Goal: Contribute content: Add original content to the website for others to see

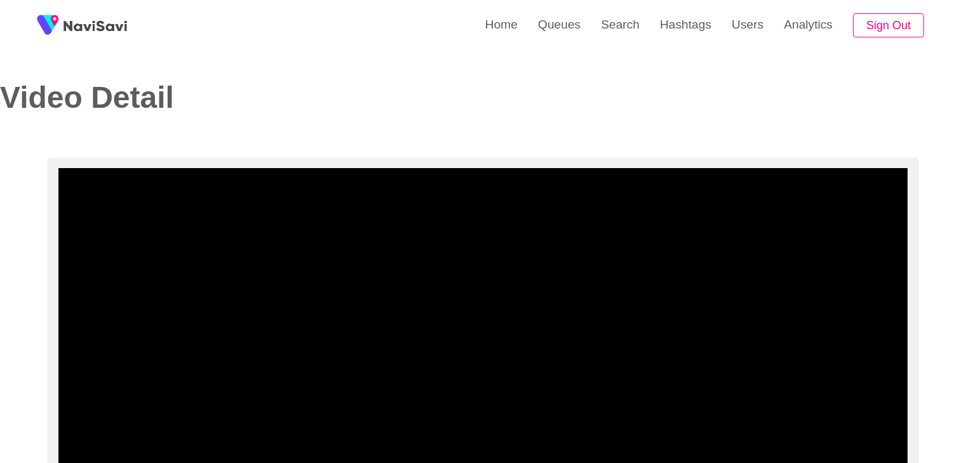
select select "**********"
select select "**"
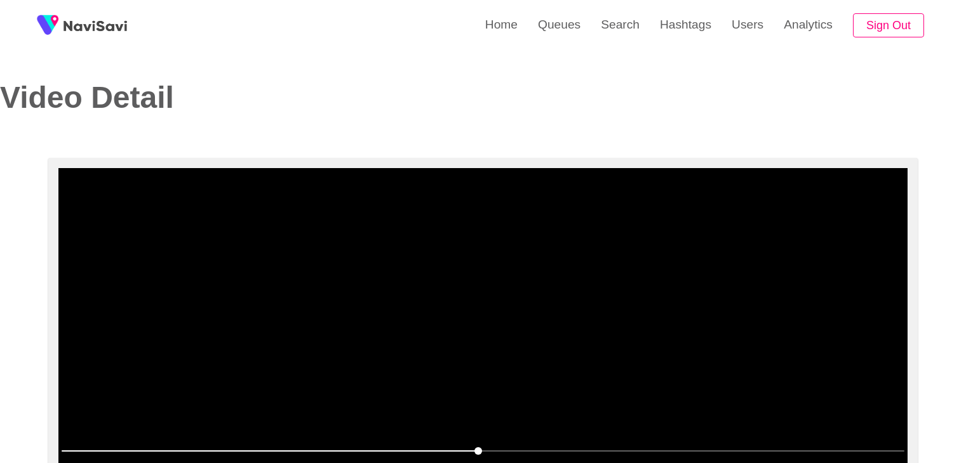
scroll to position [63, 0]
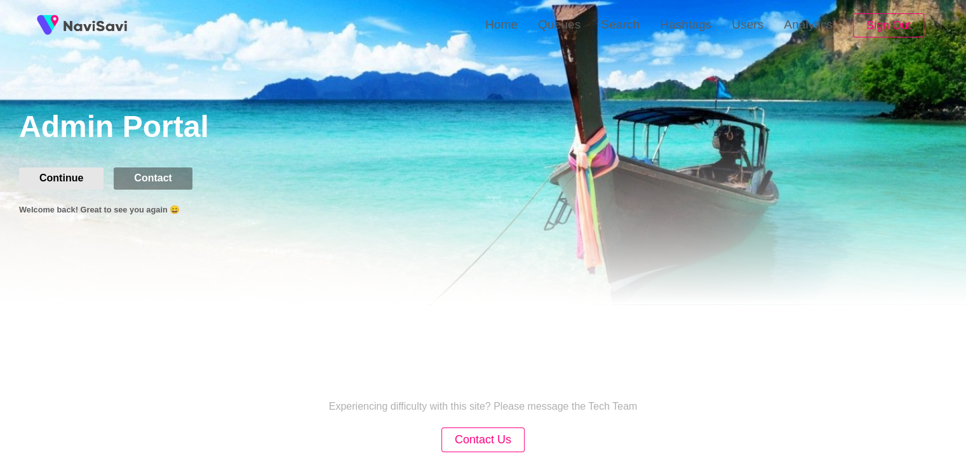
click at [63, 176] on button "Continue" at bounding box center [61, 179] width 84 height 22
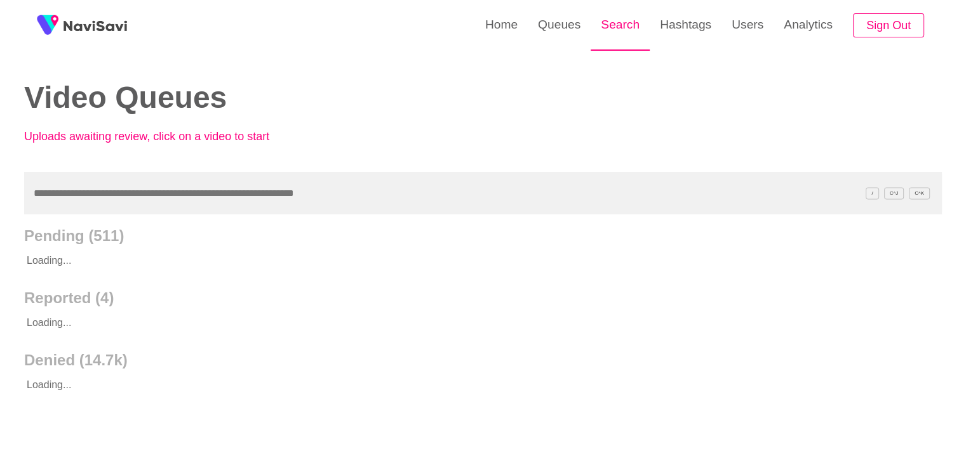
click at [625, 22] on link "Search" at bounding box center [619, 25] width 59 height 50
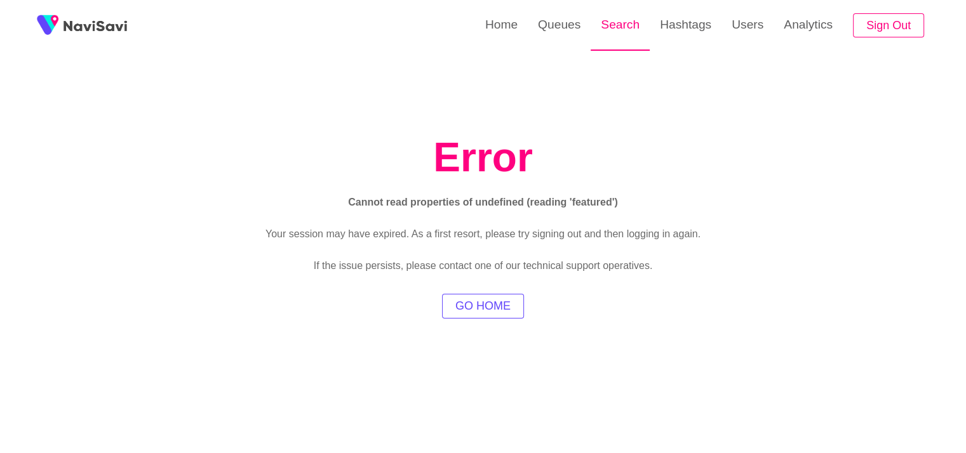
click at [627, 30] on link "Search" at bounding box center [619, 25] width 59 height 50
click at [507, 313] on button "GO HOME" at bounding box center [483, 306] width 82 height 25
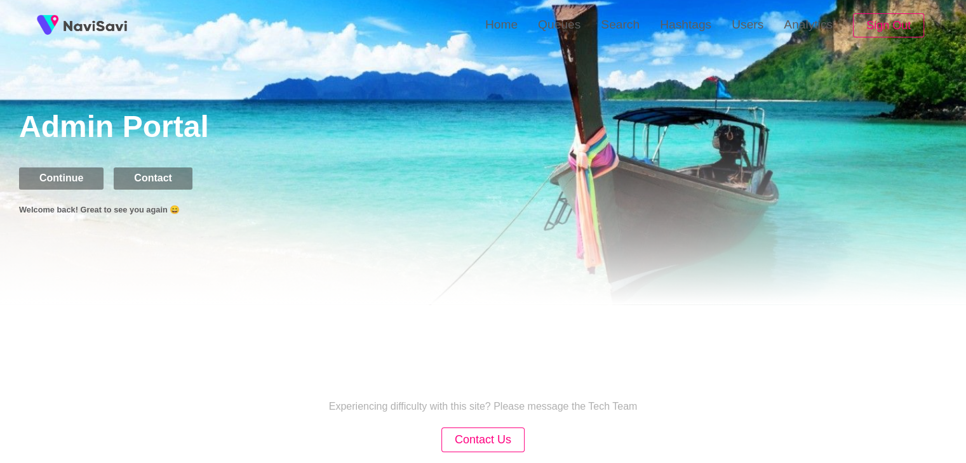
click at [55, 167] on header "Admin Portal Continue Contact Welcome back! Great to see you again 😄" at bounding box center [483, 152] width 966 height 305
click at [61, 176] on button "Continue" at bounding box center [61, 179] width 84 height 22
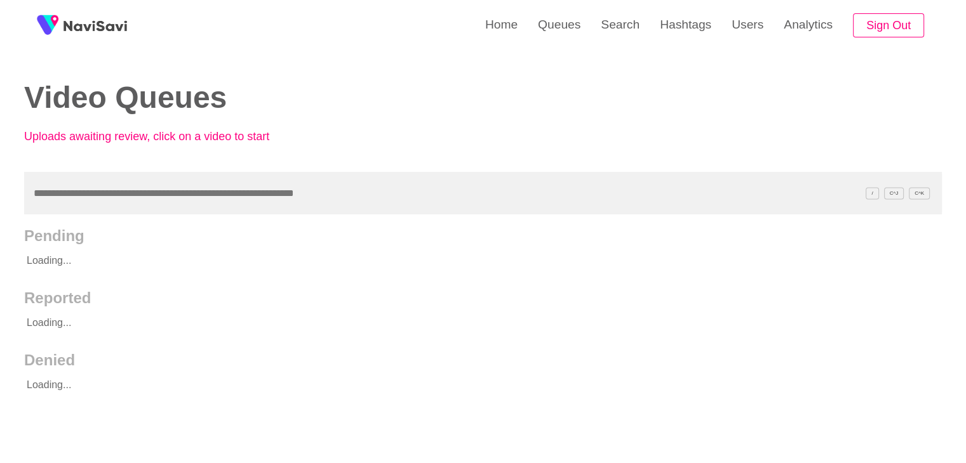
click at [100, 191] on input "text" at bounding box center [482, 193] width 917 height 43
click at [610, 23] on link "Search" at bounding box center [619, 25] width 59 height 50
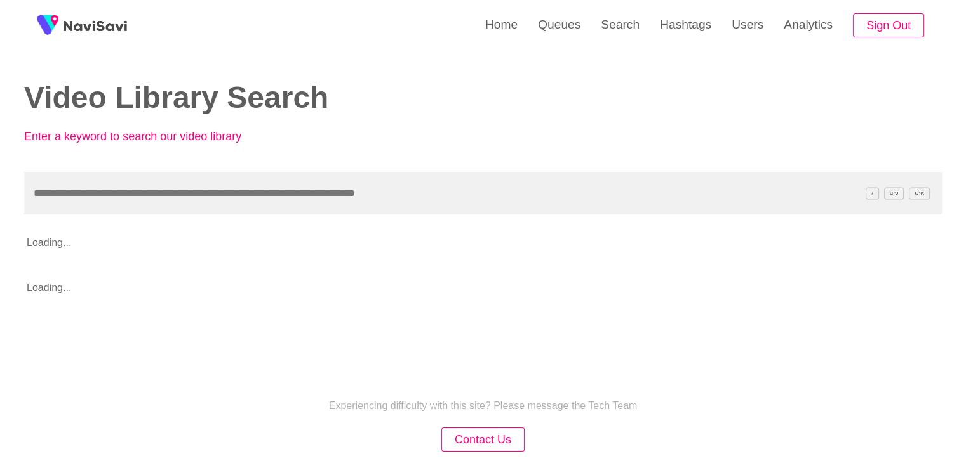
click at [121, 201] on input "text" at bounding box center [482, 193] width 917 height 43
type input "**********"
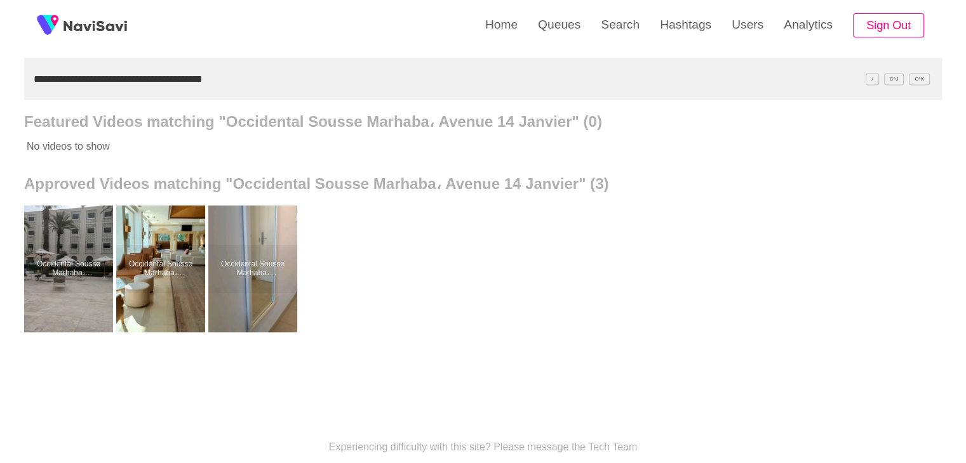
scroll to position [127, 0]
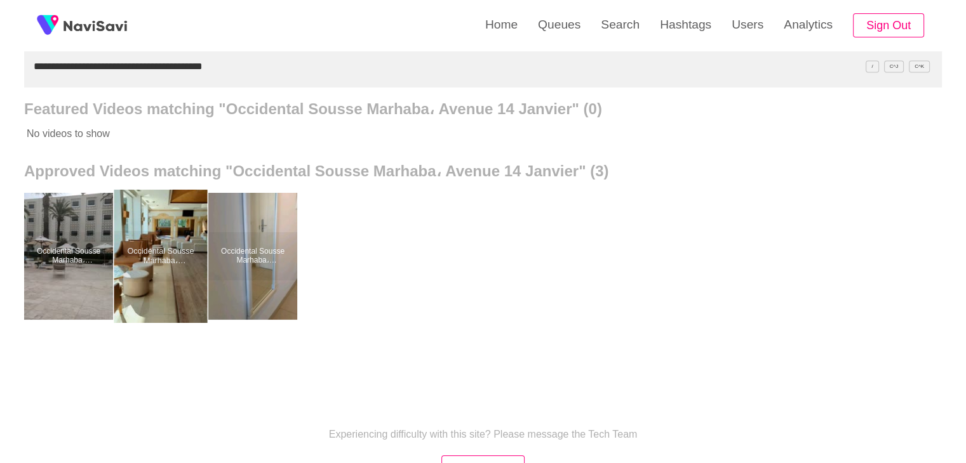
click at [161, 251] on div at bounding box center [160, 256] width 93 height 133
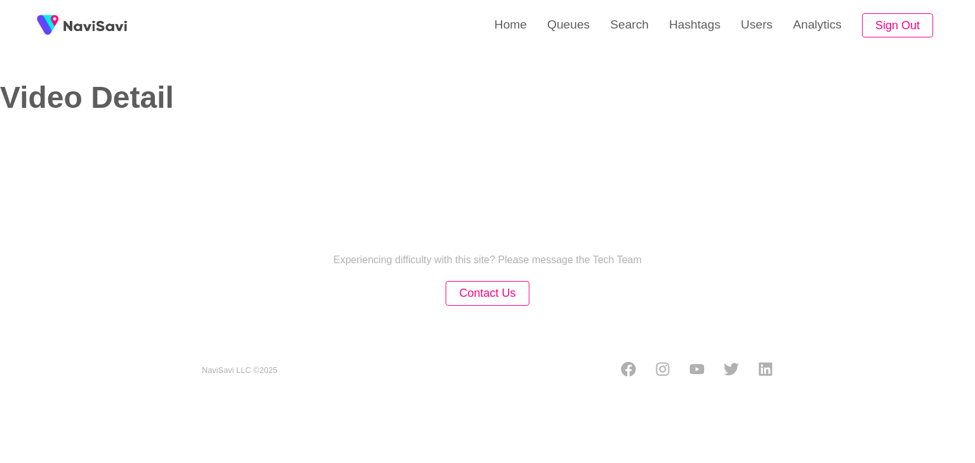
select select "**********"
select select "**"
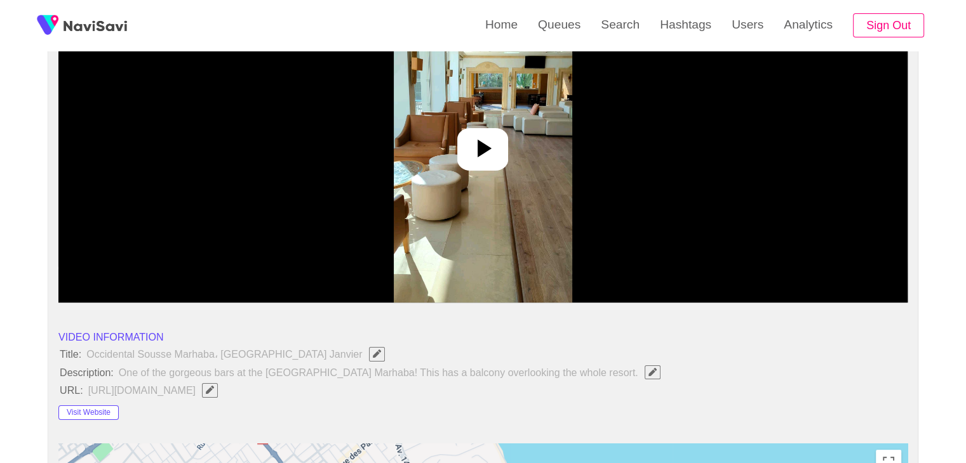
scroll to position [190, 0]
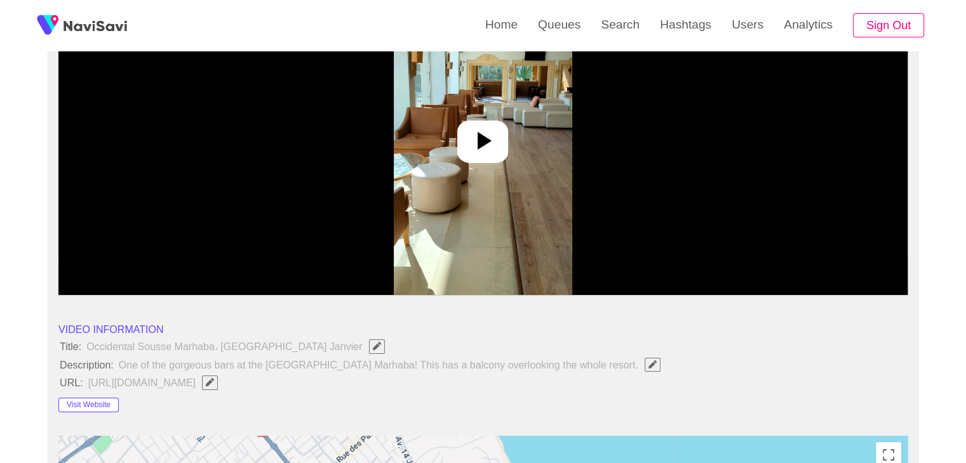
click at [486, 148] on icon at bounding box center [482, 141] width 30 height 30
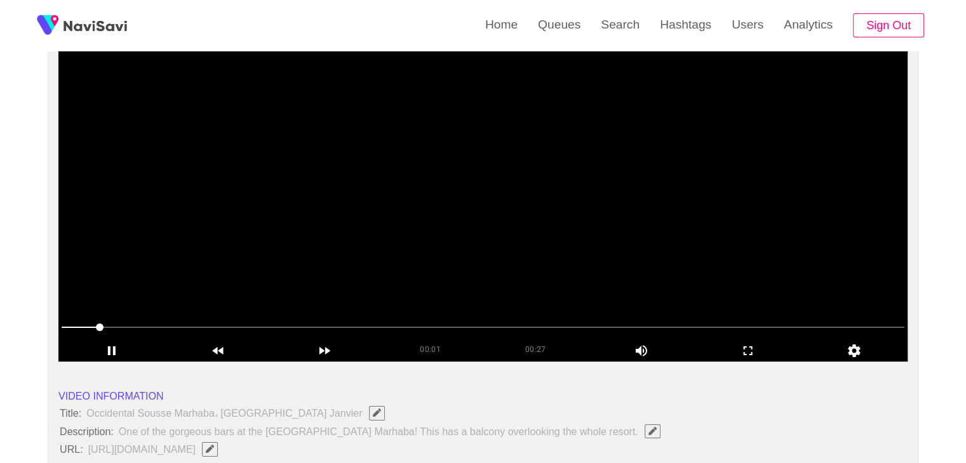
scroll to position [127, 0]
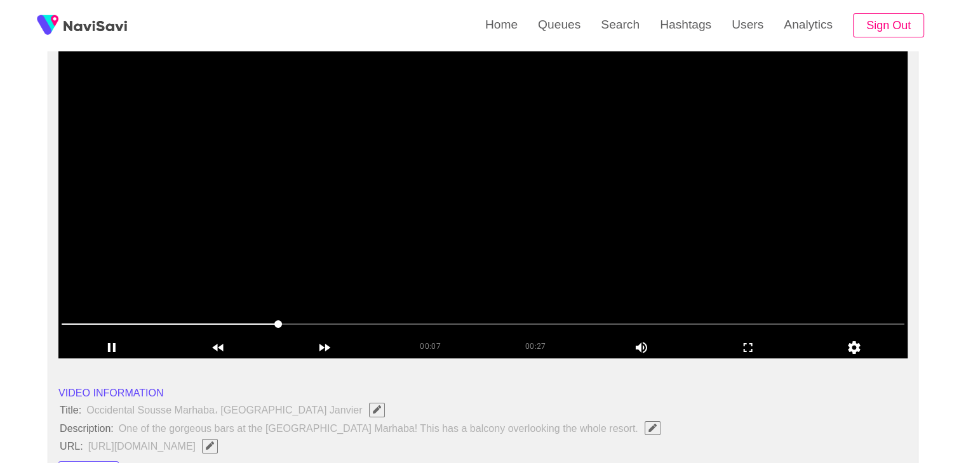
click at [519, 221] on video at bounding box center [482, 199] width 849 height 317
click at [545, 232] on video at bounding box center [482, 199] width 849 height 317
drag, startPoint x: 282, startPoint y: 323, endPoint x: 0, endPoint y: 328, distance: 281.9
drag, startPoint x: 89, startPoint y: 324, endPoint x: 18, endPoint y: 325, distance: 71.1
click at [750, 342] on icon "add" at bounding box center [747, 347] width 105 height 15
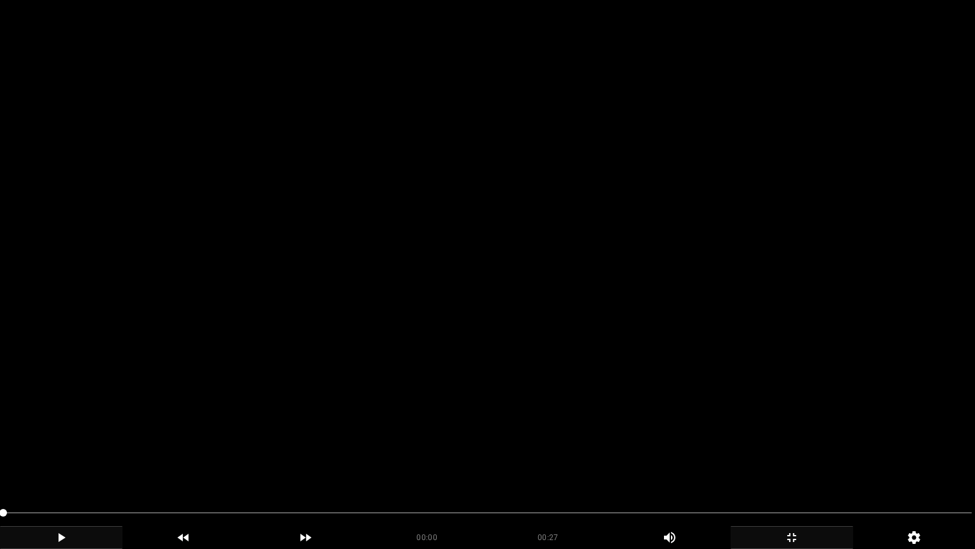
click at [67, 463] on div "add" at bounding box center [61, 537] width 123 height 23
click at [48, 463] on icon "add" at bounding box center [61, 537] width 121 height 15
drag, startPoint x: 79, startPoint y: 512, endPoint x: 0, endPoint y: 524, distance: 79.7
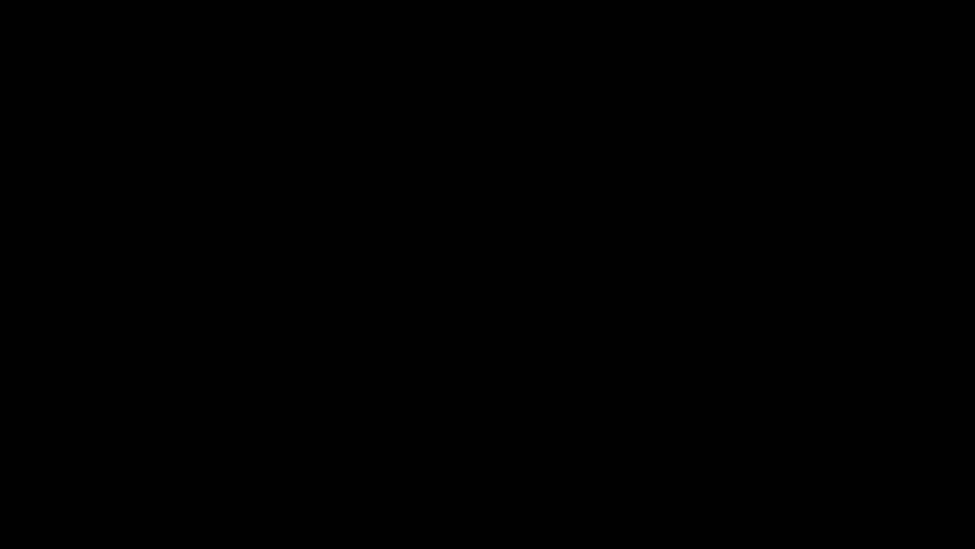
drag, startPoint x: 23, startPoint y: 512, endPoint x: 0, endPoint y: 521, distance: 24.3
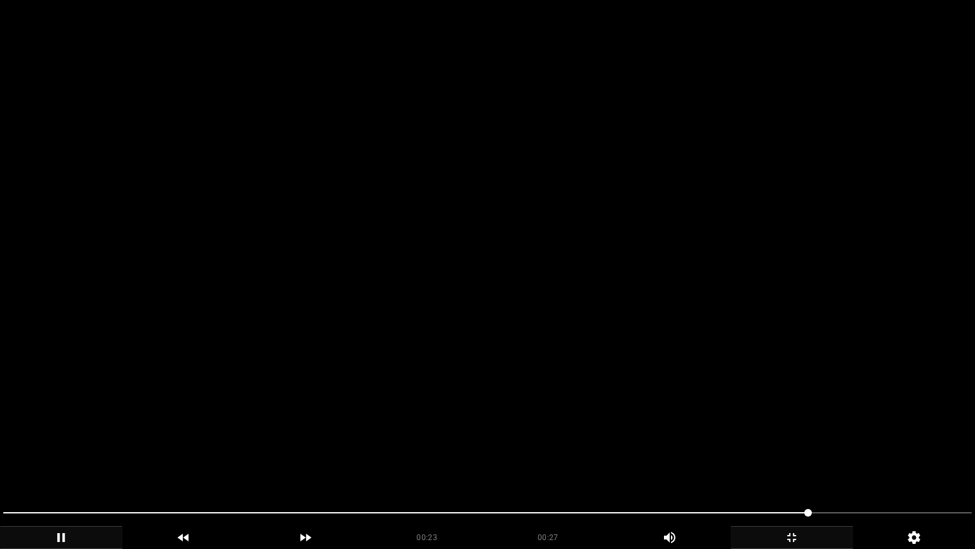
click at [59, 463] on icon "add" at bounding box center [61, 537] width 8 height 9
click at [59, 463] on icon "add" at bounding box center [61, 537] width 7 height 9
click at [61, 463] on icon "add" at bounding box center [61, 537] width 121 height 15
click at [62, 463] on icon "add" at bounding box center [61, 537] width 7 height 9
click at [314, 443] on video at bounding box center [487, 274] width 975 height 549
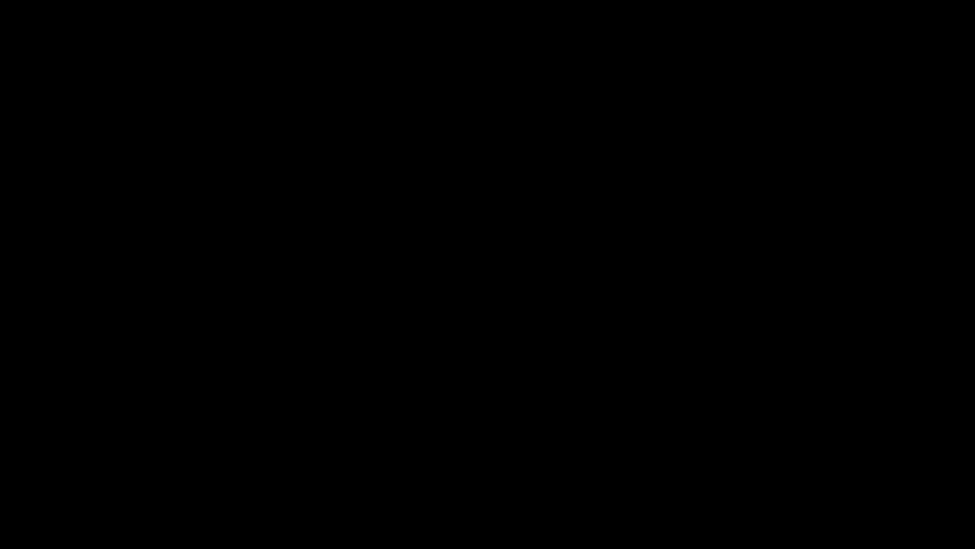
click at [58, 463] on icon "add" at bounding box center [61, 537] width 121 height 15
click at [67, 463] on icon "add" at bounding box center [61, 537] width 121 height 15
drag, startPoint x: 939, startPoint y: 512, endPoint x: 927, endPoint y: 507, distance: 13.1
click at [67, 463] on icon "add" at bounding box center [61, 537] width 121 height 15
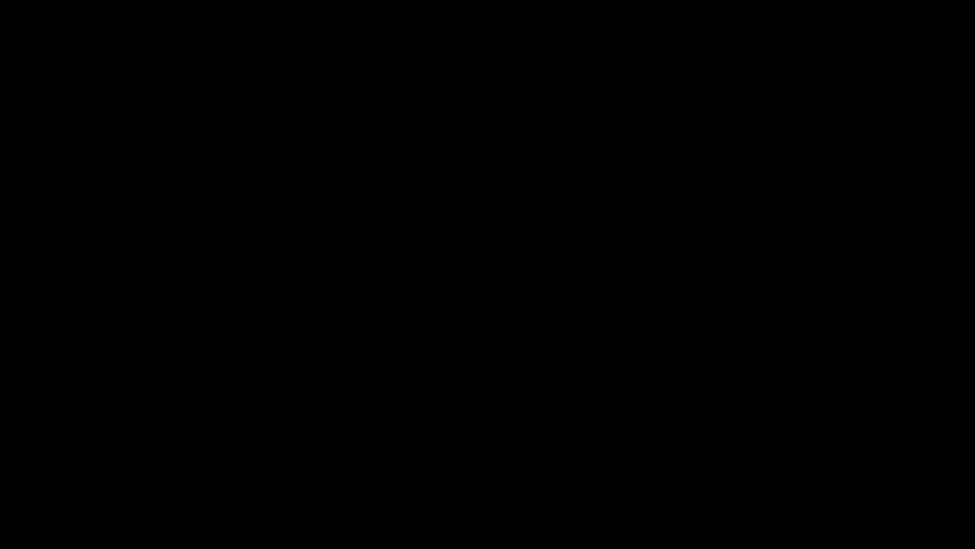
click at [49, 463] on icon "add" at bounding box center [61, 537] width 121 height 15
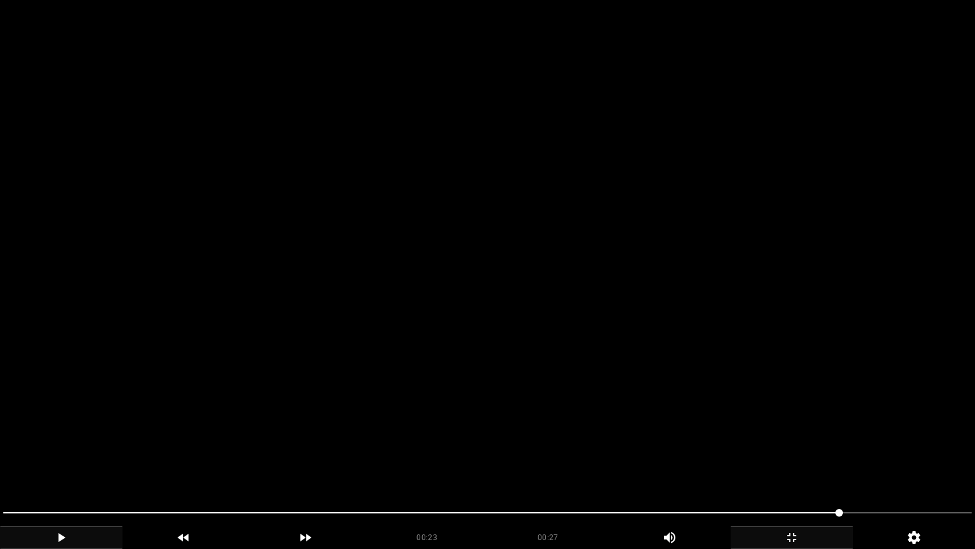
click at [568, 259] on video at bounding box center [487, 274] width 975 height 549
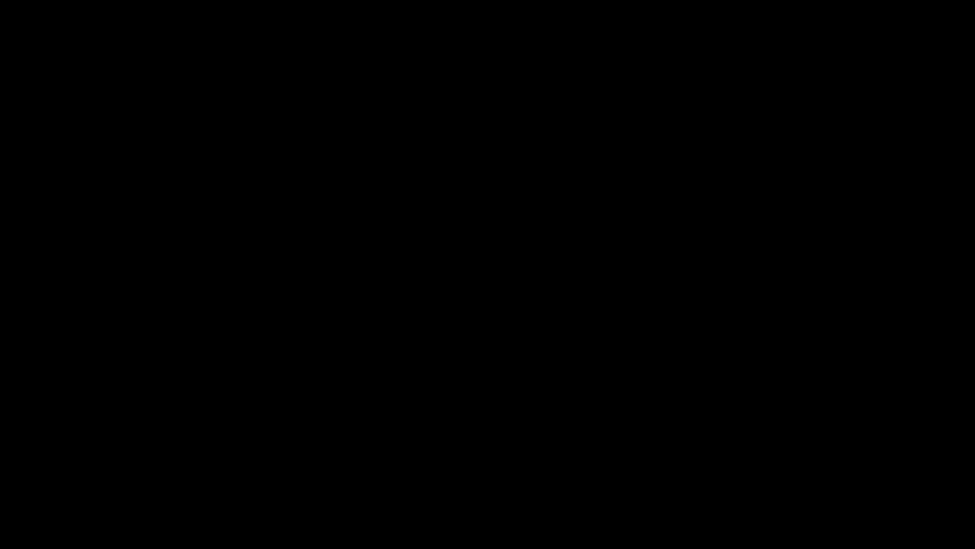
click at [835, 463] on icon "add" at bounding box center [791, 537] width 121 height 15
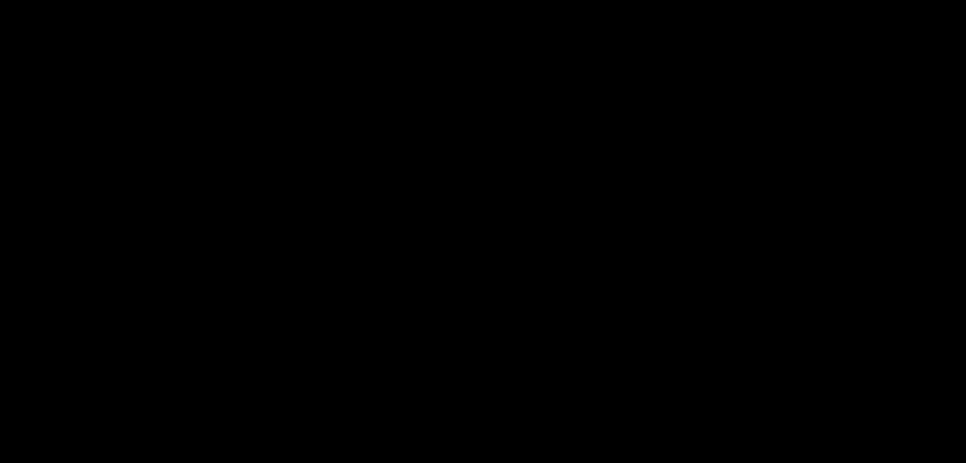
scroll to position [571, 0]
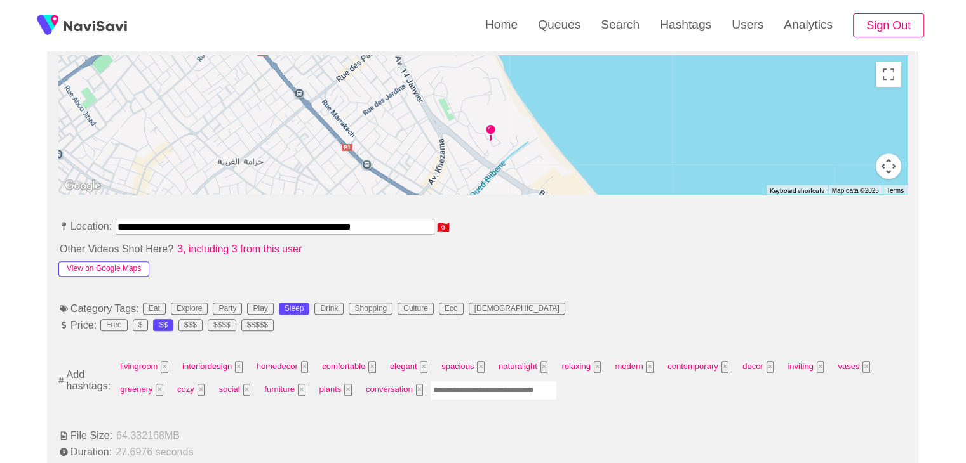
click at [117, 267] on button "View on Google Maps" at bounding box center [103, 269] width 91 height 15
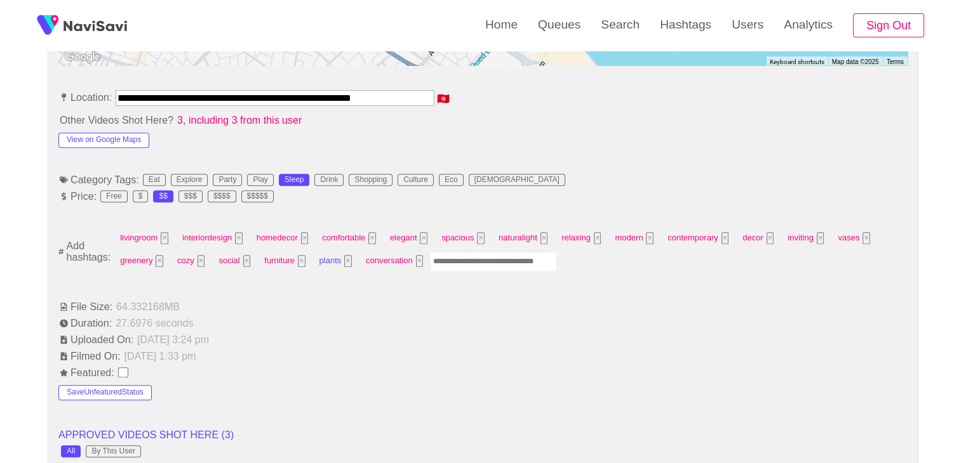
scroll to position [698, 0]
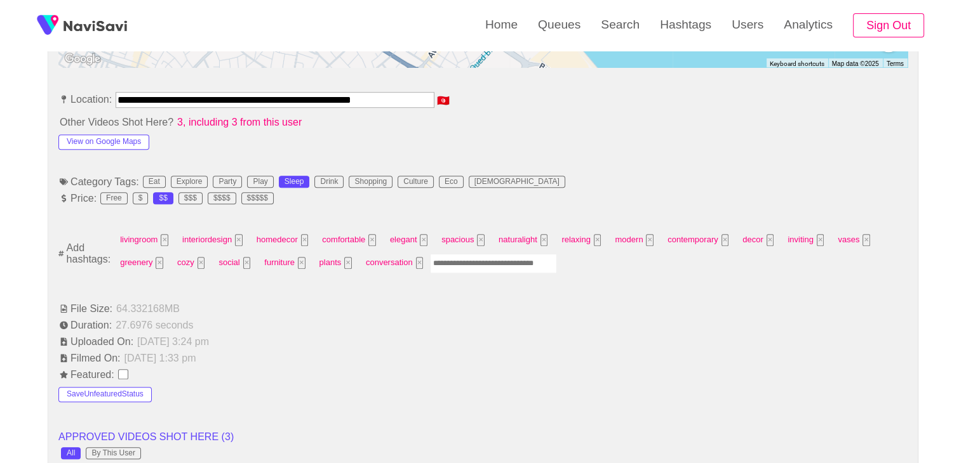
click at [449, 258] on input "Enter tag here and press return" at bounding box center [493, 264] width 127 height 20
type input "*********"
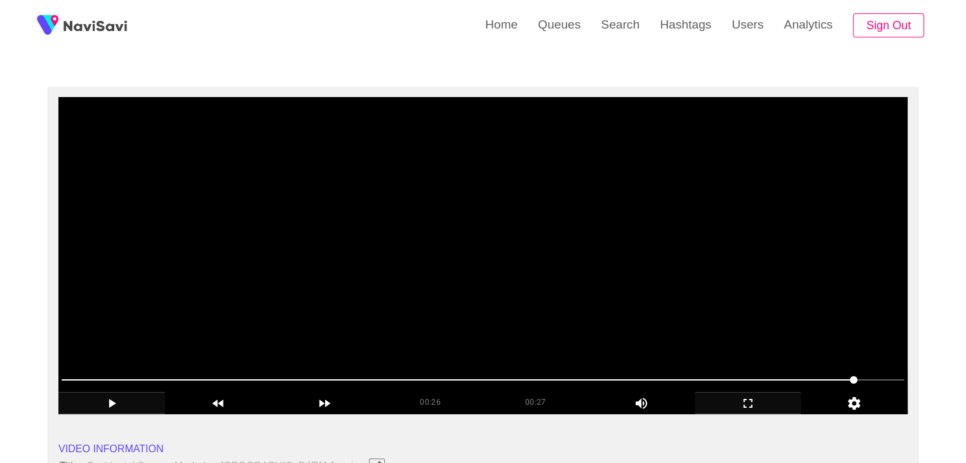
scroll to position [63, 0]
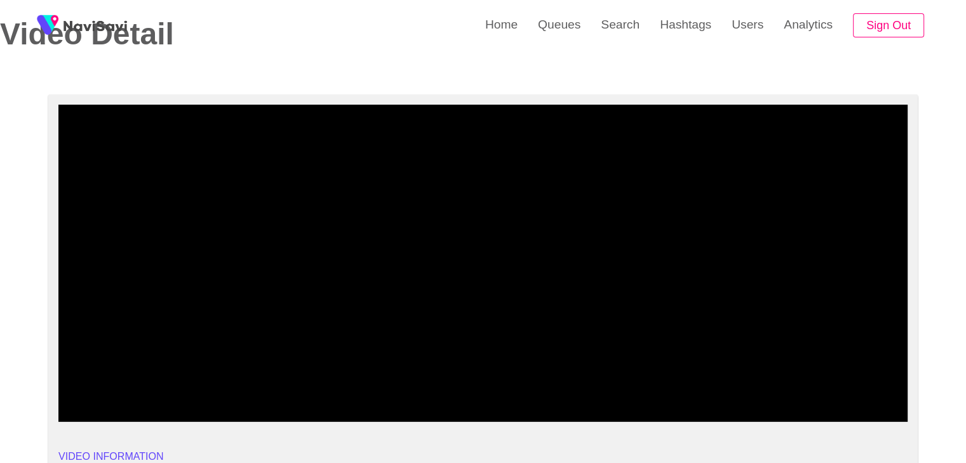
drag, startPoint x: 407, startPoint y: 387, endPoint x: 204, endPoint y: 360, distance: 204.3
click at [194, 367] on section "00:11 00:27 Picture In Picture 1 Error: Failed to load Video" at bounding box center [482, 263] width 849 height 317
drag, startPoint x: 474, startPoint y: 382, endPoint x: 27, endPoint y: 356, distance: 447.1
click at [117, 404] on icon "add" at bounding box center [111, 411] width 105 height 15
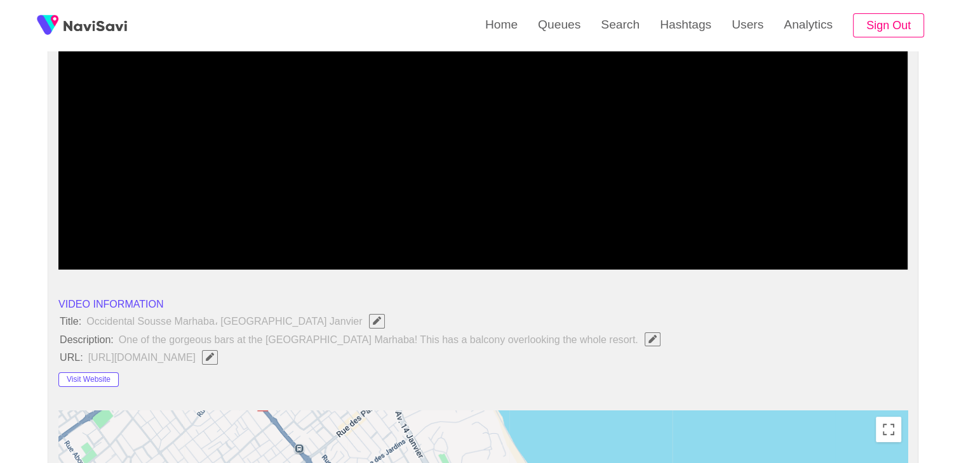
scroll to position [127, 0]
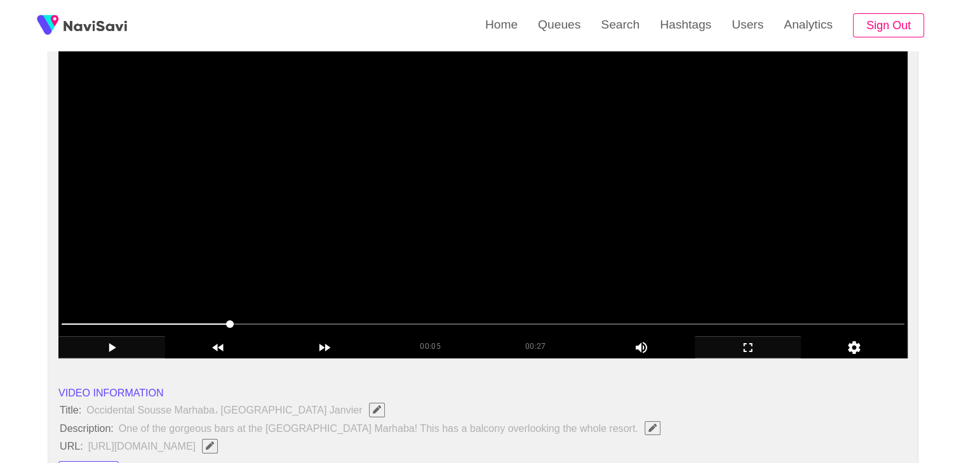
drag, startPoint x: 178, startPoint y: 324, endPoint x: 234, endPoint y: 323, distance: 56.5
click at [234, 321] on span at bounding box center [230, 325] width 8 height 8
click at [301, 318] on span at bounding box center [483, 324] width 843 height 20
drag, startPoint x: 333, startPoint y: 319, endPoint x: 352, endPoint y: 319, distance: 19.7
drag, startPoint x: 371, startPoint y: 323, endPoint x: 209, endPoint y: 325, distance: 161.9
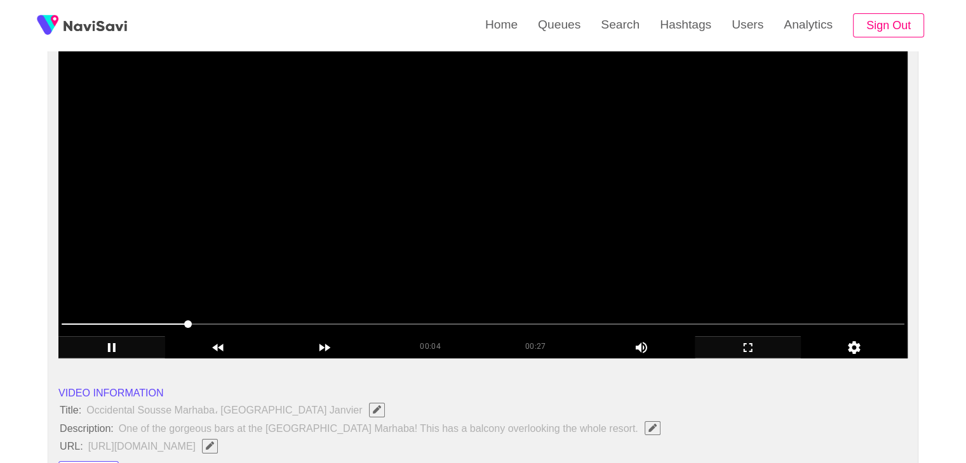
drag, startPoint x: 190, startPoint y: 324, endPoint x: 68, endPoint y: 326, distance: 122.5
click at [107, 341] on icon "add" at bounding box center [111, 347] width 105 height 15
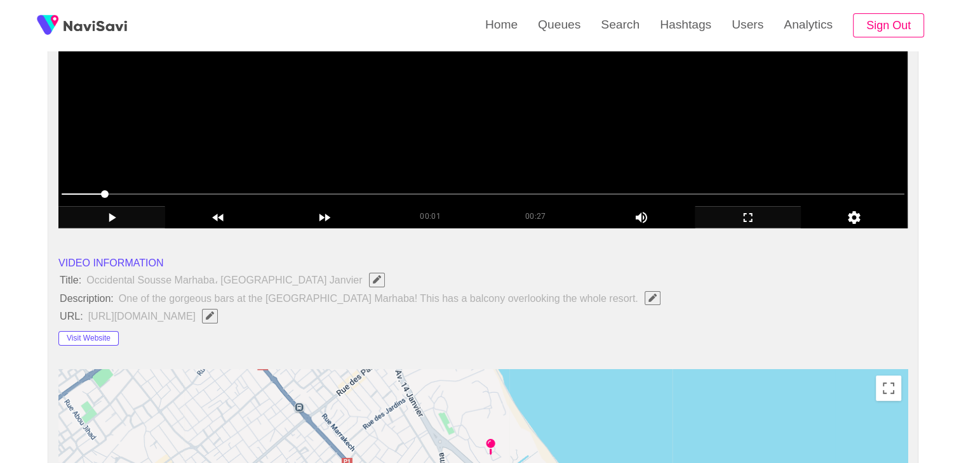
scroll to position [63, 0]
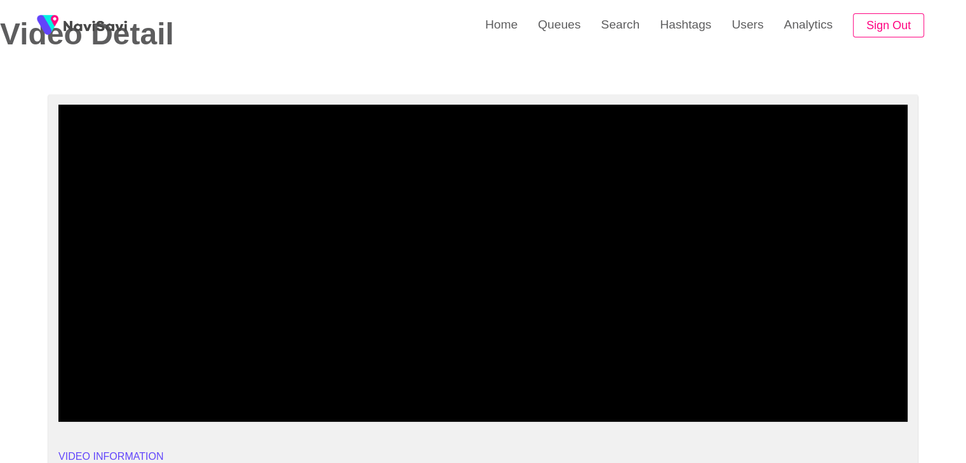
drag, startPoint x: 165, startPoint y: 382, endPoint x: 74, endPoint y: 382, distance: 91.4
click at [66, 384] on span at bounding box center [70, 388] width 8 height 8
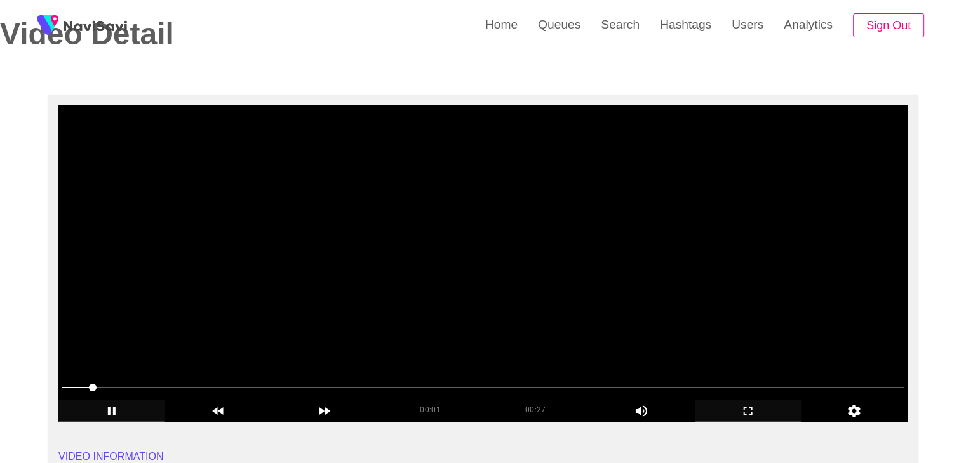
click at [333, 279] on video at bounding box center [482, 263] width 849 height 317
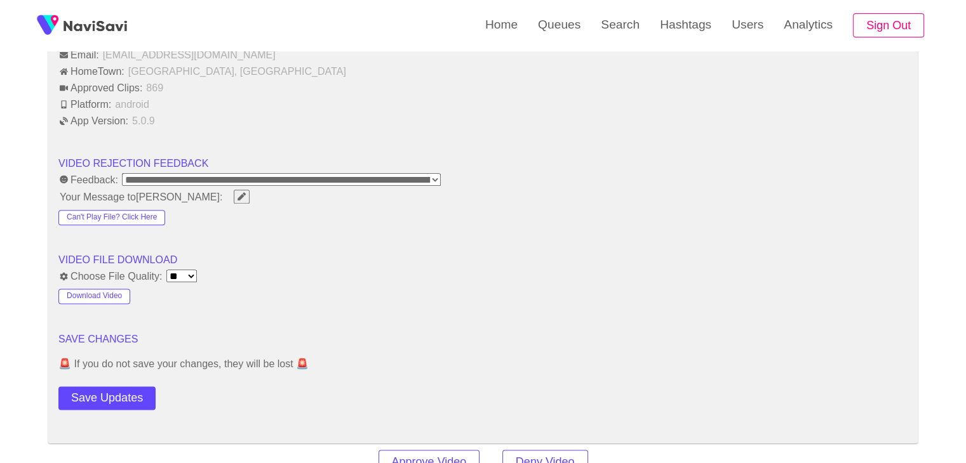
scroll to position [1587, 0]
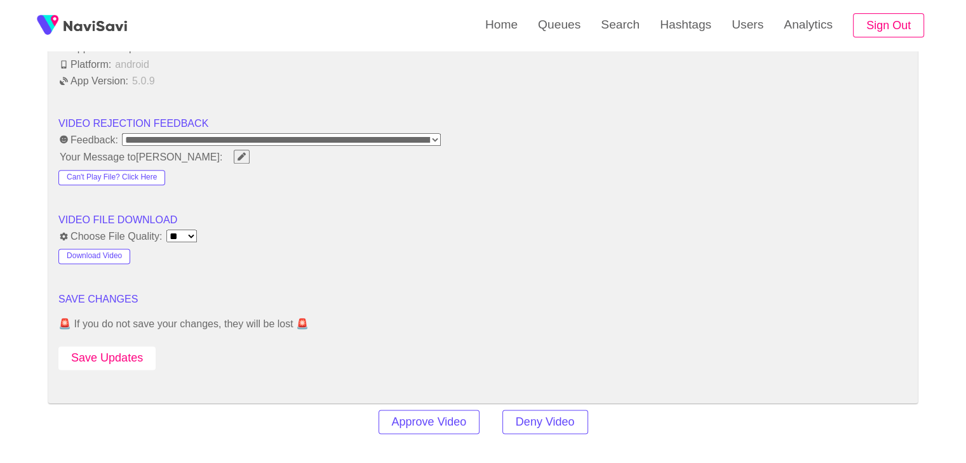
click at [121, 356] on button "Save Updates" at bounding box center [106, 358] width 97 height 23
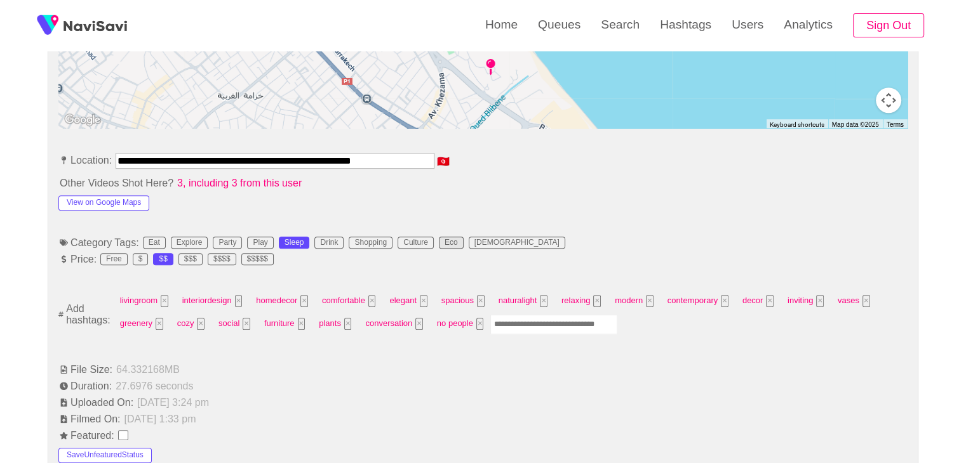
scroll to position [635, 0]
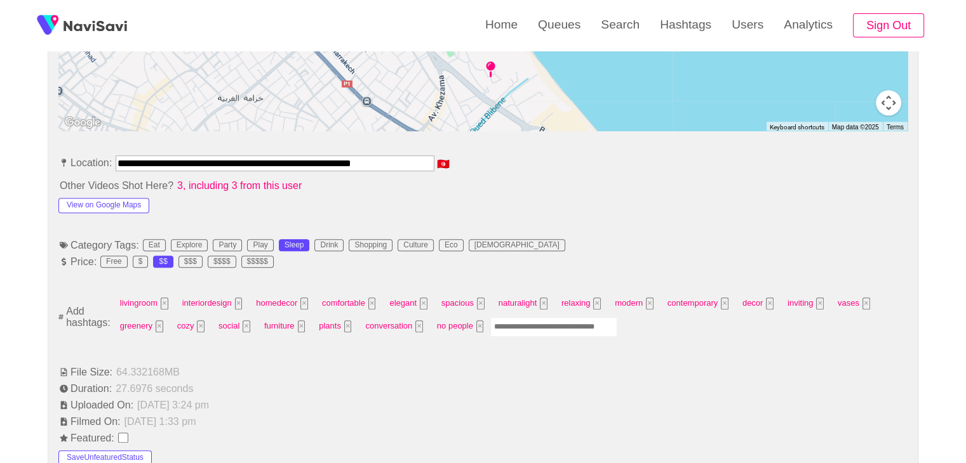
click at [538, 317] on input "Enter tag here and press return" at bounding box center [553, 327] width 127 height 20
click at [531, 322] on input "******" at bounding box center [553, 327] width 127 height 20
type input "******"
click at [580, 323] on input "Enter tag here and press return" at bounding box center [599, 327] width 127 height 20
click at [570, 389] on li "Duration: 27.6976 seconds" at bounding box center [482, 388] width 849 height 15
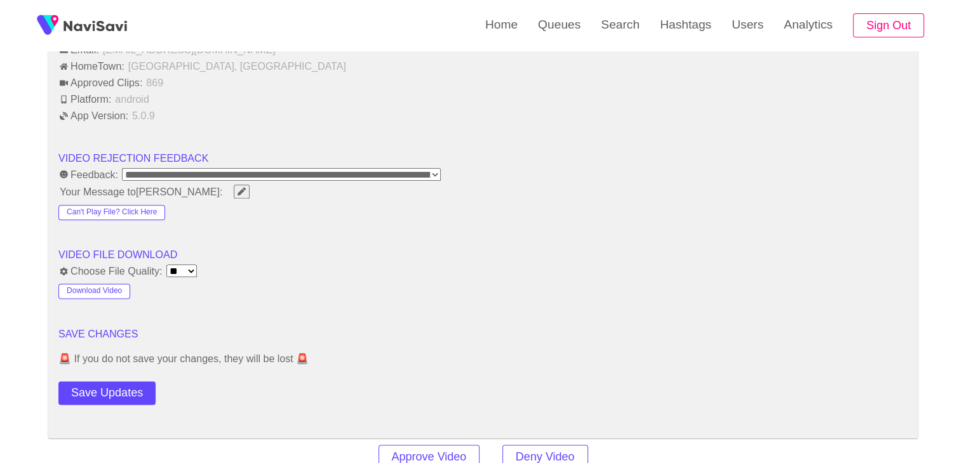
scroll to position [1587, 0]
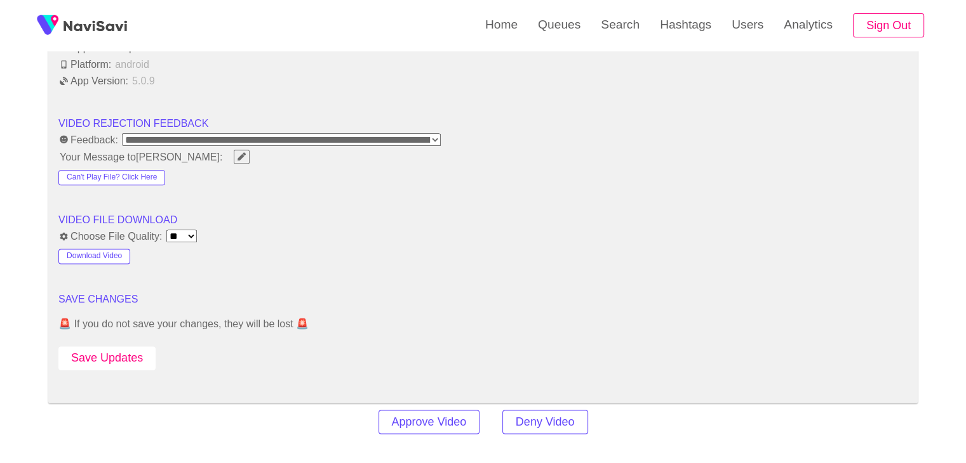
click at [113, 353] on button "Save Updates" at bounding box center [106, 358] width 97 height 23
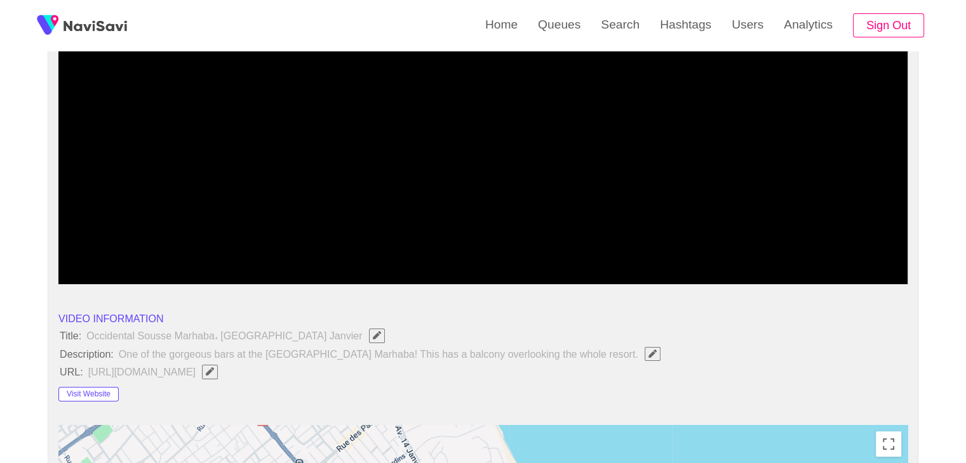
scroll to position [63, 0]
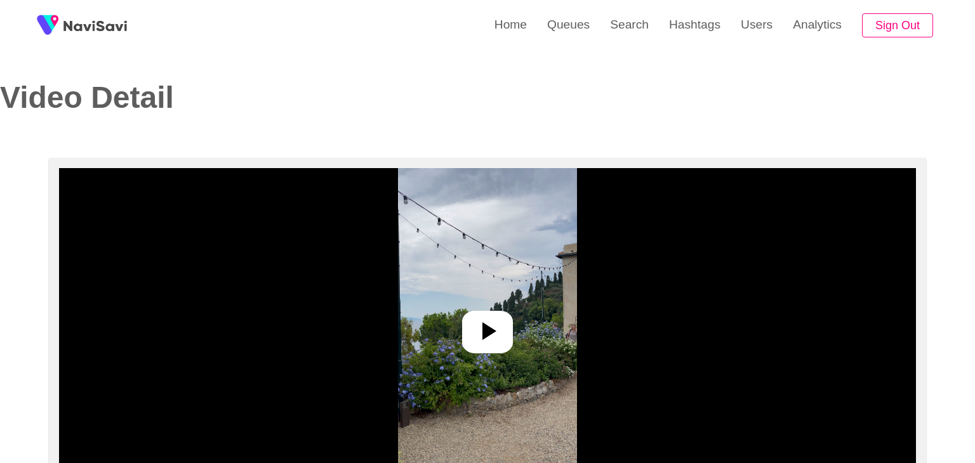
select select "**"
select select "**********"
click at [81, 24] on img at bounding box center [94, 25] width 63 height 13
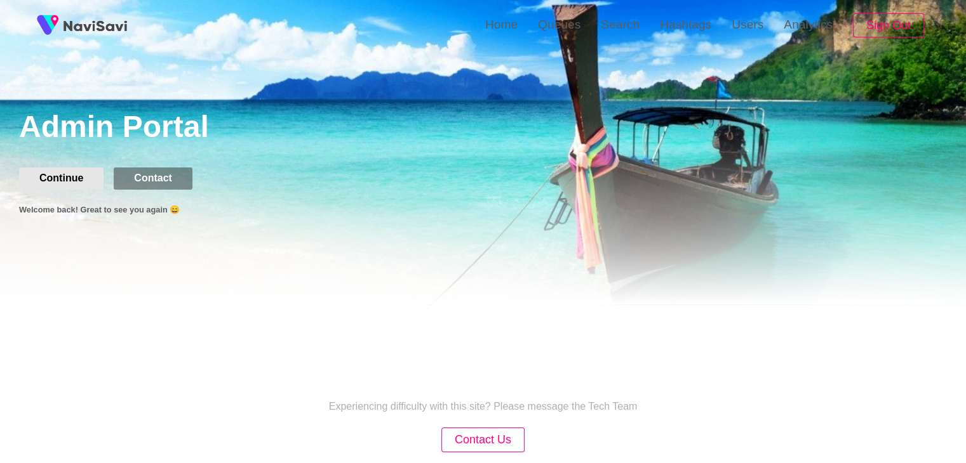
click at [71, 180] on button "Continue" at bounding box center [61, 179] width 84 height 22
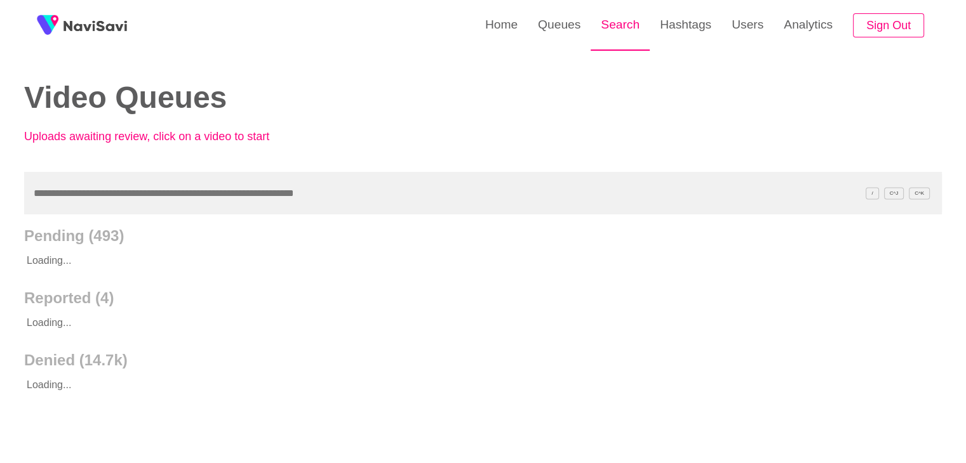
click at [609, 26] on link "Search" at bounding box center [619, 25] width 59 height 50
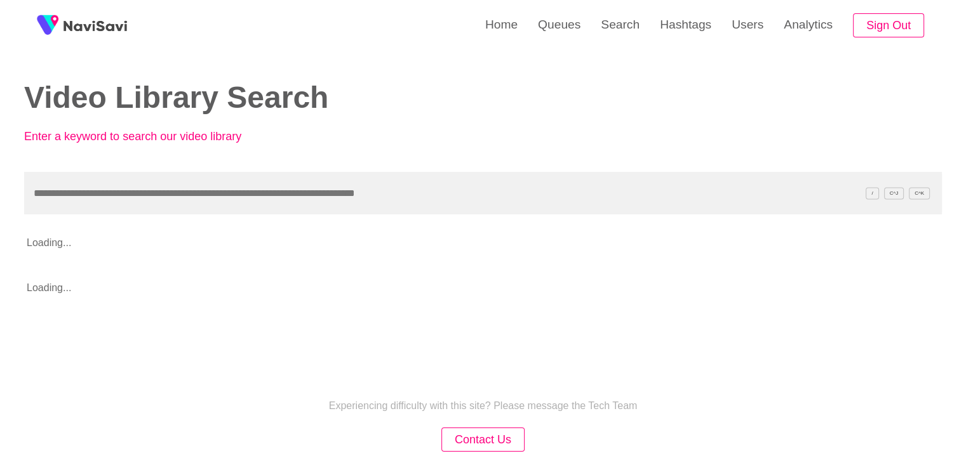
click at [185, 201] on input "text" at bounding box center [482, 193] width 917 height 43
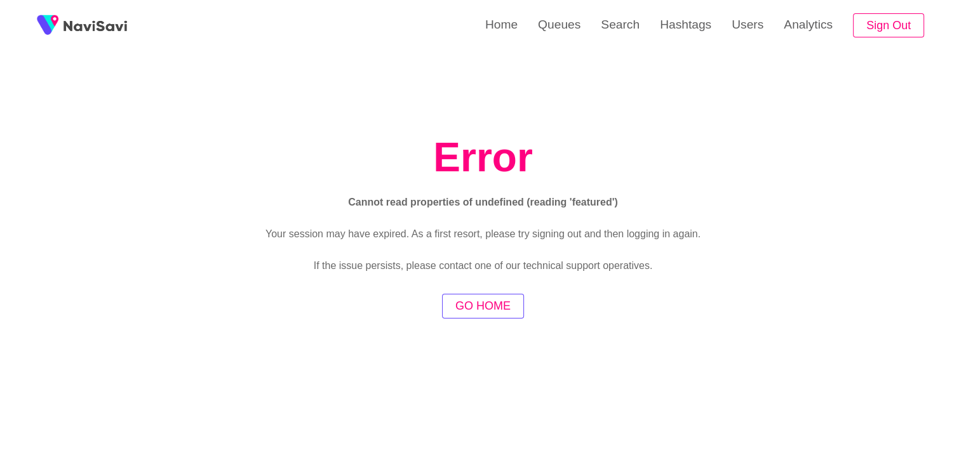
click at [497, 313] on button "GO HOME" at bounding box center [483, 306] width 82 height 25
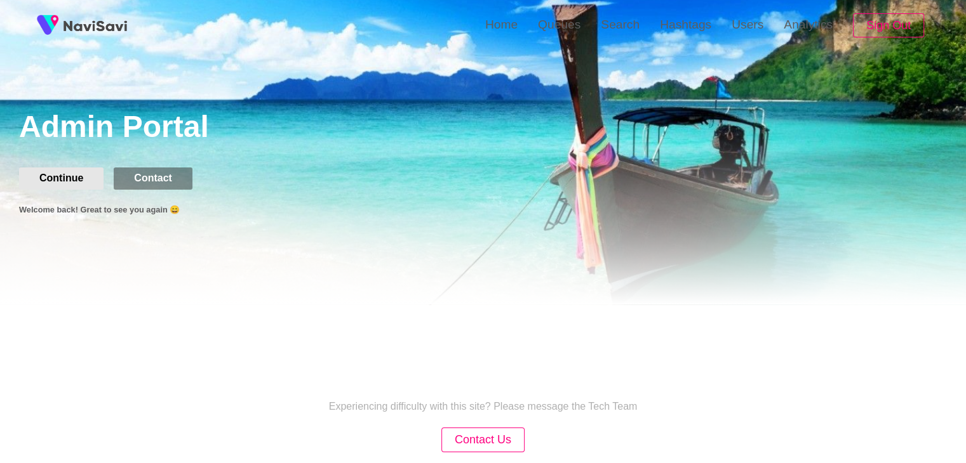
click at [58, 182] on button "Continue" at bounding box center [61, 179] width 84 height 22
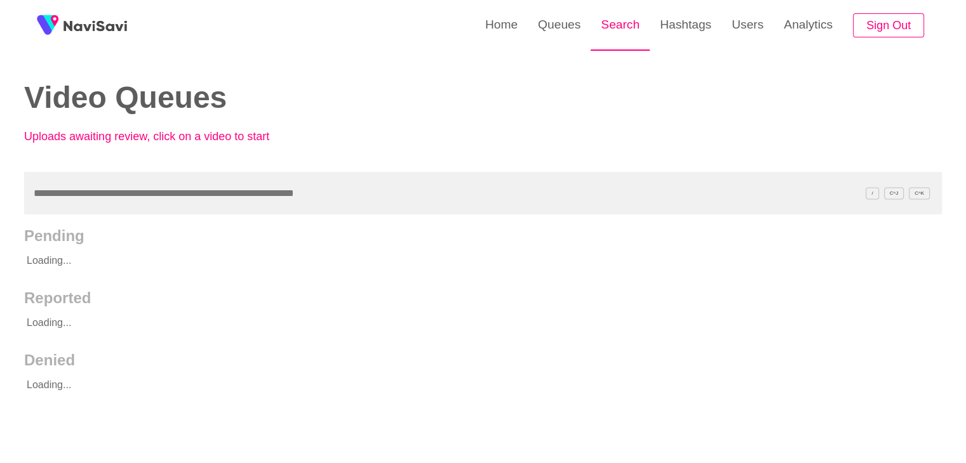
click at [637, 29] on link "Search" at bounding box center [619, 25] width 59 height 50
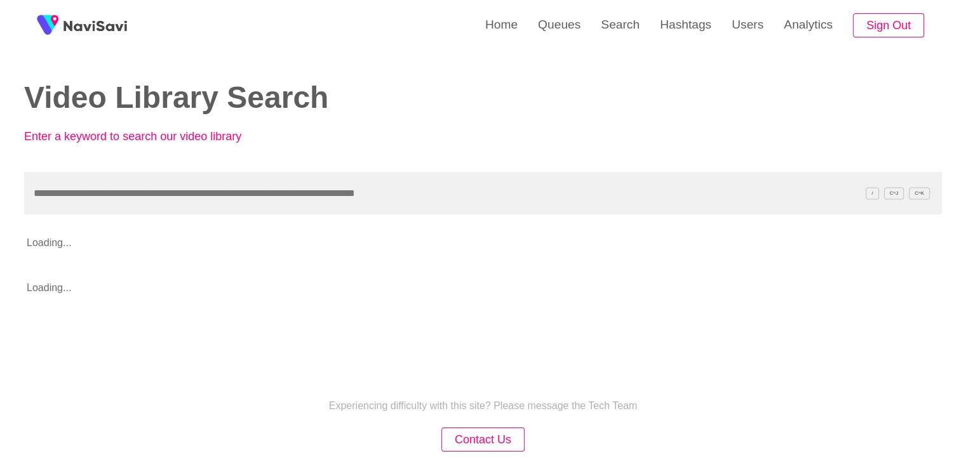
click at [171, 204] on input "text" at bounding box center [482, 193] width 917 height 43
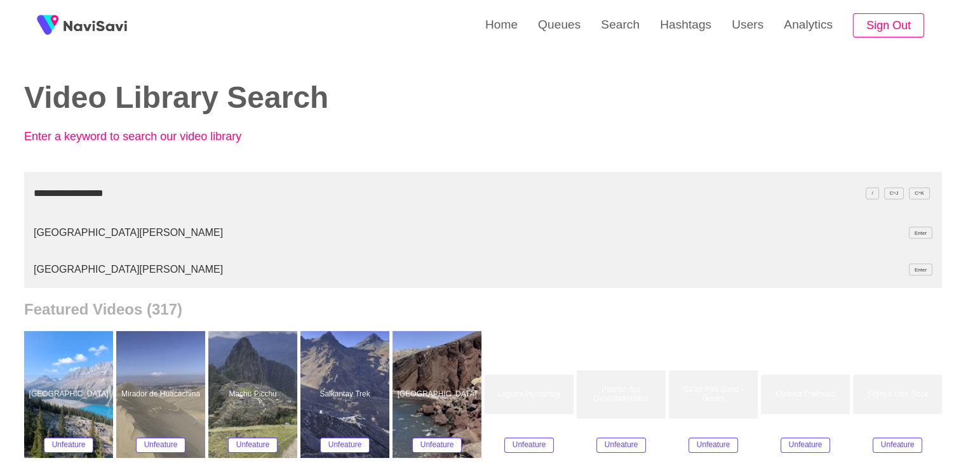
type input "**********"
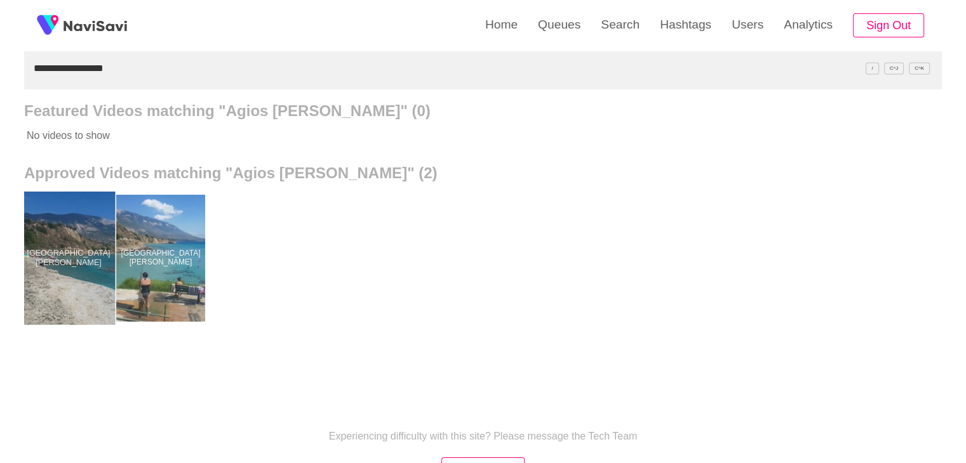
scroll to position [127, 0]
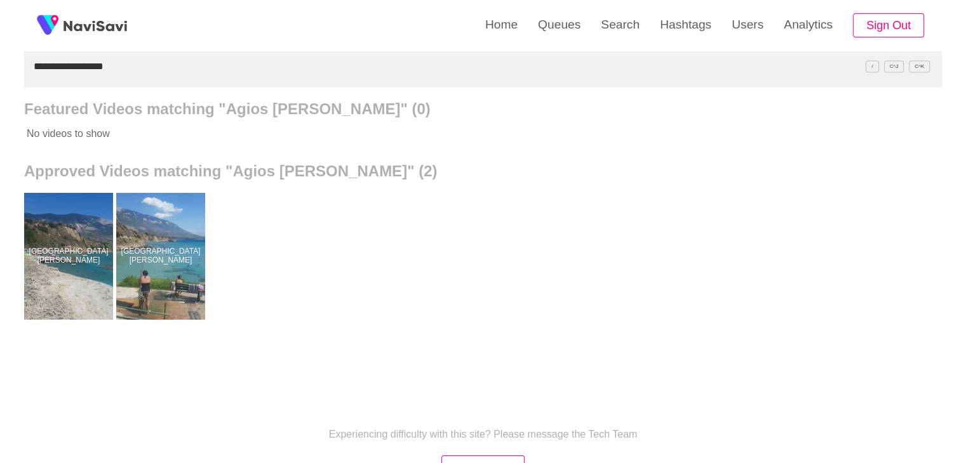
click at [72, 267] on div at bounding box center [68, 256] width 89 height 127
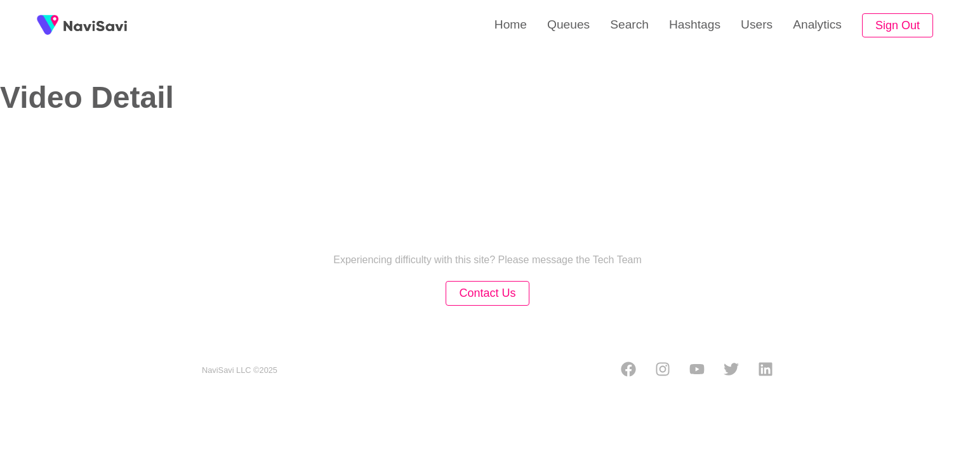
select select "**"
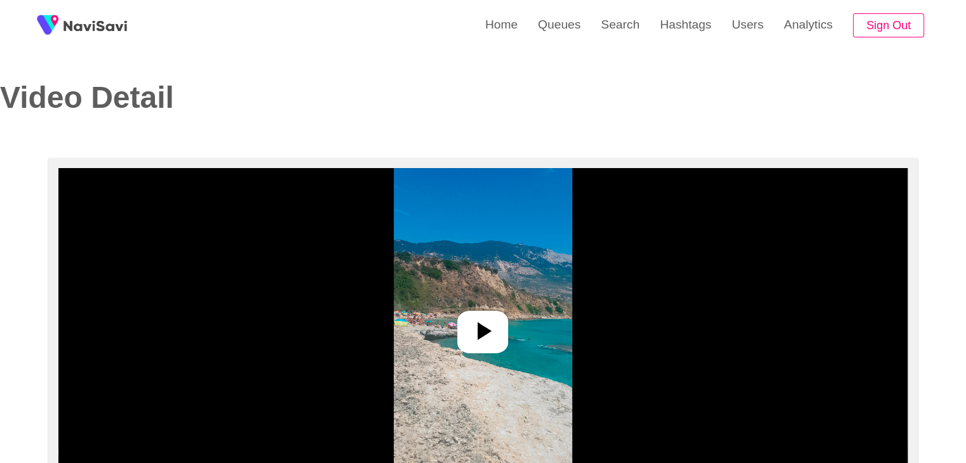
select select "**********"
click at [483, 330] on icon at bounding box center [484, 332] width 14 height 18
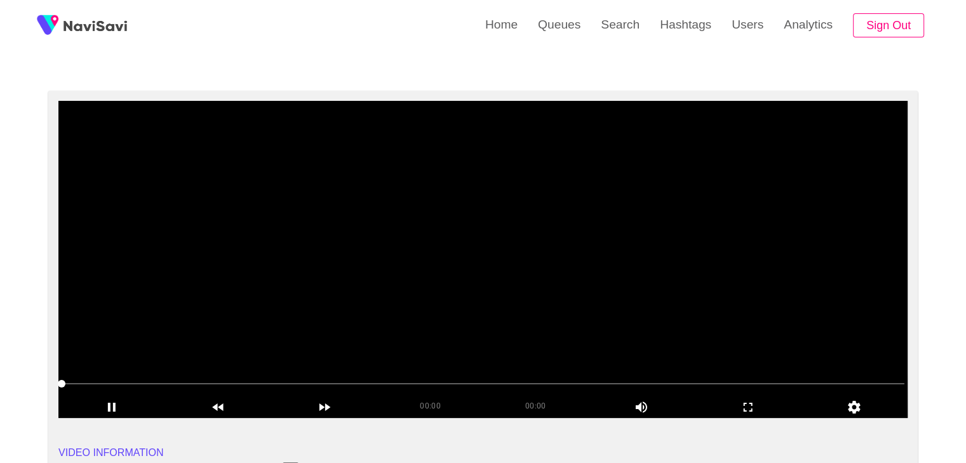
scroll to position [63, 0]
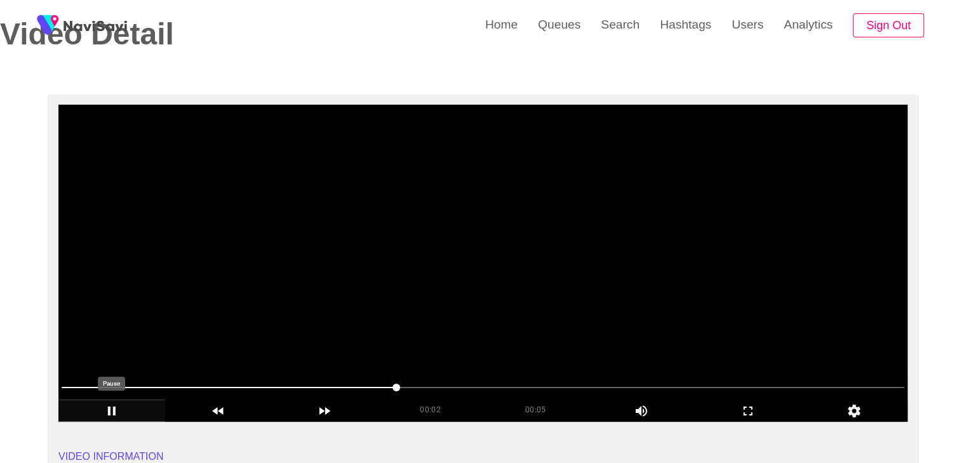
click at [112, 414] on icon "add" at bounding box center [111, 411] width 105 height 15
click at [112, 415] on icon "add" at bounding box center [111, 411] width 105 height 15
click at [119, 407] on icon "add" at bounding box center [111, 411] width 105 height 15
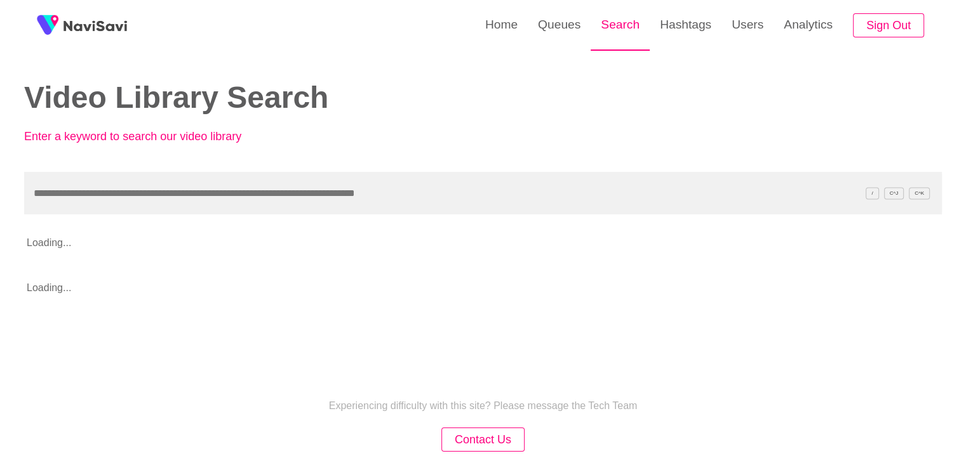
click at [623, 42] on link "Search" at bounding box center [619, 25] width 59 height 50
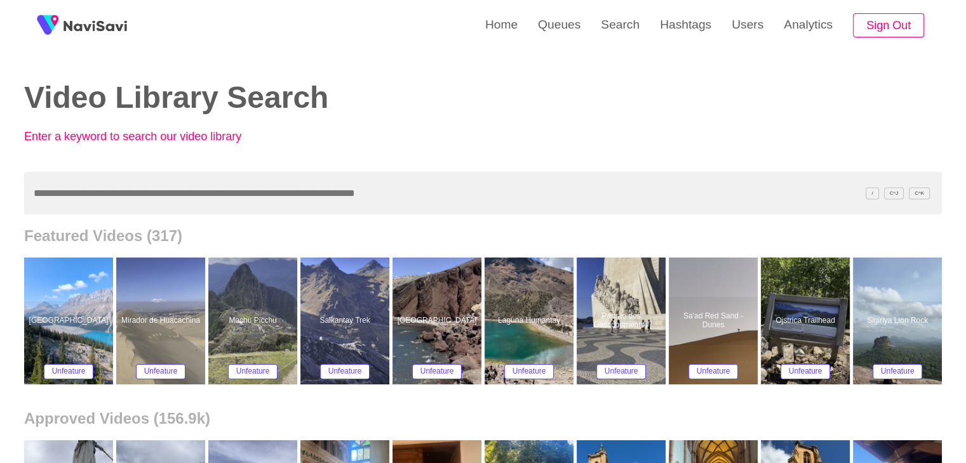
click at [128, 186] on input "text" at bounding box center [482, 193] width 917 height 43
paste input "**********"
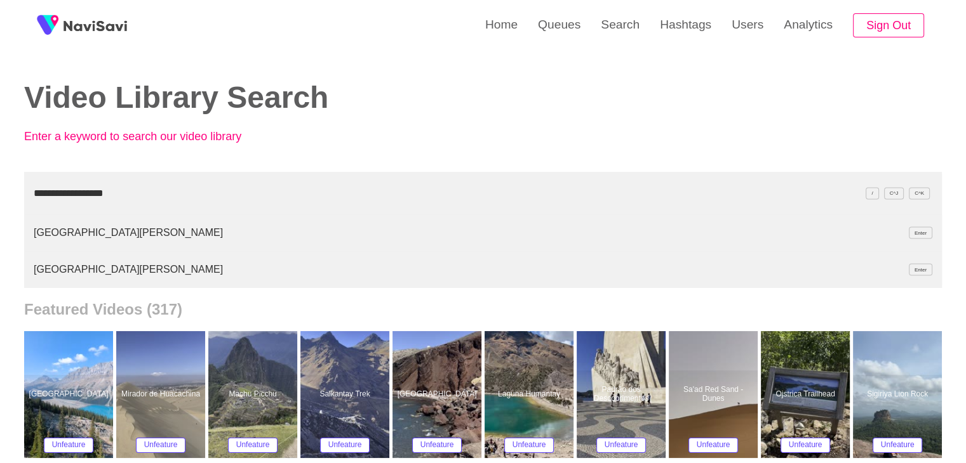
type input "**********"
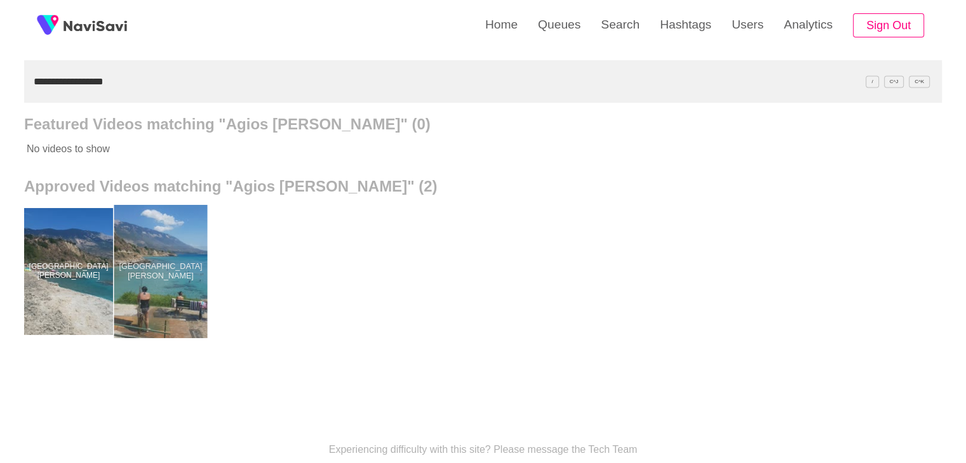
scroll to position [127, 0]
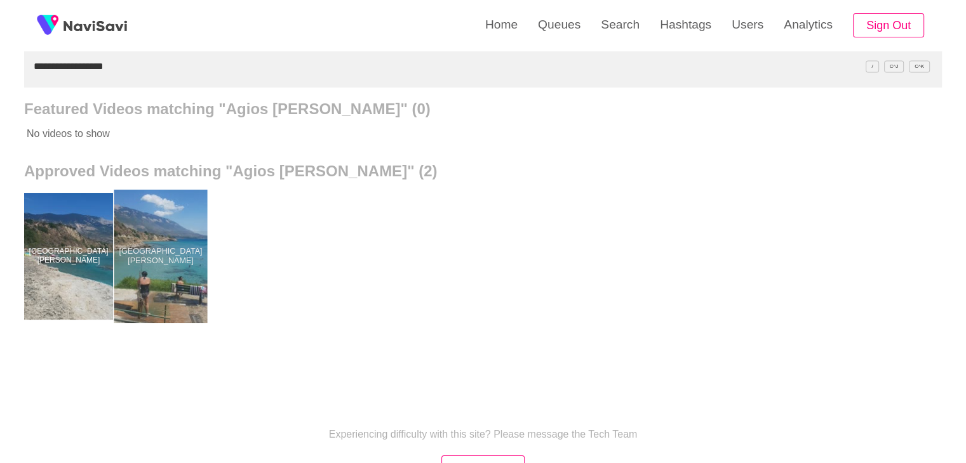
click at [182, 244] on div at bounding box center [160, 256] width 93 height 133
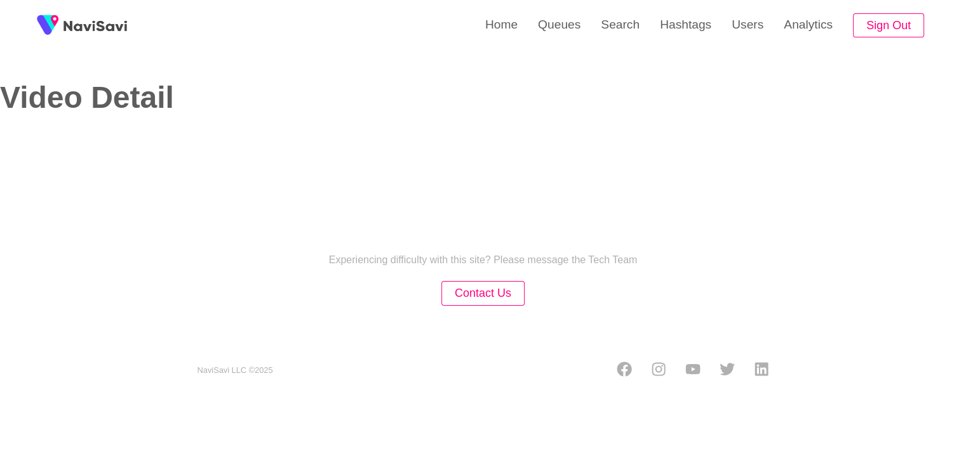
select select "**********"
select select "**"
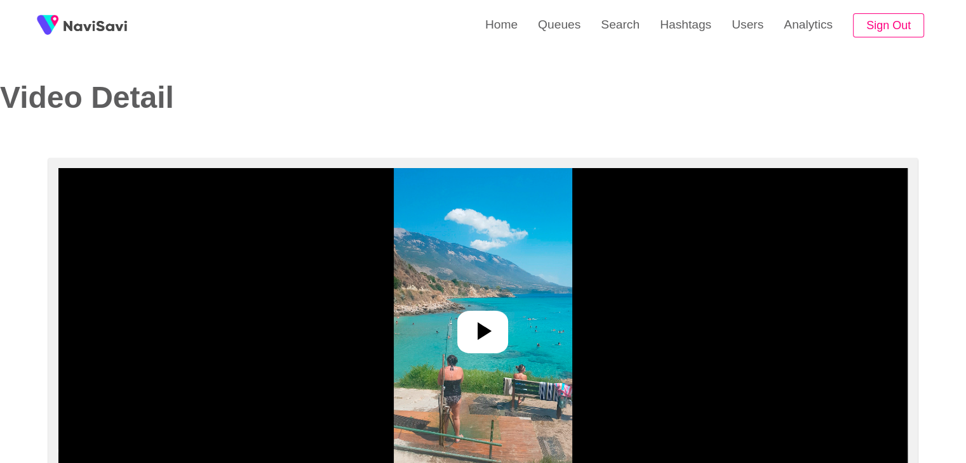
click at [503, 335] on div at bounding box center [482, 332] width 51 height 43
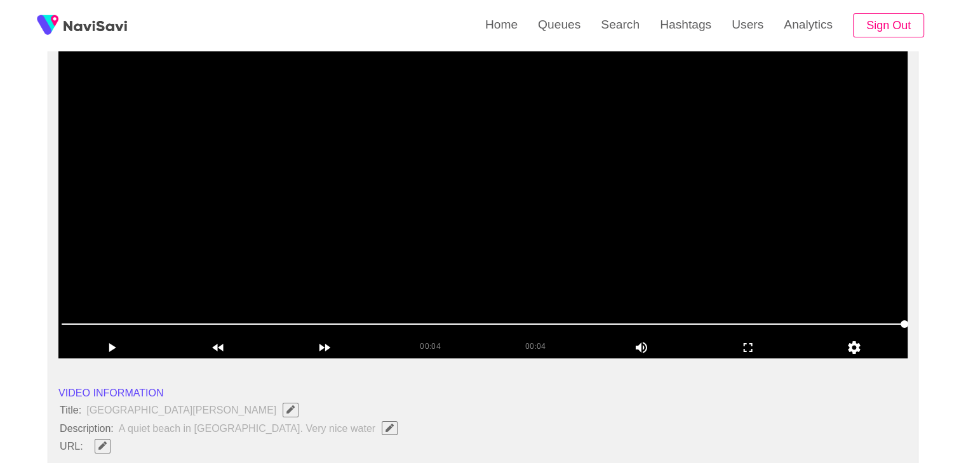
scroll to position [127, 0]
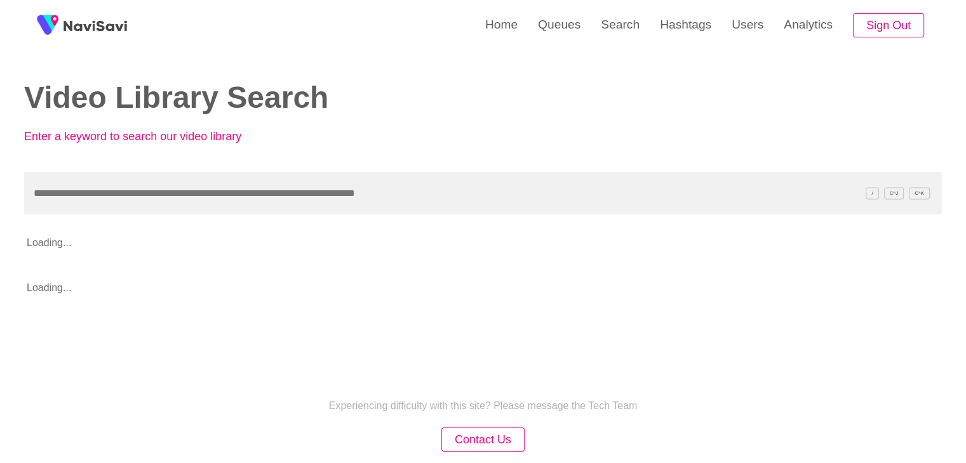
click at [210, 189] on input "text" at bounding box center [482, 193] width 917 height 43
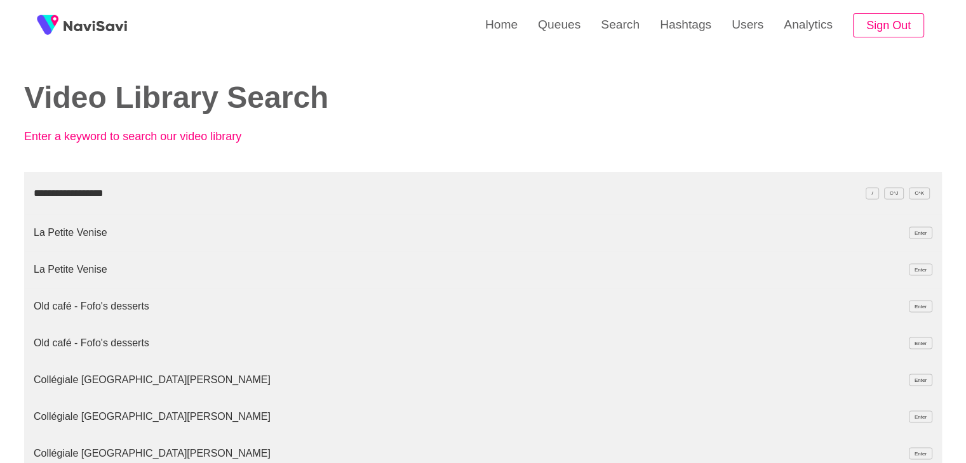
type input "**********"
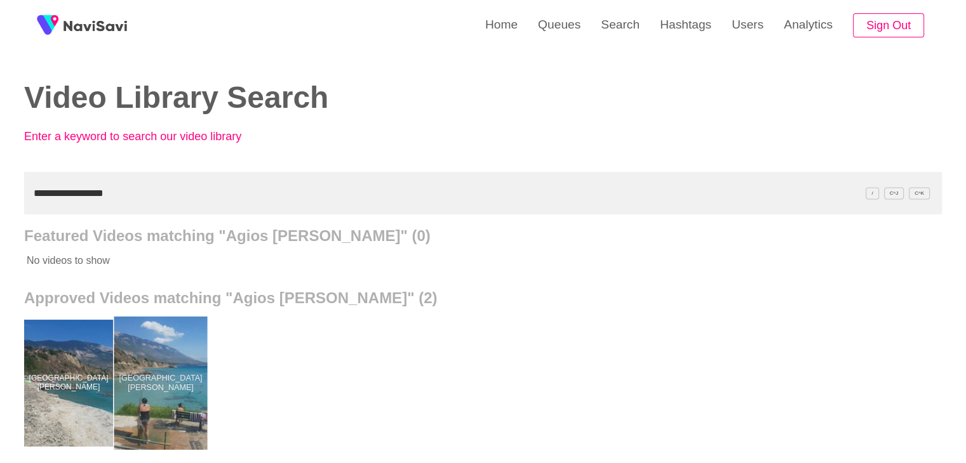
click at [178, 356] on div at bounding box center [160, 383] width 93 height 133
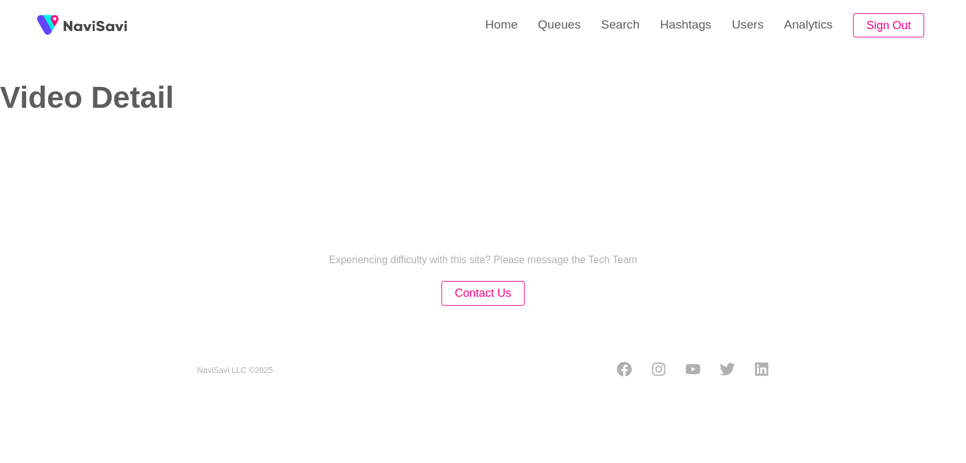
select select "**********"
select select "**"
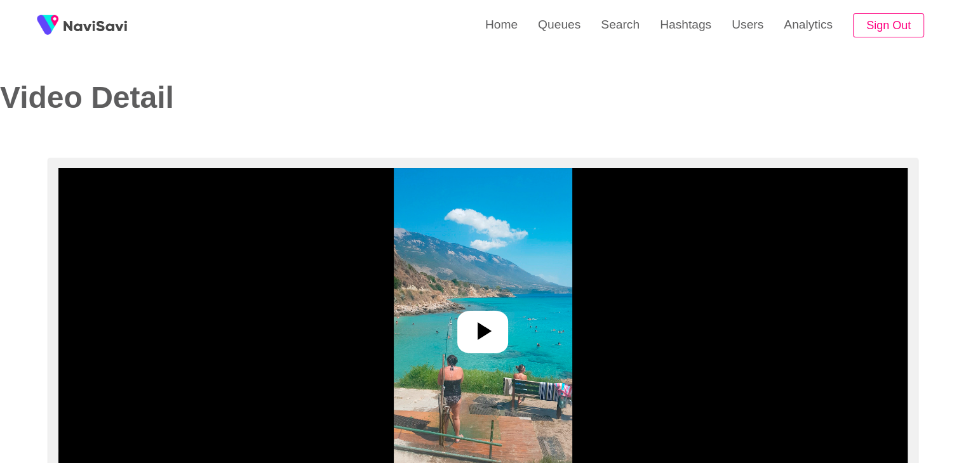
click at [484, 323] on icon at bounding box center [482, 331] width 30 height 30
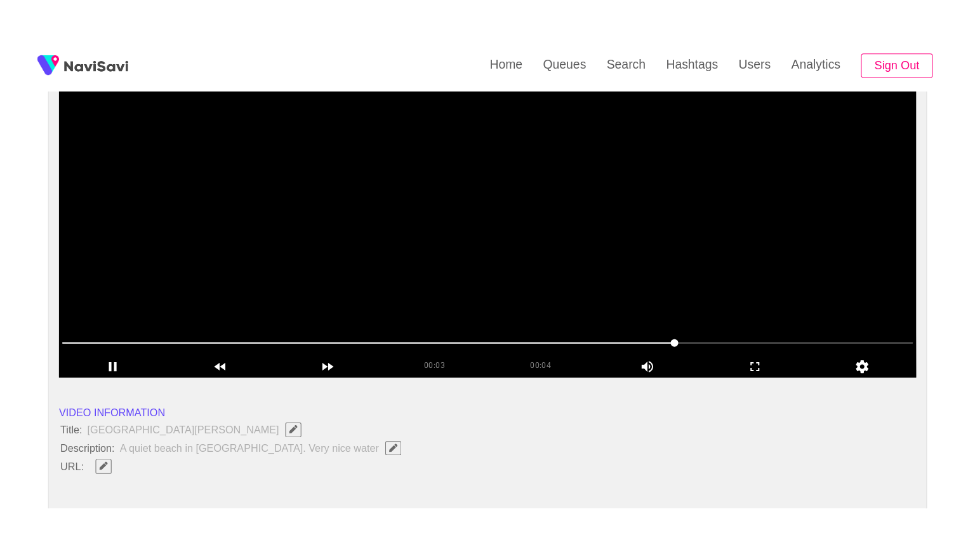
scroll to position [127, 0]
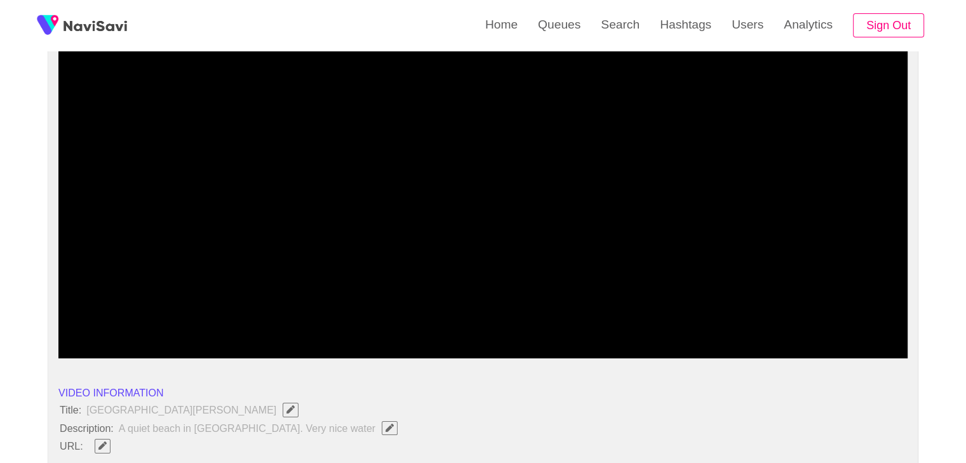
drag, startPoint x: 43, startPoint y: 326, endPoint x: 4, endPoint y: 331, distance: 39.1
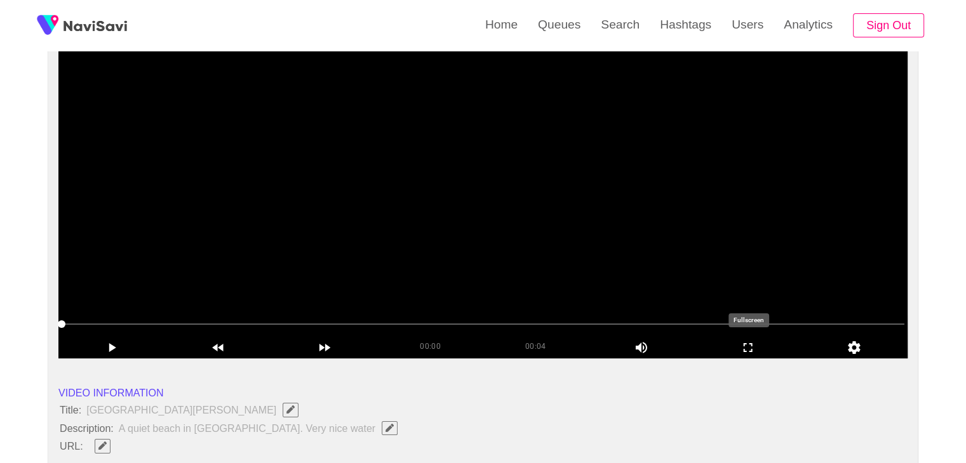
drag, startPoint x: 744, startPoint y: 349, endPoint x: 745, endPoint y: 405, distance: 56.5
click at [745, 349] on icon "add" at bounding box center [747, 347] width 105 height 15
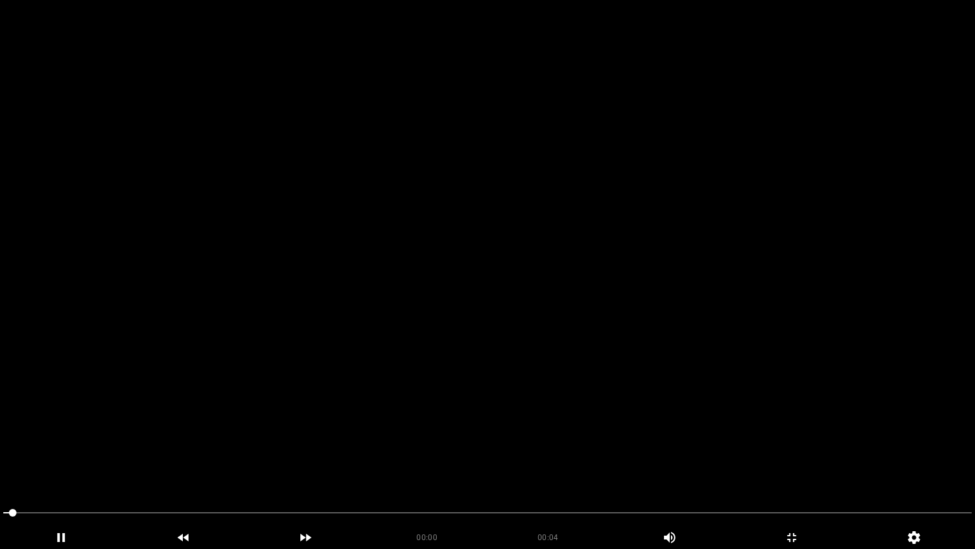
drag, startPoint x: 13, startPoint y: 516, endPoint x: 0, endPoint y: 518, distance: 12.9
click at [69, 463] on icon "add" at bounding box center [61, 537] width 121 height 15
drag, startPoint x: 145, startPoint y: 513, endPoint x: 55, endPoint y: 510, distance: 90.2
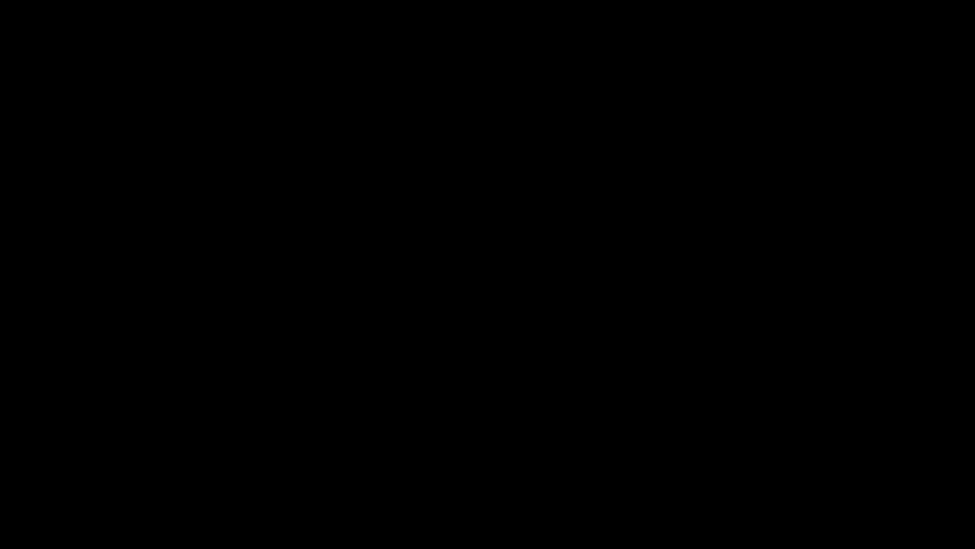
click at [60, 463] on icon "add" at bounding box center [61, 537] width 121 height 15
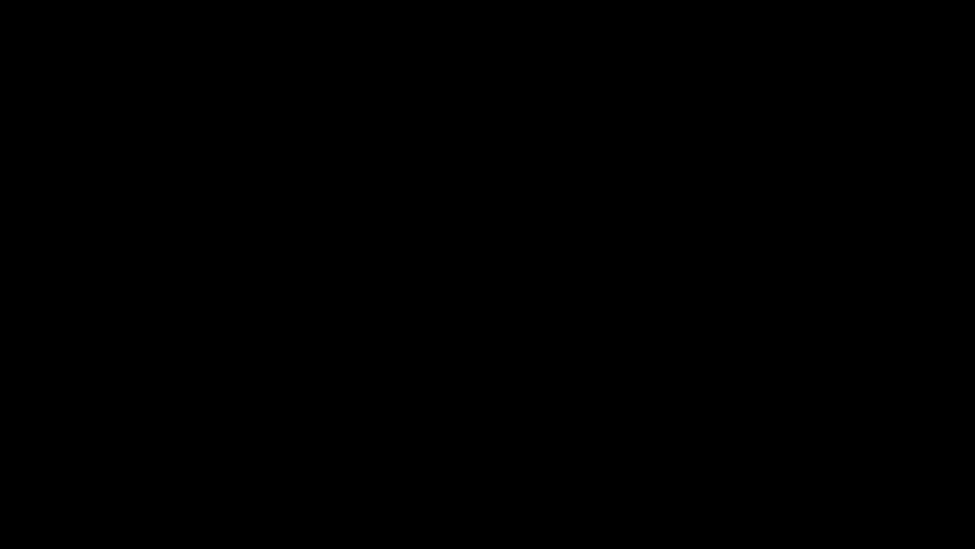
click at [60, 463] on icon "add" at bounding box center [61, 537] width 121 height 15
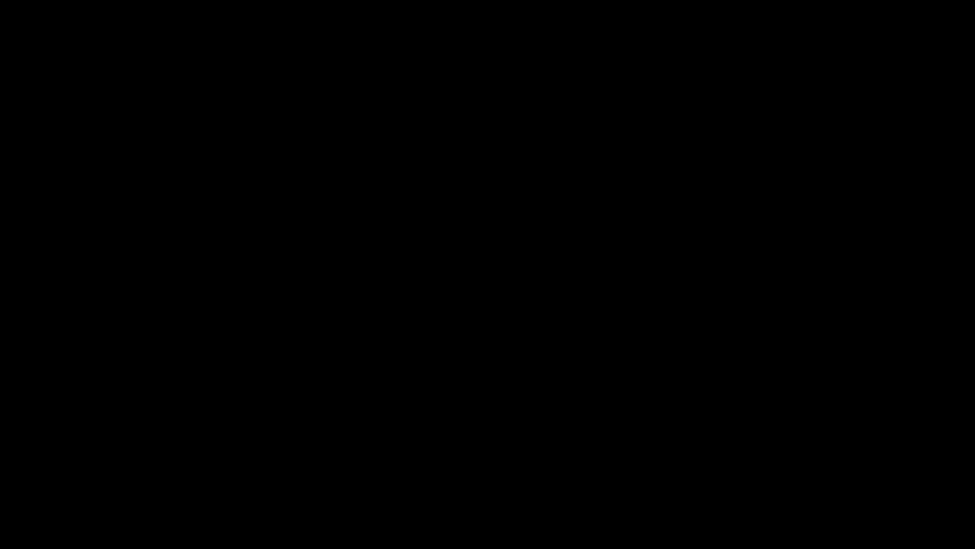
click at [60, 463] on icon "add" at bounding box center [61, 537] width 121 height 15
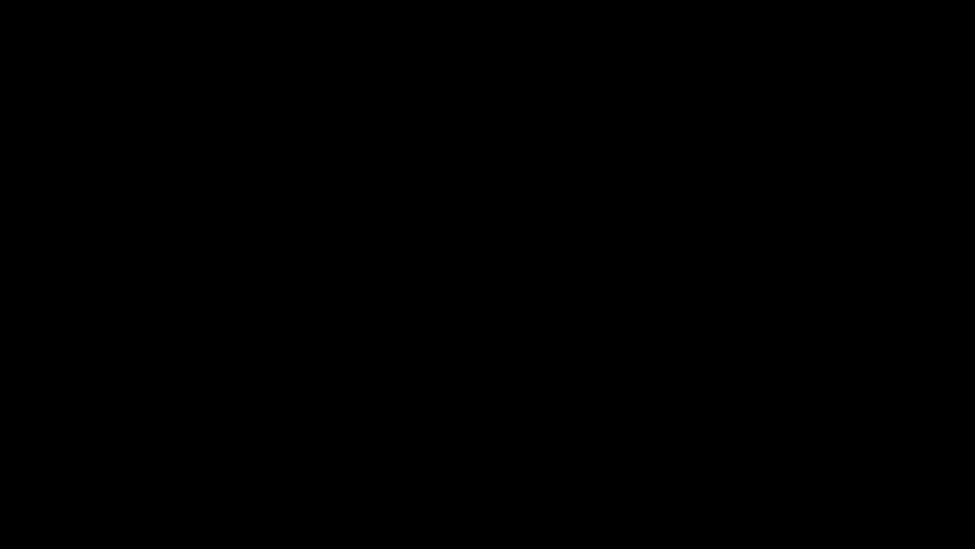
click at [60, 463] on icon "add" at bounding box center [61, 537] width 121 height 15
click at [63, 463] on icon "add" at bounding box center [61, 537] width 8 height 9
click at [63, 463] on icon "add" at bounding box center [61, 537] width 7 height 9
click at [72, 463] on icon "add" at bounding box center [61, 537] width 121 height 15
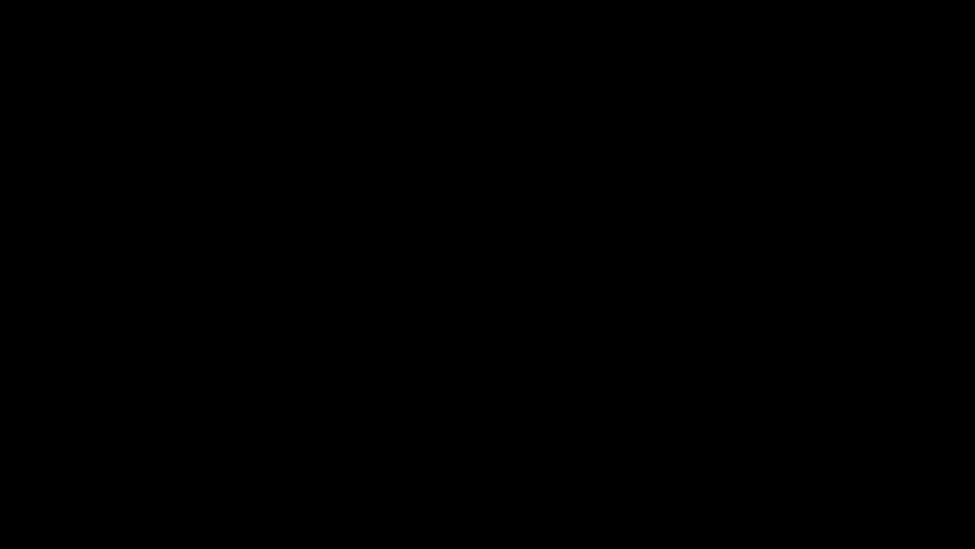
click at [72, 463] on icon "add" at bounding box center [61, 537] width 121 height 15
click at [59, 463] on icon "add" at bounding box center [61, 537] width 7 height 9
click at [68, 463] on icon "add" at bounding box center [61, 537] width 121 height 15
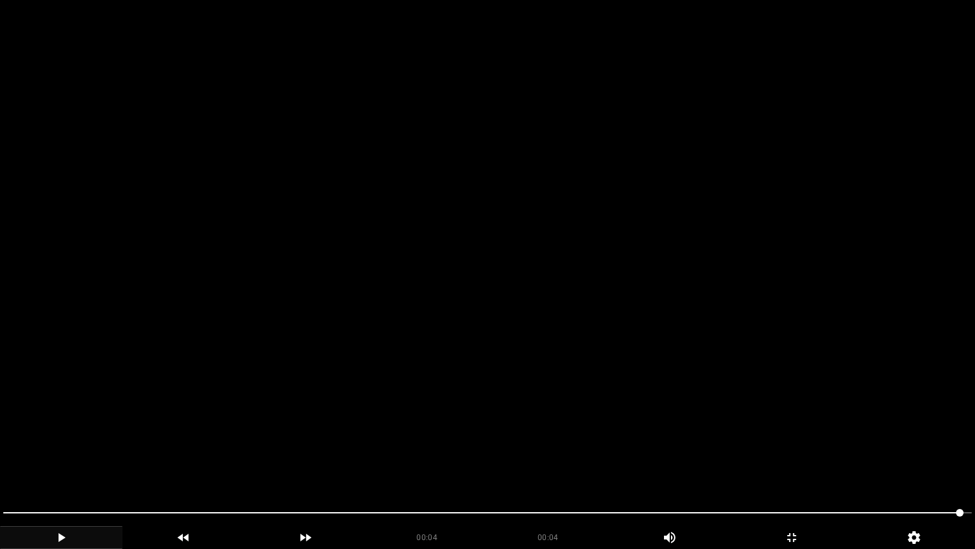
drag, startPoint x: 150, startPoint y: 512, endPoint x: 0, endPoint y: 493, distance: 151.0
click at [0, 463] on section "00:04 00:04 Picture In Picture 1 Error: Failed to load Video" at bounding box center [487, 274] width 975 height 549
click at [646, 378] on video at bounding box center [487, 274] width 975 height 549
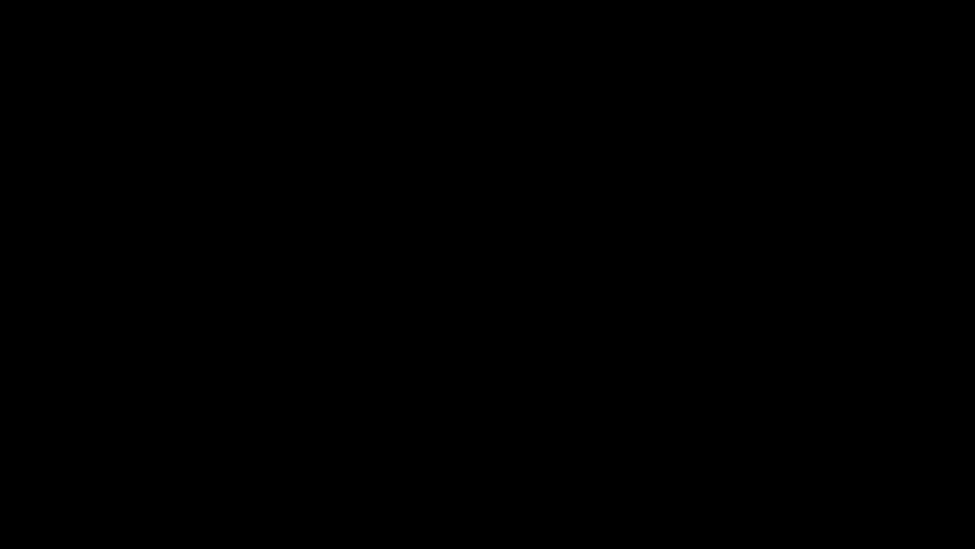
click at [802, 463] on div "add" at bounding box center [792, 537] width 123 height 23
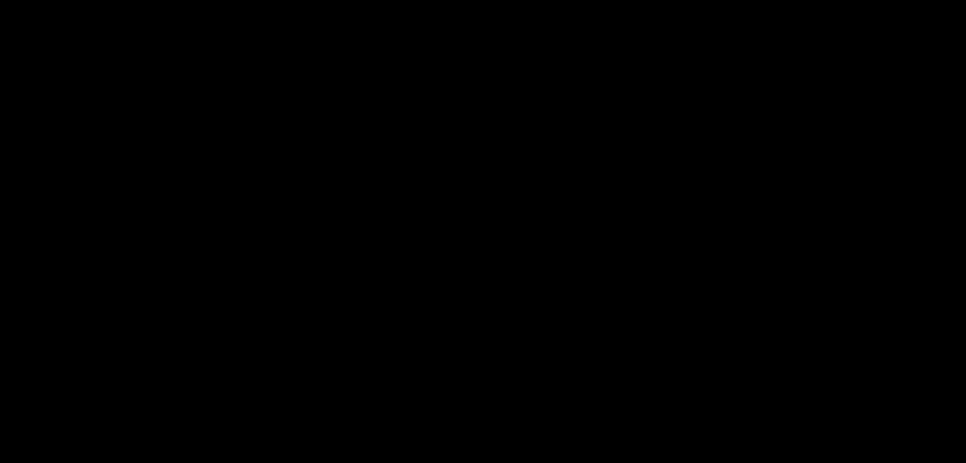
click at [64, 449] on icon "add" at bounding box center [61, 453] width 8 height 9
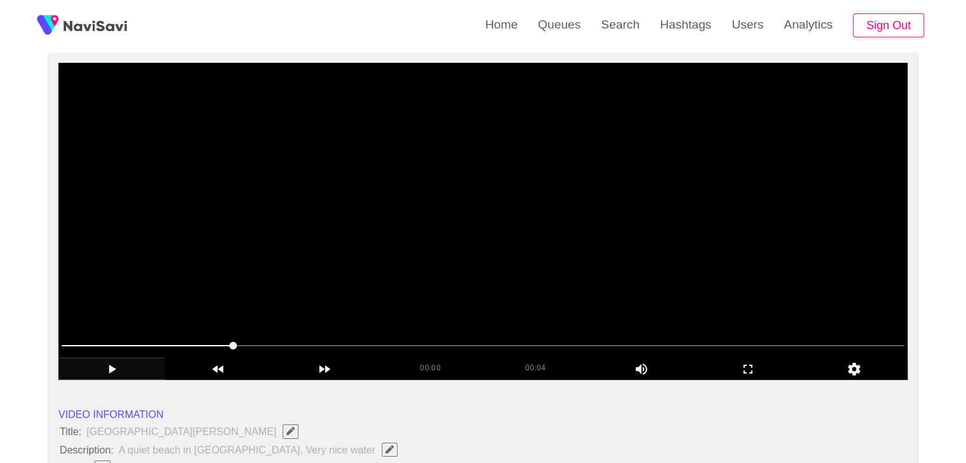
scroll to position [63, 0]
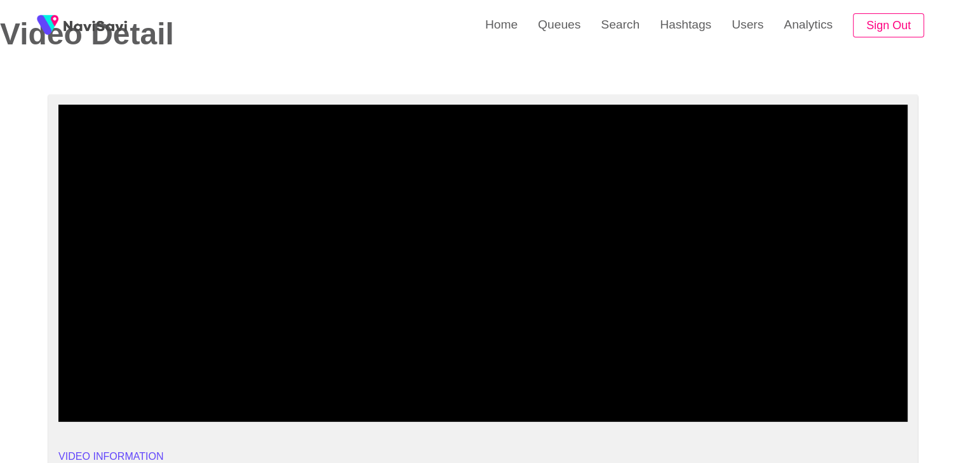
drag, startPoint x: 207, startPoint y: 382, endPoint x: 29, endPoint y: 377, distance: 177.8
click at [111, 413] on icon "add" at bounding box center [112, 411] width 7 height 9
drag, startPoint x: 123, startPoint y: 389, endPoint x: 55, endPoint y: 390, distance: 67.3
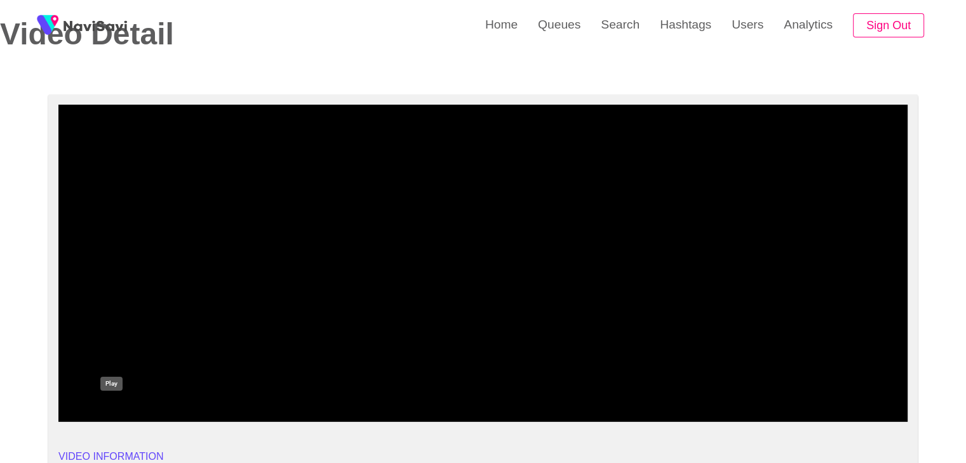
click at [117, 412] on icon "add" at bounding box center [111, 411] width 105 height 15
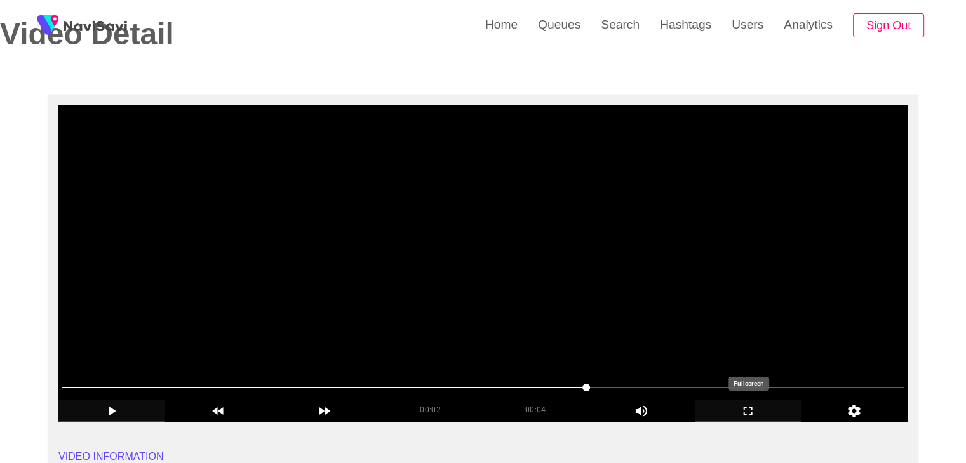
click at [736, 405] on icon "add" at bounding box center [747, 411] width 105 height 15
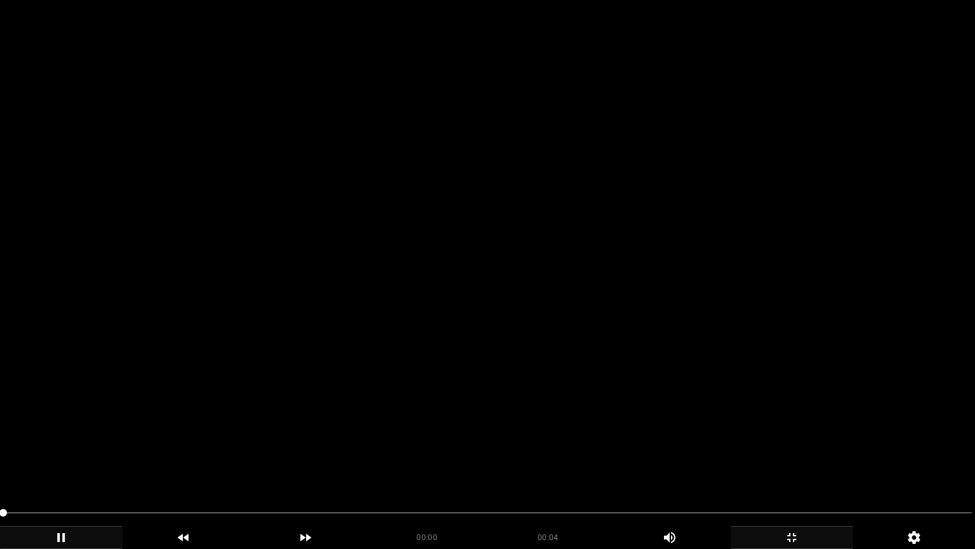
drag, startPoint x: 117, startPoint y: 512, endPoint x: 0, endPoint y: 514, distance: 116.8
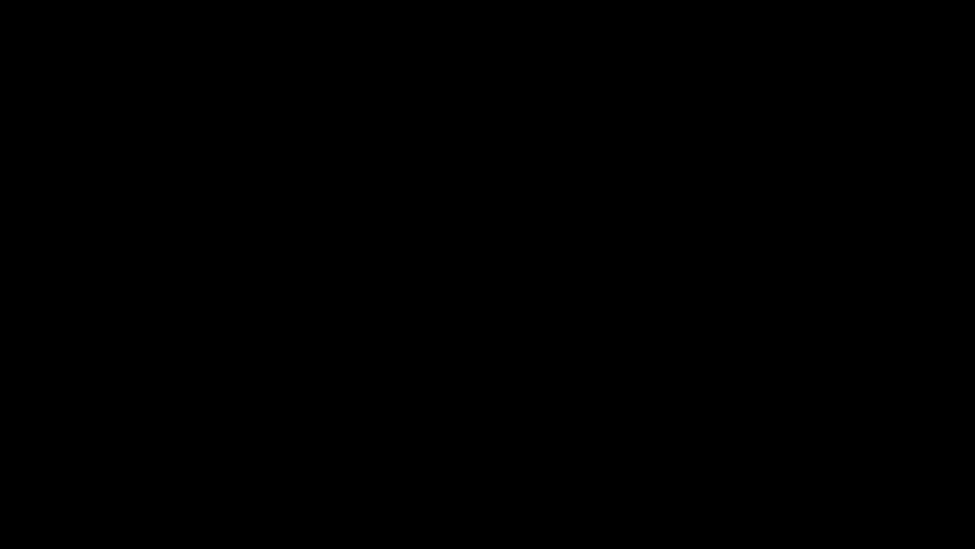
click at [58, 463] on icon "add" at bounding box center [61, 537] width 8 height 9
click at [58, 463] on icon "add" at bounding box center [61, 537] width 7 height 9
click at [58, 463] on icon "add" at bounding box center [61, 537] width 8 height 9
click at [58, 463] on icon "add" at bounding box center [61, 537] width 7 height 9
click at [58, 463] on icon "add" at bounding box center [61, 537] width 8 height 9
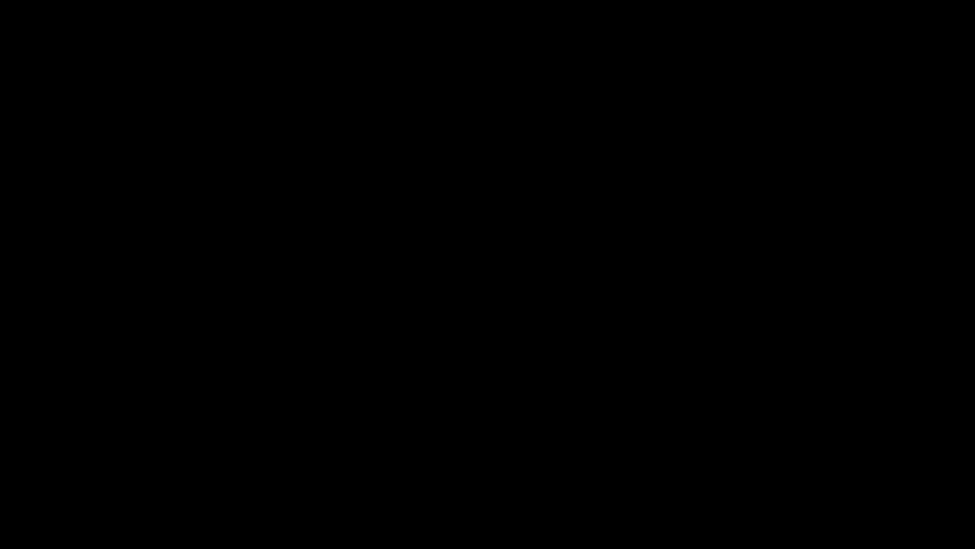
click at [58, 463] on icon "add" at bounding box center [61, 537] width 7 height 9
click at [60, 463] on icon "add" at bounding box center [61, 537] width 7 height 9
click at [60, 463] on icon "add" at bounding box center [61, 537] width 121 height 15
click at [779, 463] on div "add" at bounding box center [792, 537] width 123 height 23
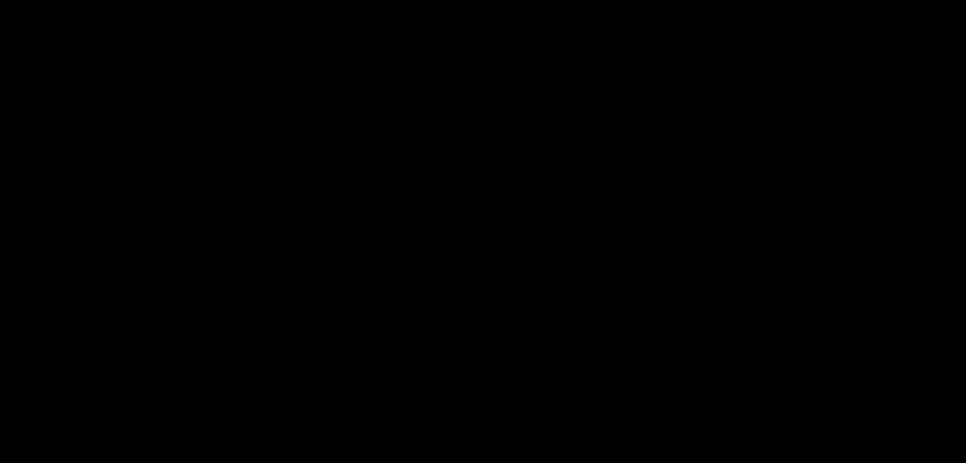
scroll to position [127, 0]
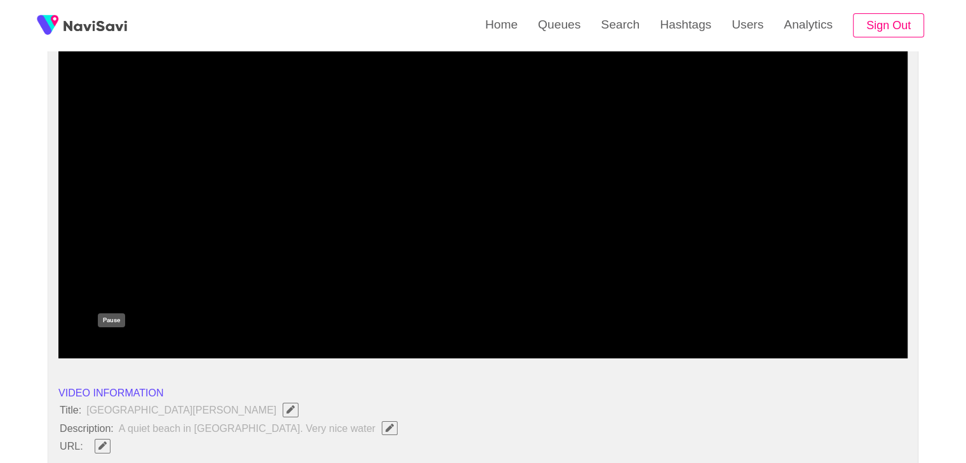
click at [112, 340] on icon "add" at bounding box center [111, 347] width 105 height 15
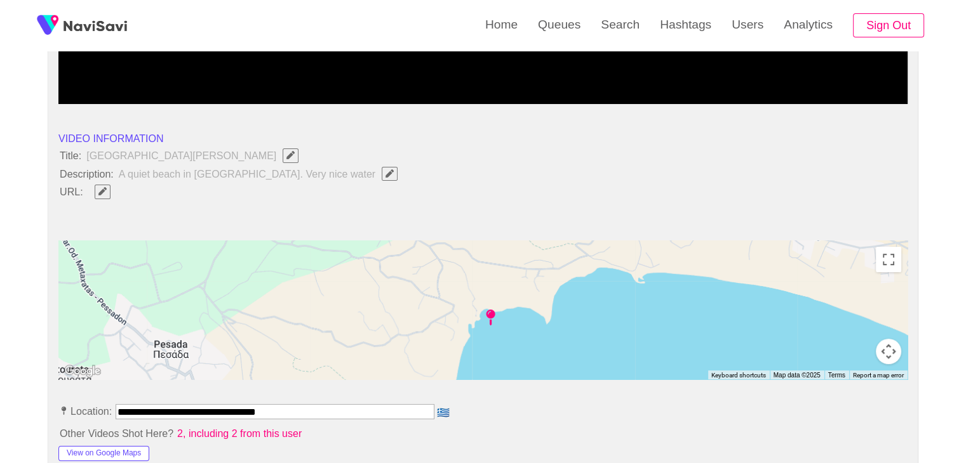
scroll to position [381, 0]
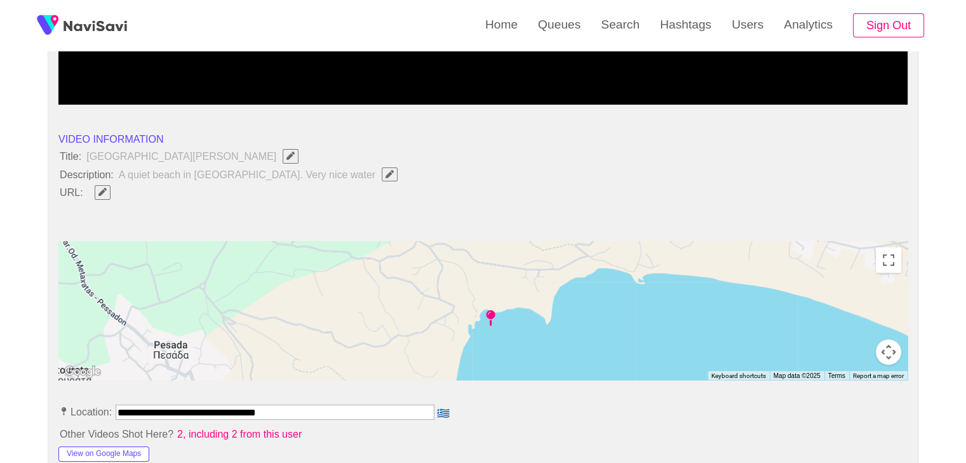
click at [385, 174] on icon "Edit Field" at bounding box center [389, 174] width 8 height 8
click at [314, 191] on li "URL:" at bounding box center [482, 192] width 849 height 17
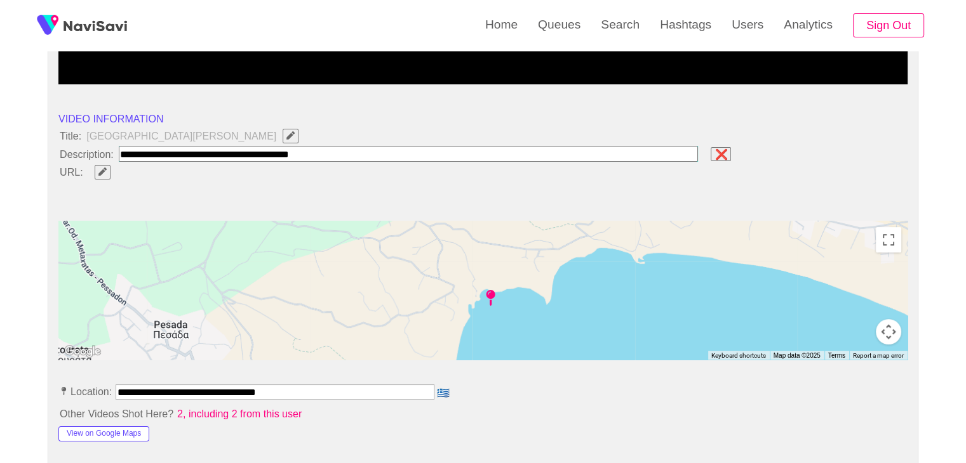
scroll to position [508, 0]
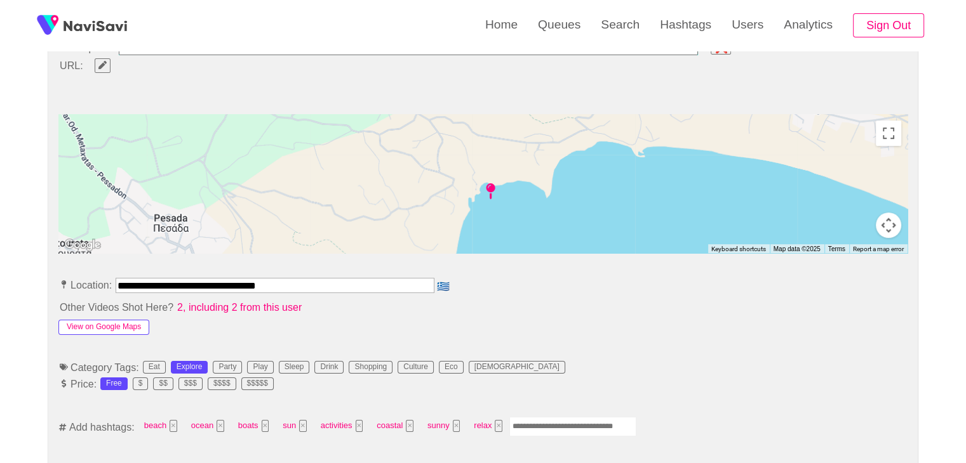
click at [130, 324] on button "View on Google Maps" at bounding box center [103, 327] width 91 height 15
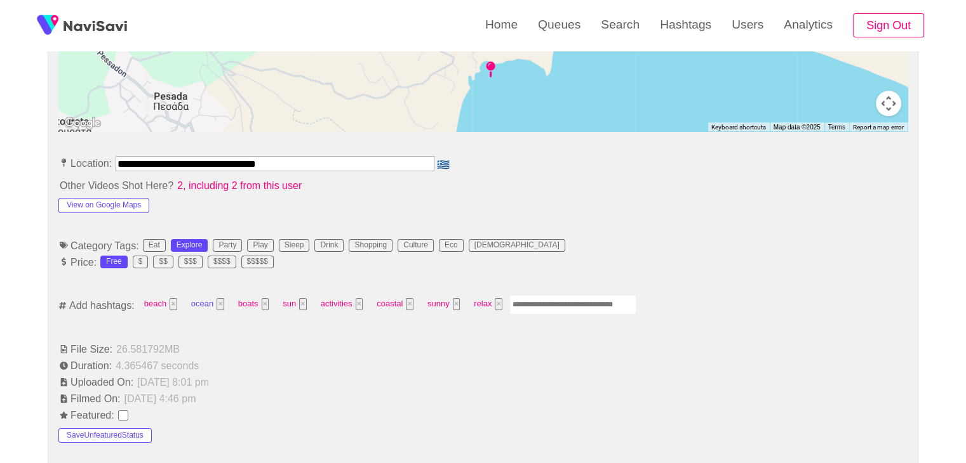
scroll to position [635, 0]
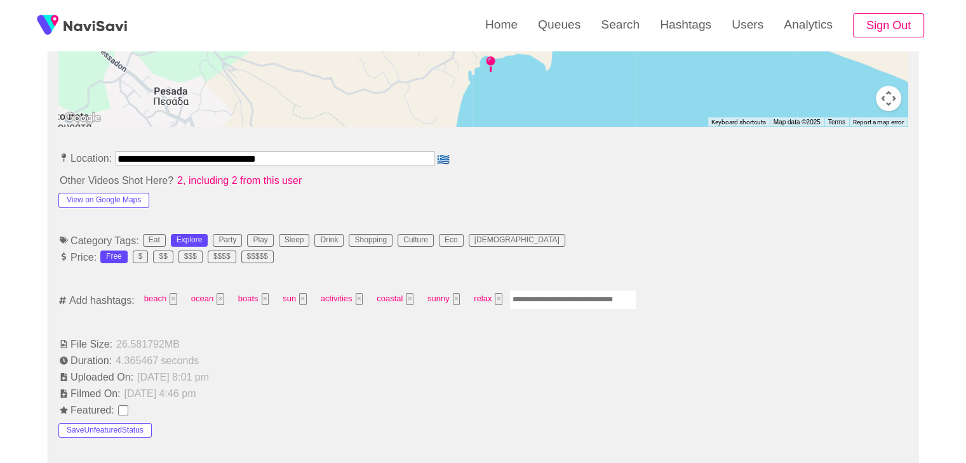
click at [563, 295] on input "Enter tag here and press return" at bounding box center [572, 300] width 127 height 20
type input "*********"
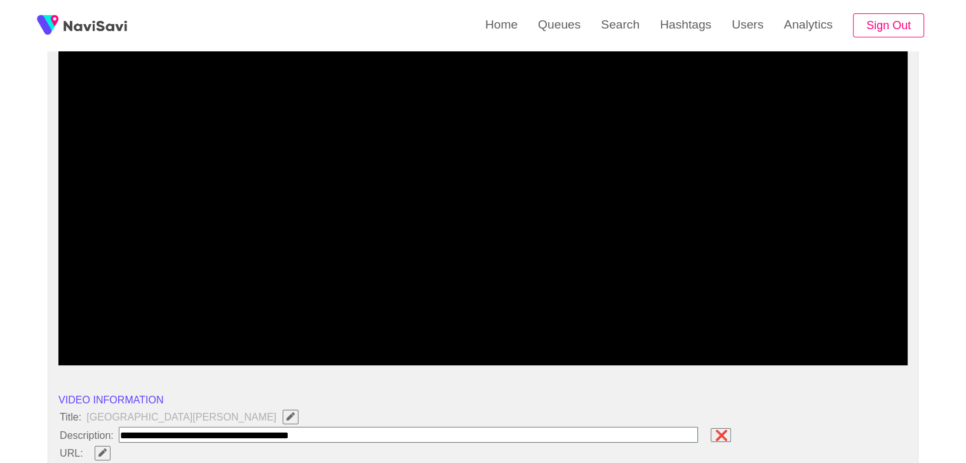
scroll to position [254, 0]
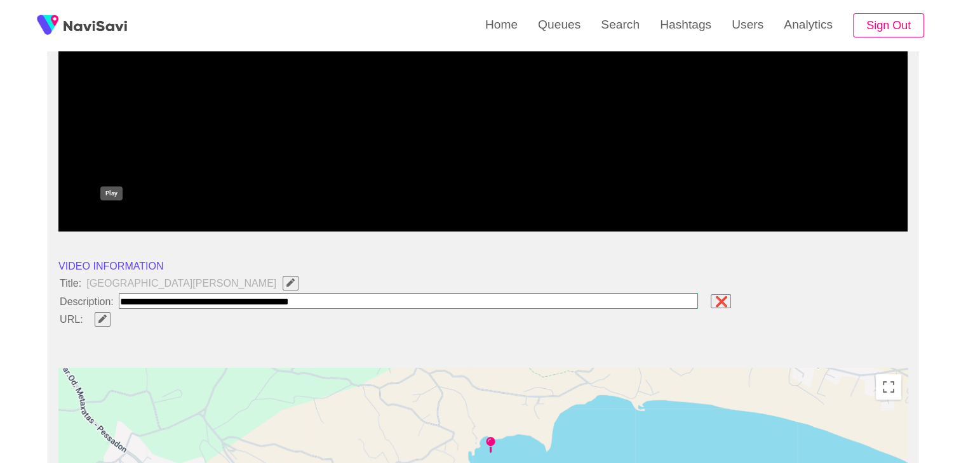
click at [109, 217] on icon "add" at bounding box center [112, 220] width 7 height 9
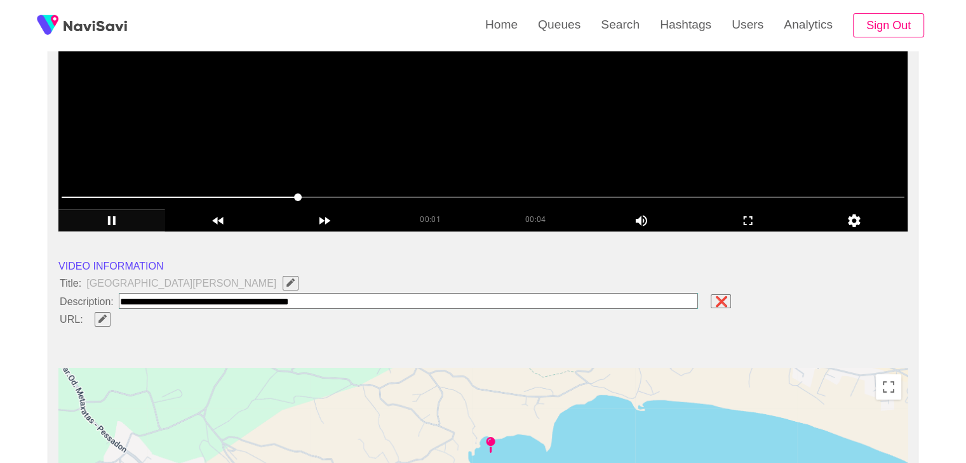
drag, startPoint x: 302, startPoint y: 192, endPoint x: 236, endPoint y: 198, distance: 67.0
click at [104, 224] on icon "add" at bounding box center [111, 220] width 105 height 15
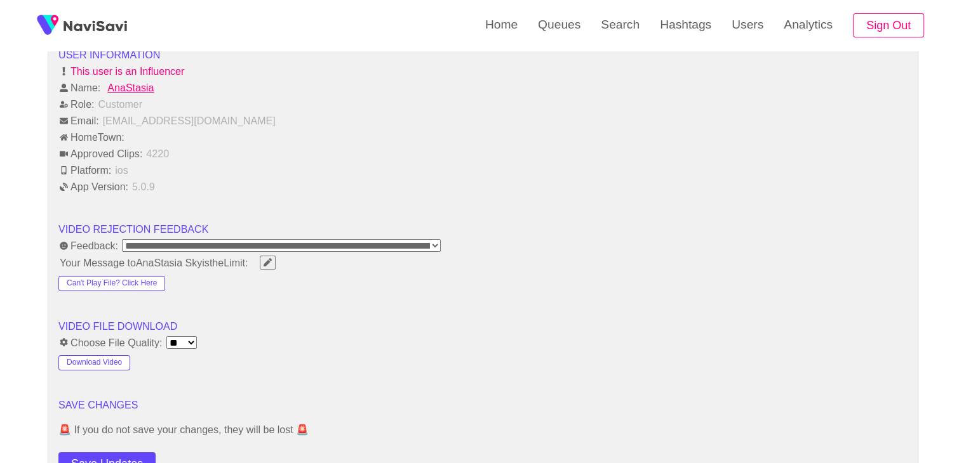
scroll to position [1460, 0]
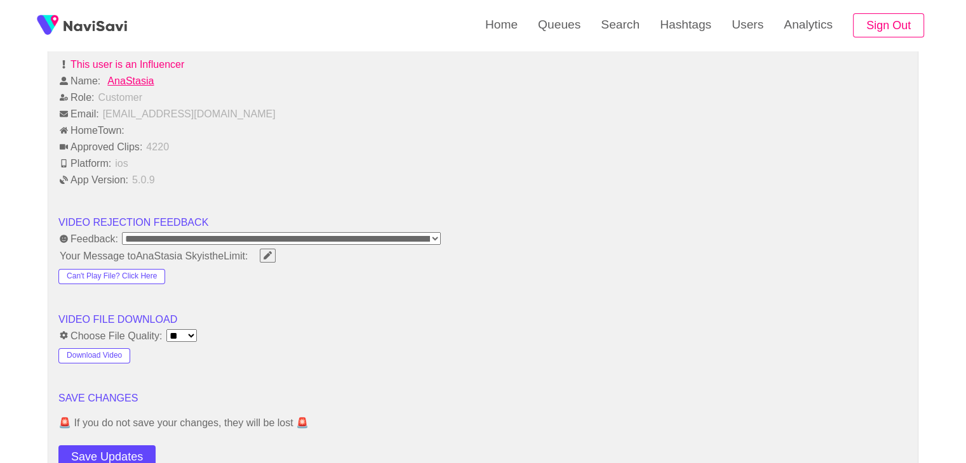
click at [324, 232] on select "**********" at bounding box center [281, 238] width 319 height 13
click at [335, 234] on select "**********" at bounding box center [281, 238] width 319 height 13
click at [299, 312] on li "VIDEO FILE DOWNLOAD" at bounding box center [482, 319] width 849 height 15
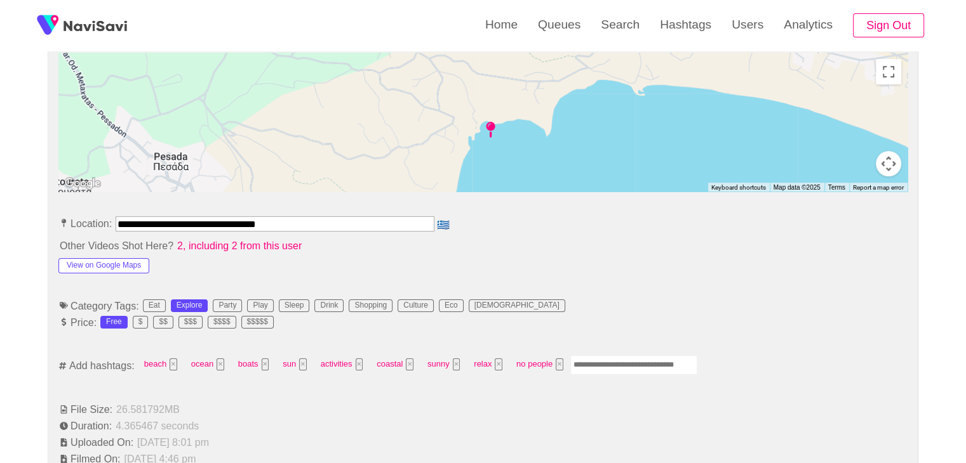
scroll to position [571, 0]
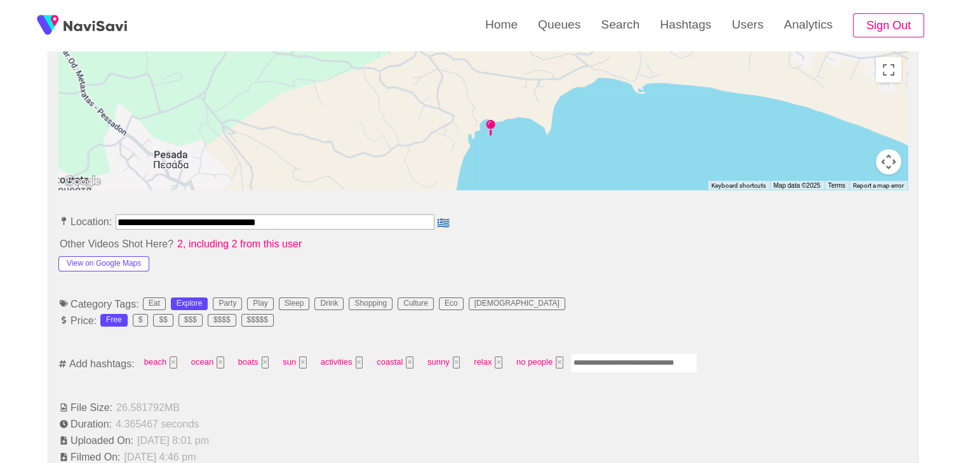
drag, startPoint x: 217, startPoint y: 215, endPoint x: 20, endPoint y: 204, distance: 197.1
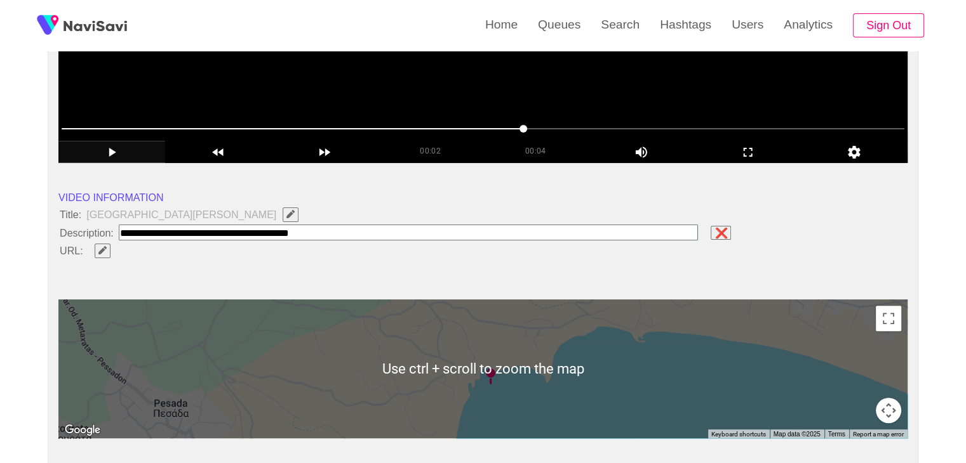
scroll to position [317, 0]
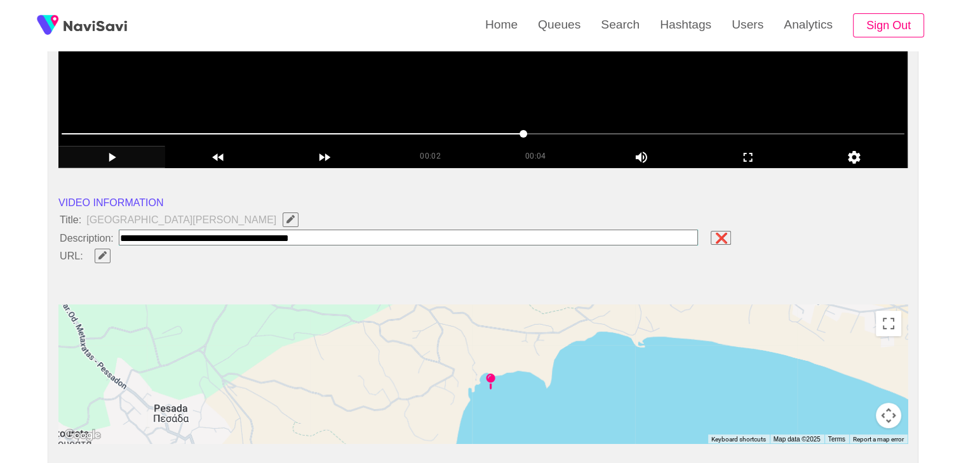
click at [104, 256] on icon "Edit Field" at bounding box center [102, 255] width 8 height 8
click at [124, 253] on input "field" at bounding box center [378, 256] width 580 height 16
type input "**********"
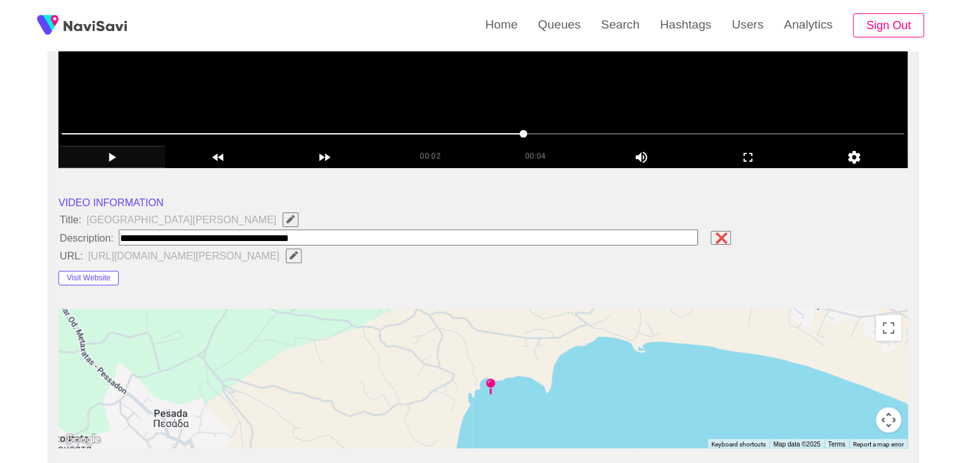
click at [404, 234] on input "field" at bounding box center [409, 238] width 580 height 16
click at [413, 234] on input "field" at bounding box center [409, 238] width 580 height 16
drag, startPoint x: 328, startPoint y: 237, endPoint x: 105, endPoint y: 237, distance: 223.5
click at [105, 237] on li "Description: ❌" at bounding box center [482, 238] width 849 height 17
paste input "**********"
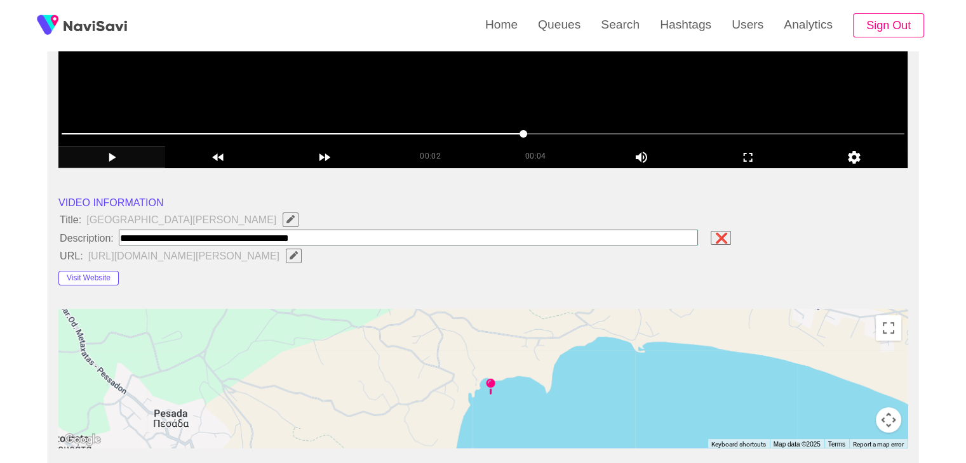
type input "**********"
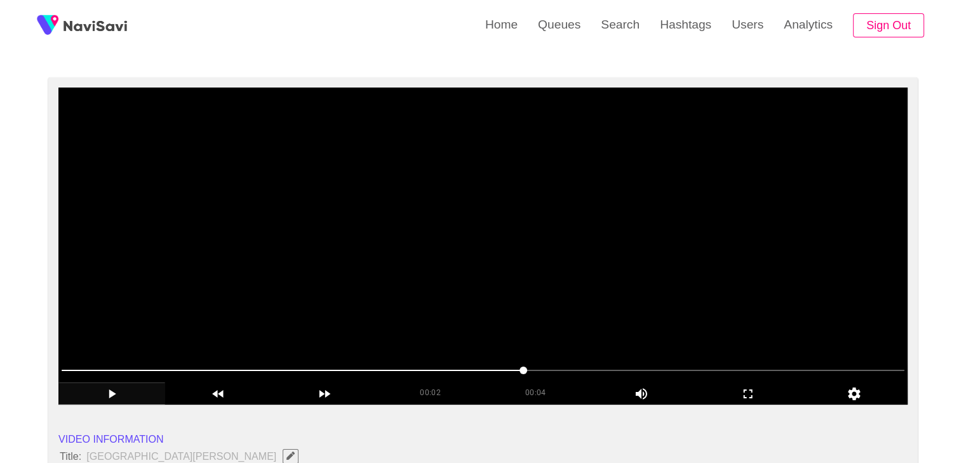
scroll to position [63, 0]
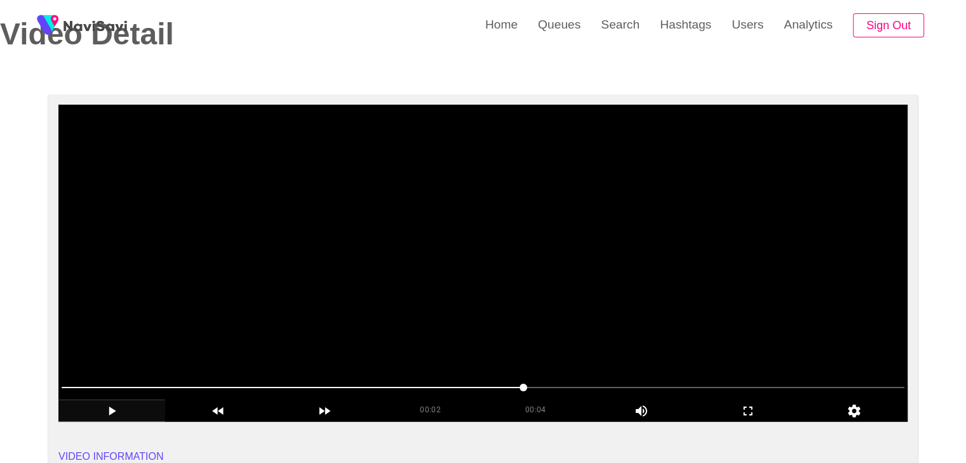
click at [338, 385] on span at bounding box center [483, 388] width 843 height 20
click at [96, 404] on icon "add" at bounding box center [111, 411] width 105 height 15
click at [109, 413] on icon "add" at bounding box center [112, 411] width 7 height 9
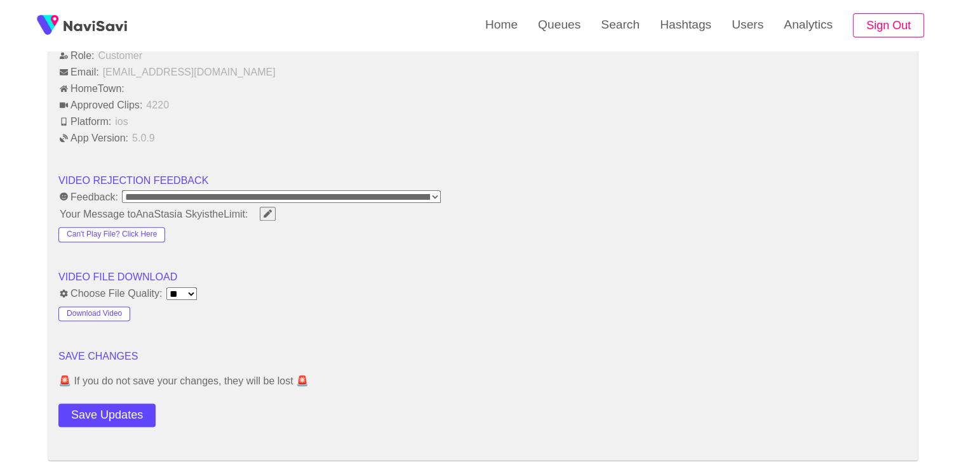
scroll to position [1524, 0]
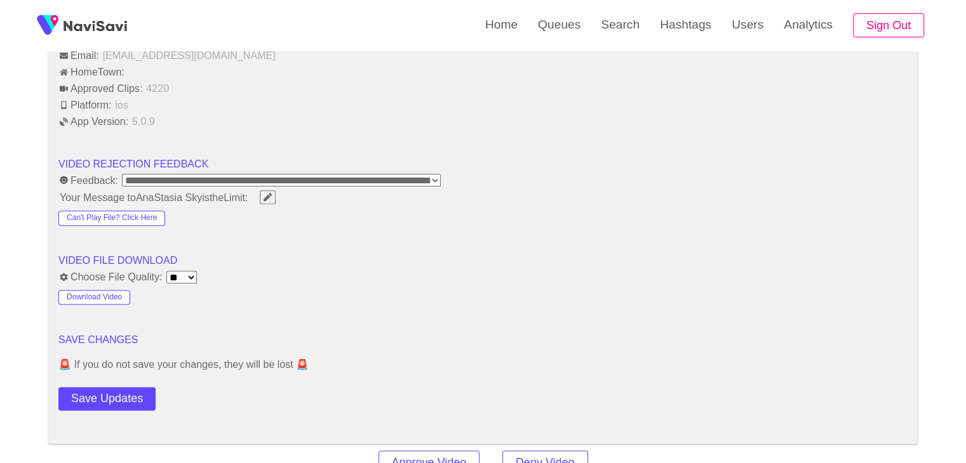
click at [109, 389] on button "Save Updates" at bounding box center [106, 398] width 97 height 23
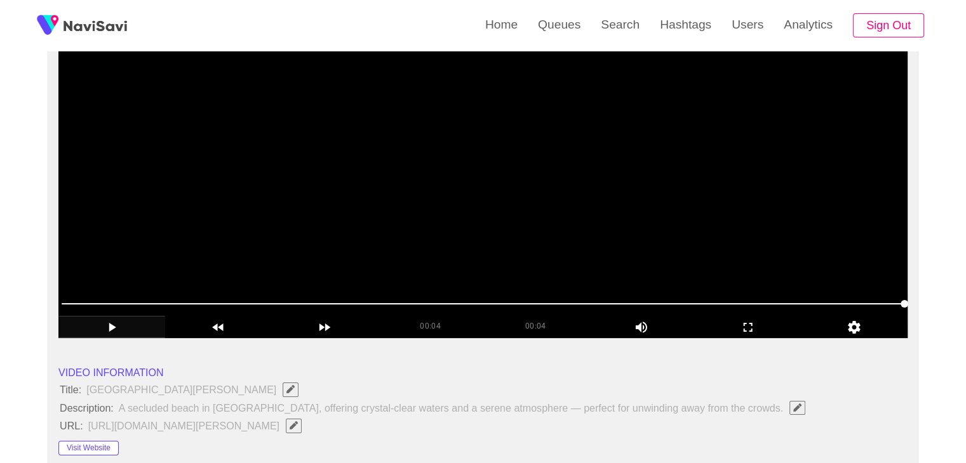
scroll to position [127, 0]
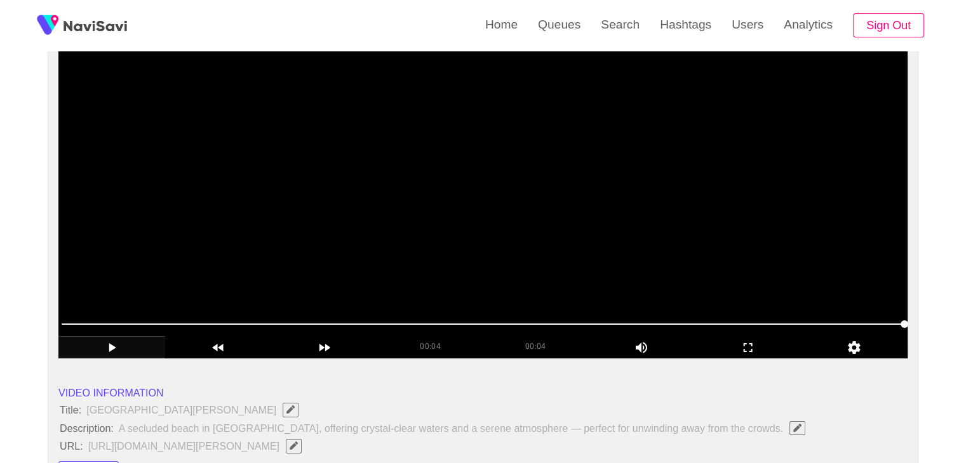
click at [518, 201] on video at bounding box center [482, 199] width 849 height 317
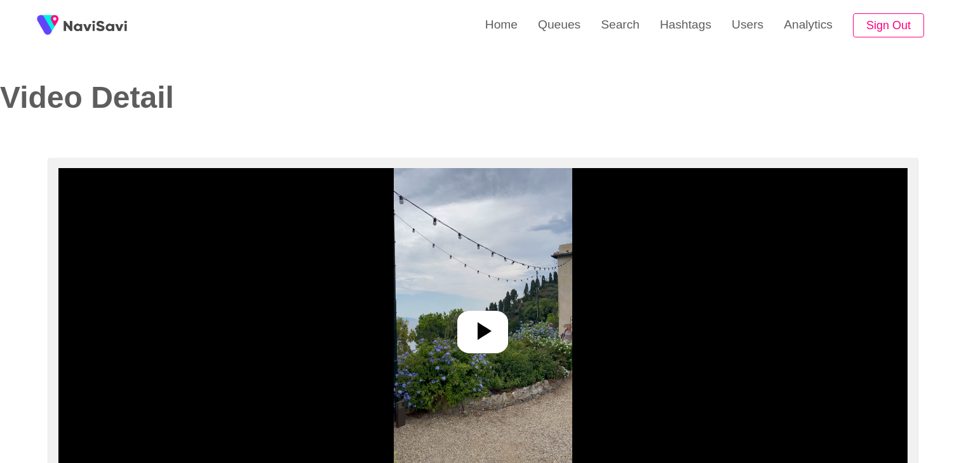
select select "**********"
select select "**"
click at [628, 29] on link "Search" at bounding box center [619, 25] width 59 height 50
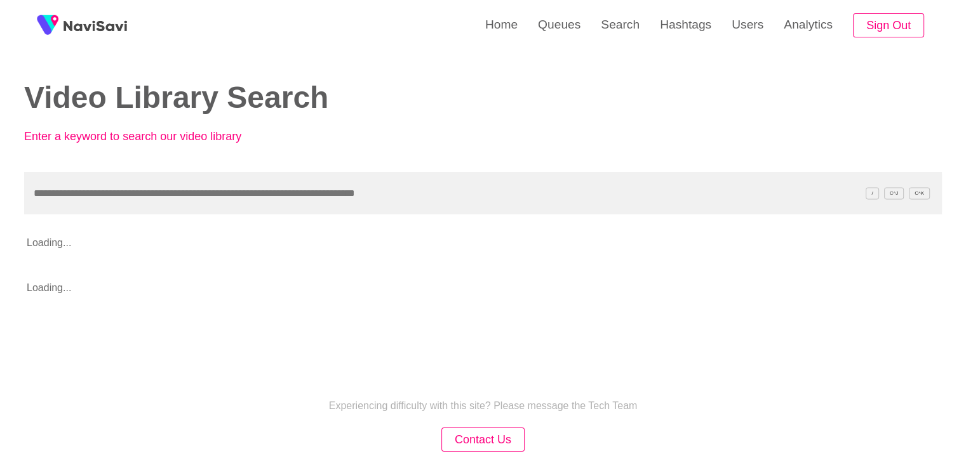
click at [169, 194] on input "text" at bounding box center [482, 193] width 917 height 43
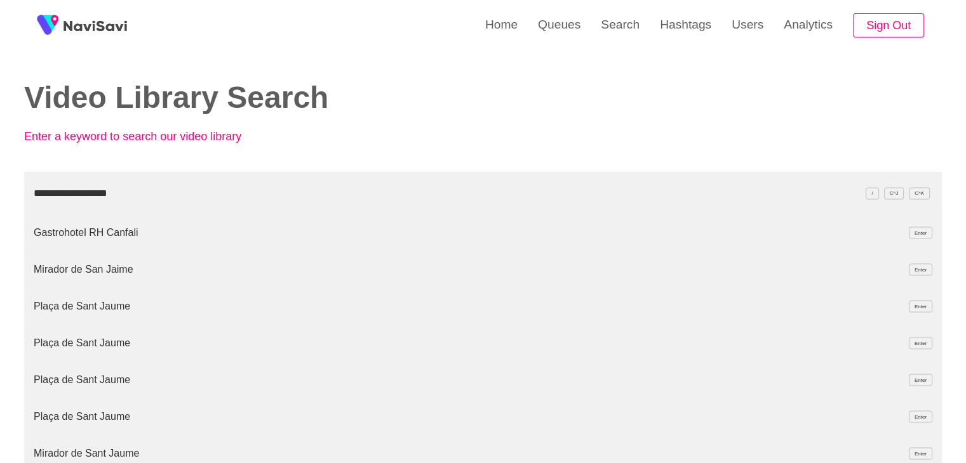
type input "**********"
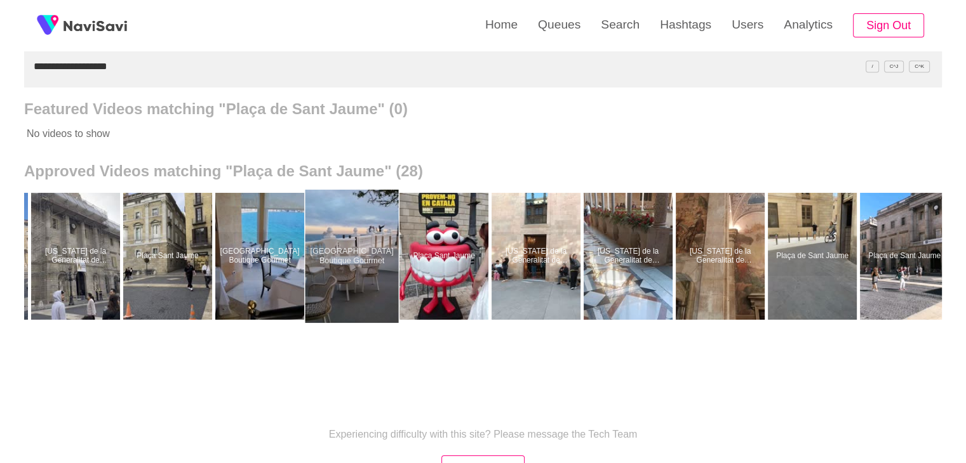
scroll to position [0, 1092]
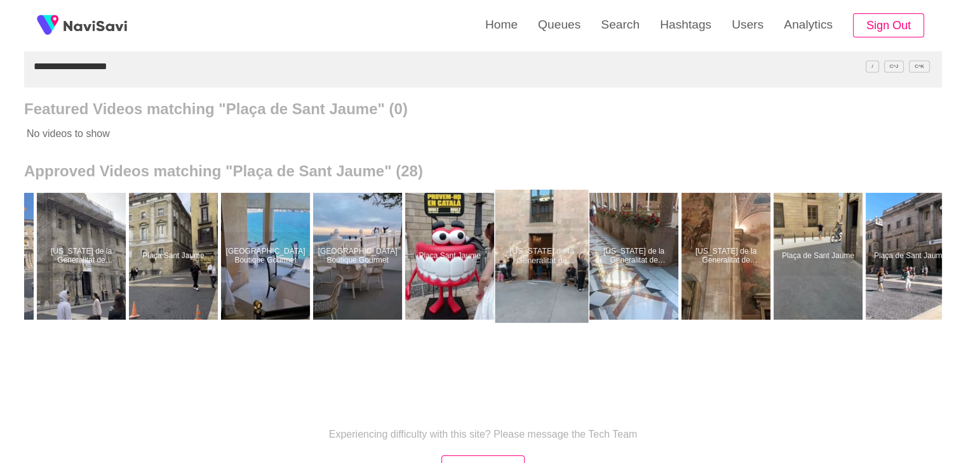
click at [518, 242] on div at bounding box center [541, 256] width 93 height 133
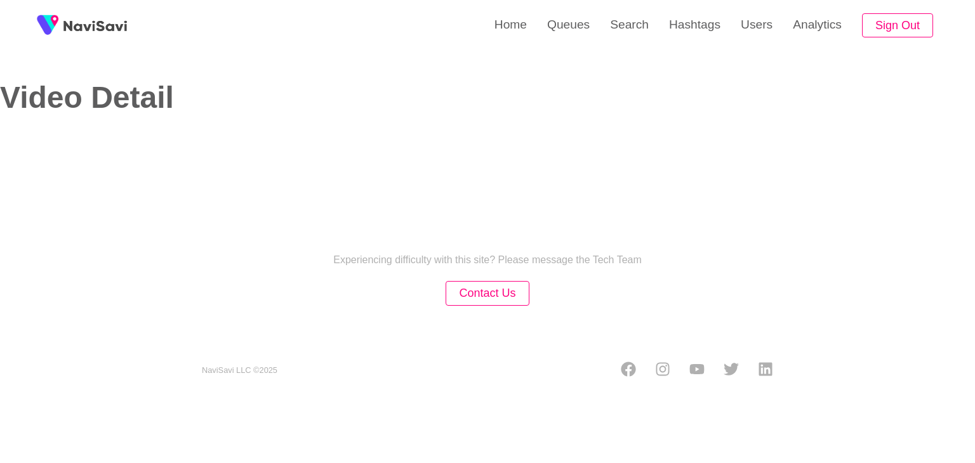
select select "**********"
select select "**"
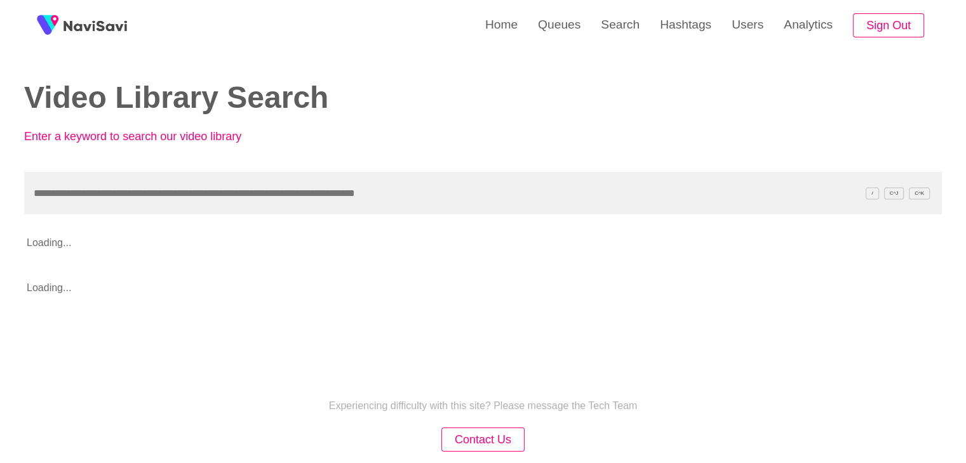
click at [302, 201] on input "text" at bounding box center [482, 193] width 917 height 43
type input "**********"
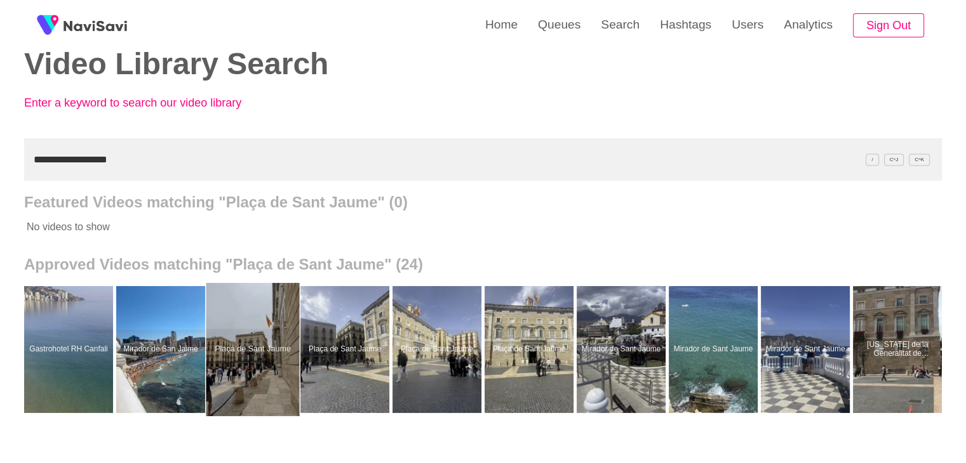
scroll to position [127, 0]
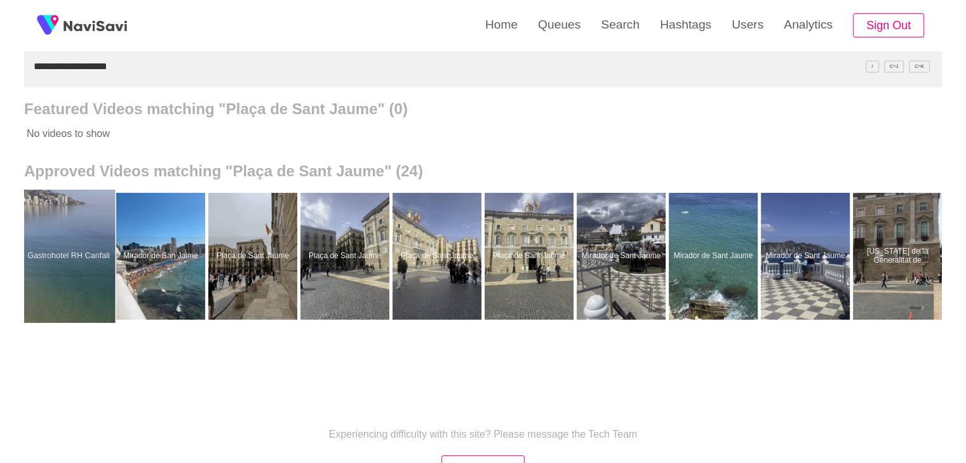
click at [86, 259] on div at bounding box center [68, 256] width 93 height 133
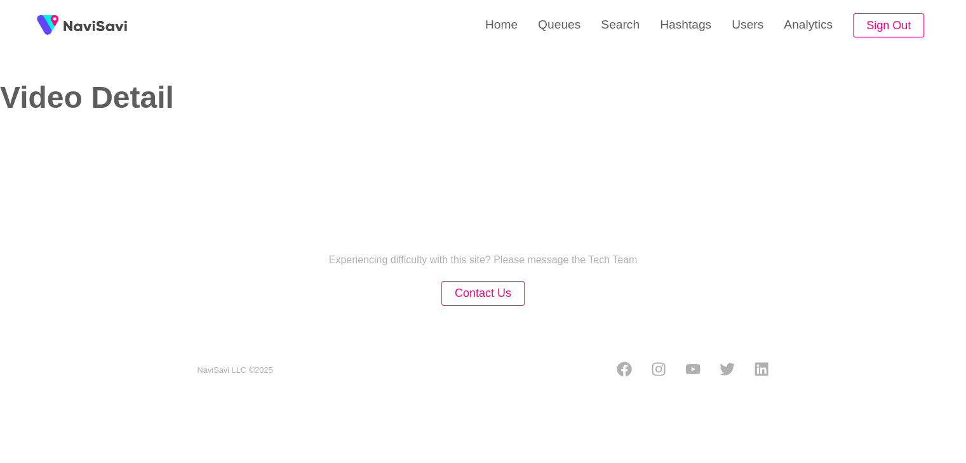
select select "**********"
select select "**"
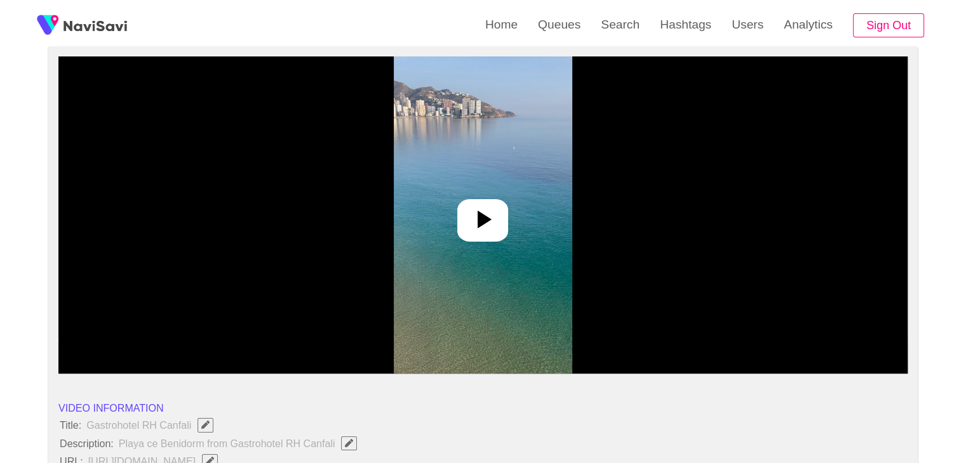
scroll to position [127, 0]
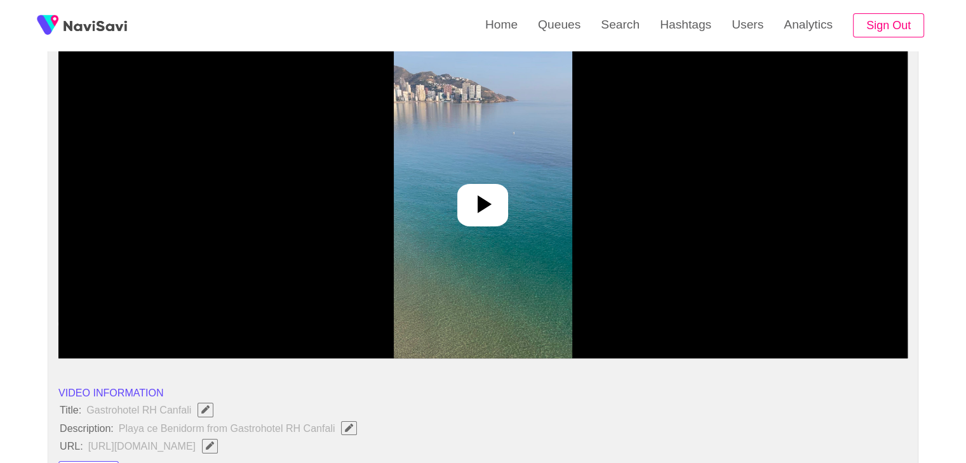
click at [475, 208] on icon at bounding box center [482, 204] width 30 height 30
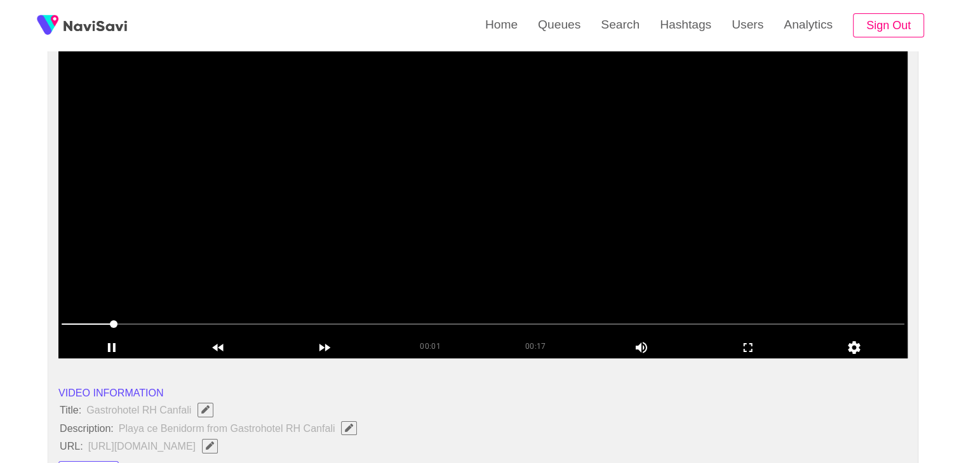
click at [377, 321] on span at bounding box center [483, 324] width 843 height 20
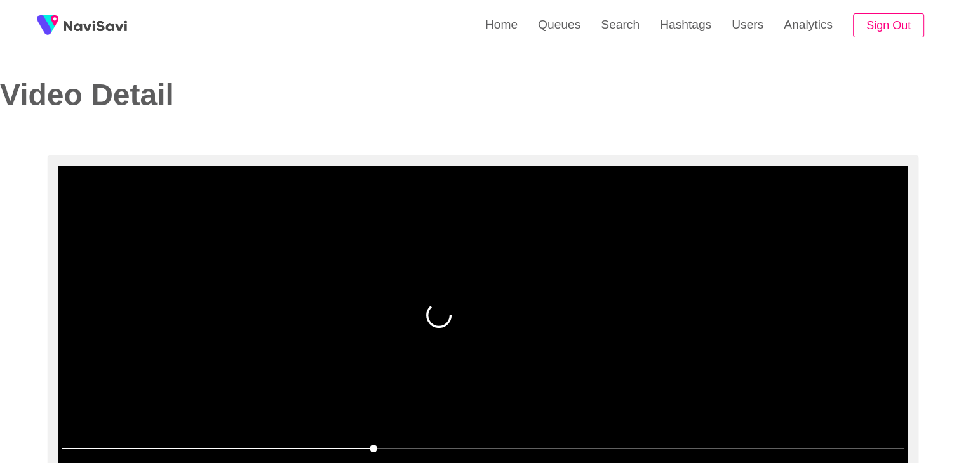
scroll to position [0, 0]
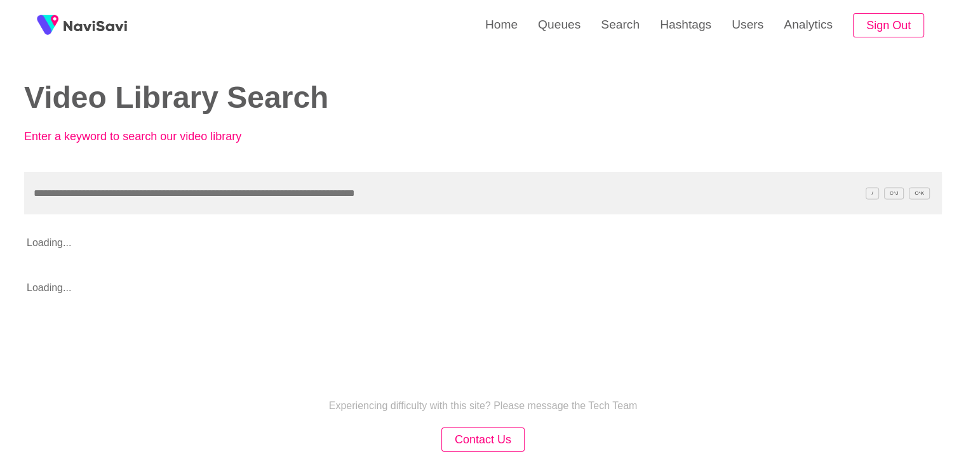
click at [135, 204] on input "text" at bounding box center [482, 193] width 917 height 43
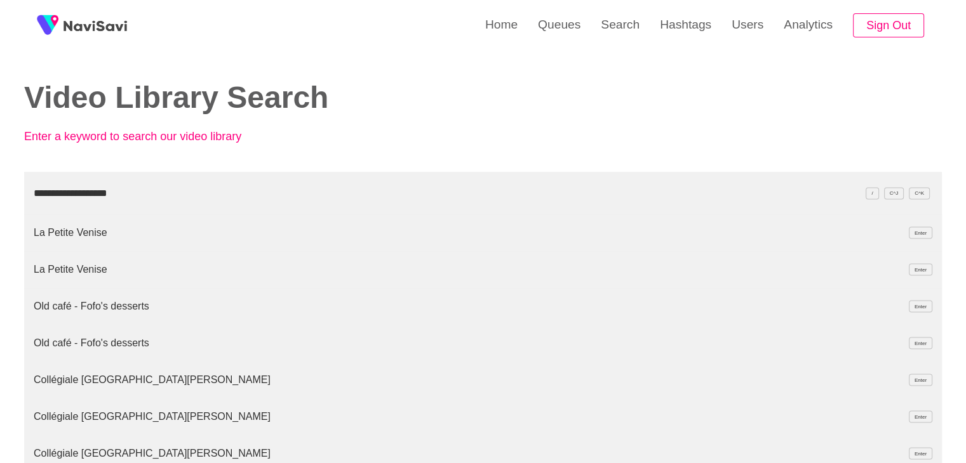
type input "**********"
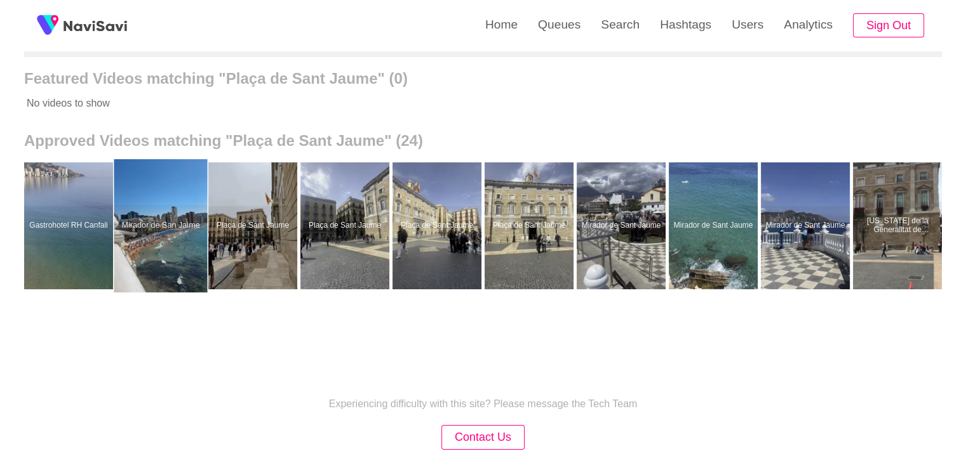
scroll to position [190, 0]
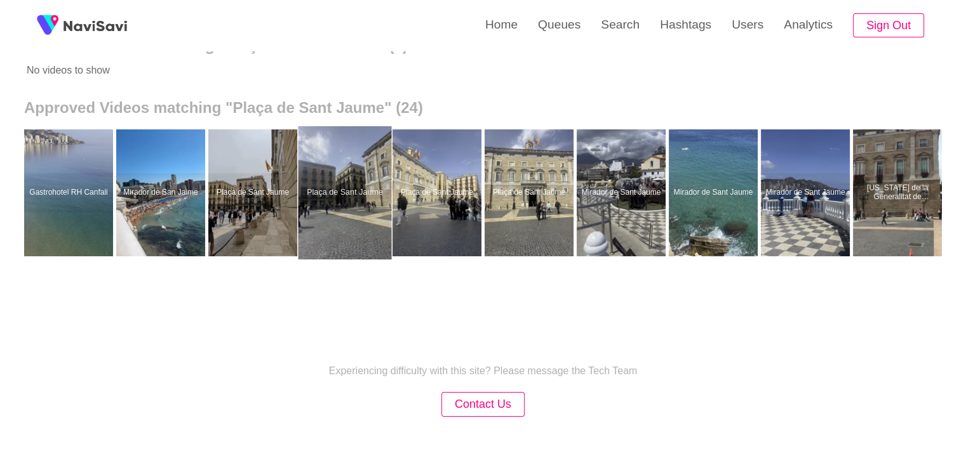
click at [340, 216] on div at bounding box center [344, 192] width 93 height 133
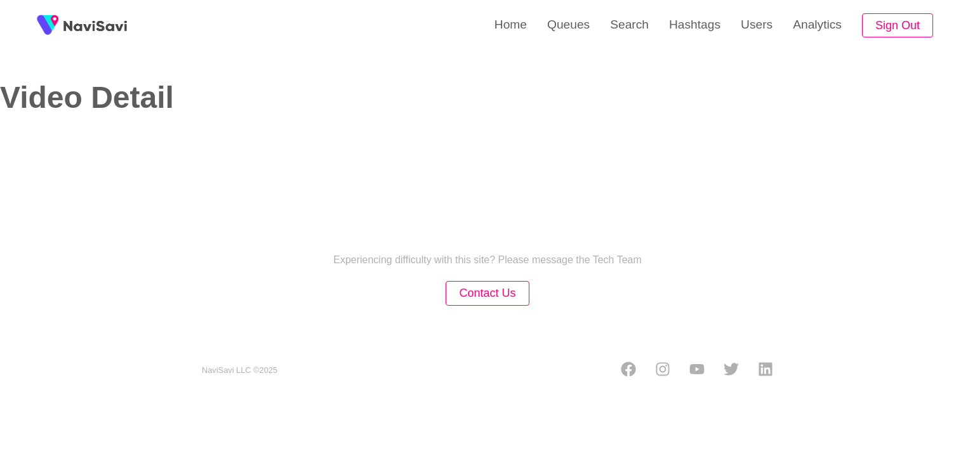
select select "**********"
select select "**"
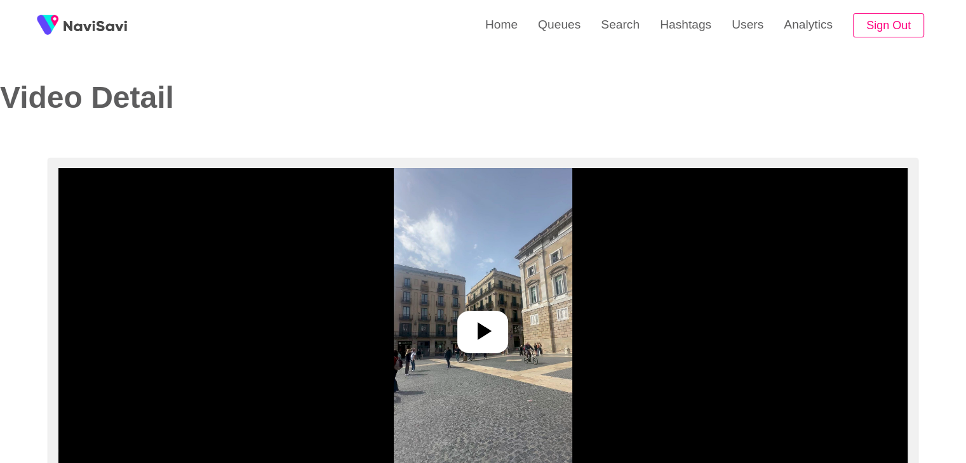
click at [481, 331] on icon at bounding box center [484, 332] width 14 height 18
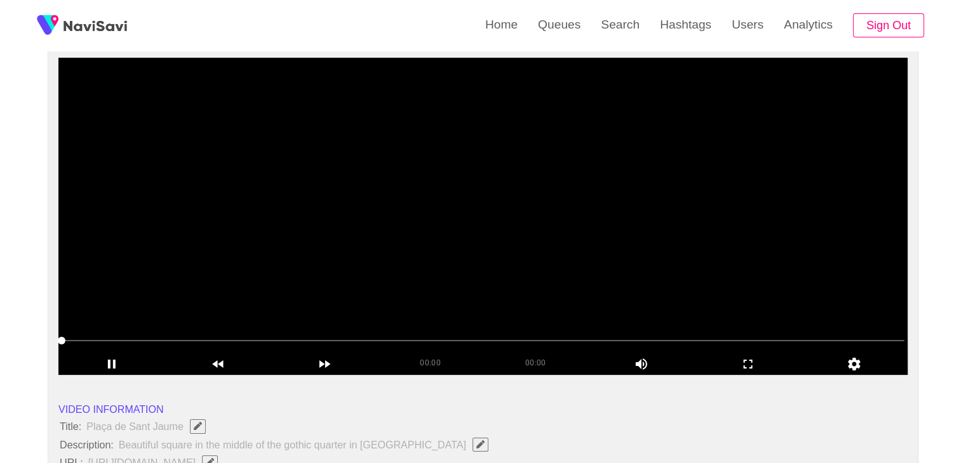
scroll to position [127, 0]
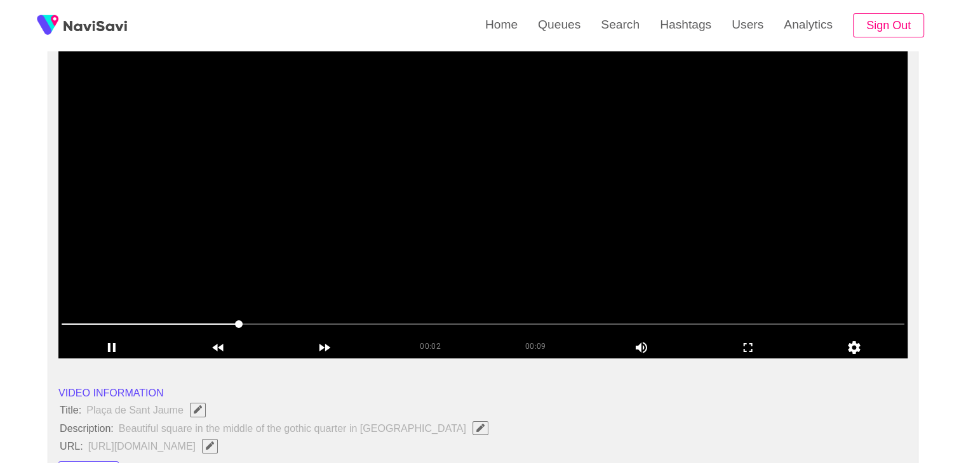
click at [333, 319] on span at bounding box center [483, 324] width 843 height 20
click at [505, 316] on span at bounding box center [483, 324] width 843 height 20
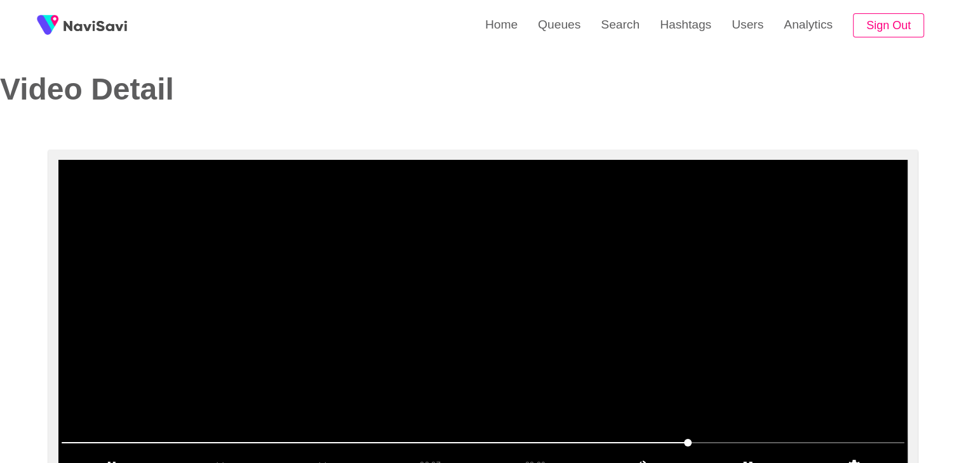
scroll to position [0, 0]
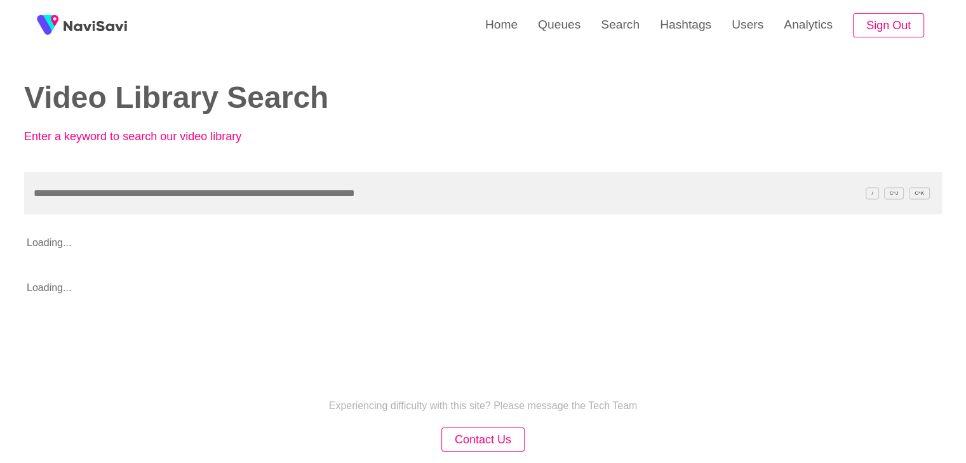
click at [213, 196] on input "text" at bounding box center [482, 193] width 917 height 43
type input "**********"
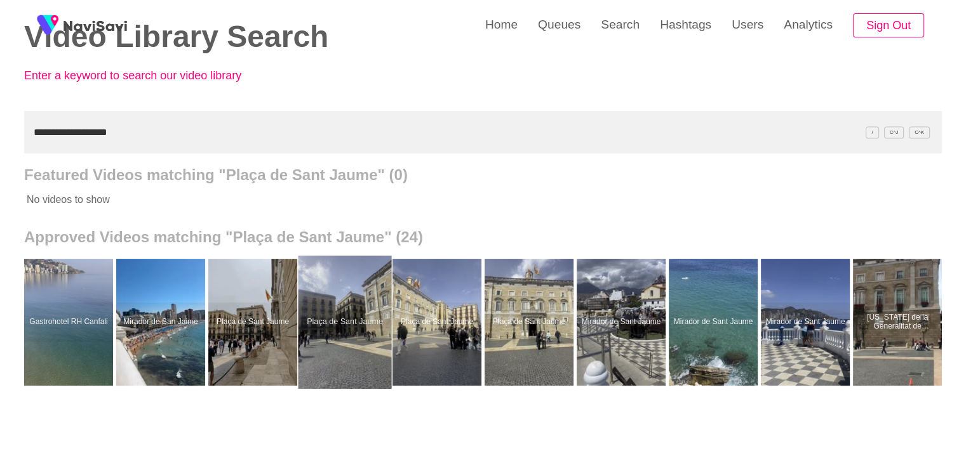
scroll to position [63, 0]
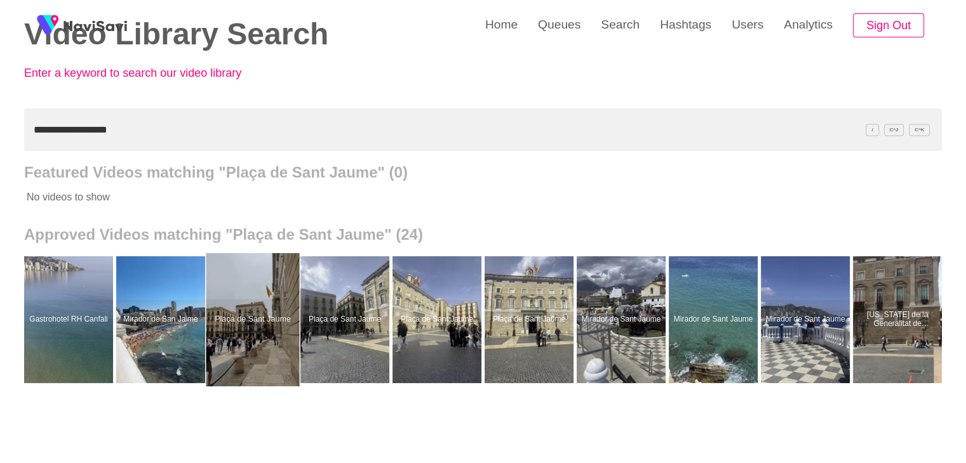
click at [266, 335] on div at bounding box center [252, 319] width 93 height 133
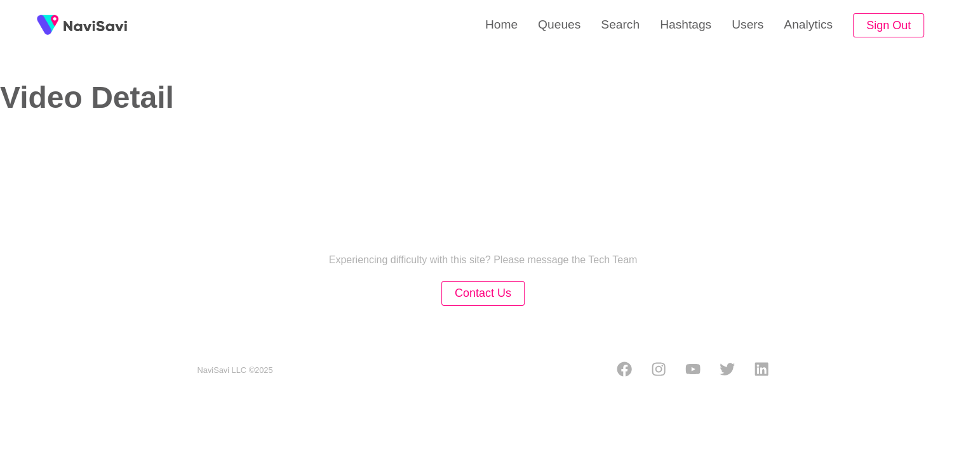
select select "**********"
select select "**"
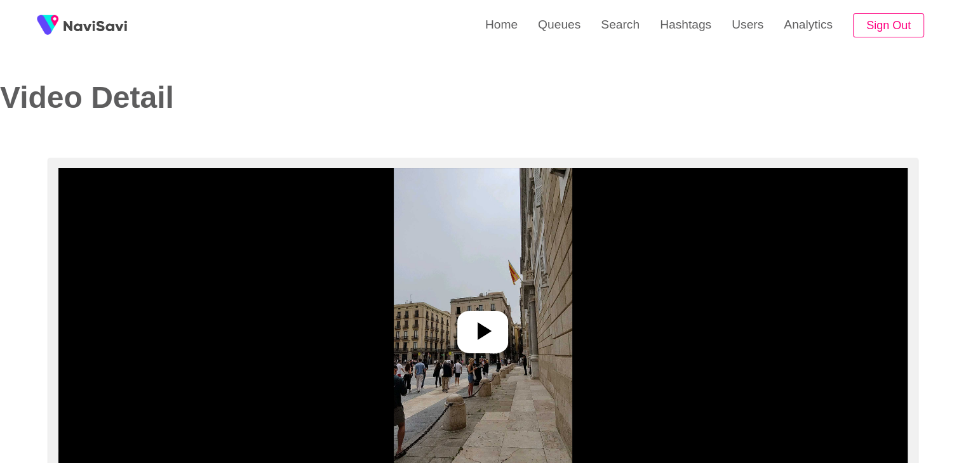
click at [484, 326] on icon at bounding box center [482, 331] width 30 height 30
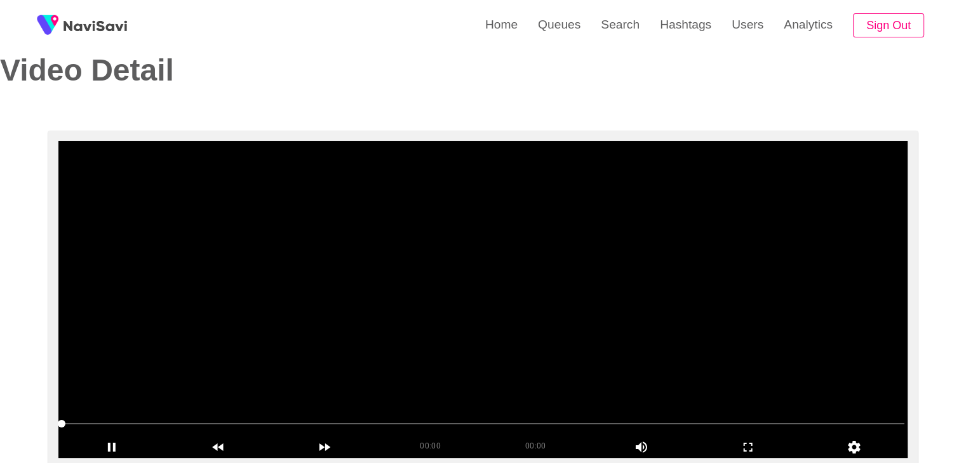
scroll to position [127, 0]
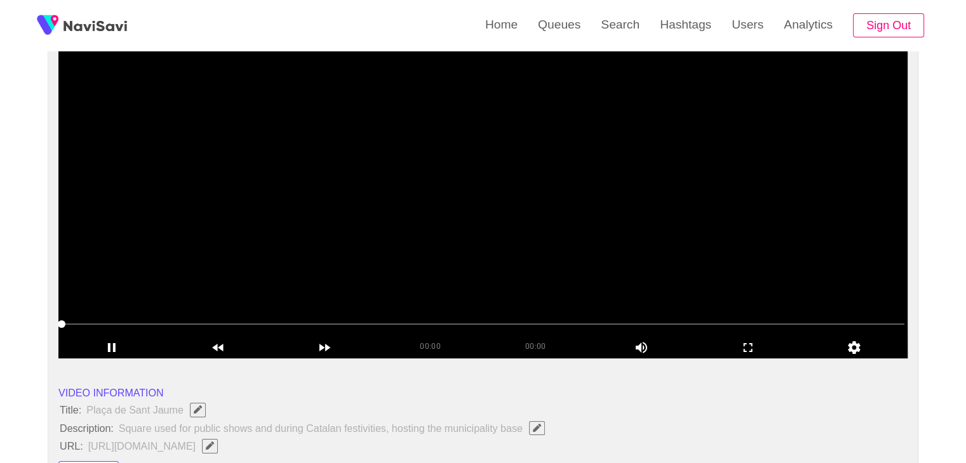
click at [162, 325] on span at bounding box center [483, 324] width 843 height 20
click at [321, 324] on span at bounding box center [483, 324] width 843 height 1
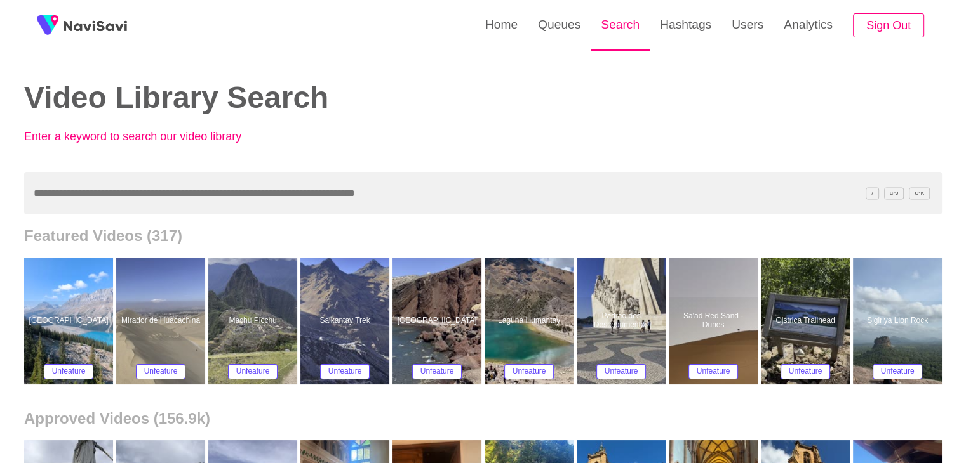
click at [618, 23] on link "Search" at bounding box center [619, 25] width 59 height 50
click at [621, 17] on link "Search" at bounding box center [619, 25] width 59 height 50
click at [147, 196] on input "text" at bounding box center [482, 193] width 917 height 43
paste input "**********"
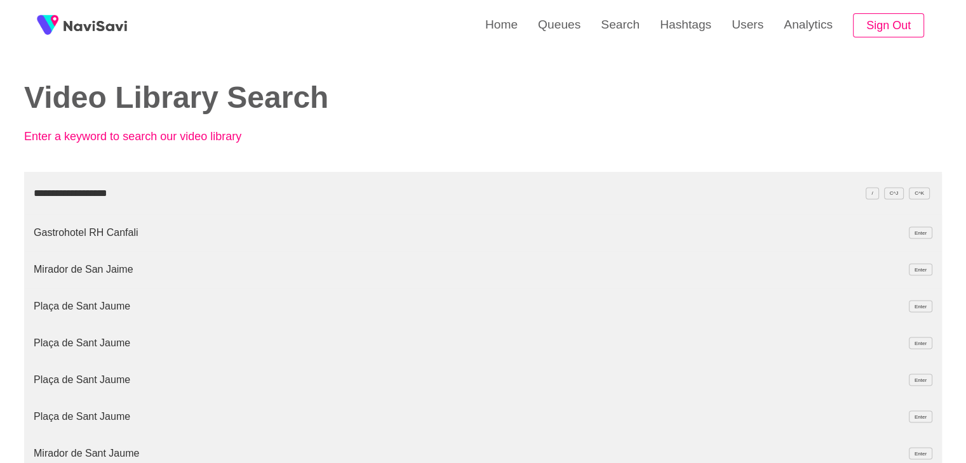
type input "**********"
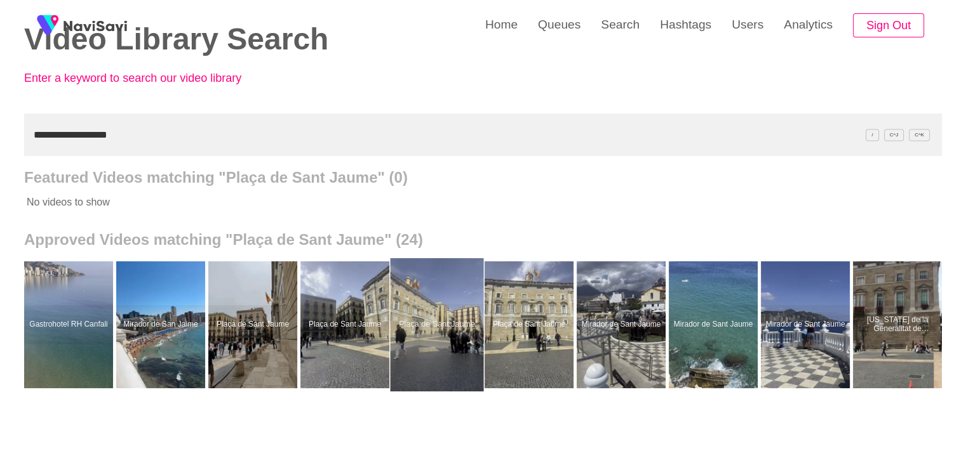
scroll to position [63, 0]
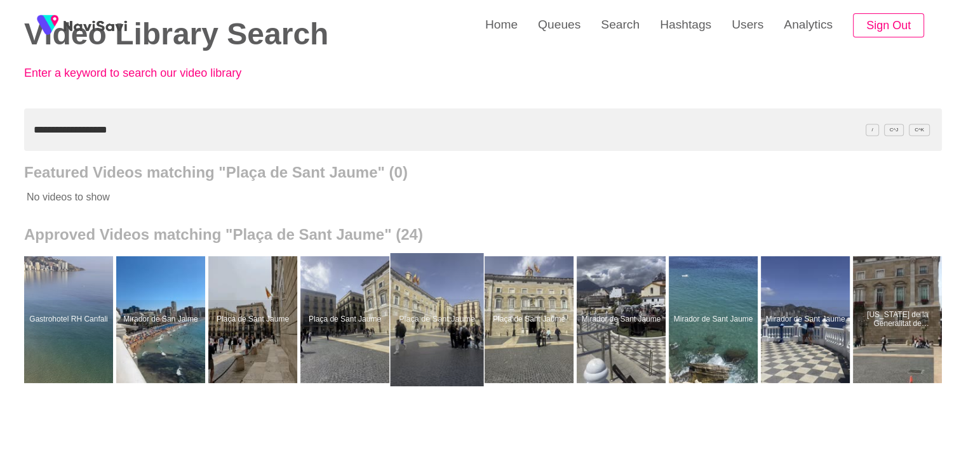
click at [459, 340] on div at bounding box center [436, 319] width 93 height 133
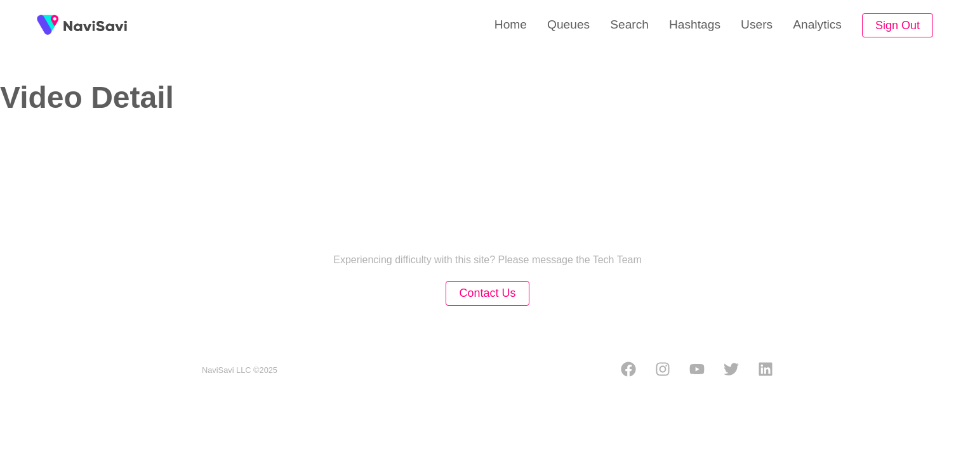
select select "**********"
select select "**"
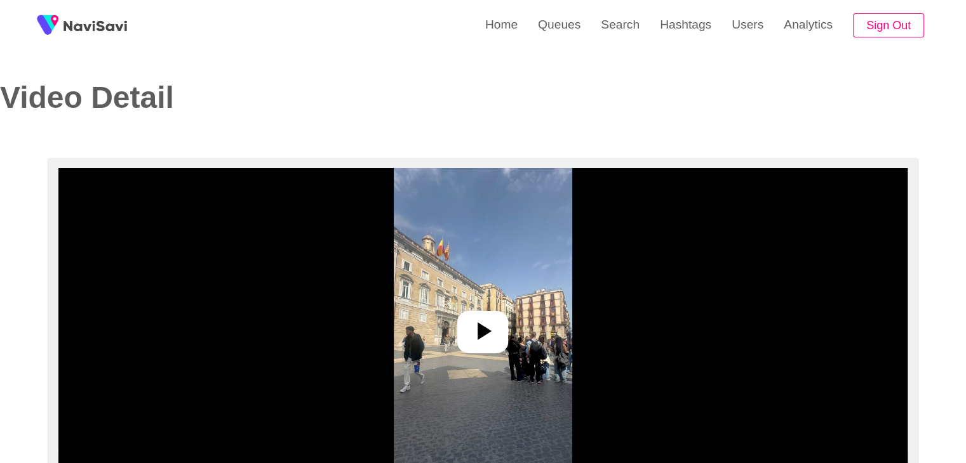
click at [482, 321] on icon at bounding box center [482, 331] width 30 height 30
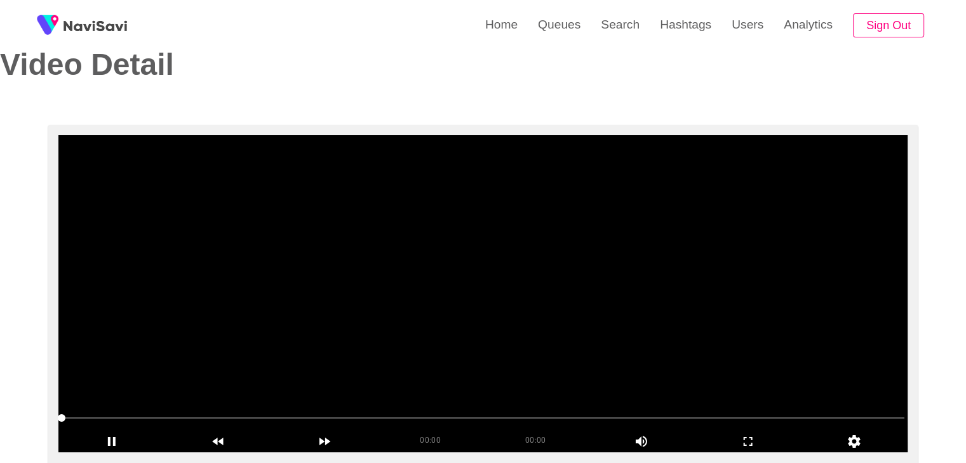
scroll to position [127, 0]
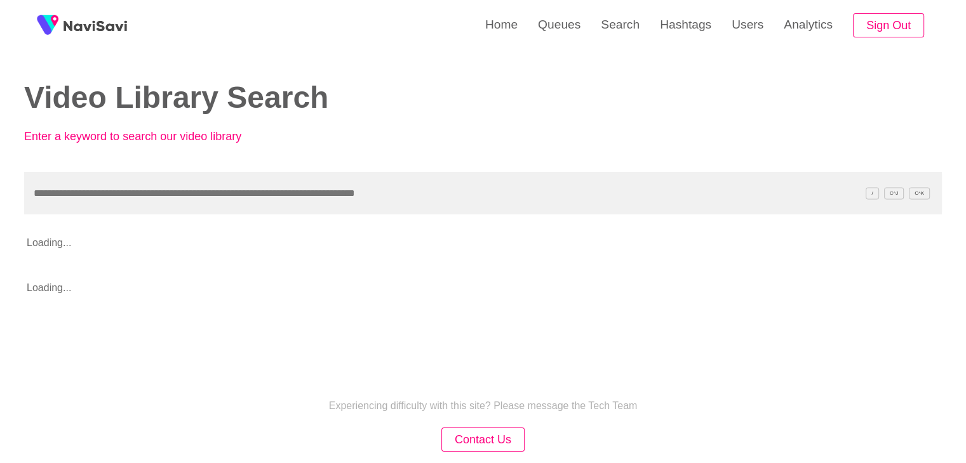
click at [185, 193] on input "text" at bounding box center [482, 193] width 917 height 43
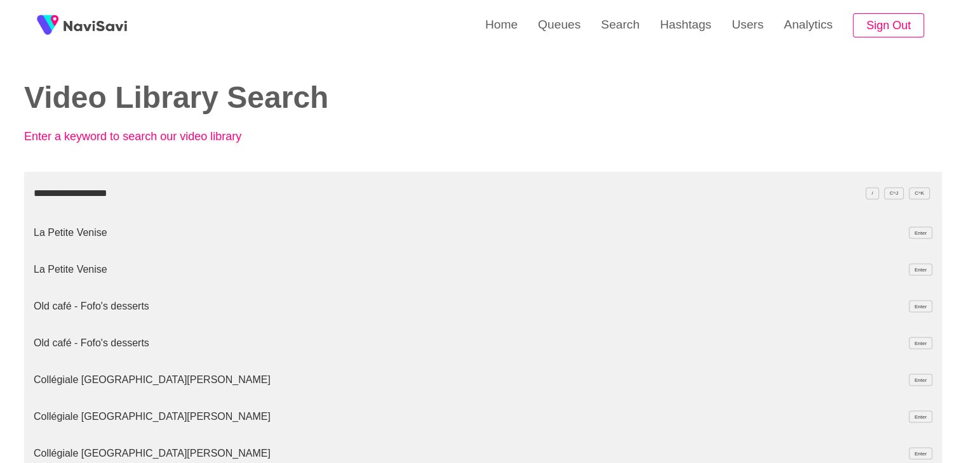
type input "**********"
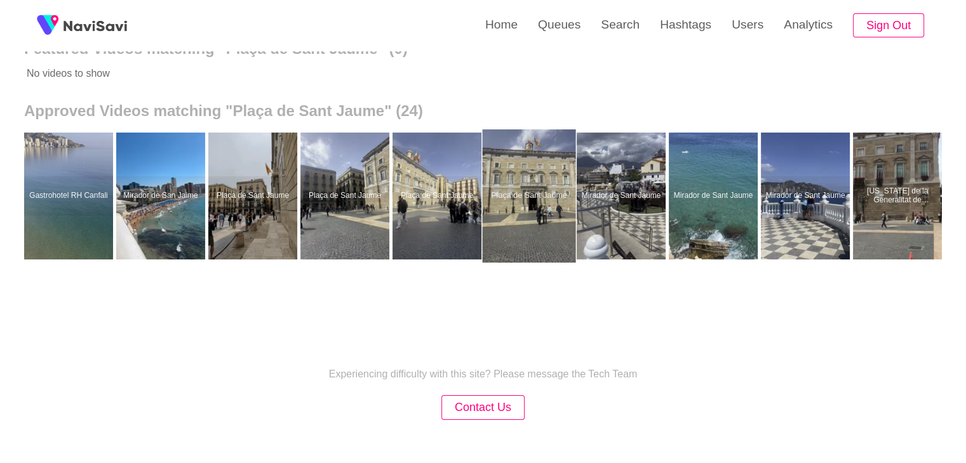
scroll to position [190, 0]
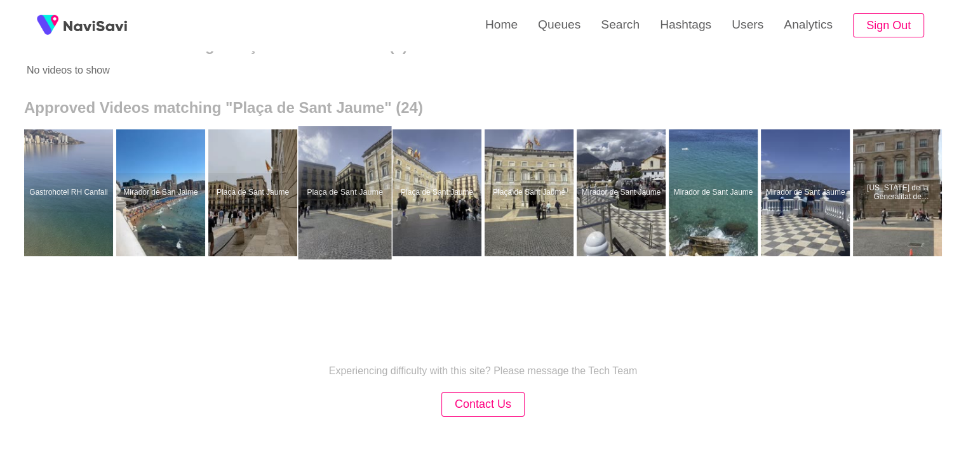
click at [340, 198] on div at bounding box center [344, 192] width 93 height 133
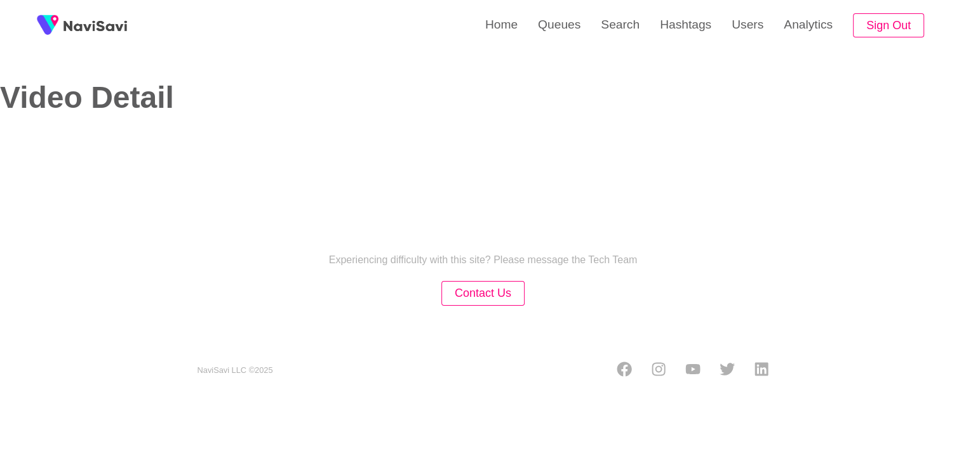
select select "**********"
select select "**"
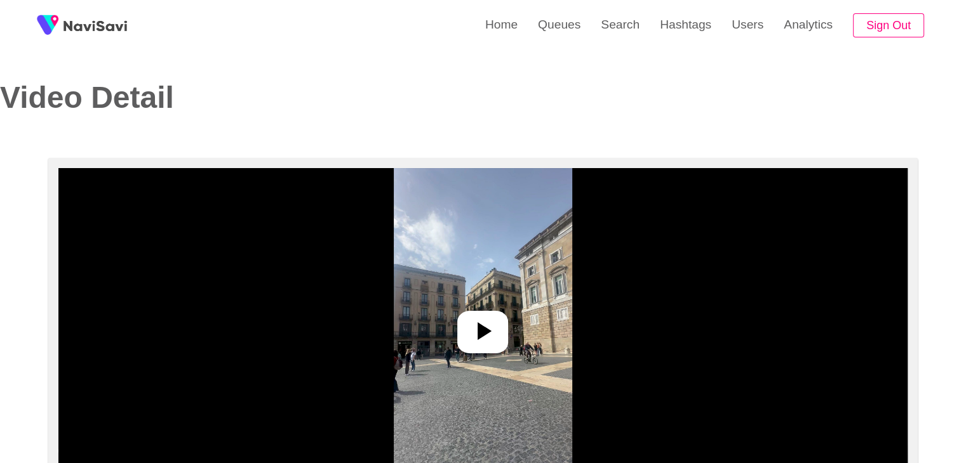
click at [476, 316] on icon at bounding box center [482, 331] width 30 height 30
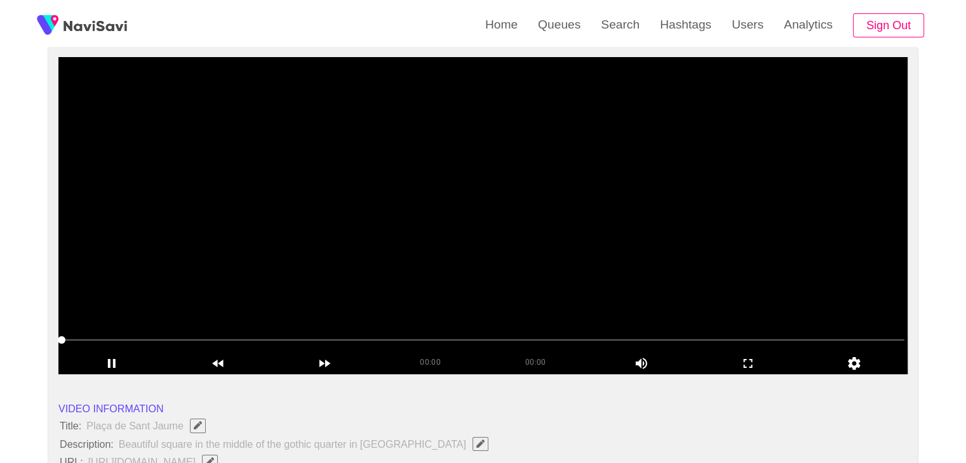
scroll to position [127, 0]
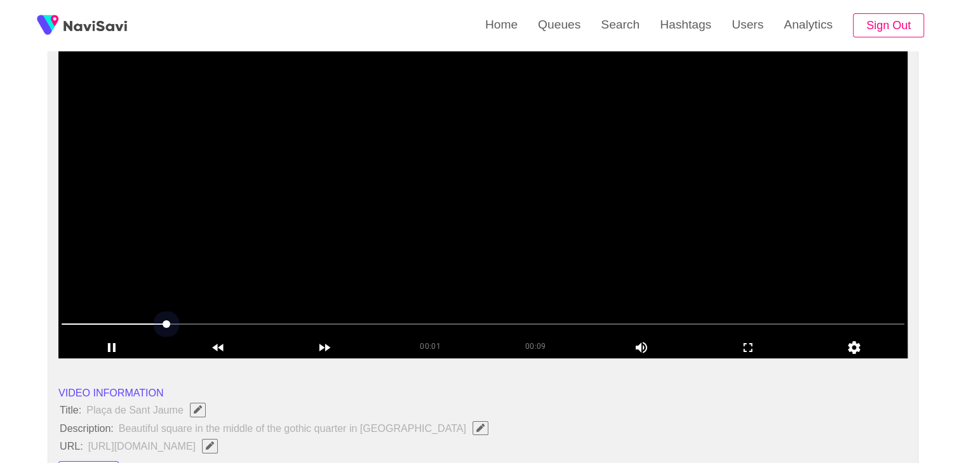
click at [417, 316] on span at bounding box center [483, 324] width 843 height 20
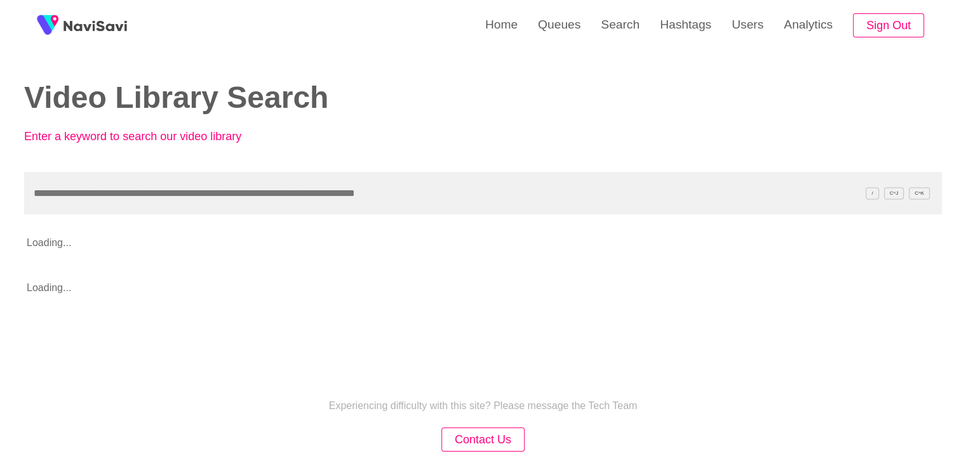
click at [312, 185] on input "text" at bounding box center [482, 193] width 917 height 43
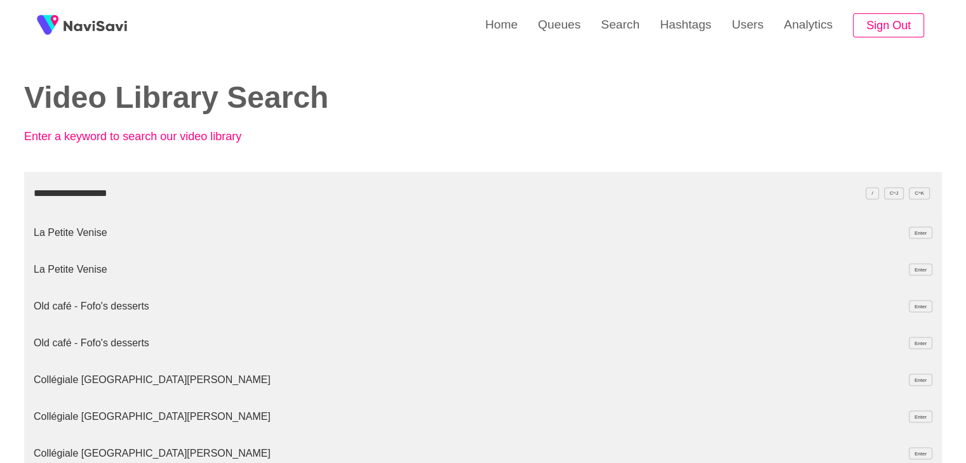
type input "**********"
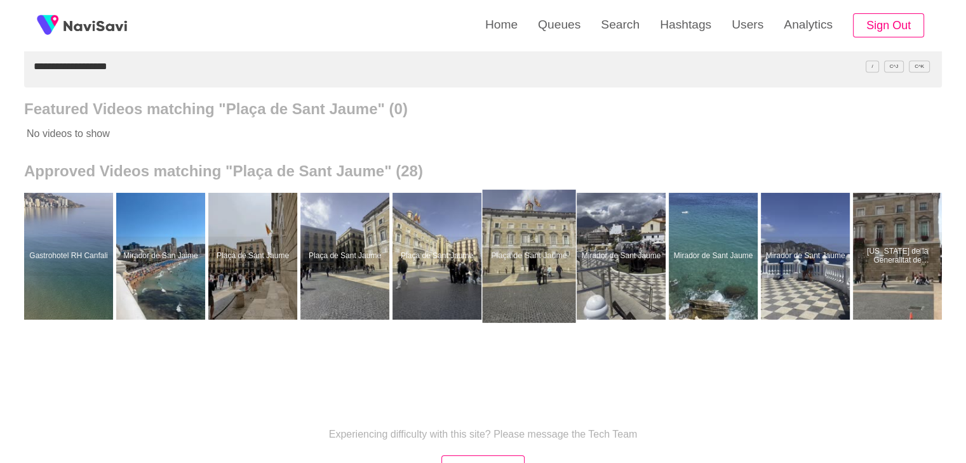
click at [517, 260] on div at bounding box center [529, 256] width 93 height 133
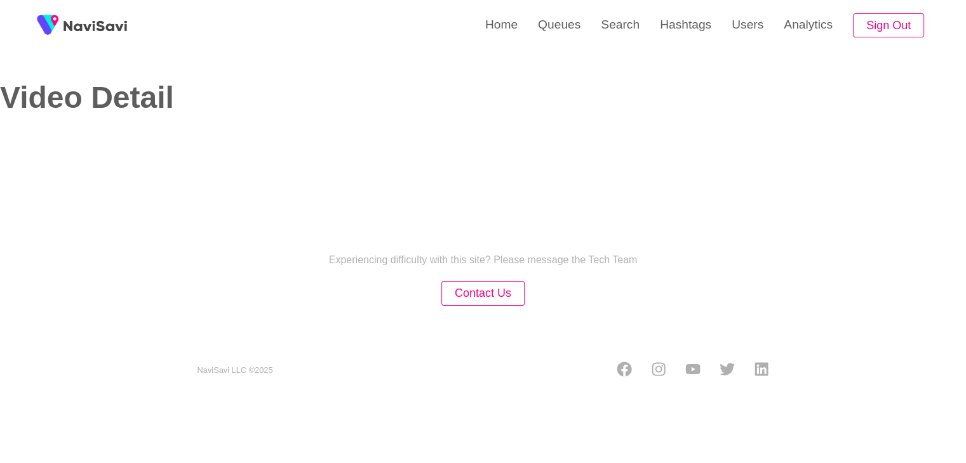
select select "**********"
select select "**"
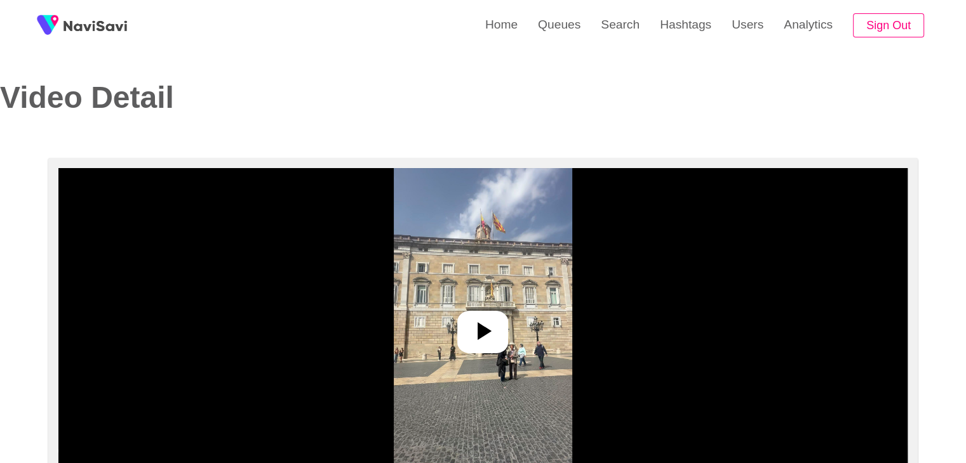
click at [477, 336] on icon at bounding box center [482, 331] width 30 height 30
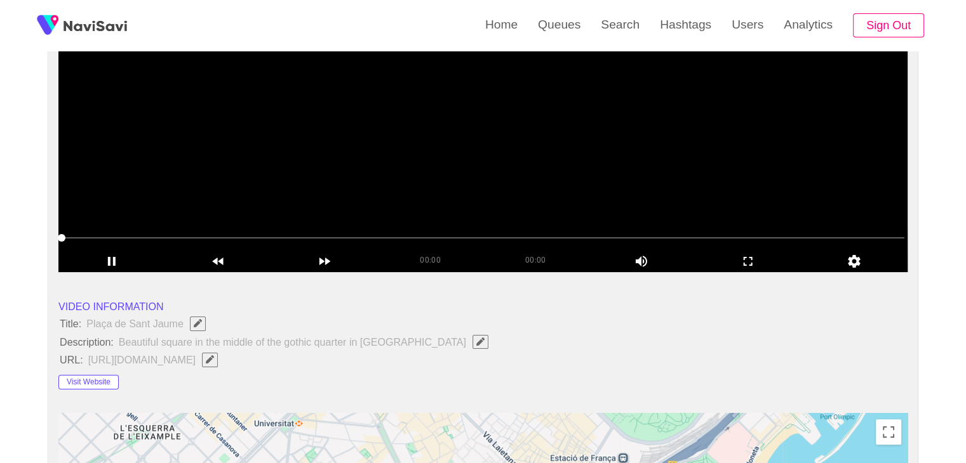
scroll to position [63, 0]
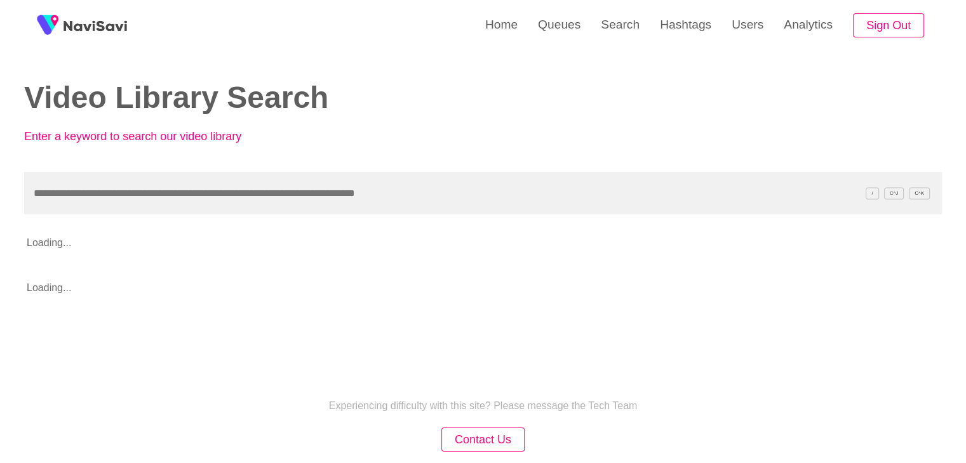
click at [206, 200] on input "text" at bounding box center [482, 193] width 917 height 43
type input "**********"
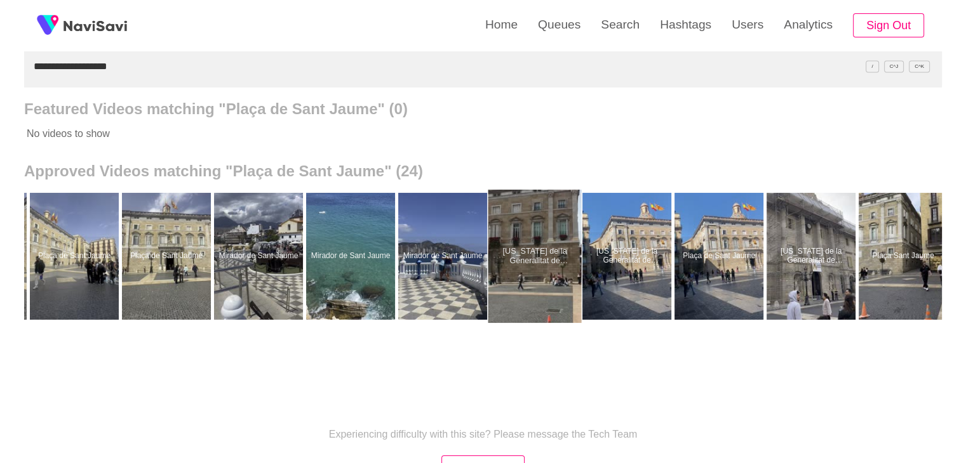
scroll to position [0, 363]
click at [538, 262] on div at bounding box center [534, 256] width 93 height 133
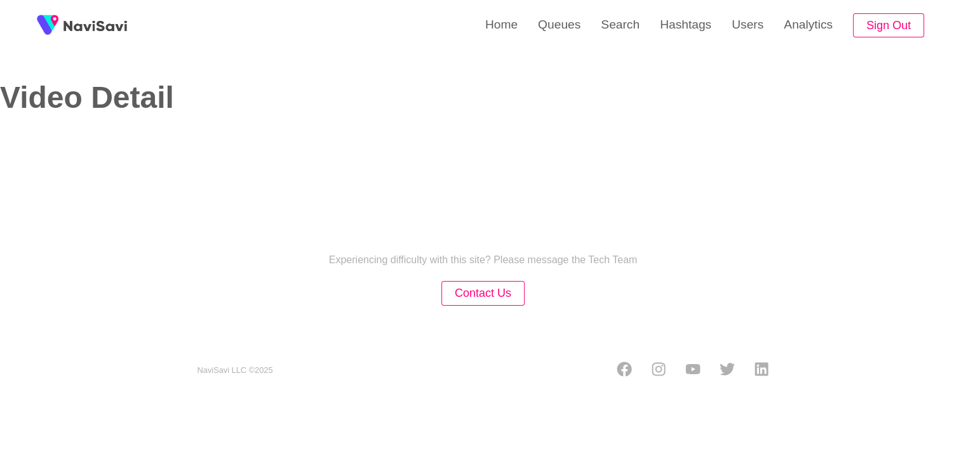
select select "**********"
select select "**"
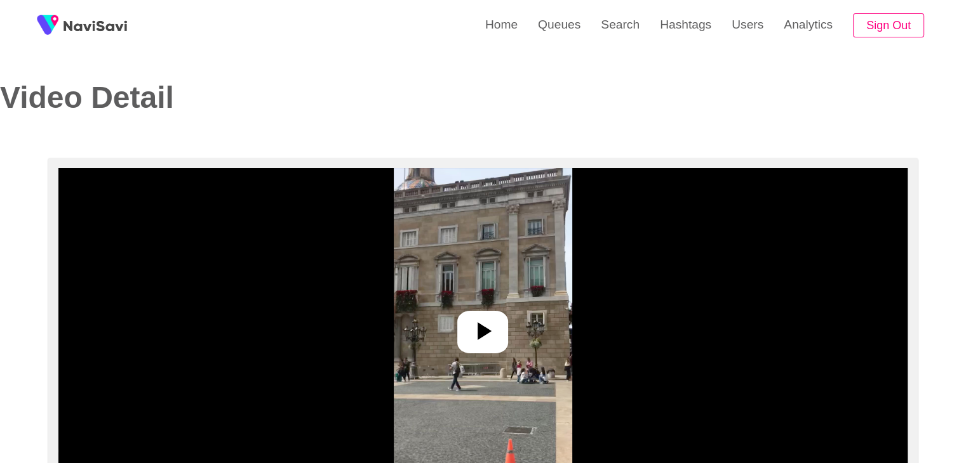
scroll to position [127, 0]
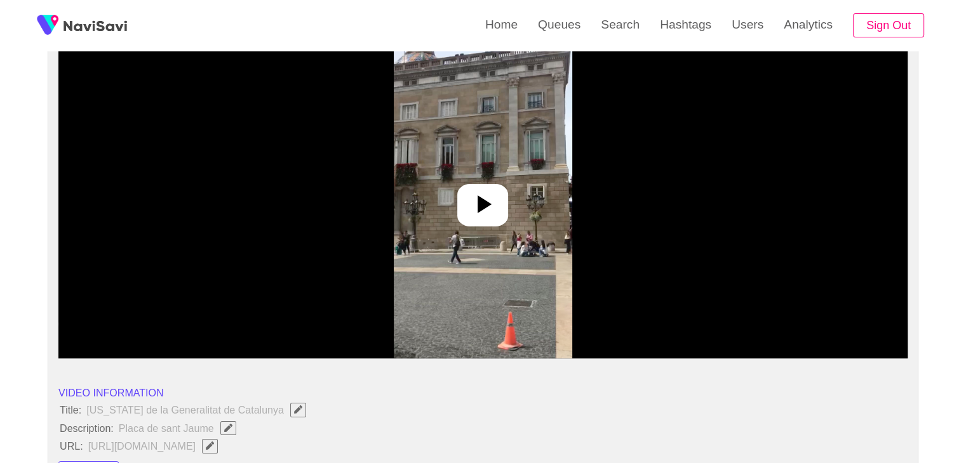
click at [496, 215] on icon at bounding box center [482, 204] width 30 height 30
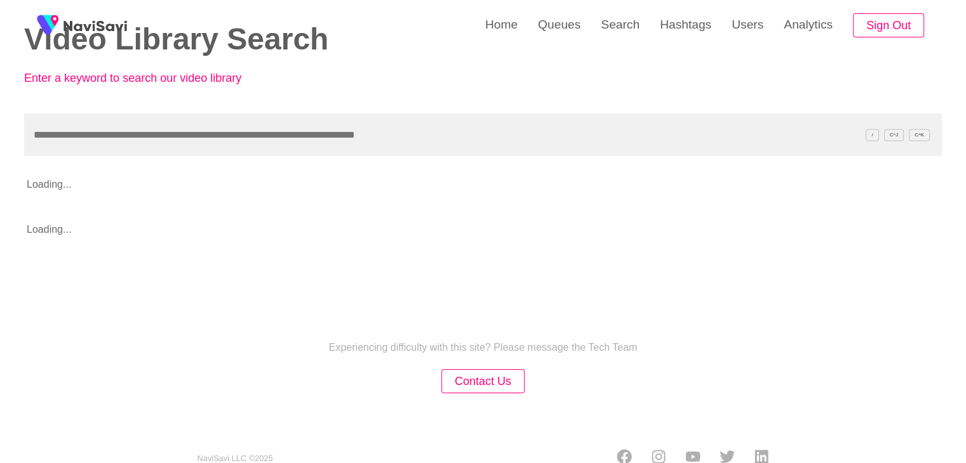
scroll to position [63, 0]
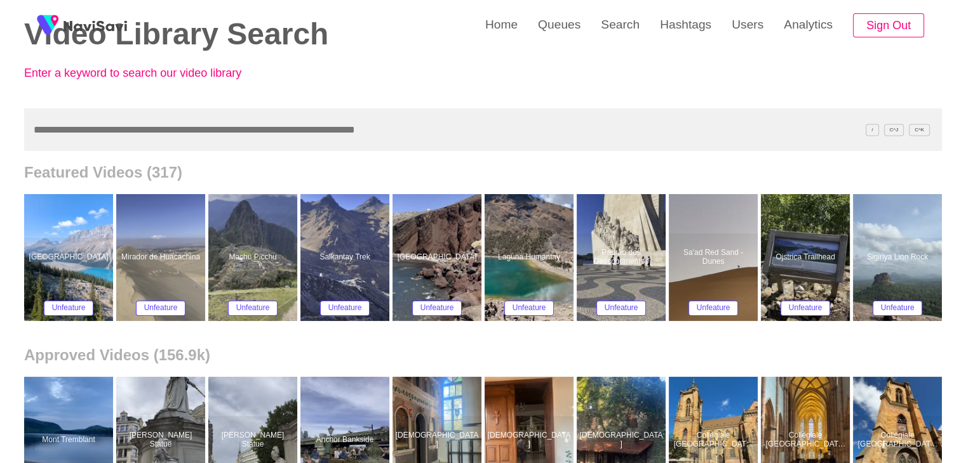
click at [244, 125] on input "text" at bounding box center [482, 130] width 917 height 43
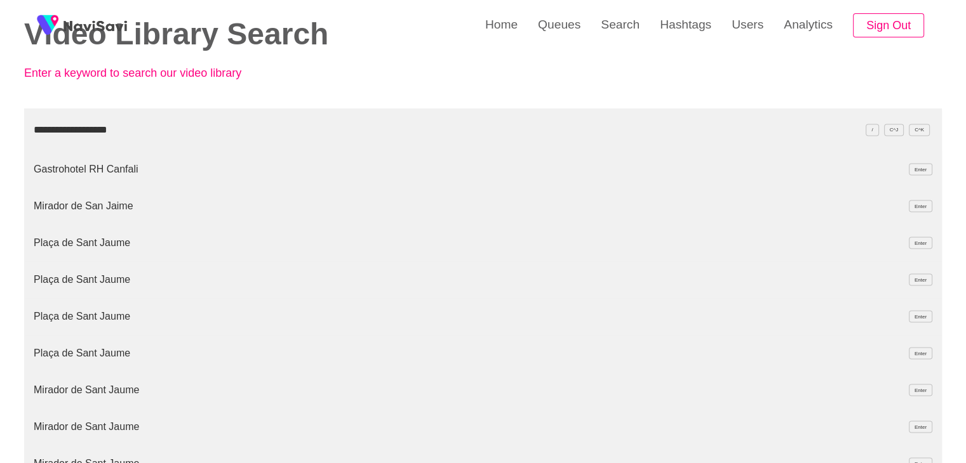
type input "**********"
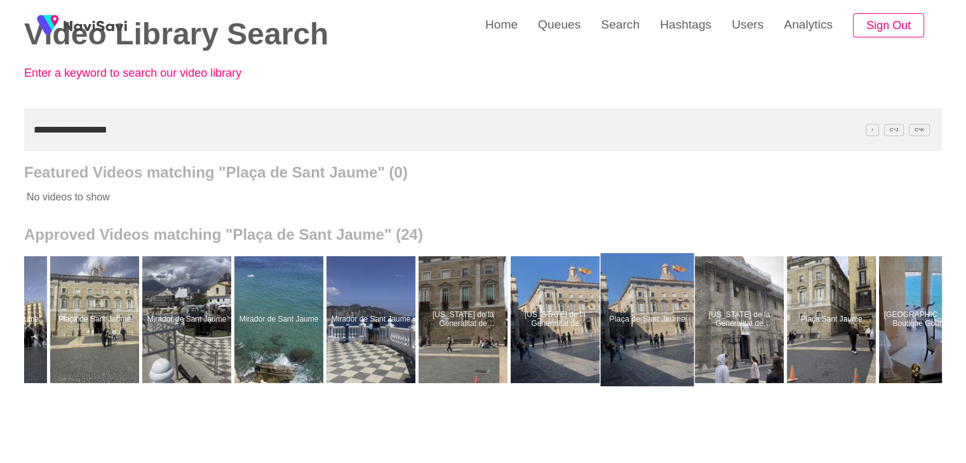
scroll to position [0, 441]
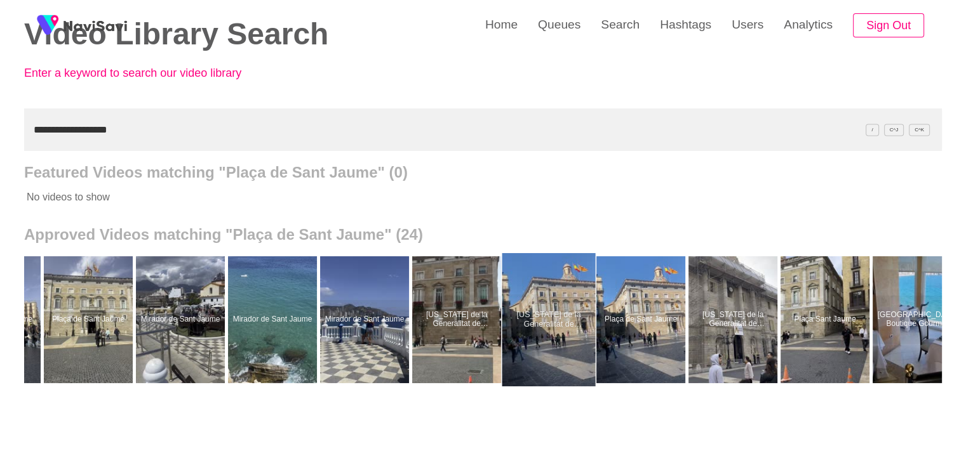
click at [549, 321] on div at bounding box center [548, 319] width 93 height 133
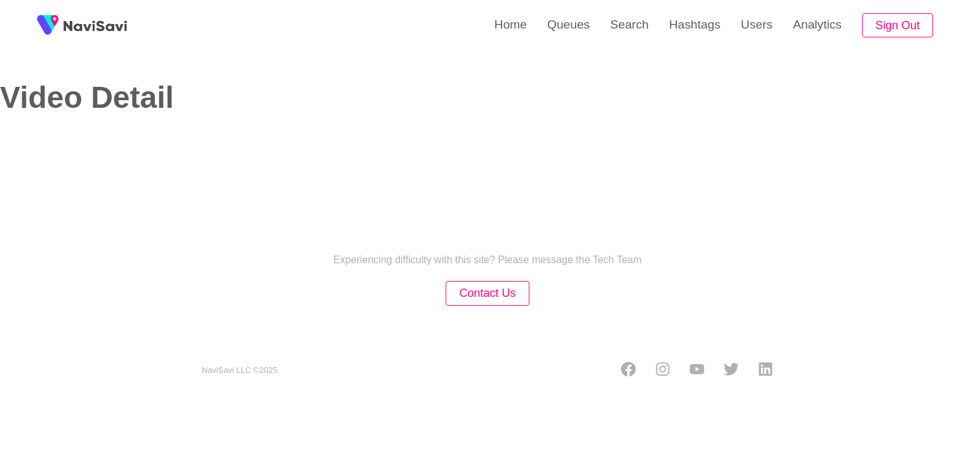
select select "**"
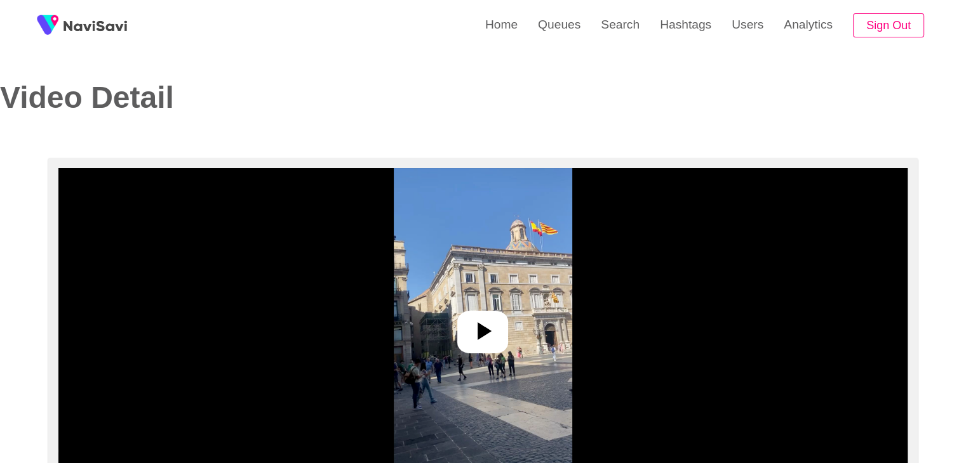
select select "**********"
click at [490, 323] on icon at bounding box center [482, 331] width 30 height 30
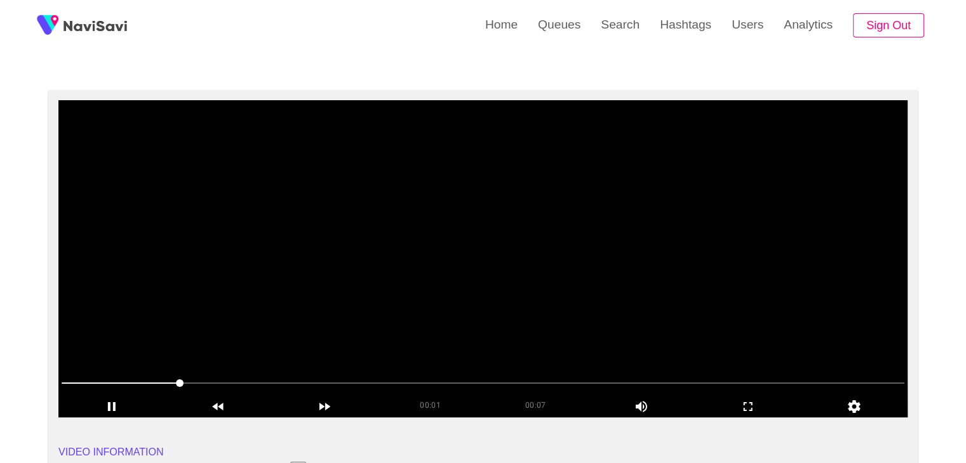
scroll to position [63, 0]
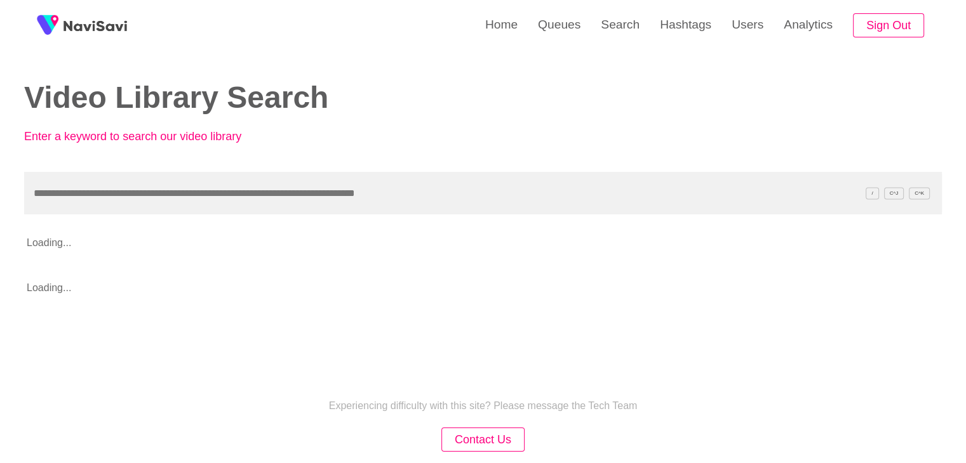
click at [243, 198] on input "text" at bounding box center [482, 193] width 917 height 43
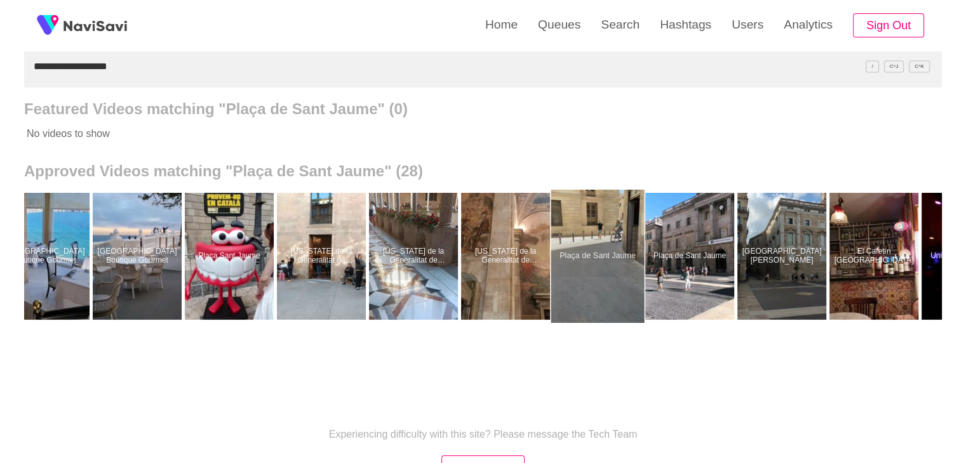
scroll to position [0, 1313]
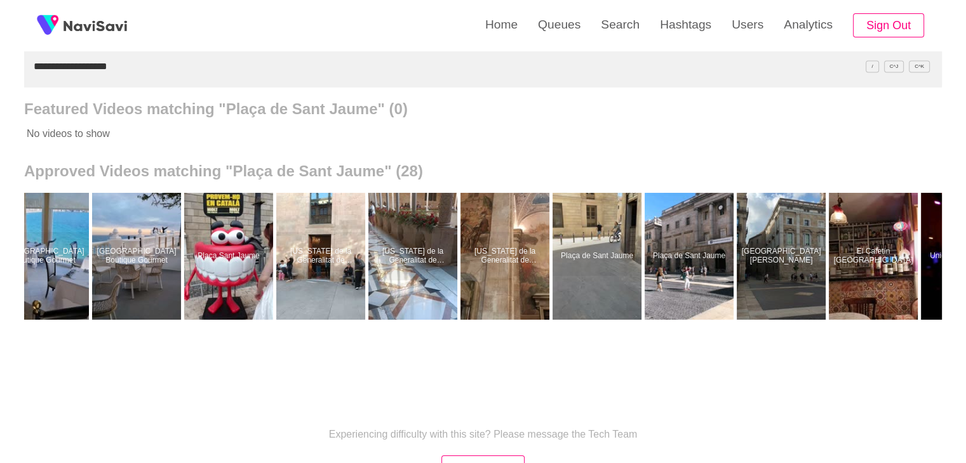
drag, startPoint x: 173, startPoint y: 67, endPoint x: 0, endPoint y: 73, distance: 172.8
click at [0, 73] on div "**********" at bounding box center [483, 224] width 966 height 703
paste input "text"
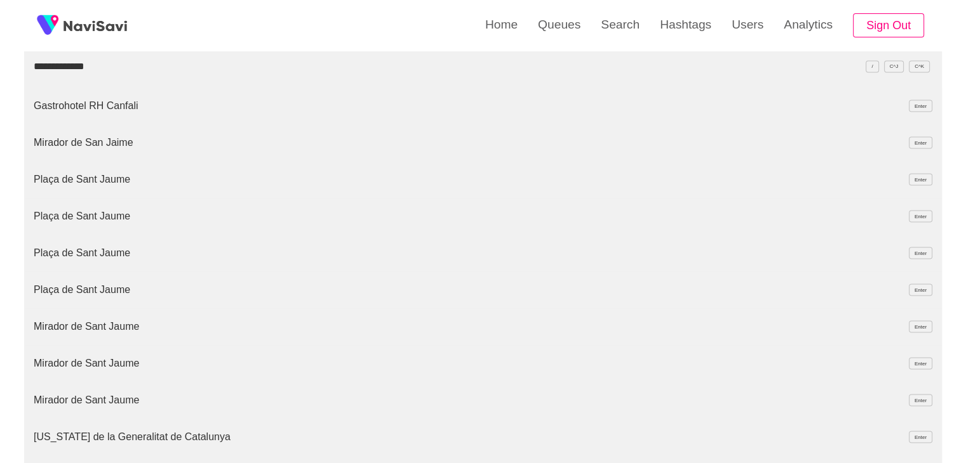
type input "**********"
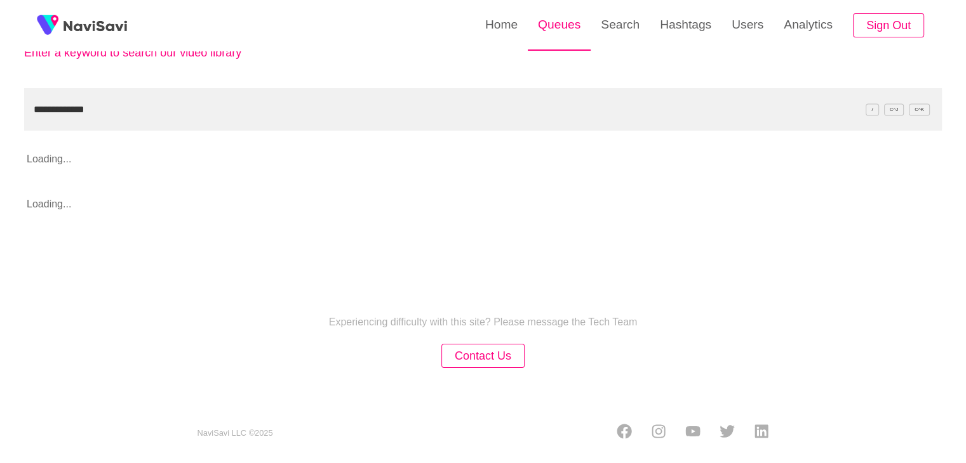
scroll to position [127, 0]
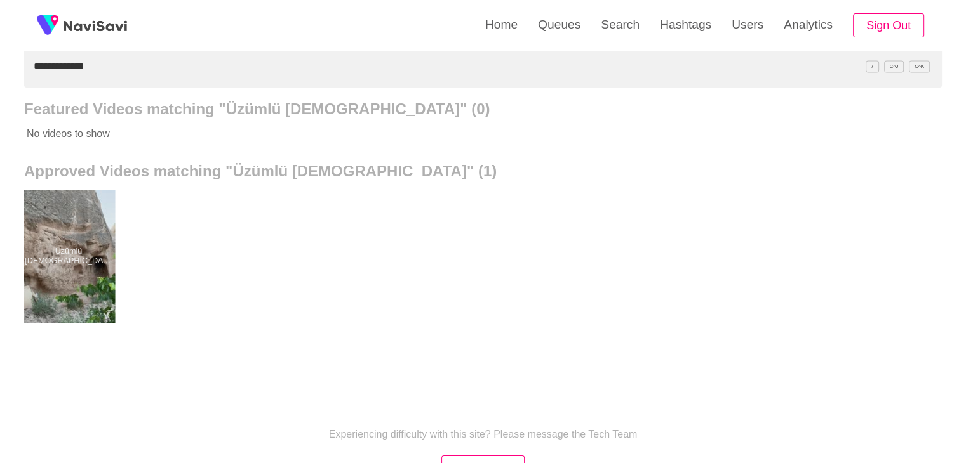
click at [90, 247] on div at bounding box center [68, 256] width 93 height 133
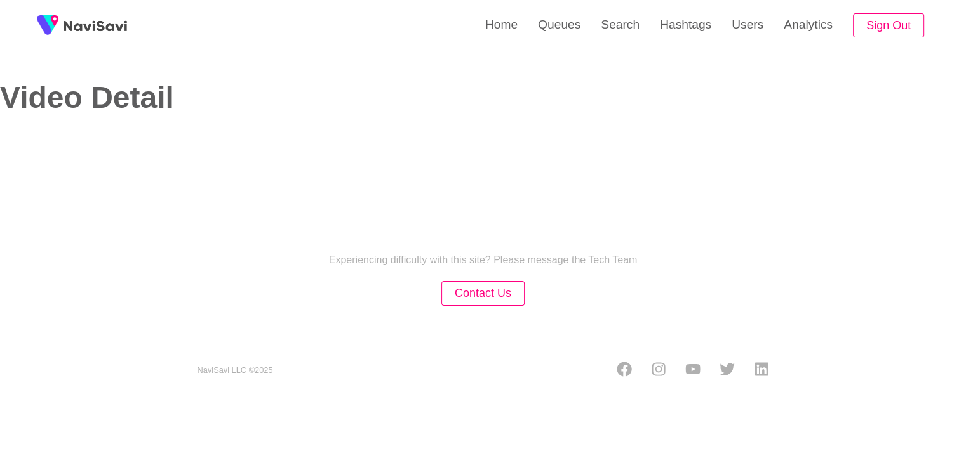
select select "**********"
select select "**"
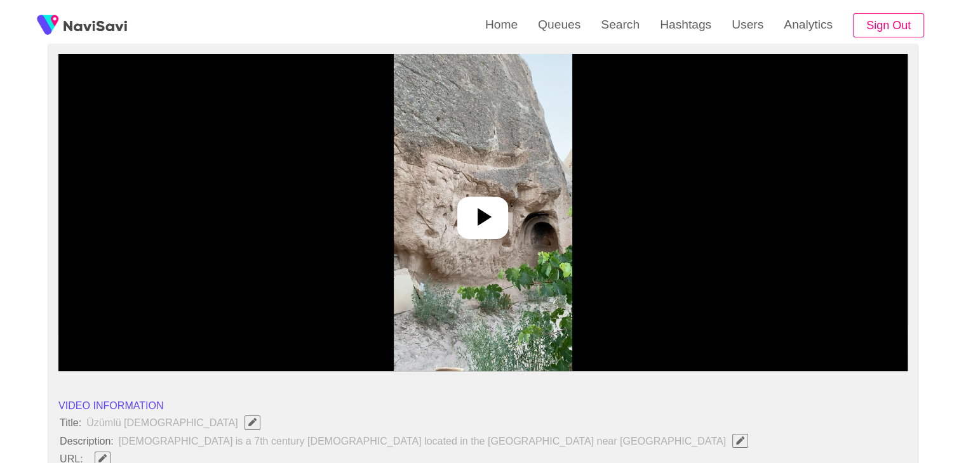
scroll to position [127, 0]
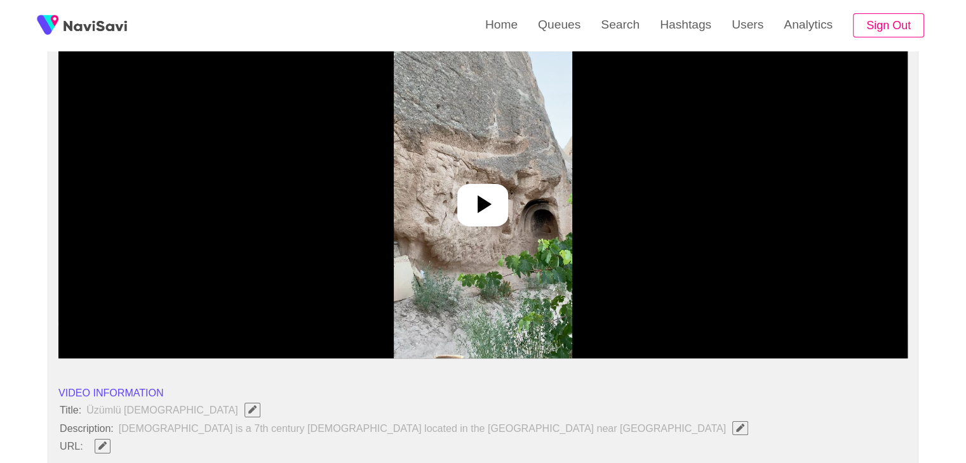
click at [486, 191] on icon at bounding box center [482, 204] width 30 height 30
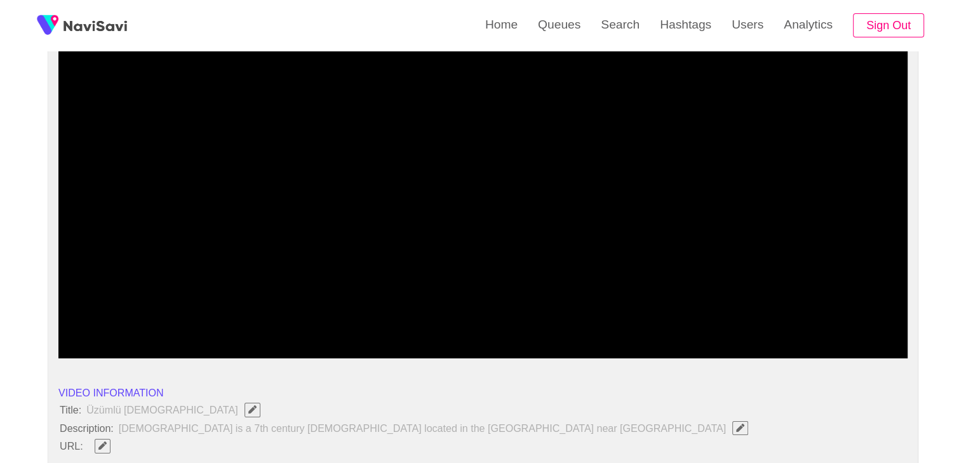
drag, startPoint x: 118, startPoint y: 323, endPoint x: 23, endPoint y: 328, distance: 95.4
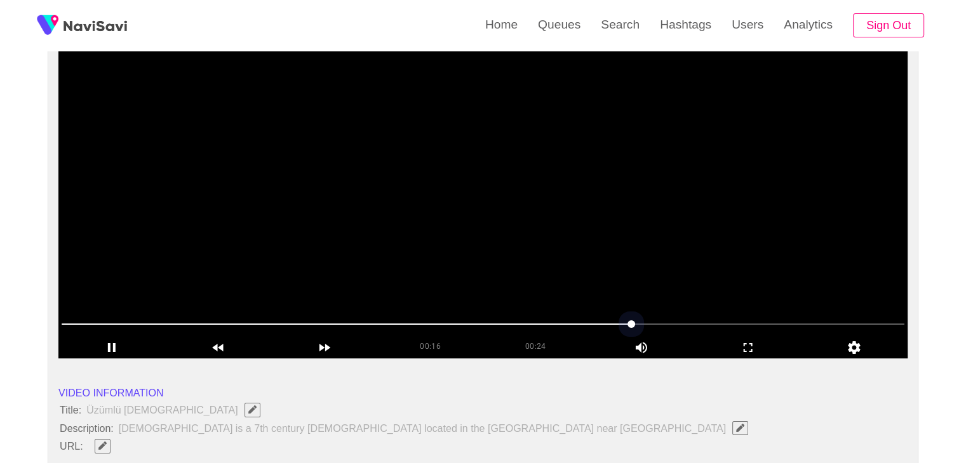
drag, startPoint x: 714, startPoint y: 326, endPoint x: 722, endPoint y: 327, distance: 7.6
click at [722, 327] on span at bounding box center [483, 324] width 843 height 20
click at [109, 350] on icon "add" at bounding box center [111, 347] width 105 height 15
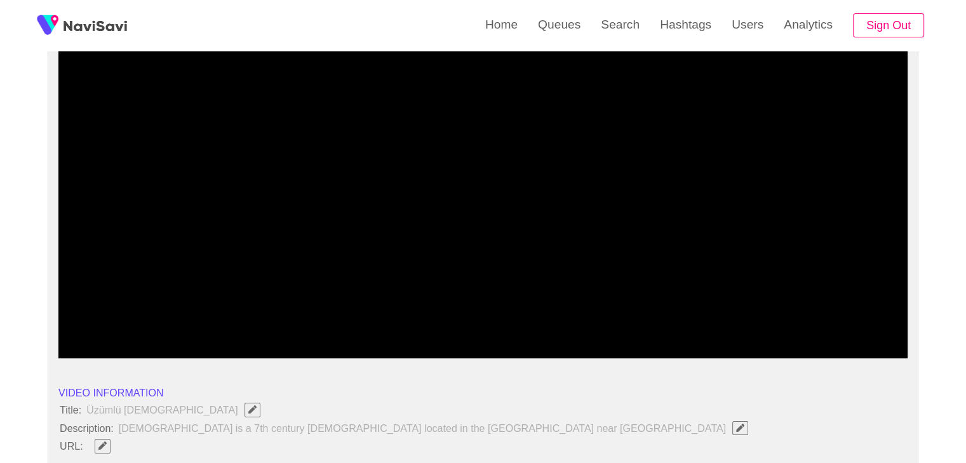
click at [433, 326] on span at bounding box center [483, 324] width 843 height 20
drag, startPoint x: 283, startPoint y: 319, endPoint x: 6, endPoint y: 338, distance: 277.5
click at [114, 349] on icon "add" at bounding box center [111, 347] width 105 height 15
click at [113, 343] on icon "add" at bounding box center [111, 347] width 105 height 15
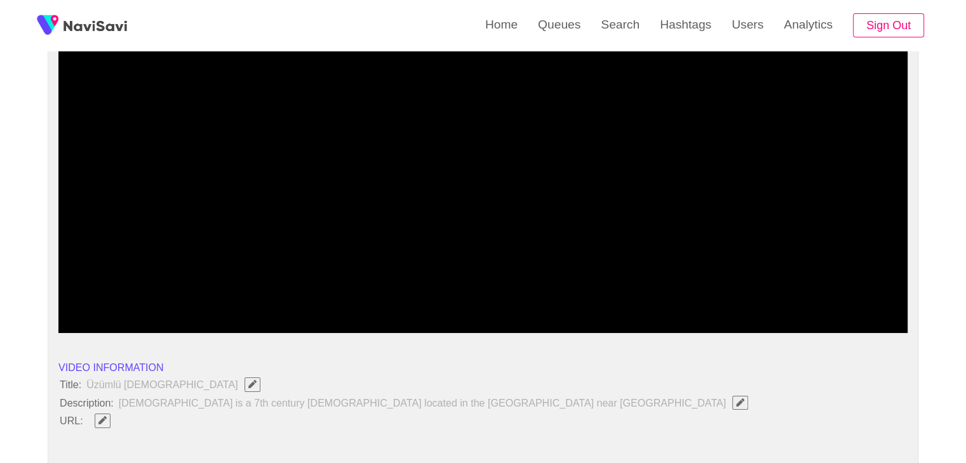
scroll to position [254, 0]
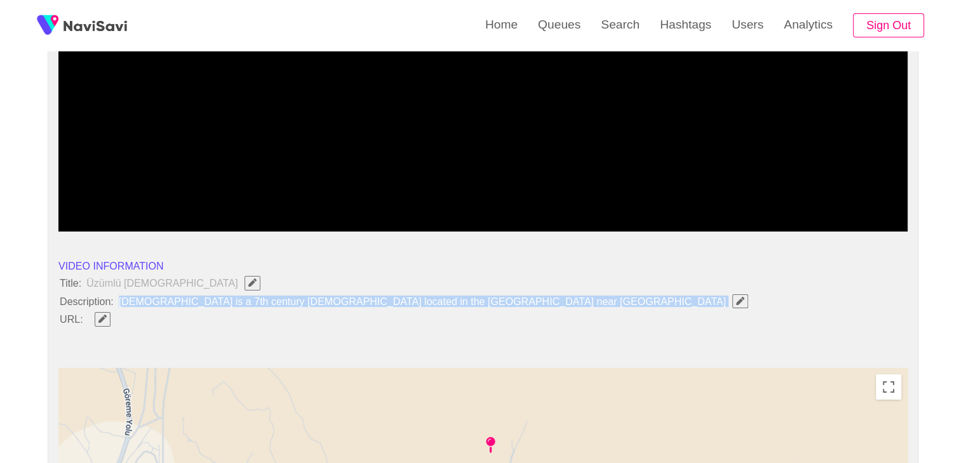
drag, startPoint x: 119, startPoint y: 298, endPoint x: 451, endPoint y: 307, distance: 331.5
click at [451, 307] on span "Uzumlu church is a 7th century church located in the zelve valley near red vall…" at bounding box center [436, 301] width 638 height 17
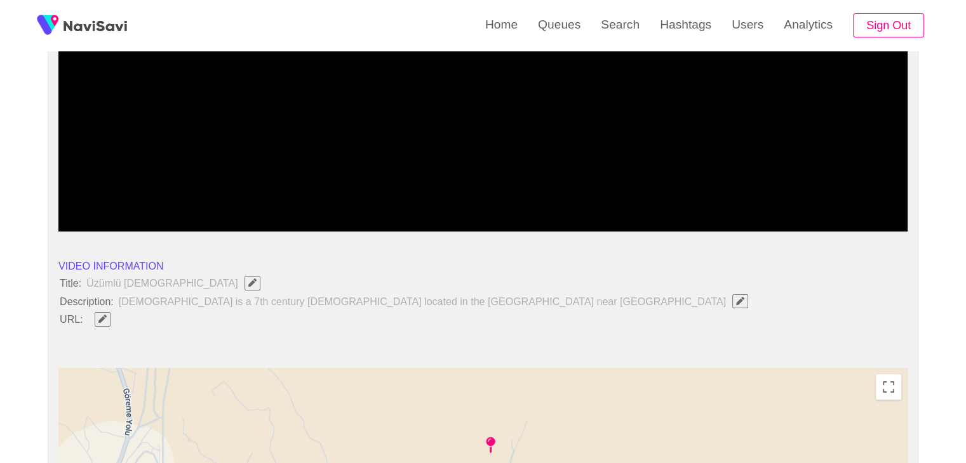
click at [97, 289] on span "Üzümlü Church" at bounding box center [176, 283] width 182 height 17
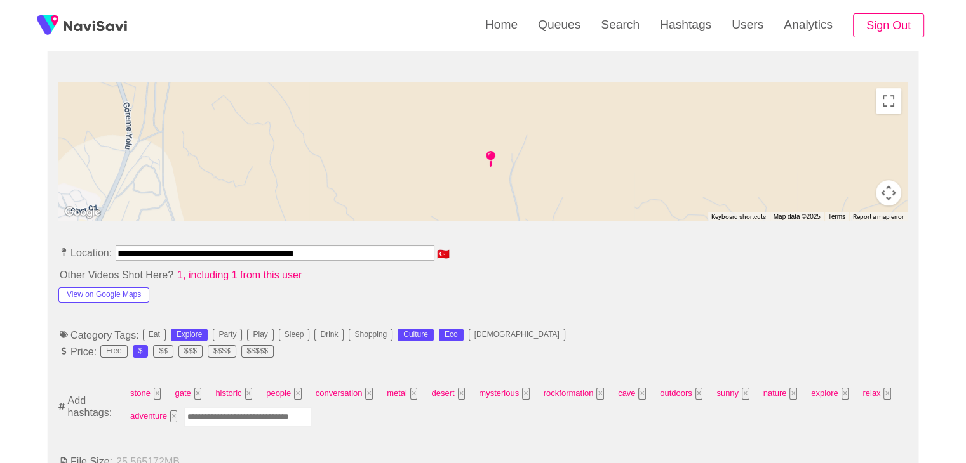
scroll to position [444, 0]
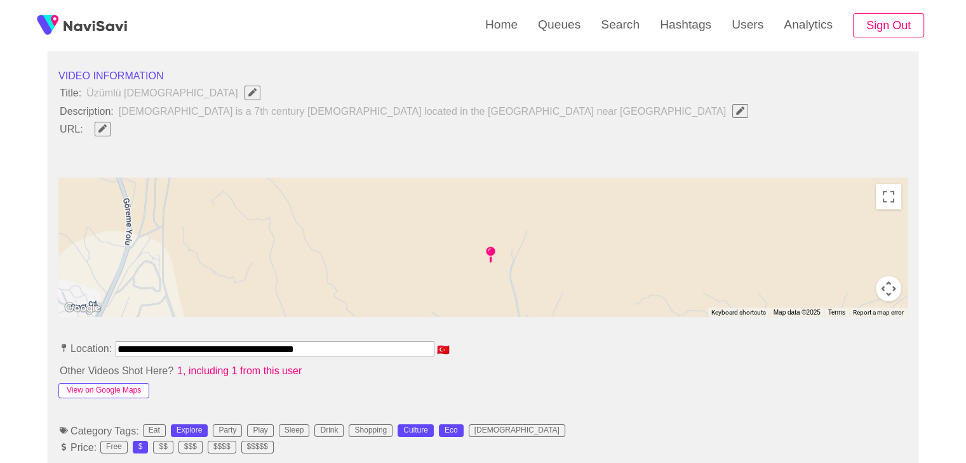
click at [111, 390] on button "View on Google Maps" at bounding box center [103, 390] width 91 height 15
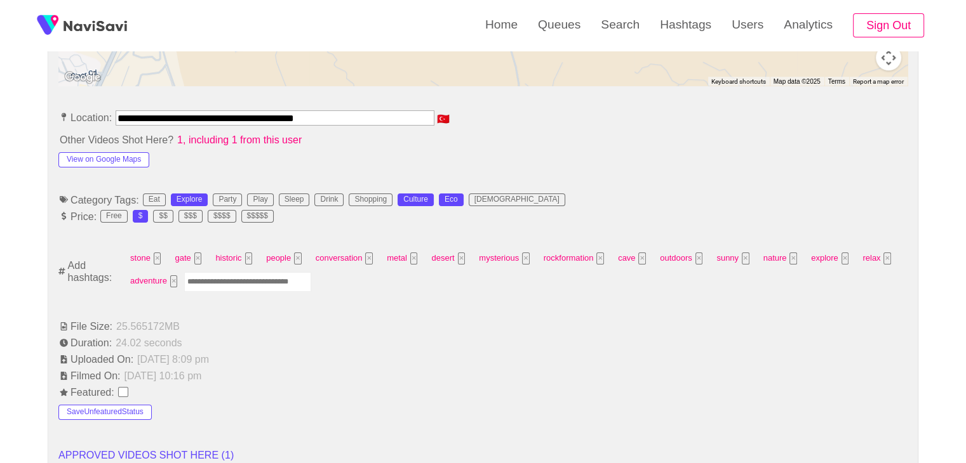
scroll to position [698, 0]
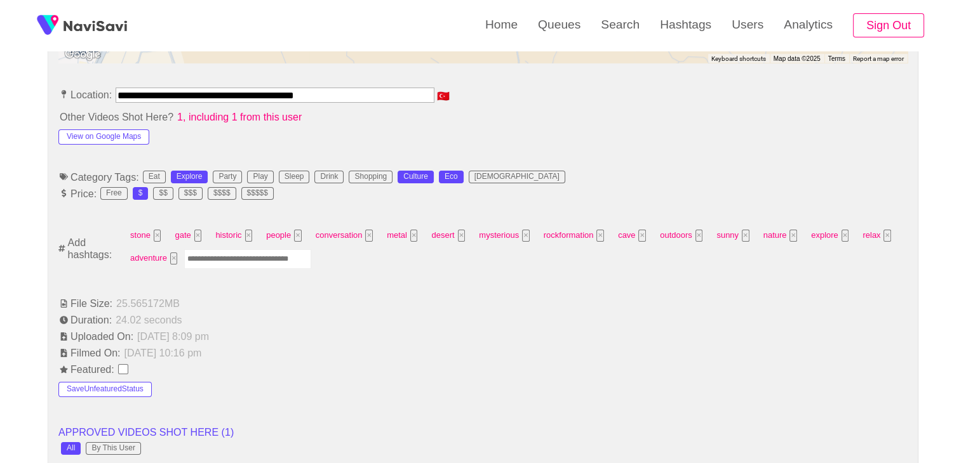
click at [258, 260] on input "Enter tag here and press return" at bounding box center [247, 260] width 127 height 20
type input "*********"
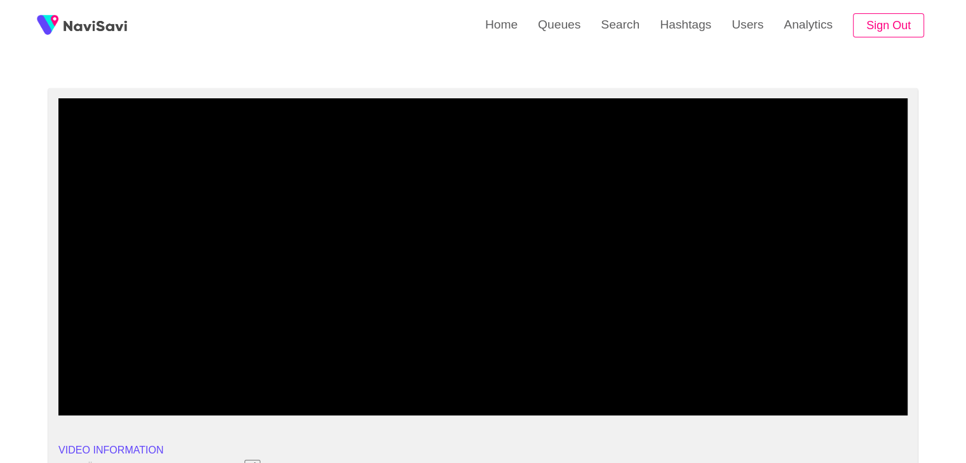
scroll to position [63, 0]
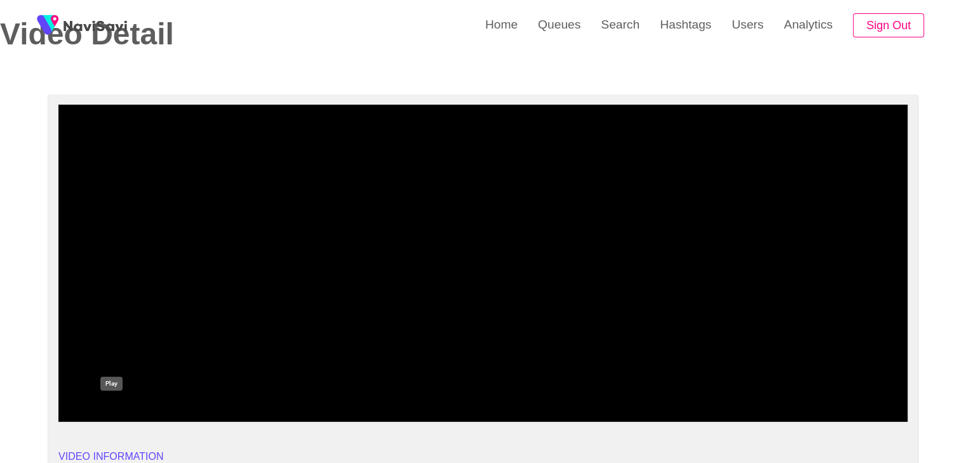
click at [122, 410] on icon "add" at bounding box center [111, 411] width 105 height 15
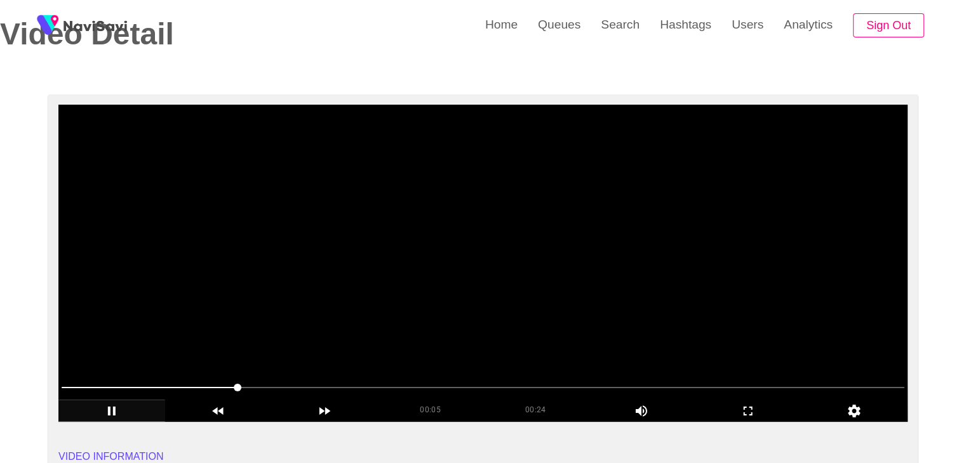
drag, startPoint x: 305, startPoint y: 385, endPoint x: 319, endPoint y: 384, distance: 14.6
click at [319, 384] on span at bounding box center [483, 388] width 843 height 20
drag, startPoint x: 195, startPoint y: 383, endPoint x: 147, endPoint y: 383, distance: 48.3
click at [147, 383] on span at bounding box center [483, 388] width 843 height 20
click at [142, 384] on span at bounding box center [146, 388] width 8 height 8
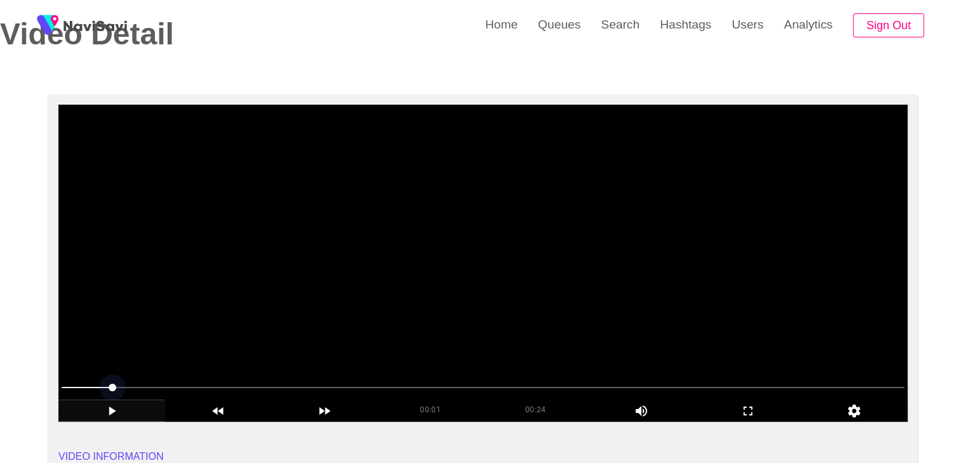
drag, startPoint x: 350, startPoint y: 385, endPoint x: 495, endPoint y: 382, distance: 144.1
click at [495, 382] on span at bounding box center [483, 388] width 843 height 20
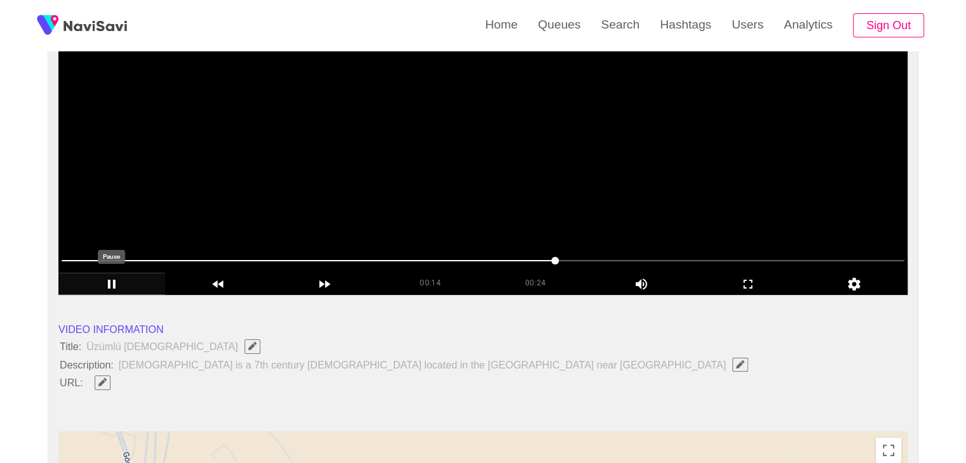
click at [114, 287] on icon "add" at bounding box center [112, 284] width 8 height 9
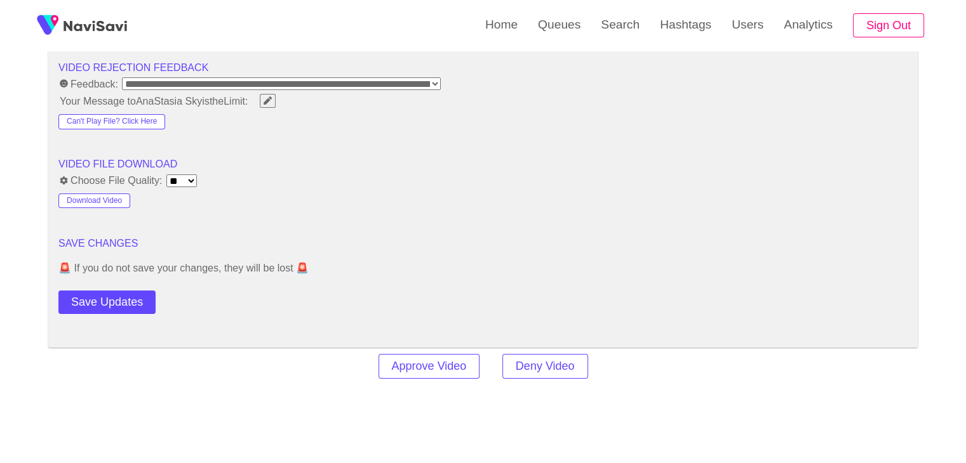
scroll to position [1651, 0]
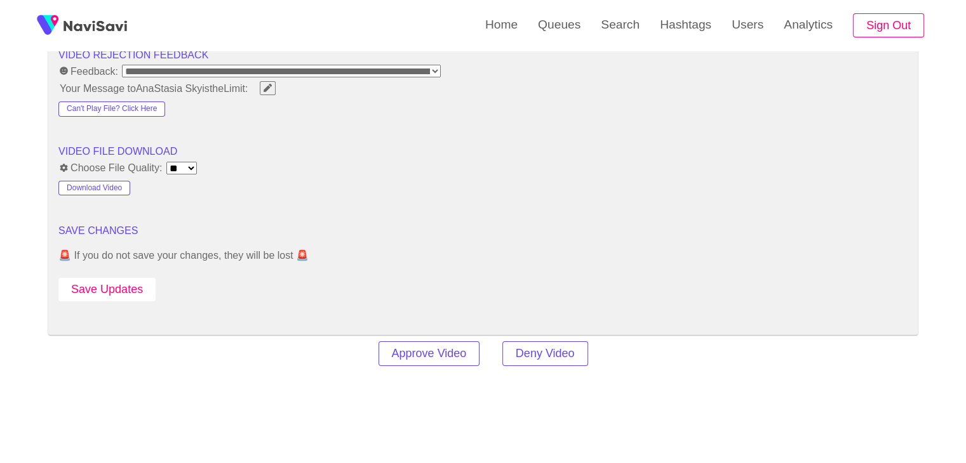
click at [131, 282] on button "Save Updates" at bounding box center [106, 289] width 97 height 23
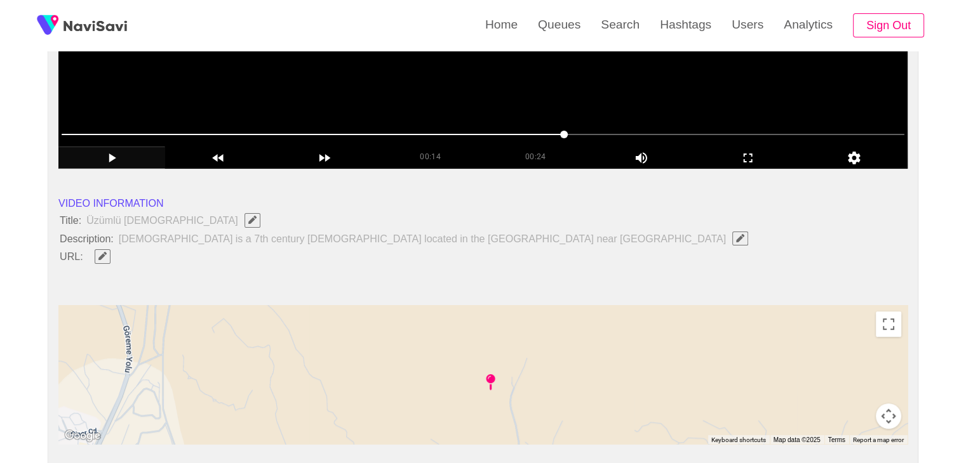
scroll to position [317, 0]
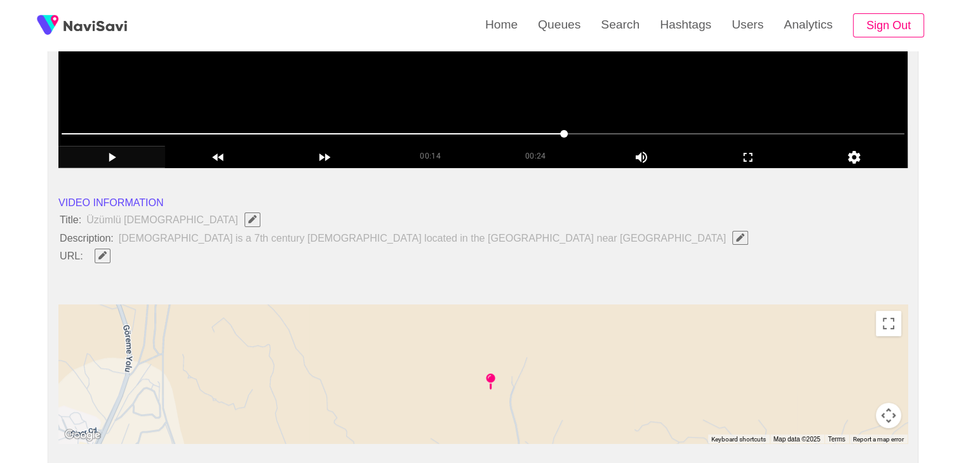
click at [99, 256] on icon "Edit Field" at bounding box center [102, 255] width 8 height 8
click at [109, 257] on input "field" at bounding box center [378, 256] width 580 height 16
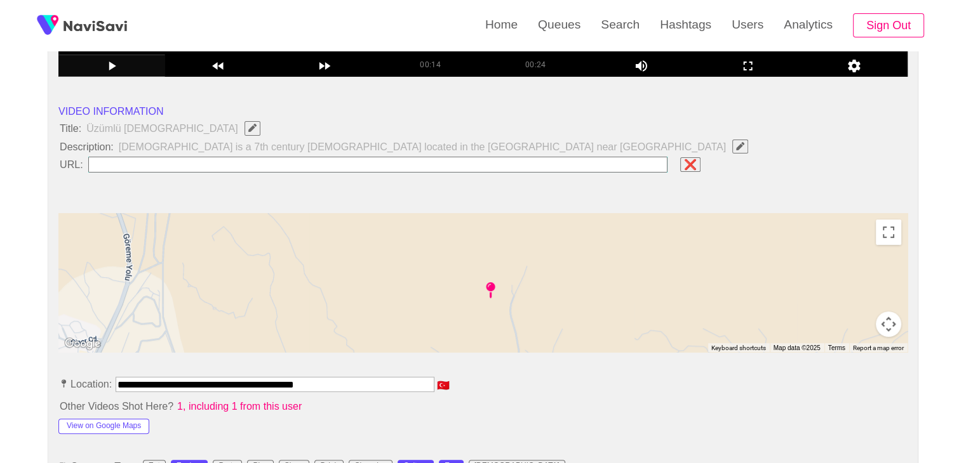
scroll to position [571, 0]
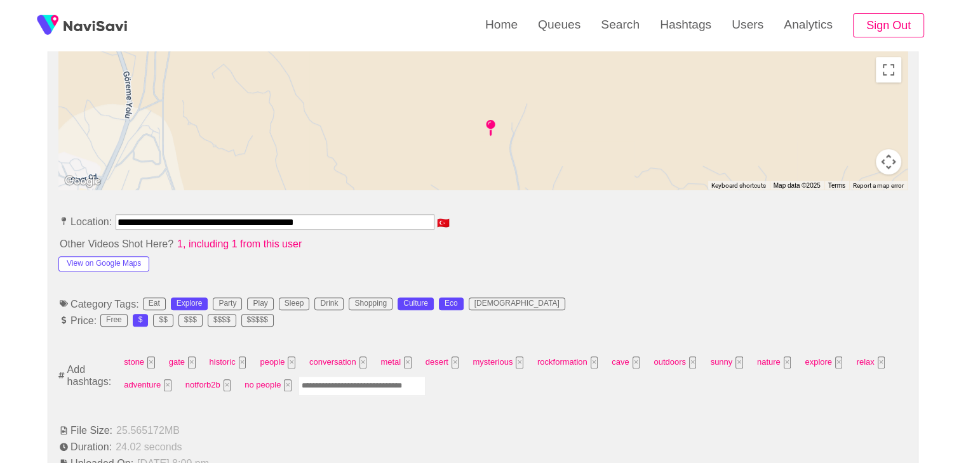
drag, startPoint x: 348, startPoint y: 222, endPoint x: 55, endPoint y: 232, distance: 293.5
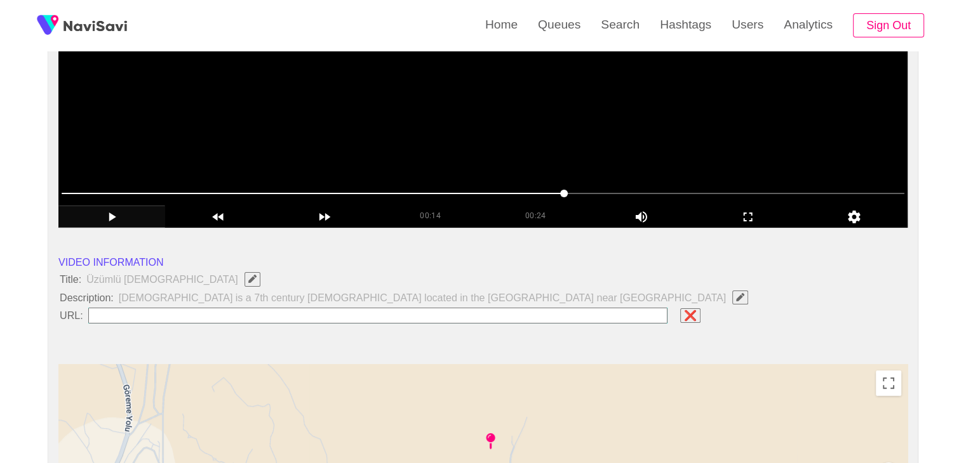
scroll to position [254, 0]
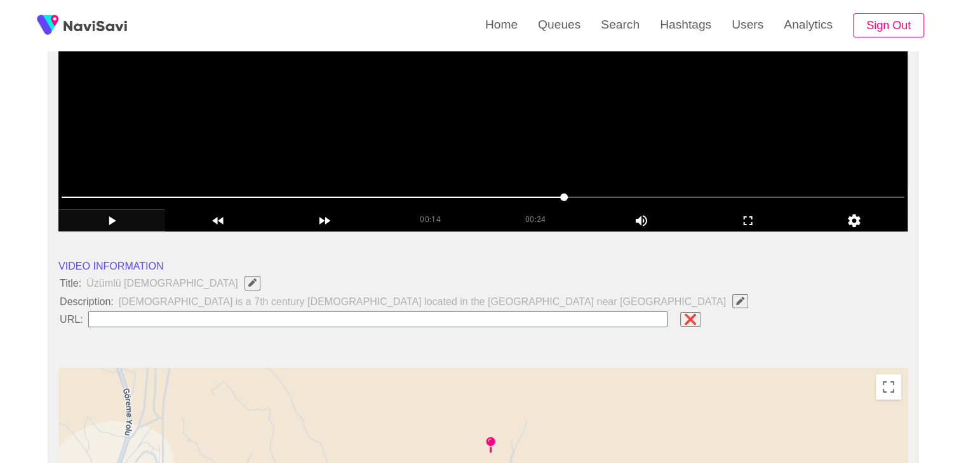
click at [168, 316] on input "field" at bounding box center [378, 320] width 580 height 16
paste input "**********"
type input "**********"
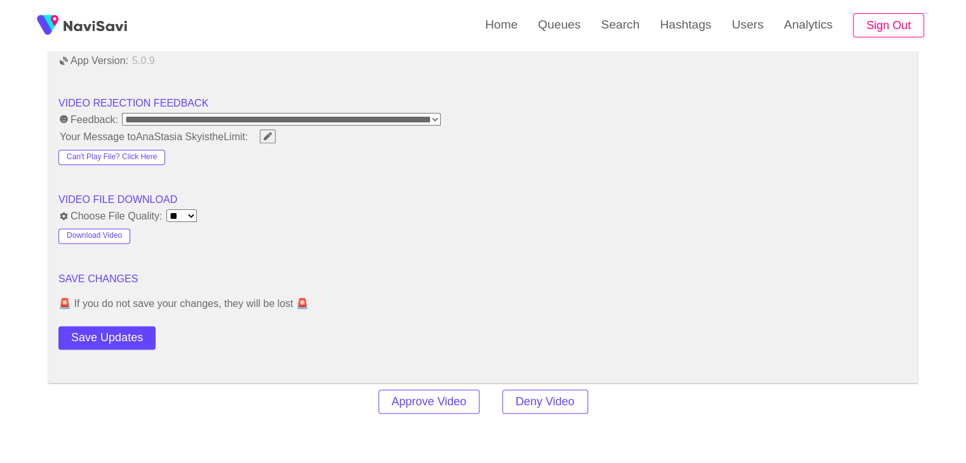
scroll to position [1651, 0]
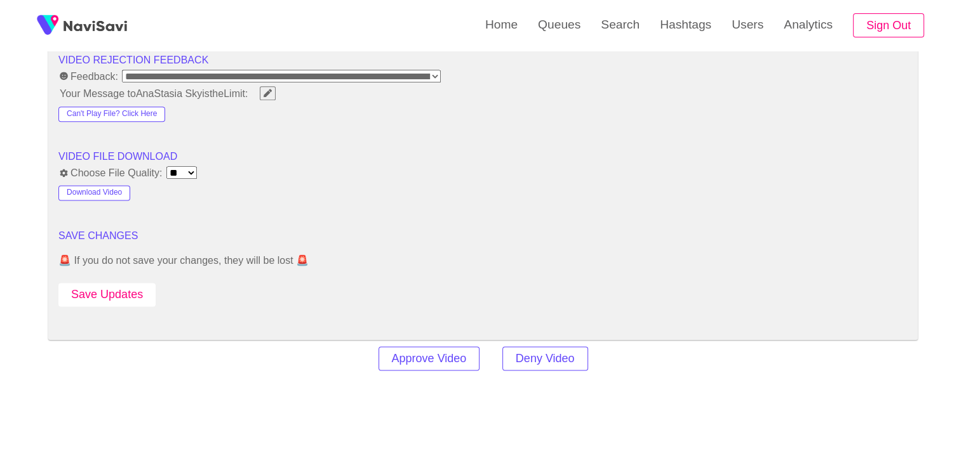
click at [124, 290] on button "Save Updates" at bounding box center [106, 294] width 97 height 23
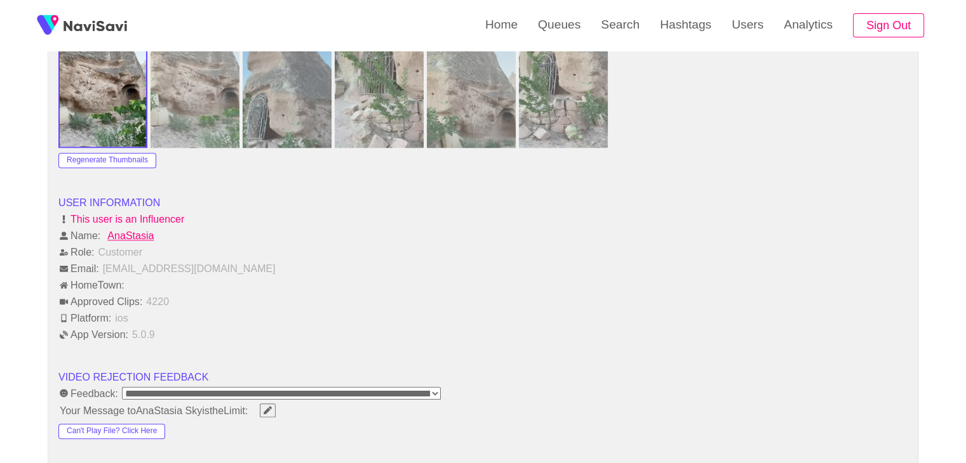
scroll to position [1587, 0]
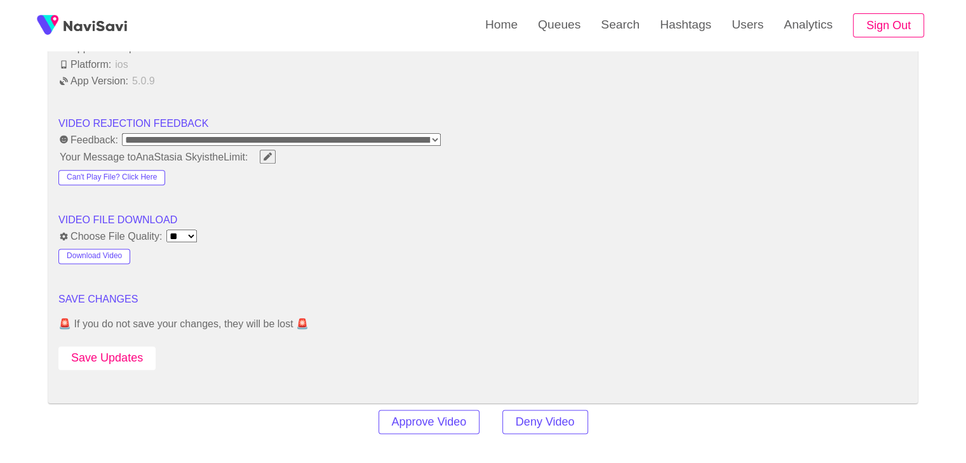
click at [119, 350] on button "Save Updates" at bounding box center [106, 358] width 97 height 23
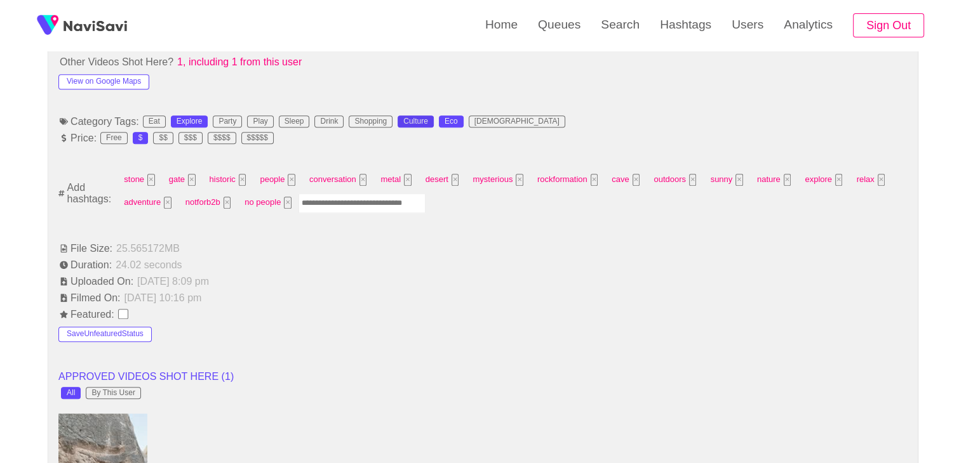
scroll to position [762, 0]
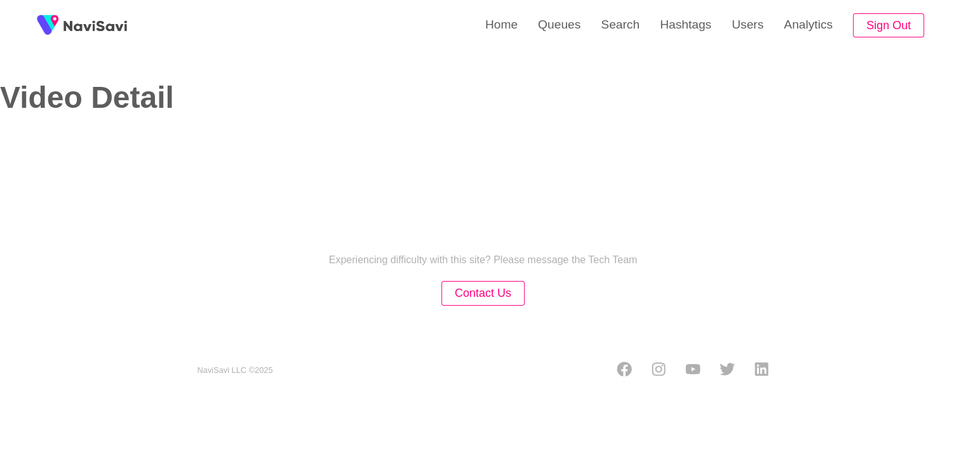
select select "**********"
select select "**"
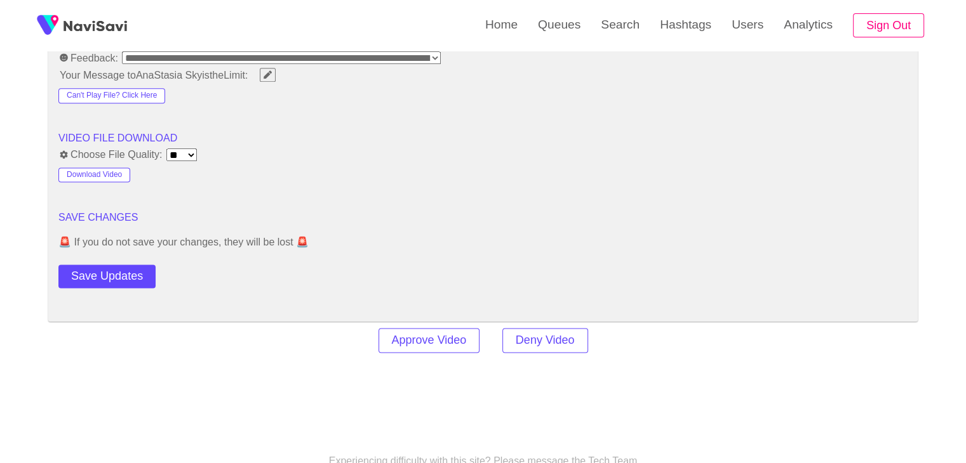
scroll to position [1651, 0]
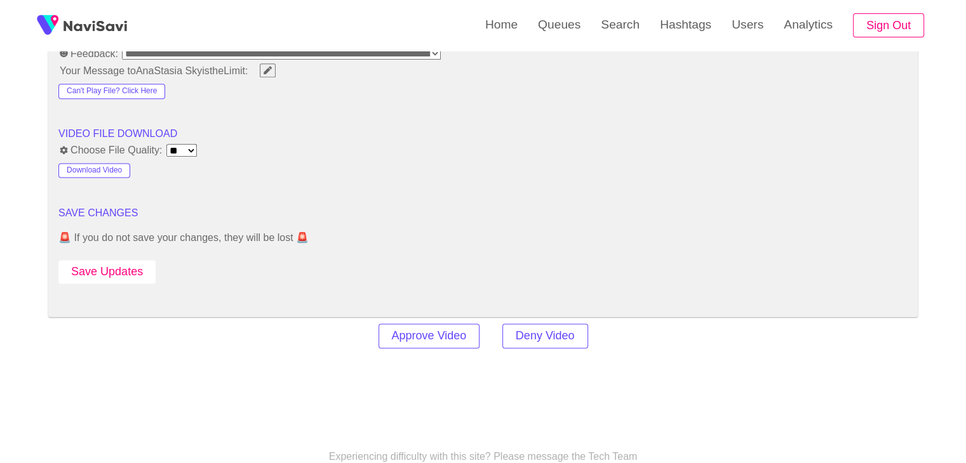
click at [104, 268] on button "Save Updates" at bounding box center [106, 271] width 97 height 23
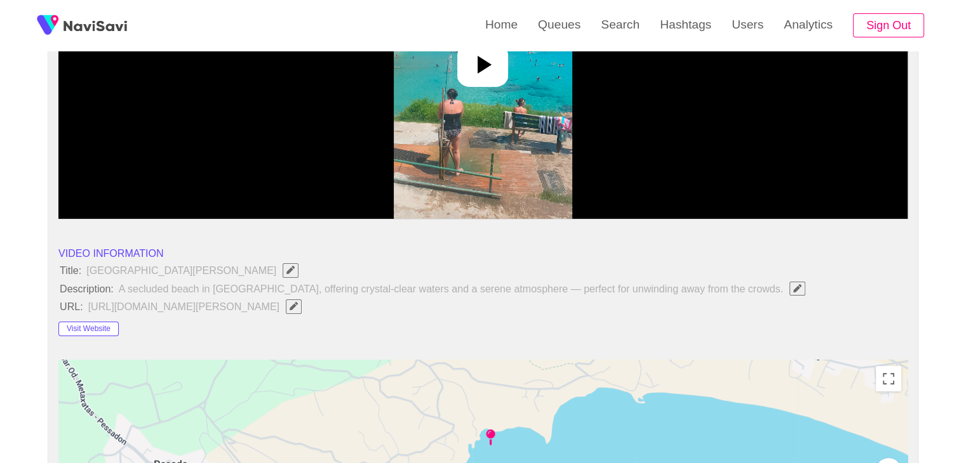
scroll to position [254, 0]
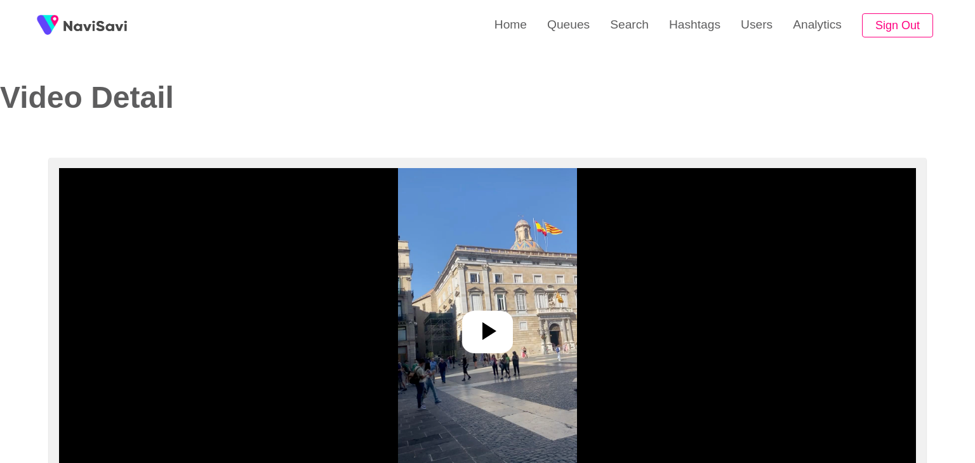
select select "**********"
select select "**"
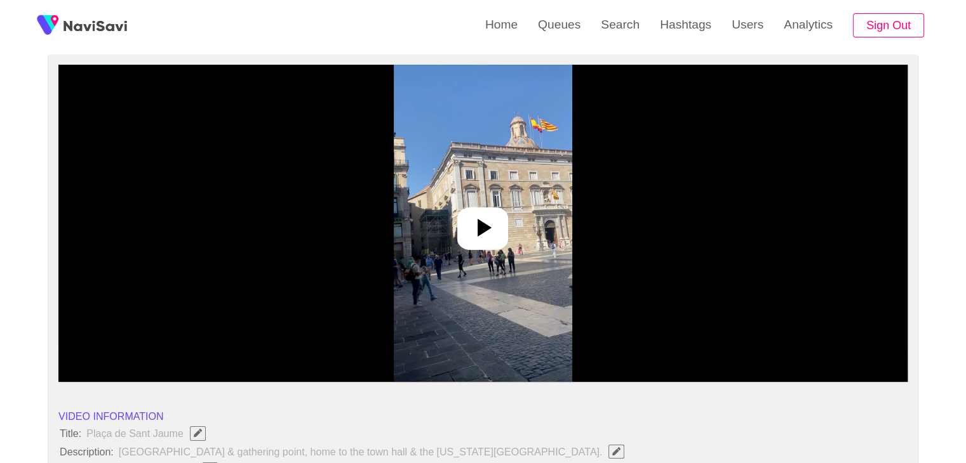
scroll to position [63, 0]
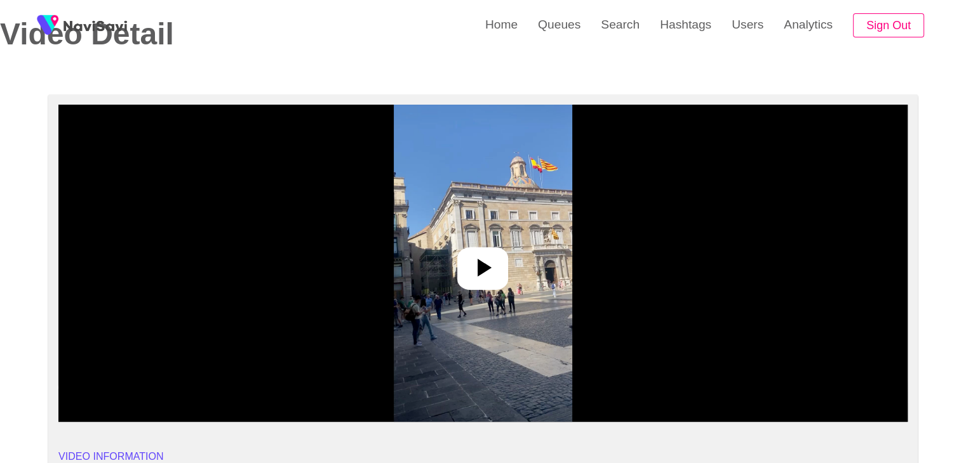
click at [485, 265] on icon at bounding box center [484, 268] width 14 height 18
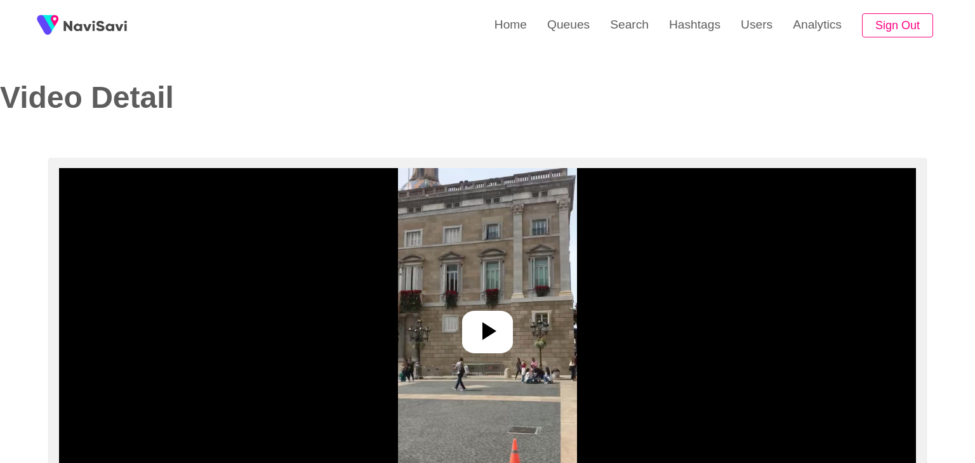
select select "**********"
select select "**"
click at [483, 327] on icon at bounding box center [484, 332] width 14 height 18
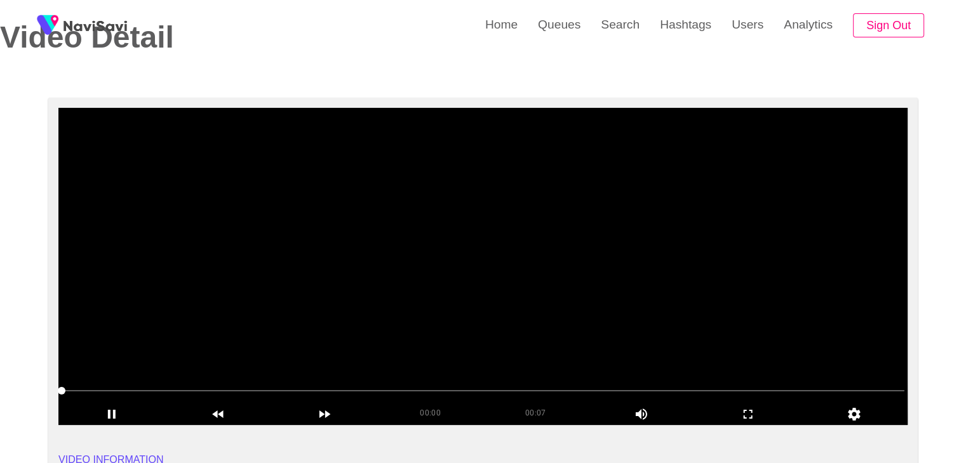
scroll to position [63, 0]
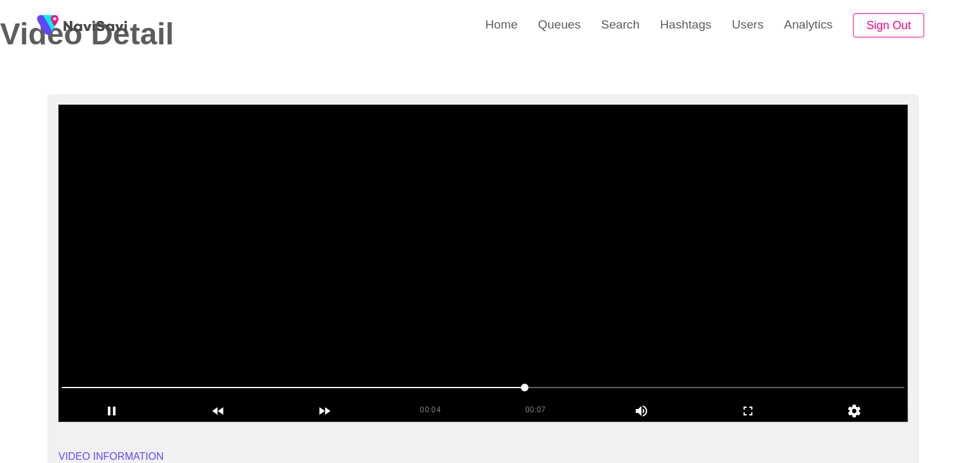
click at [585, 305] on video at bounding box center [482, 263] width 849 height 317
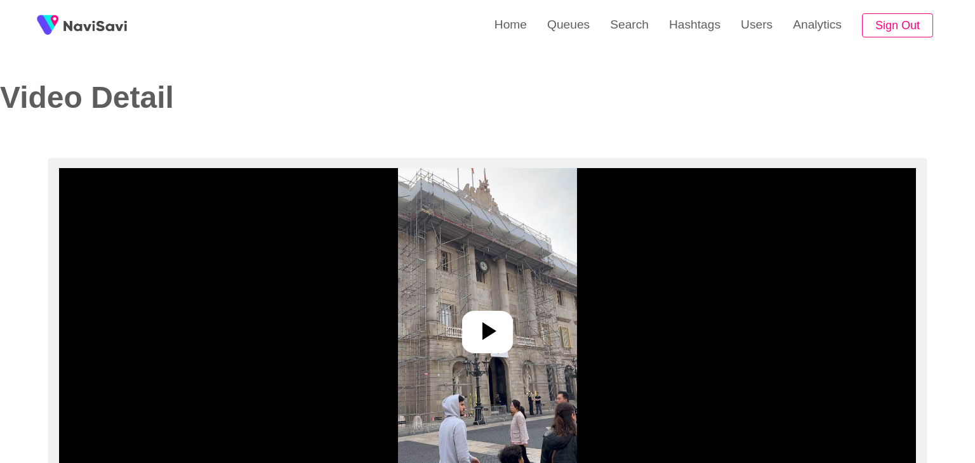
select select "**********"
select select "**"
click at [500, 343] on div at bounding box center [482, 332] width 51 height 43
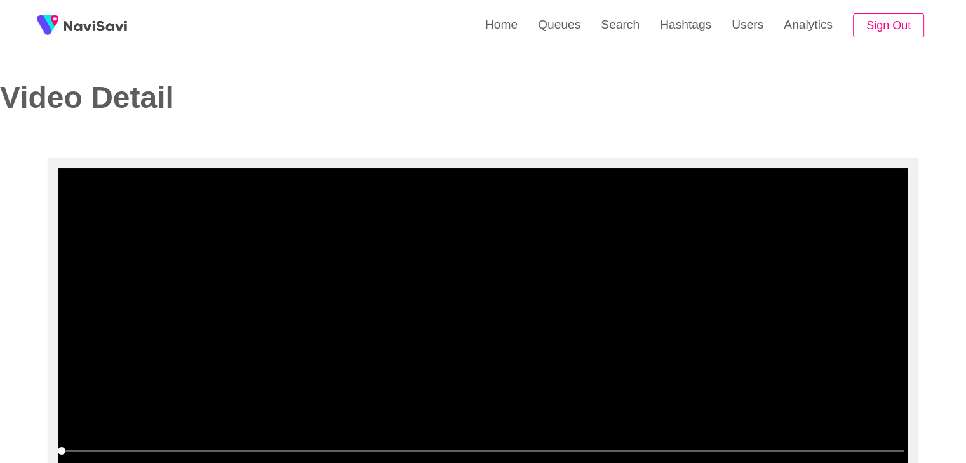
click at [486, 333] on video at bounding box center [482, 326] width 849 height 317
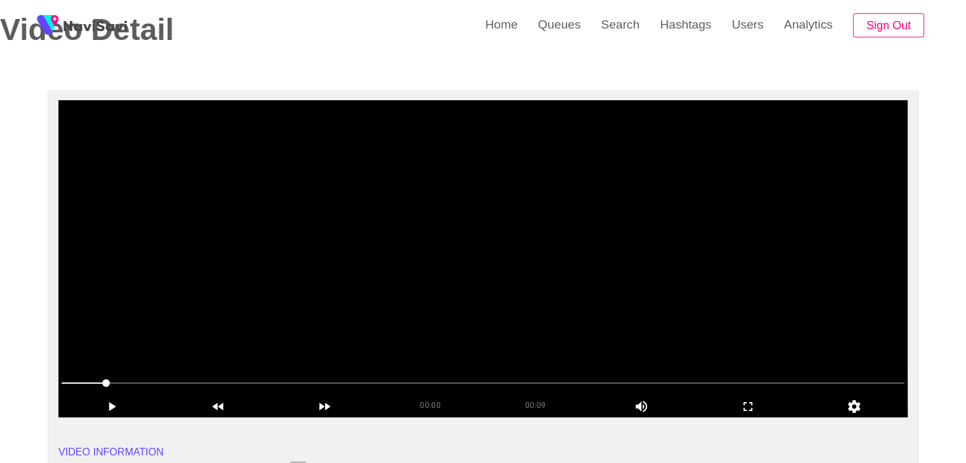
scroll to position [63, 0]
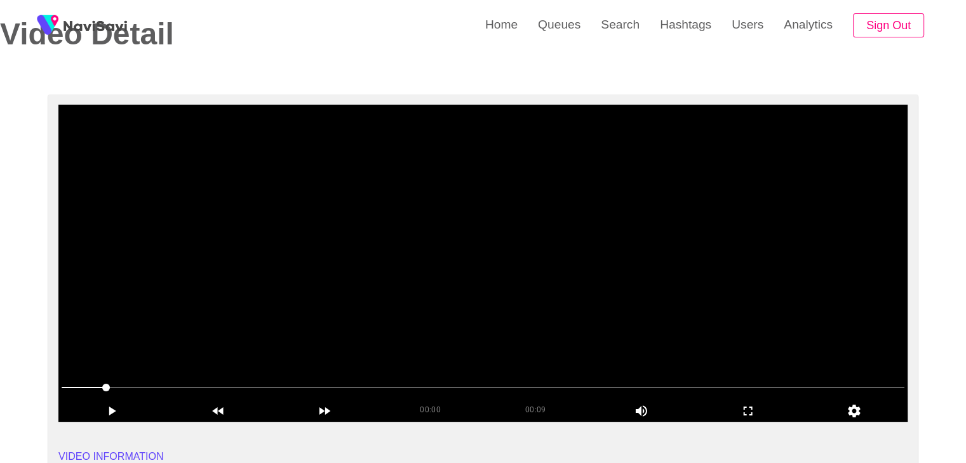
click at [307, 387] on span at bounding box center [483, 387] width 843 height 1
drag, startPoint x: 201, startPoint y: 394, endPoint x: 76, endPoint y: 387, distance: 124.6
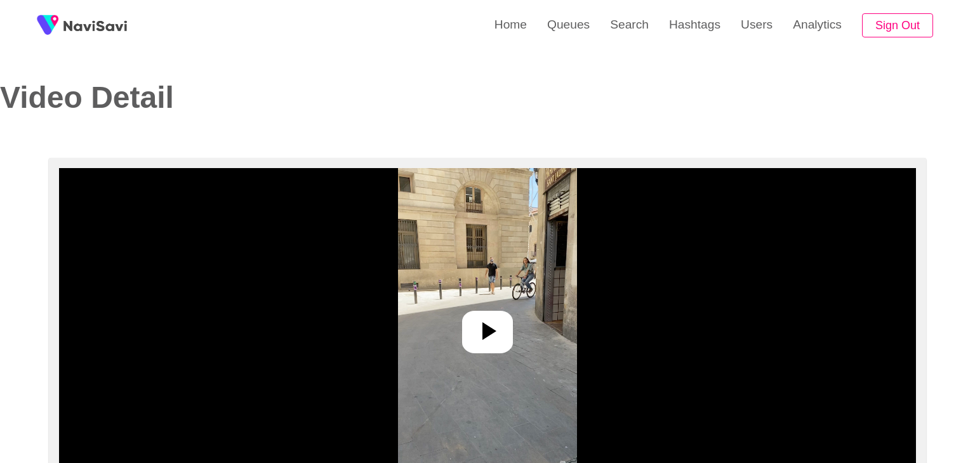
select select "**********"
select select "**"
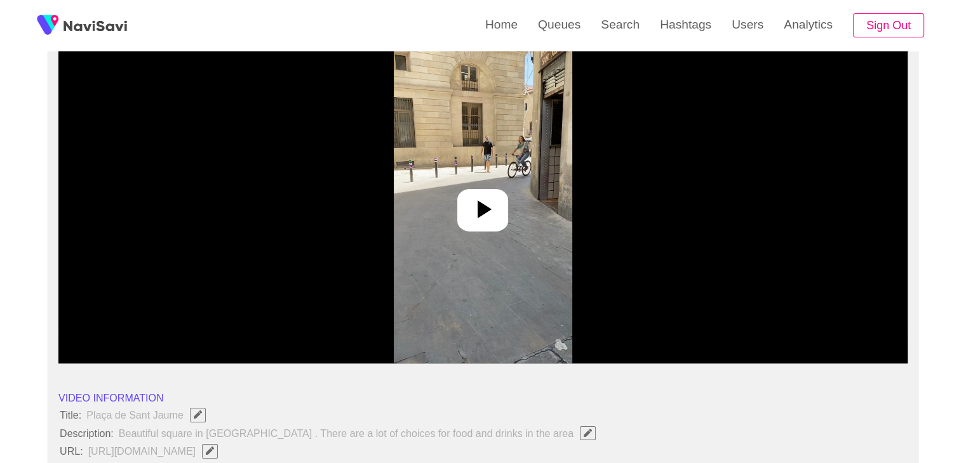
scroll to position [127, 0]
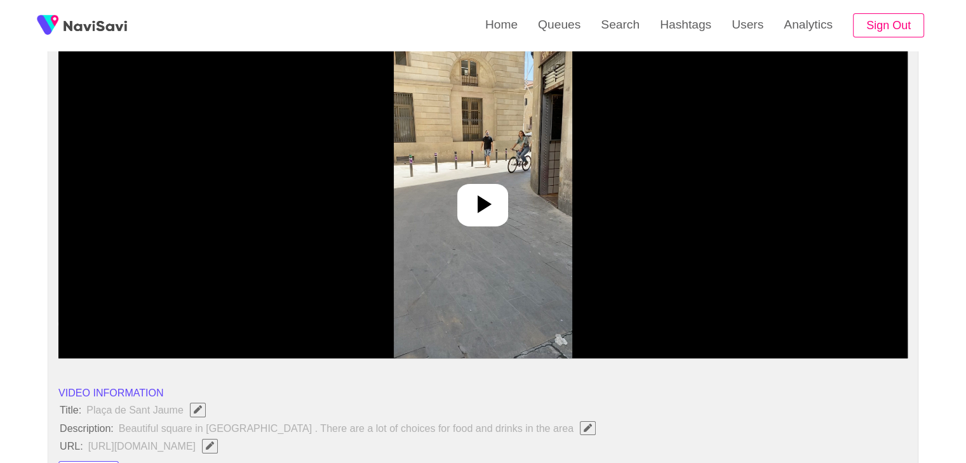
click at [477, 205] on icon at bounding box center [482, 204] width 30 height 30
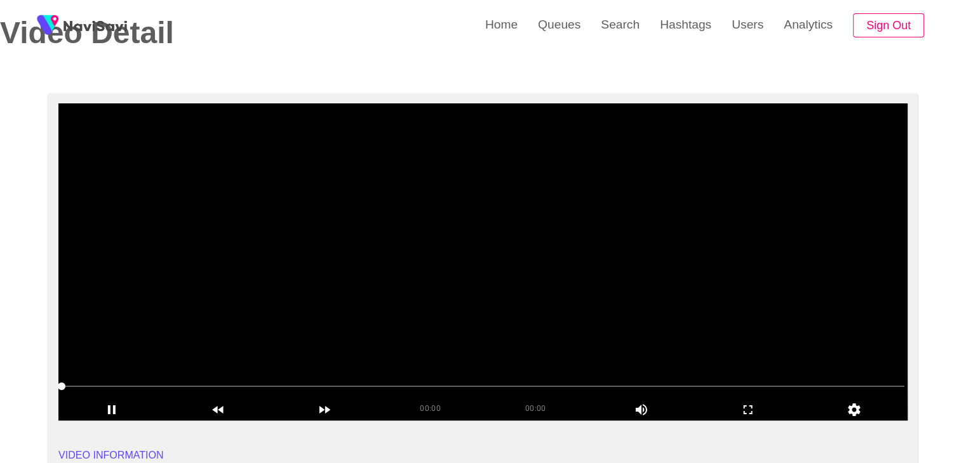
scroll to position [63, 0]
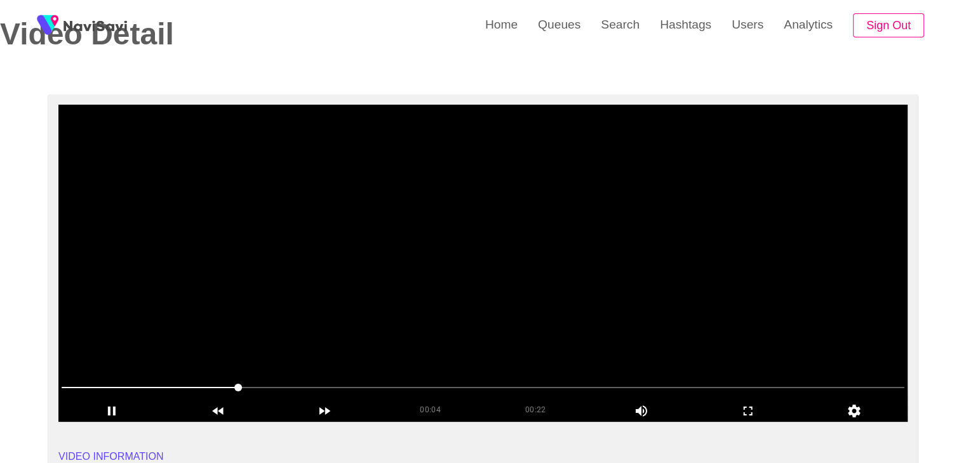
click at [457, 326] on video at bounding box center [482, 263] width 849 height 317
click at [747, 410] on icon "add" at bounding box center [747, 411] width 105 height 15
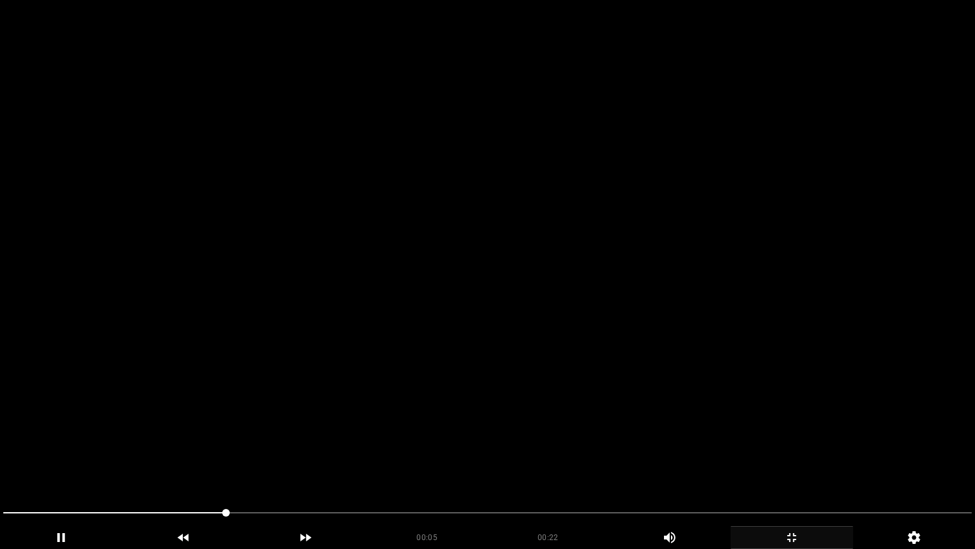
click at [434, 286] on video at bounding box center [487, 274] width 975 height 549
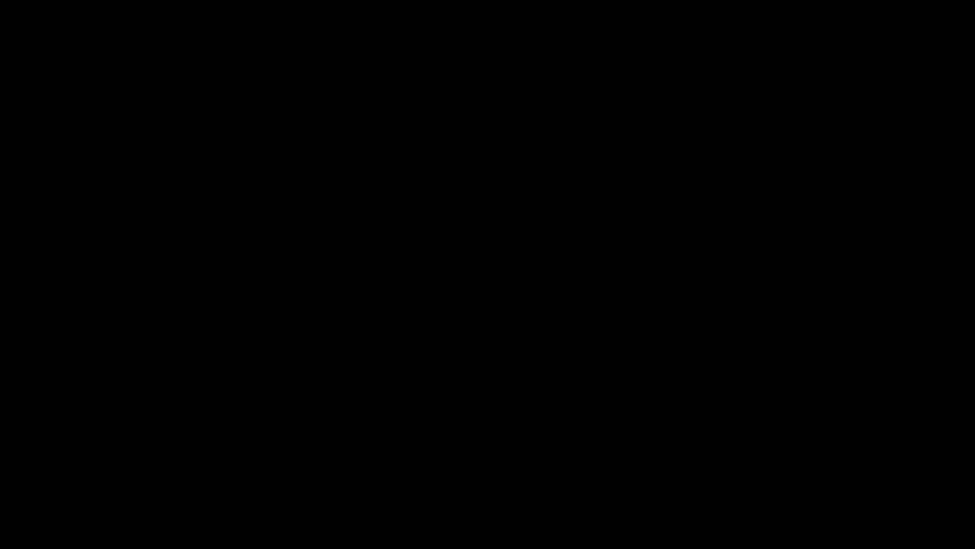
drag, startPoint x: 188, startPoint y: 512, endPoint x: 1, endPoint y: 481, distance: 190.0
click at [0, 463] on section "00:05 00:22 Picture In Picture 1 Error: Failed to load Video" at bounding box center [487, 274] width 975 height 549
click at [803, 463] on icon "add" at bounding box center [791, 537] width 121 height 15
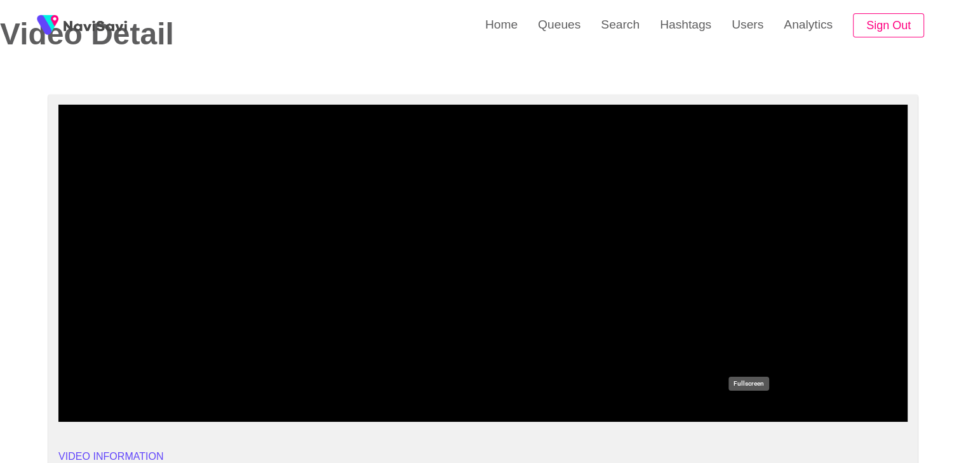
click at [734, 418] on icon "add" at bounding box center [747, 411] width 105 height 15
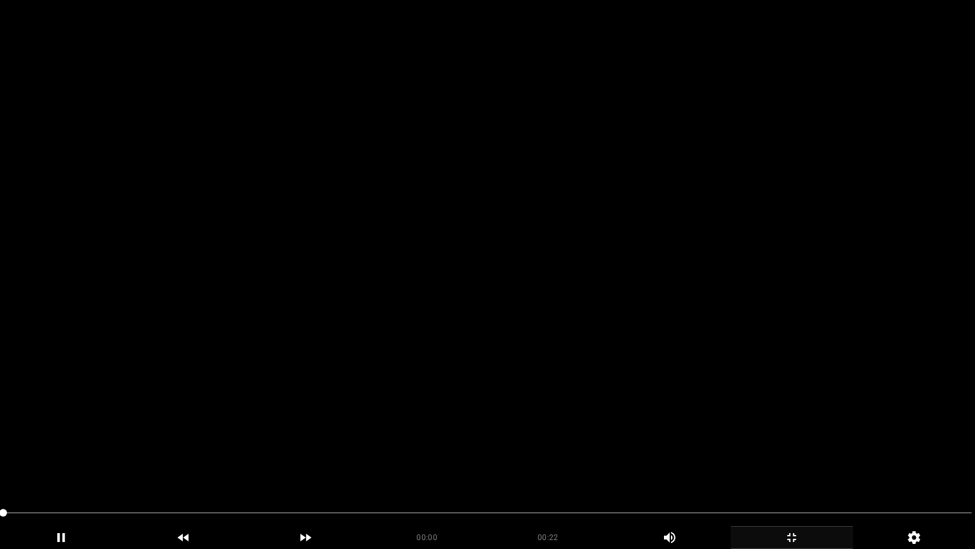
drag, startPoint x: 112, startPoint y: 507, endPoint x: 0, endPoint y: 516, distance: 112.1
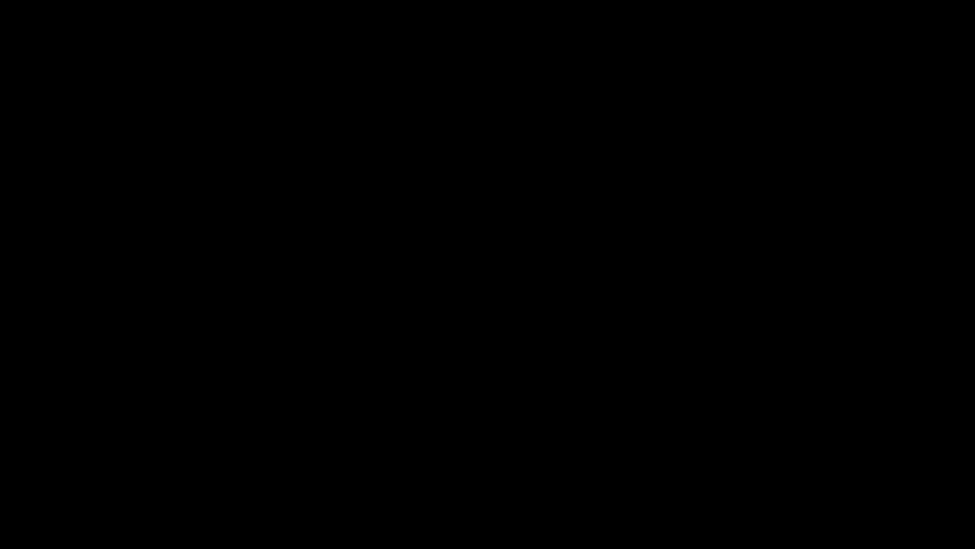
click at [787, 463] on icon "add" at bounding box center [791, 537] width 121 height 15
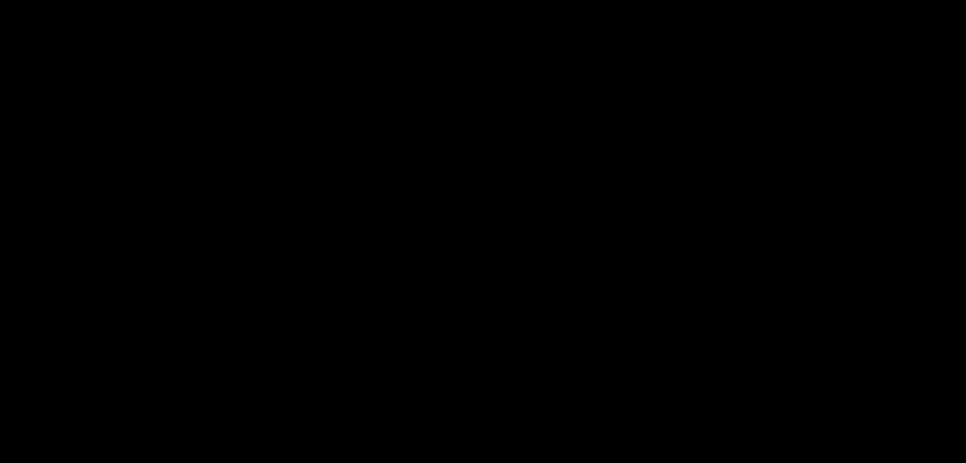
scroll to position [127, 0]
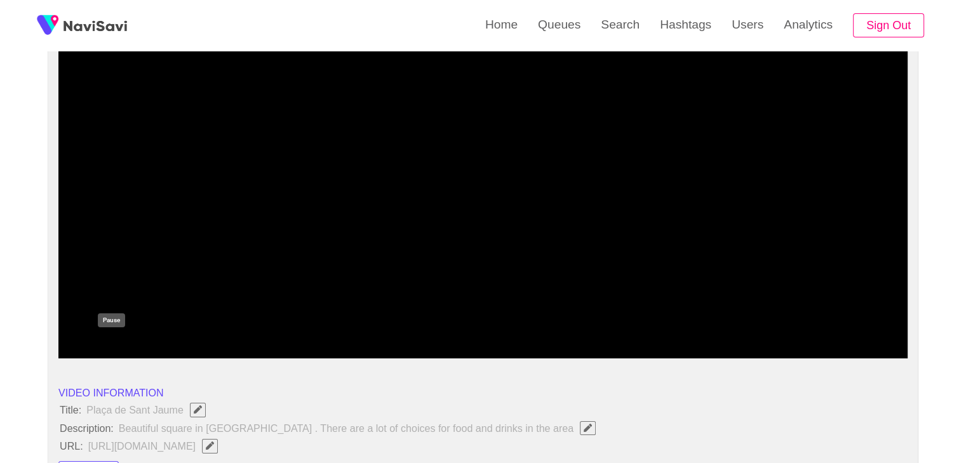
click at [114, 345] on icon "add" at bounding box center [112, 347] width 8 height 9
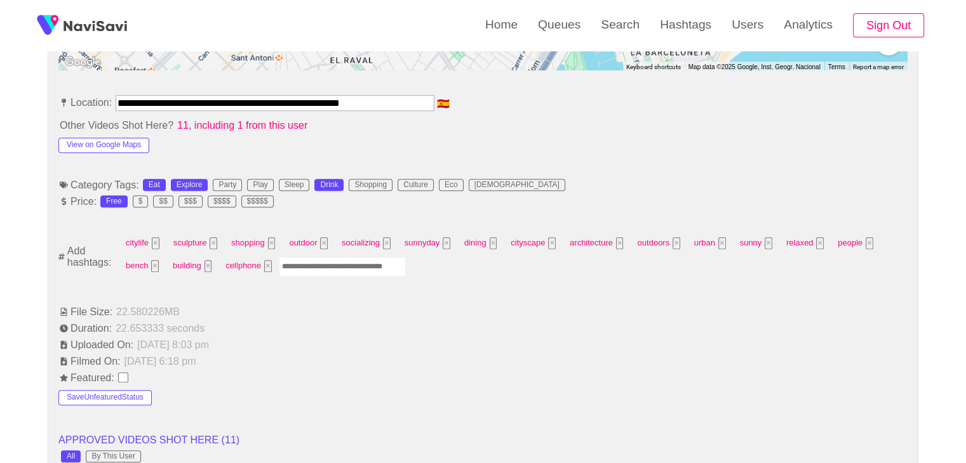
scroll to position [698, 0]
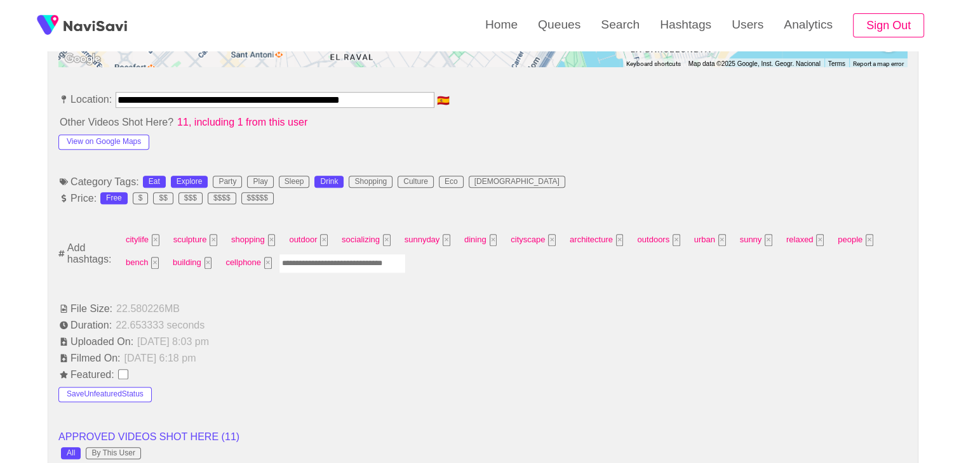
click at [345, 262] on input "Enter tag here and press return" at bounding box center [342, 264] width 127 height 20
type input "*********"
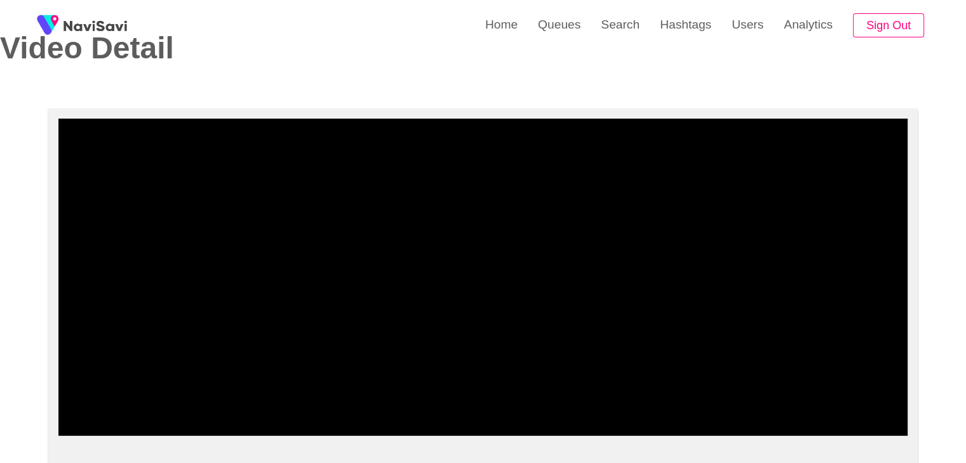
scroll to position [190, 0]
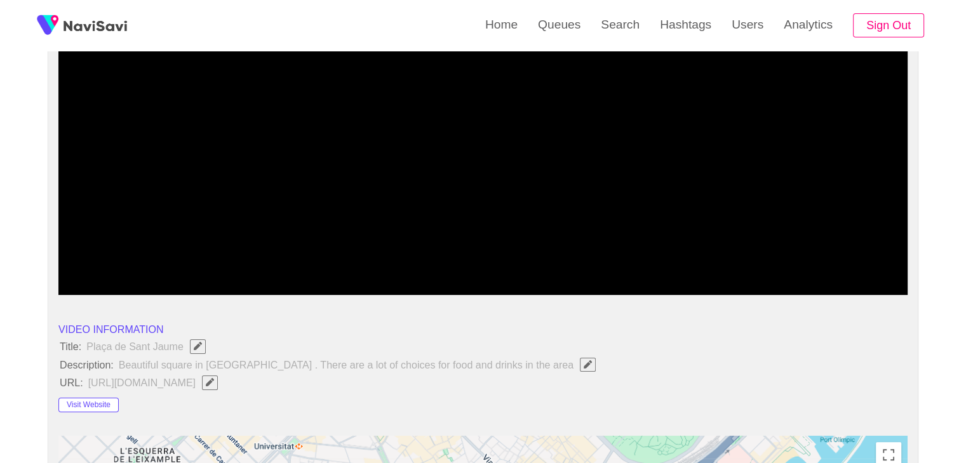
drag, startPoint x: 171, startPoint y: 260, endPoint x: 72, endPoint y: 243, distance: 101.3
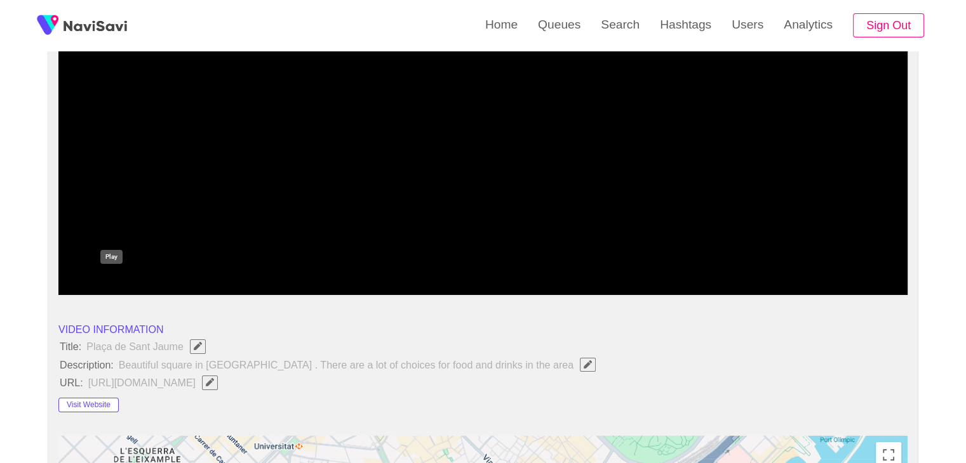
click at [106, 283] on icon "add" at bounding box center [111, 284] width 105 height 15
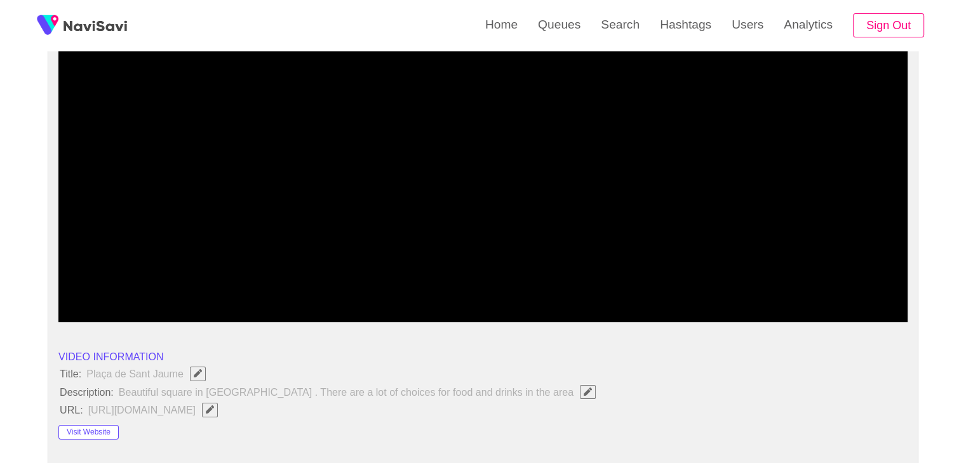
scroll to position [63, 0]
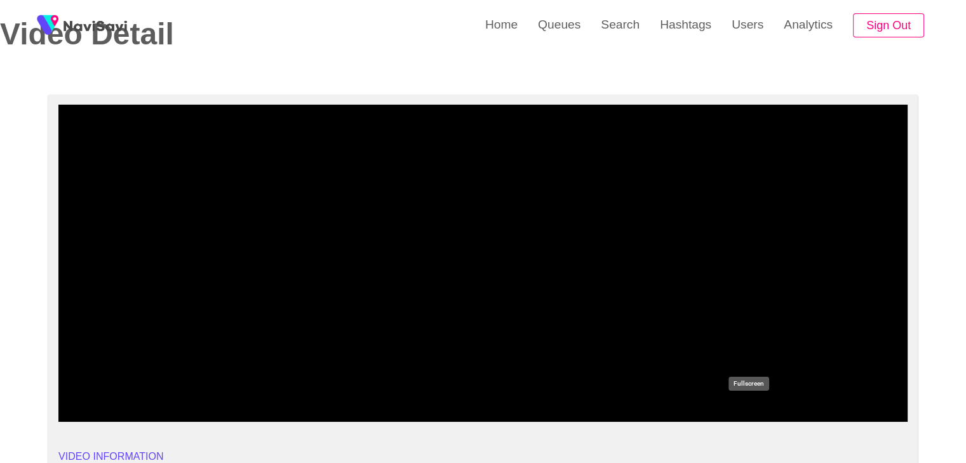
drag, startPoint x: 749, startPoint y: 408, endPoint x: 749, endPoint y: 464, distance: 56.5
click at [749, 409] on icon "add" at bounding box center [747, 411] width 105 height 15
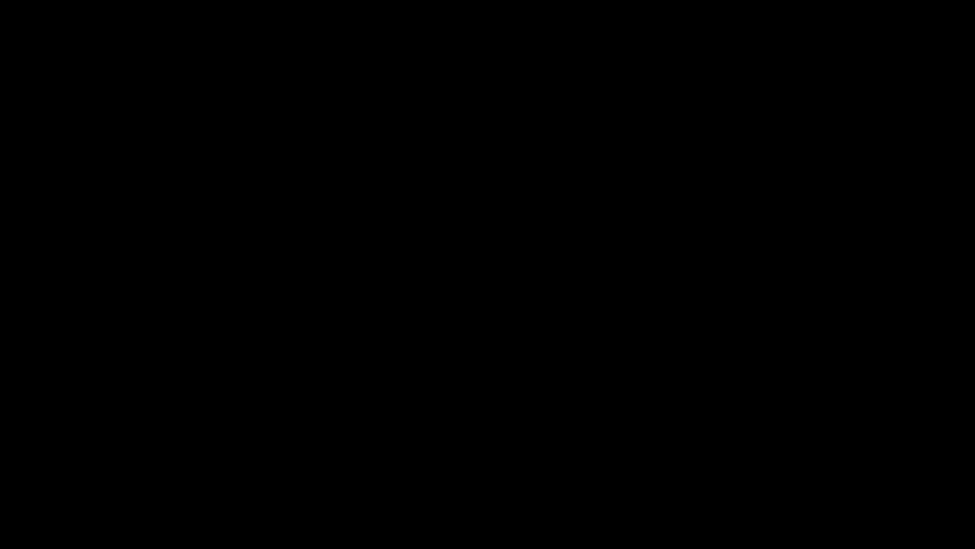
click at [68, 463] on icon "add" at bounding box center [61, 537] width 121 height 15
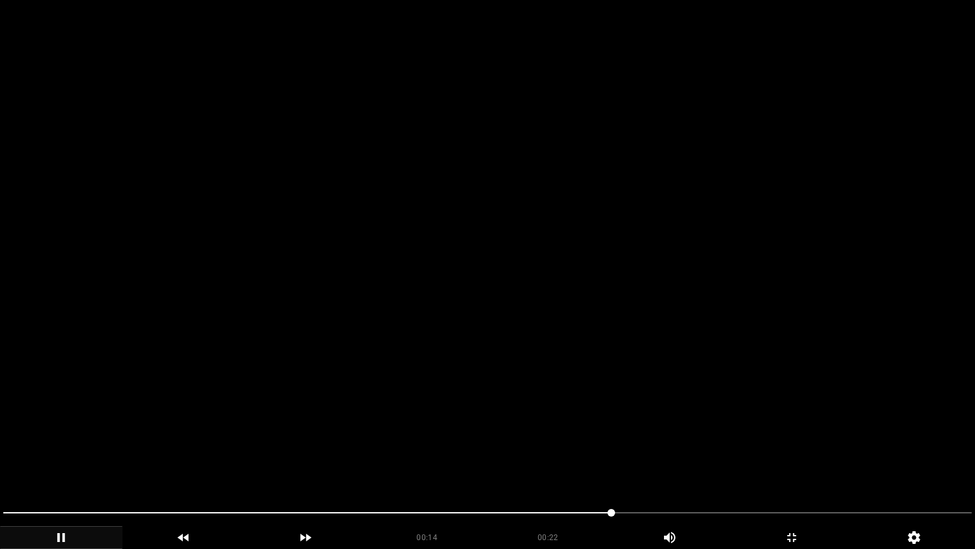
click at [294, 463] on div at bounding box center [487, 514] width 979 height 34
click at [57, 463] on icon "add" at bounding box center [61, 537] width 121 height 15
click at [736, 463] on span at bounding box center [487, 512] width 969 height 20
click at [69, 463] on icon "add" at bounding box center [61, 537] width 121 height 15
click at [74, 463] on icon "add" at bounding box center [61, 537] width 121 height 15
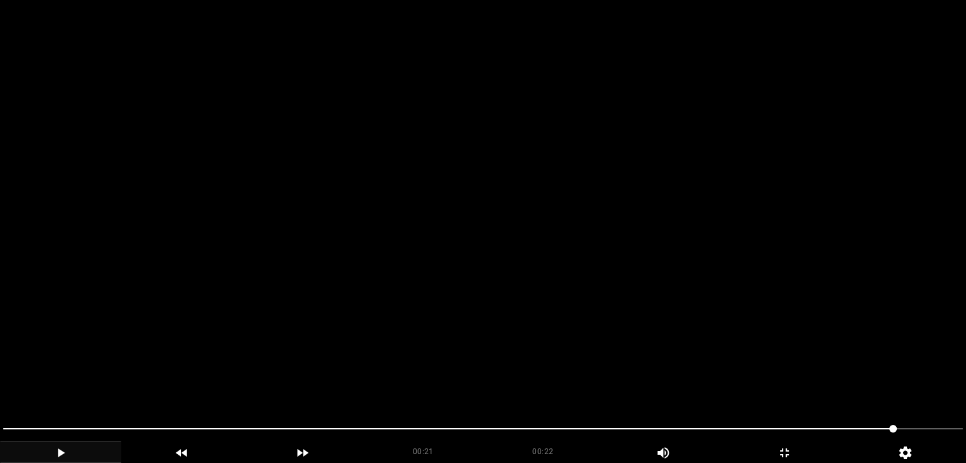
scroll to position [1651, 0]
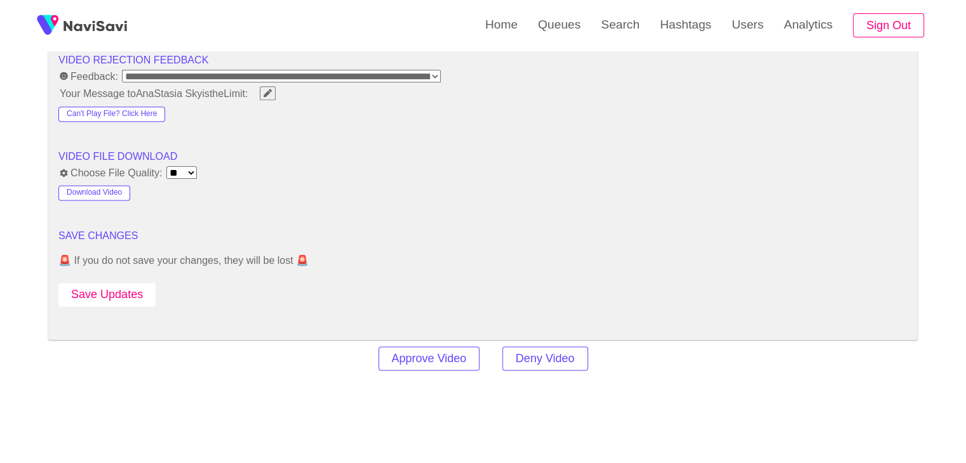
click at [123, 295] on button "Save Updates" at bounding box center [106, 294] width 97 height 23
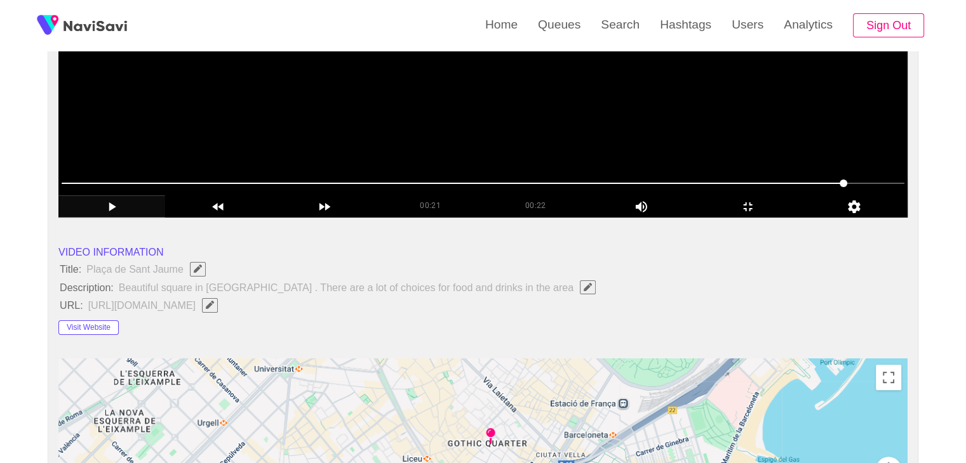
scroll to position [63, 0]
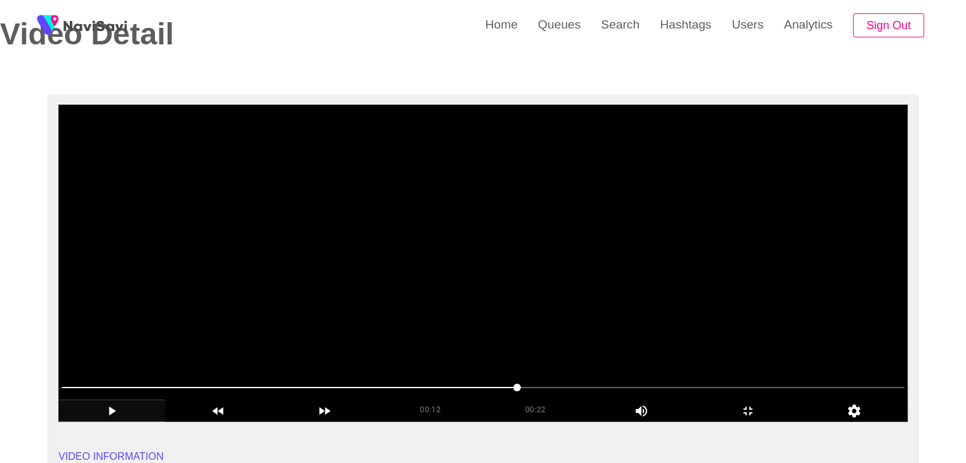
drag, startPoint x: 514, startPoint y: 385, endPoint x: 488, endPoint y: 384, distance: 26.1
click at [481, 382] on span at bounding box center [483, 388] width 843 height 20
click at [434, 378] on span at bounding box center [483, 388] width 843 height 20
drag, startPoint x: 387, startPoint y: 376, endPoint x: 332, endPoint y: 376, distance: 55.2
click at [332, 376] on div at bounding box center [483, 389] width 853 height 32
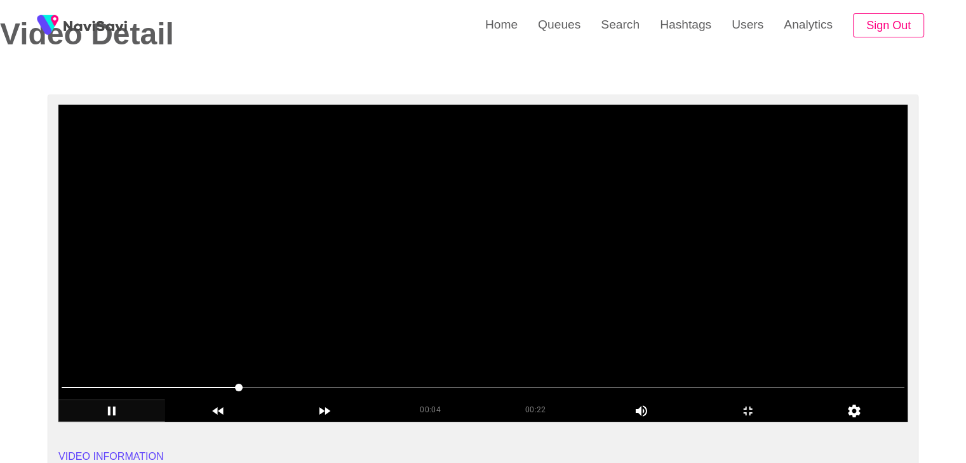
drag, startPoint x: 241, startPoint y: 389, endPoint x: 207, endPoint y: 387, distance: 33.7
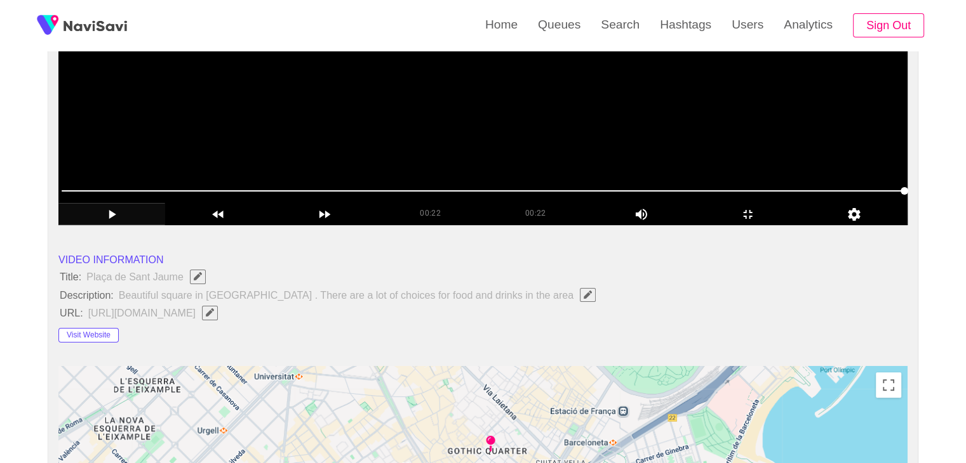
scroll to position [444, 0]
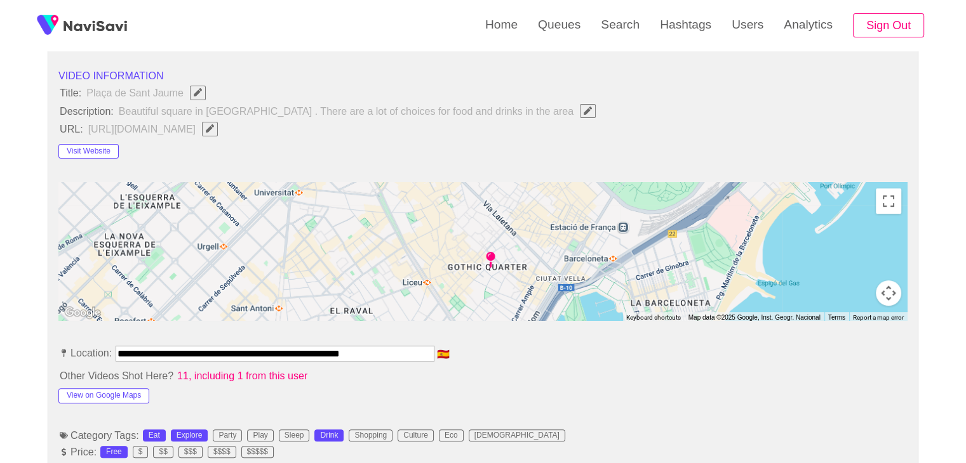
click at [127, 128] on span "[URL][DOMAIN_NAME]" at bounding box center [156, 129] width 138 height 17
click at [93, 145] on button "Visit Website" at bounding box center [88, 151] width 60 height 15
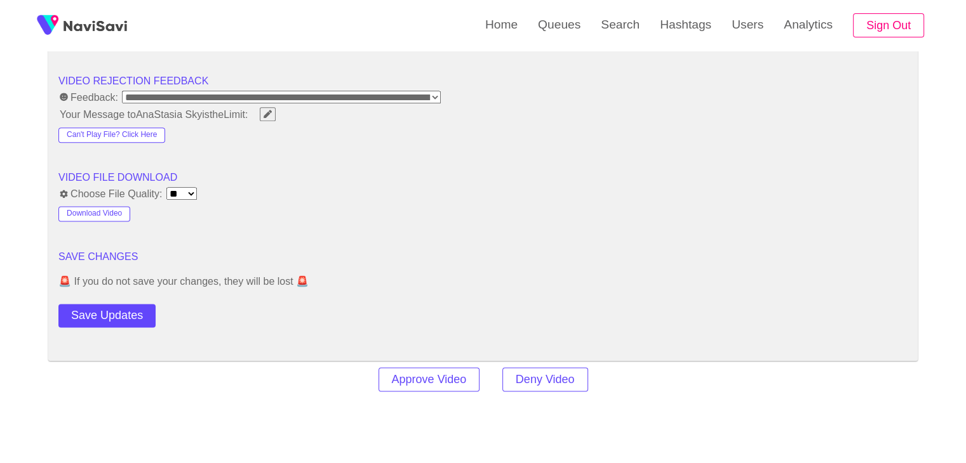
scroll to position [1651, 0]
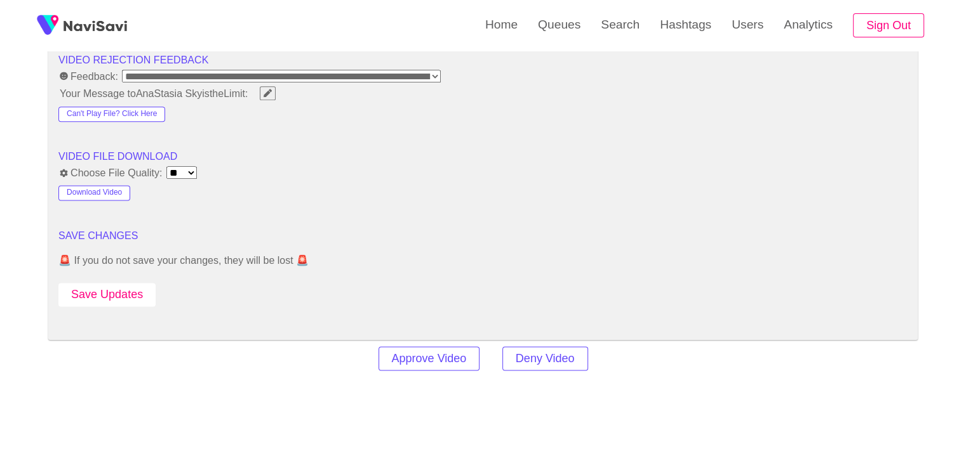
click at [124, 292] on button "Save Updates" at bounding box center [106, 294] width 97 height 23
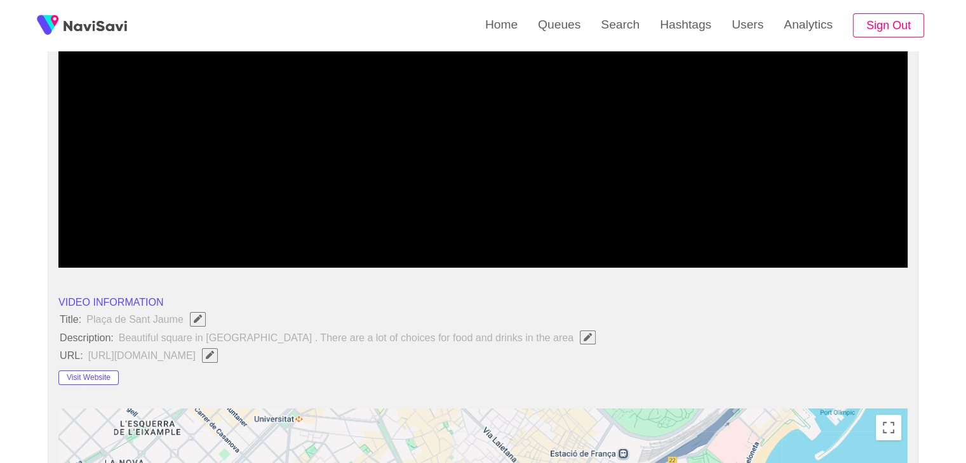
scroll to position [63, 0]
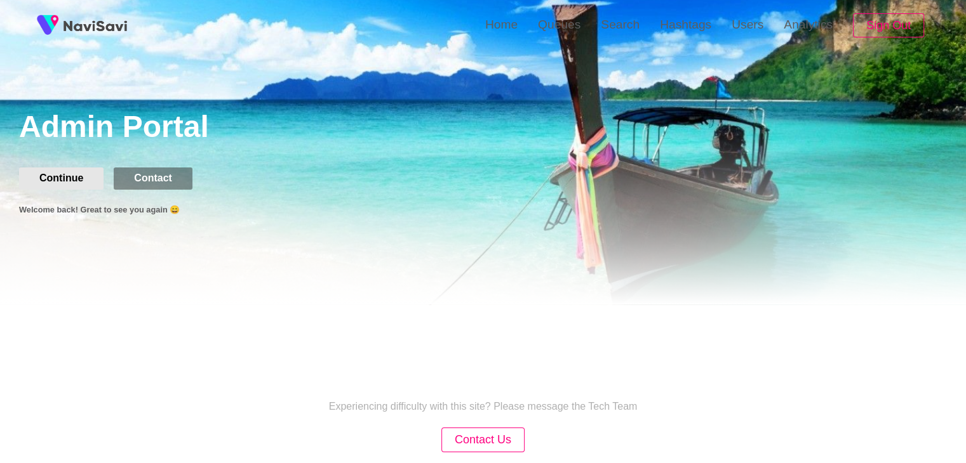
click at [60, 181] on button "Continue" at bounding box center [61, 179] width 84 height 22
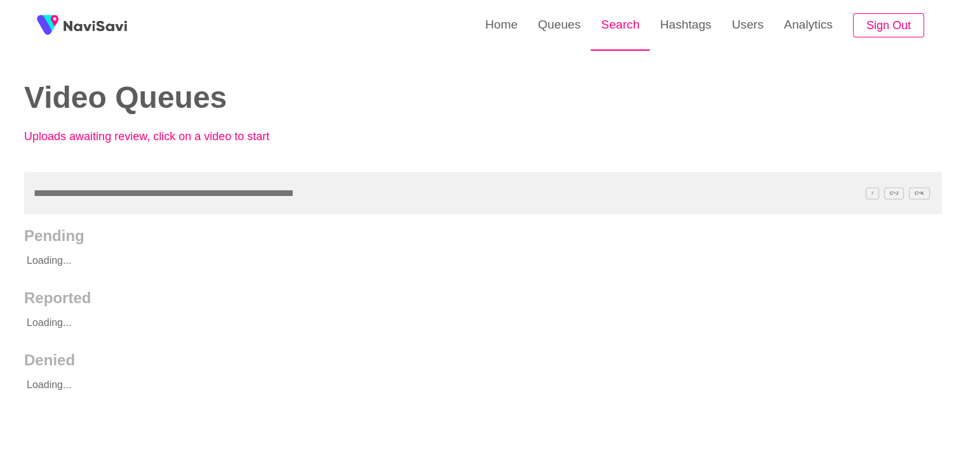
click at [623, 29] on link "Search" at bounding box center [619, 25] width 59 height 50
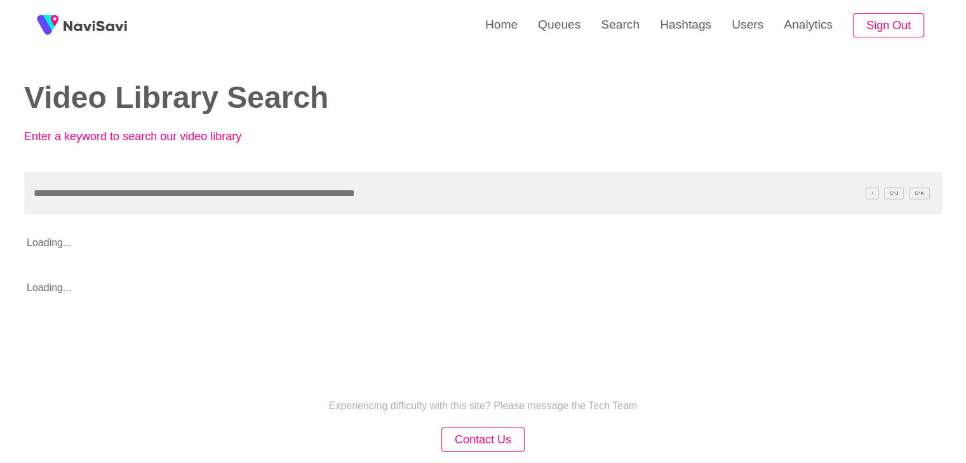
click at [165, 204] on input "text" at bounding box center [482, 193] width 917 height 43
type input "**********"
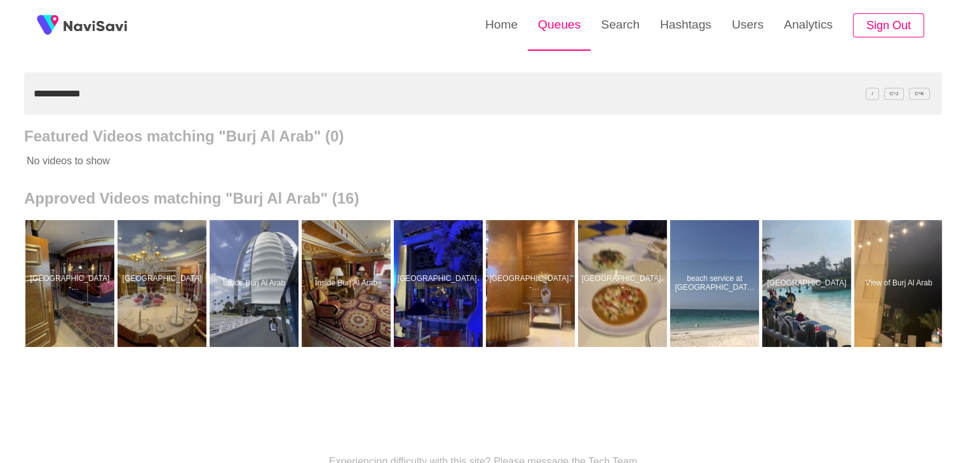
scroll to position [63, 0]
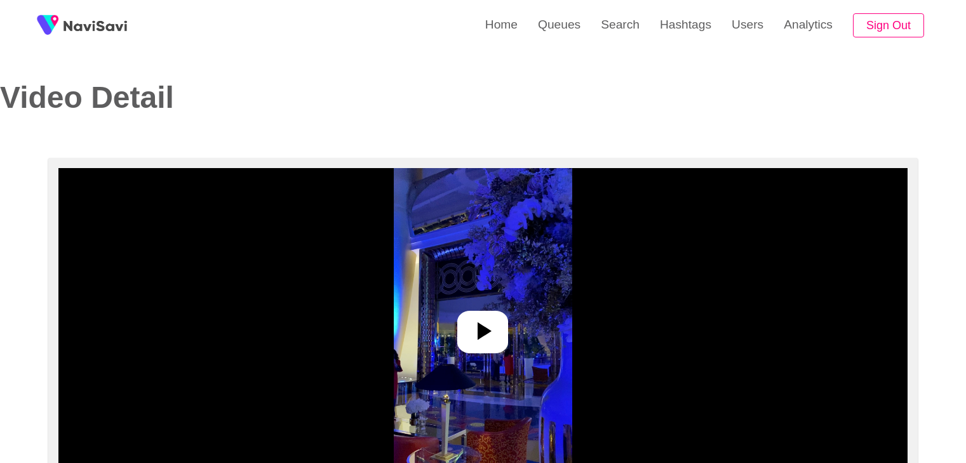
select select "**********"
select select "**"
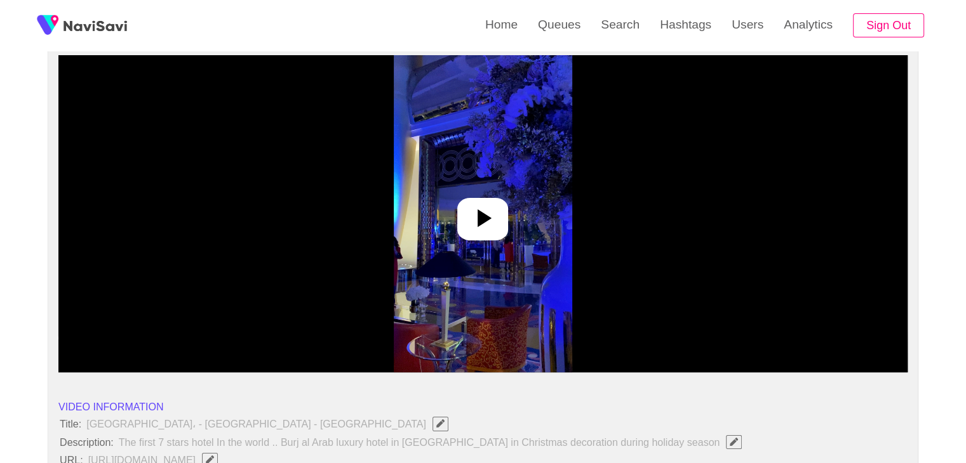
scroll to position [127, 0]
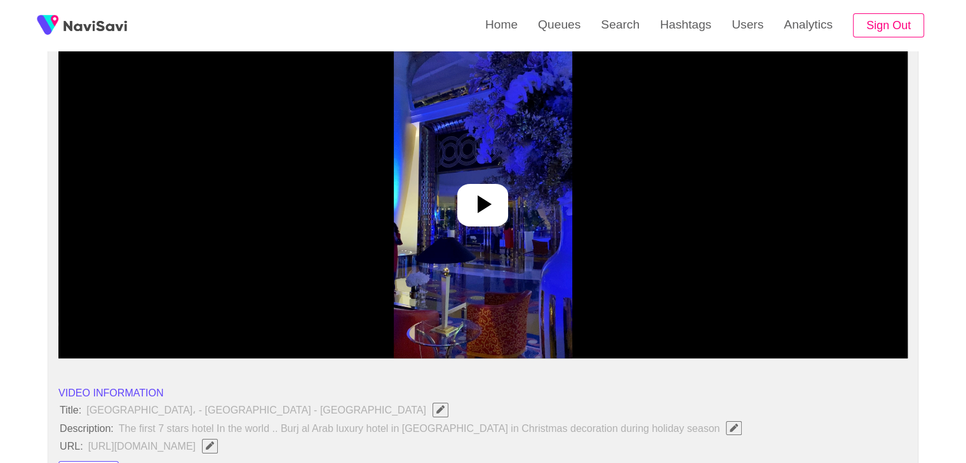
click at [483, 199] on icon at bounding box center [484, 205] width 14 height 18
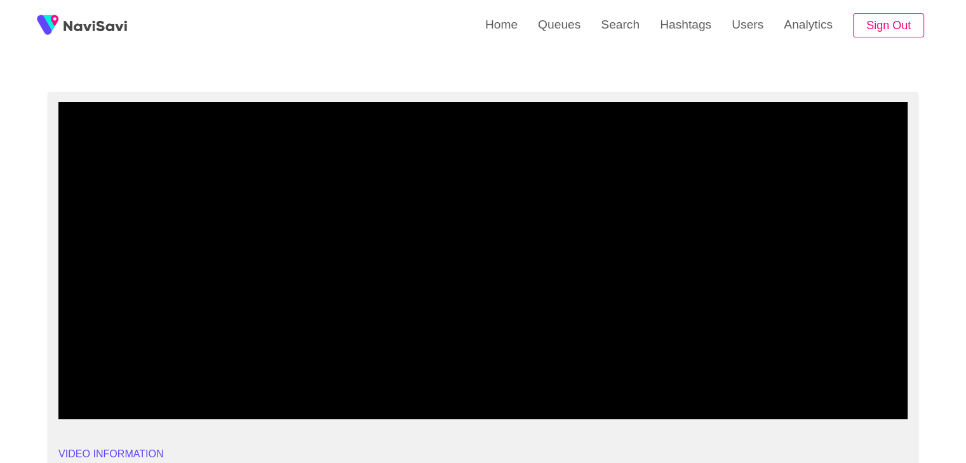
scroll to position [63, 0]
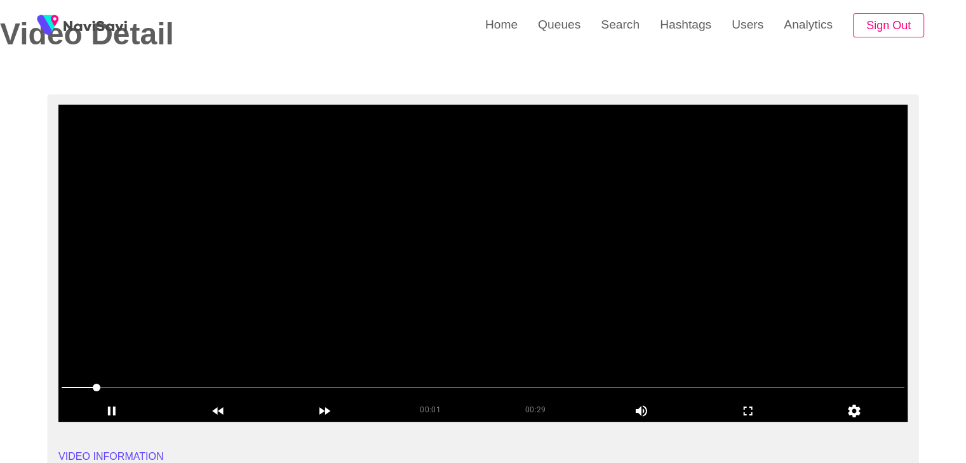
click at [479, 274] on video at bounding box center [482, 263] width 849 height 317
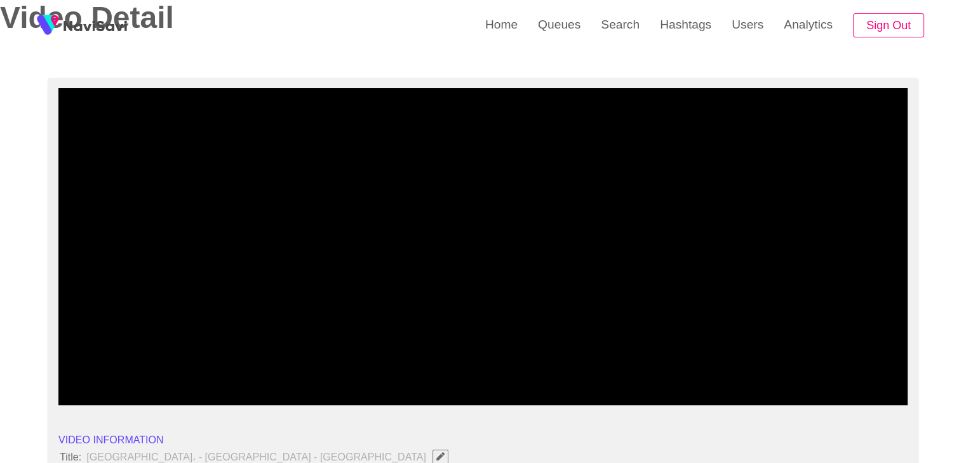
scroll to position [0, 0]
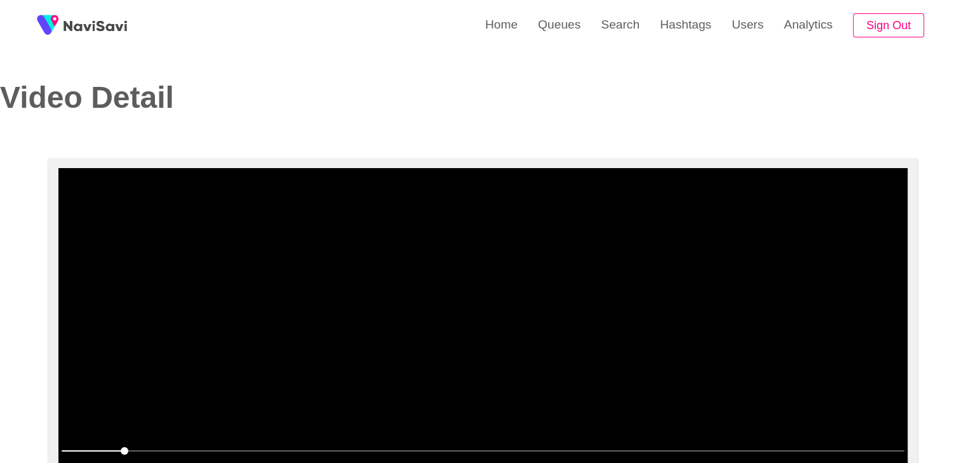
click at [481, 302] on video at bounding box center [482, 326] width 849 height 317
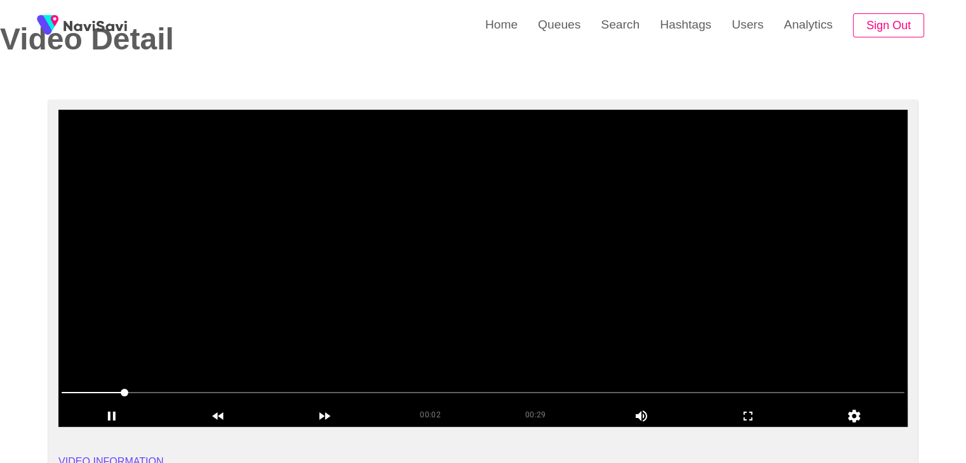
scroll to position [63, 0]
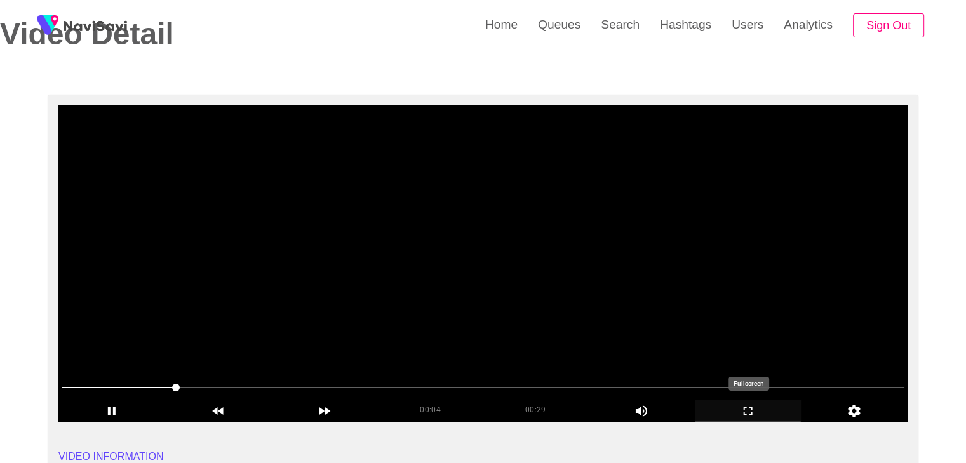
click at [743, 410] on icon "add" at bounding box center [747, 411] width 105 height 15
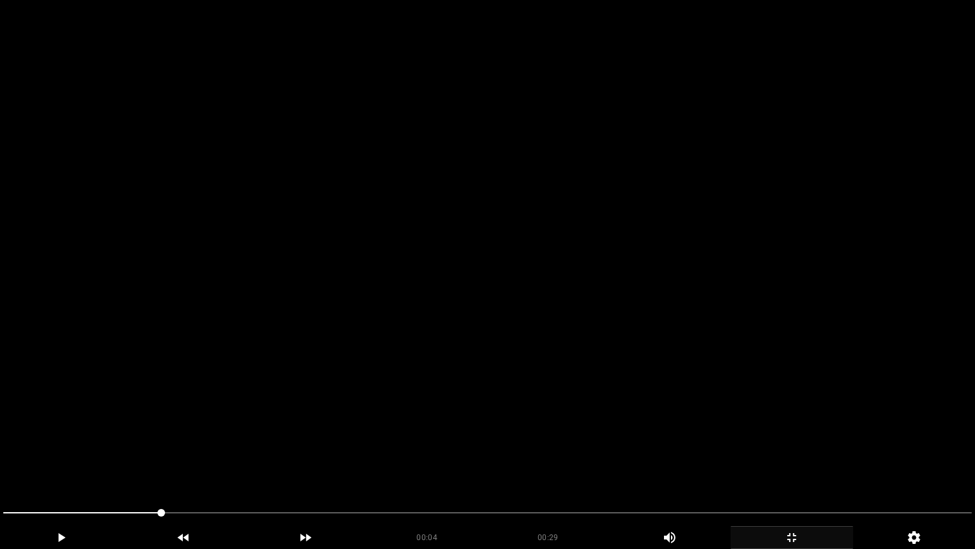
click at [429, 445] on video at bounding box center [487, 274] width 975 height 549
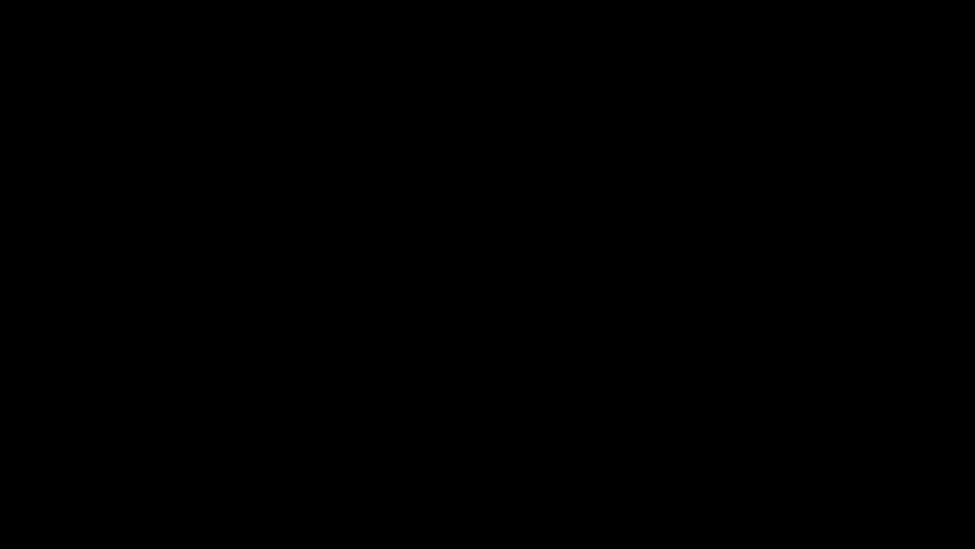
click at [792, 463] on icon "add" at bounding box center [791, 537] width 121 height 15
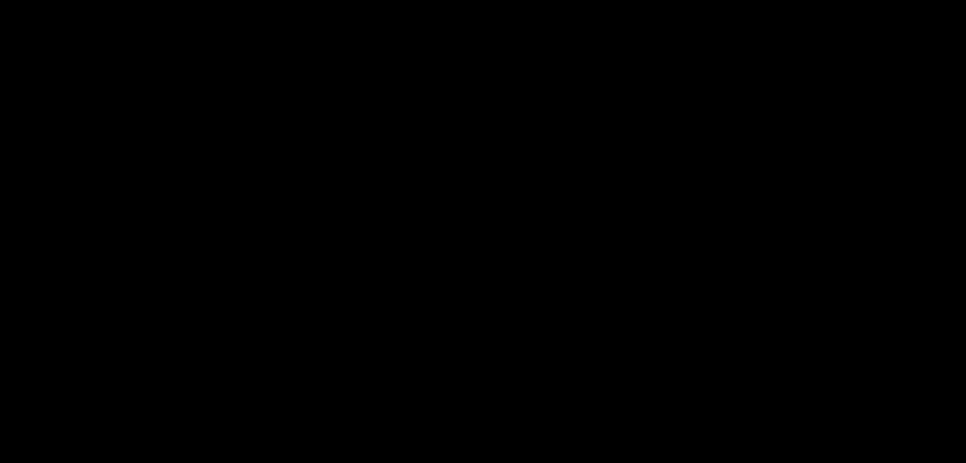
scroll to position [635, 0]
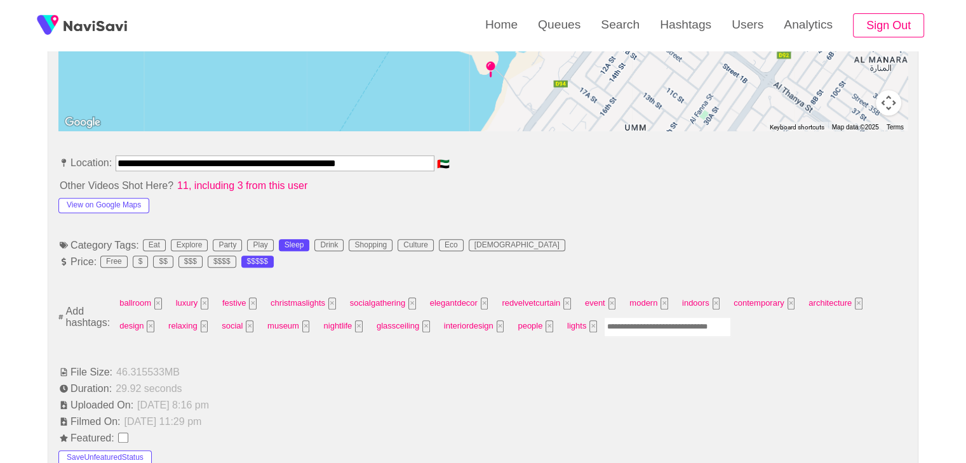
click at [637, 326] on input "Enter tag here and press return" at bounding box center [667, 327] width 127 height 20
type input "*"
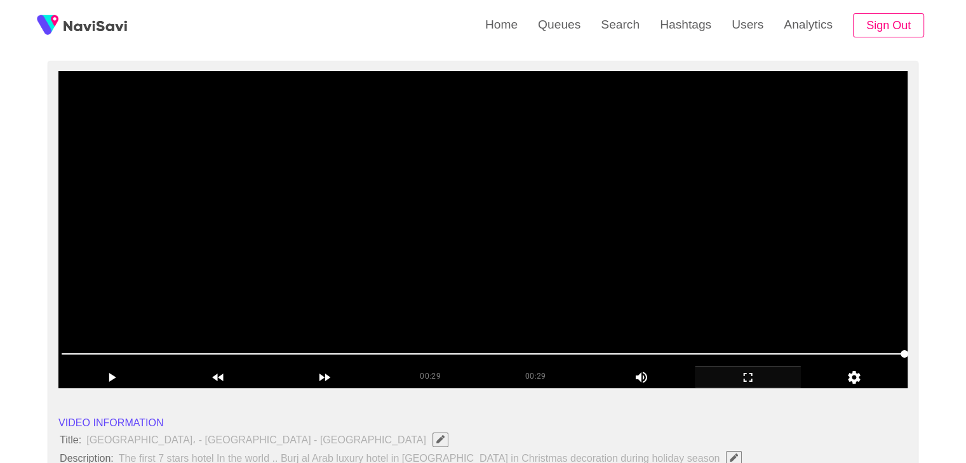
scroll to position [63, 0]
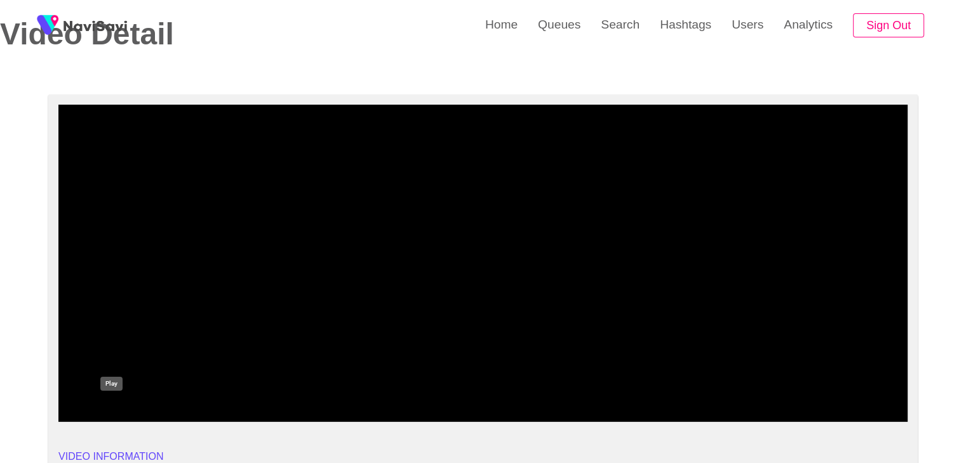
click at [117, 403] on div "add" at bounding box center [111, 411] width 107 height 22
click at [232, 386] on span at bounding box center [483, 388] width 843 height 20
drag, startPoint x: 338, startPoint y: 386, endPoint x: 347, endPoint y: 387, distance: 9.5
click at [347, 387] on span at bounding box center [483, 388] width 843 height 20
click at [490, 385] on span at bounding box center [483, 388] width 843 height 20
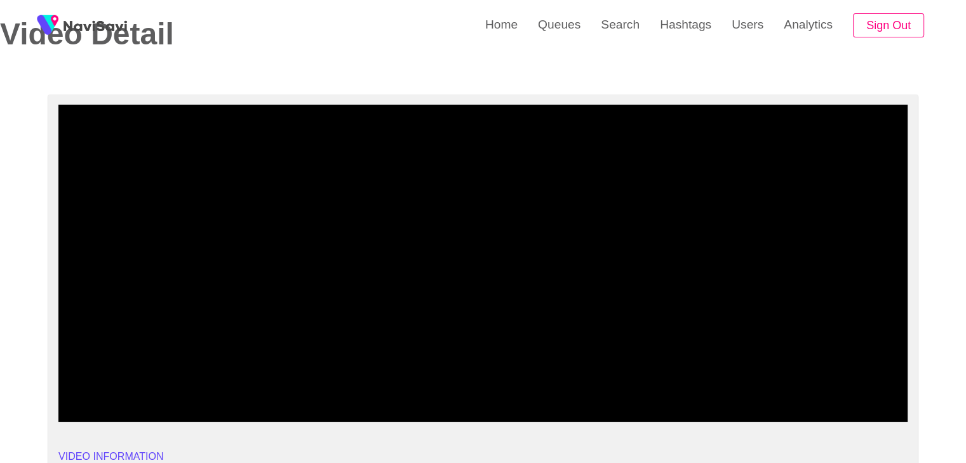
click at [582, 379] on span at bounding box center [483, 388] width 843 height 20
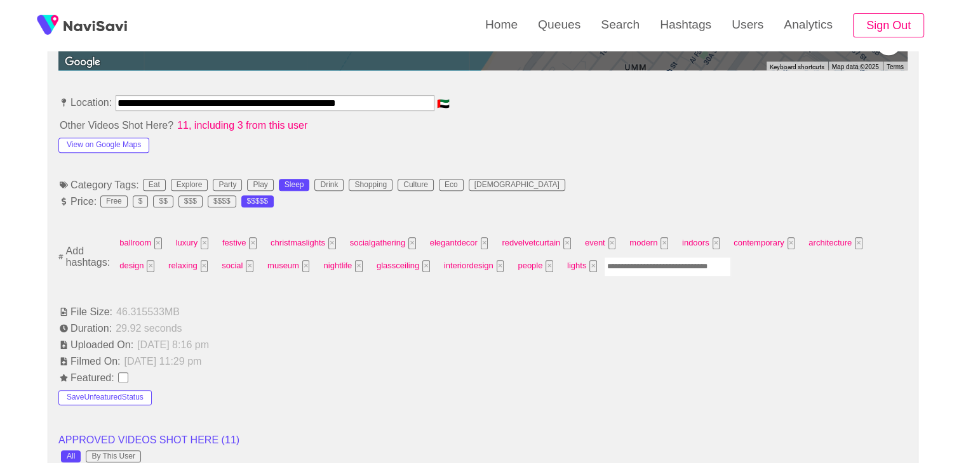
scroll to position [698, 0]
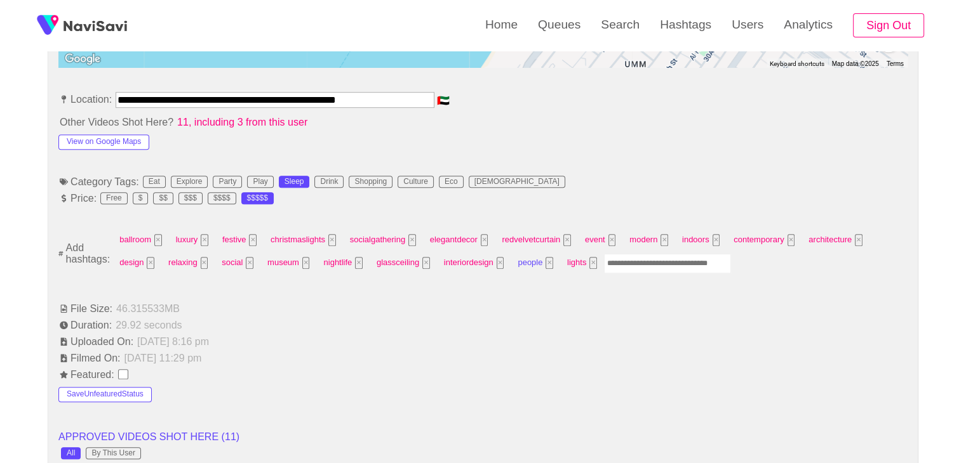
click at [545, 265] on button "×" at bounding box center [549, 263] width 8 height 12
click at [571, 262] on input "Enter tag here and press return" at bounding box center [618, 264] width 127 height 20
type input "*********"
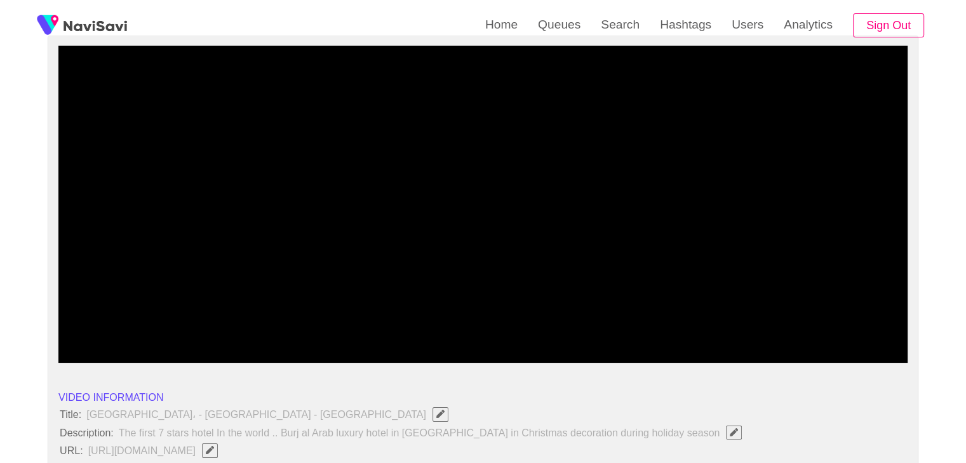
scroll to position [127, 0]
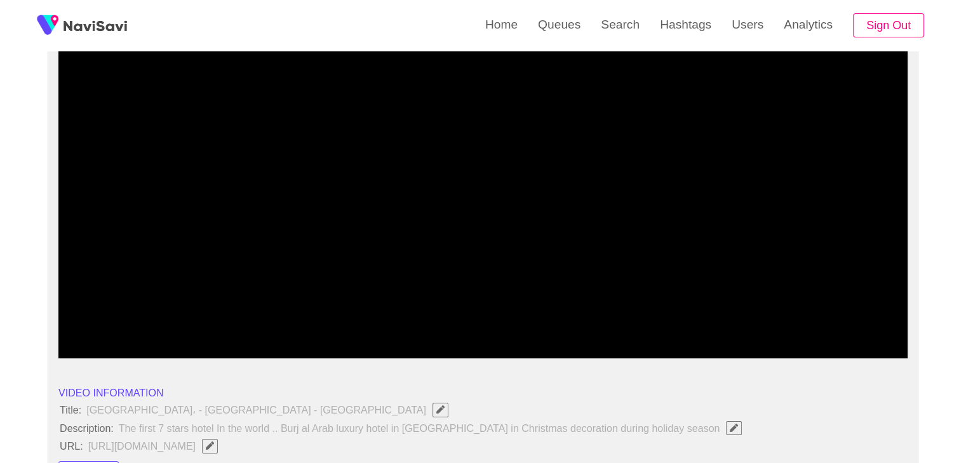
drag, startPoint x: 163, startPoint y: 323, endPoint x: 22, endPoint y: 331, distance: 141.2
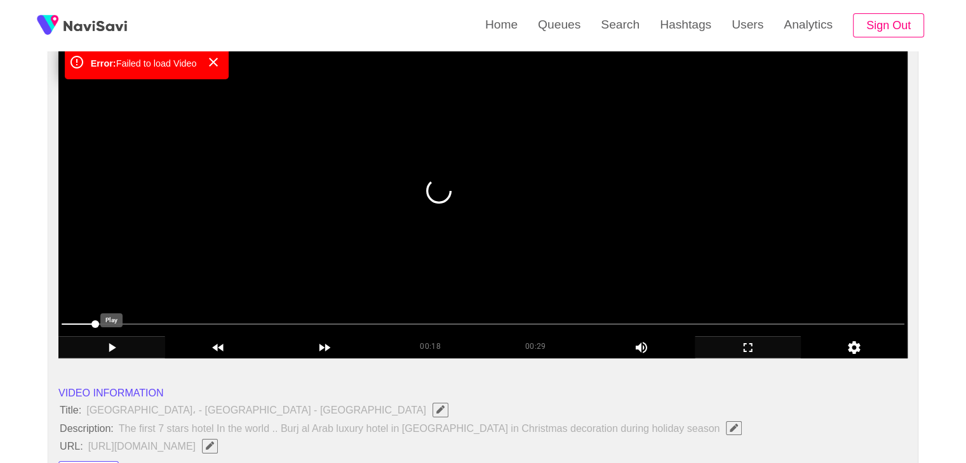
click at [109, 349] on icon "add" at bounding box center [112, 347] width 7 height 9
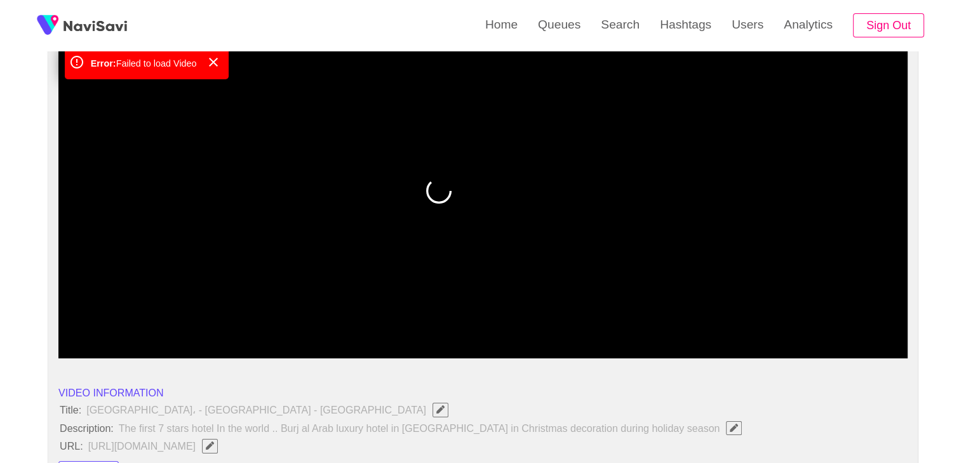
drag, startPoint x: 81, startPoint y: 321, endPoint x: 55, endPoint y: 321, distance: 26.0
drag, startPoint x: 95, startPoint y: 328, endPoint x: 44, endPoint y: 328, distance: 50.8
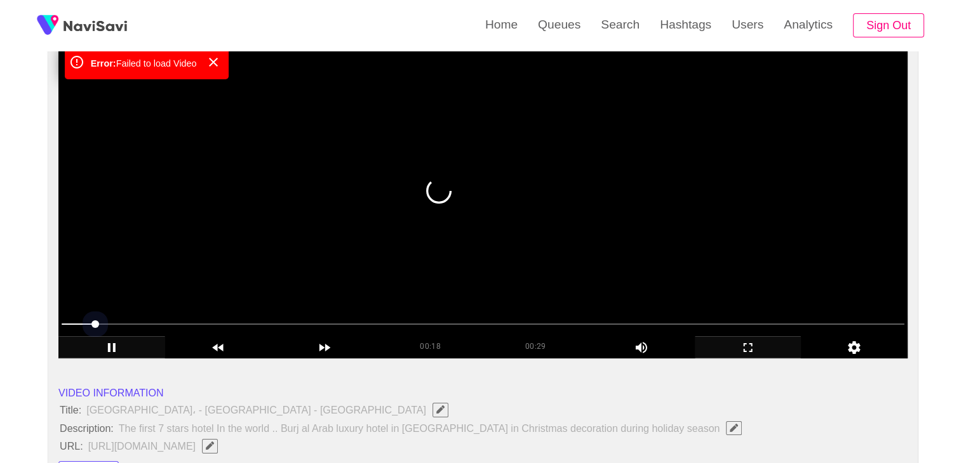
click at [118, 322] on span at bounding box center [483, 324] width 843 height 20
drag, startPoint x: 118, startPoint y: 322, endPoint x: 142, endPoint y: 322, distance: 23.5
click at [142, 322] on span at bounding box center [483, 324] width 843 height 20
click at [105, 350] on icon "add" at bounding box center [111, 347] width 105 height 15
click at [111, 349] on icon "add" at bounding box center [112, 347] width 7 height 9
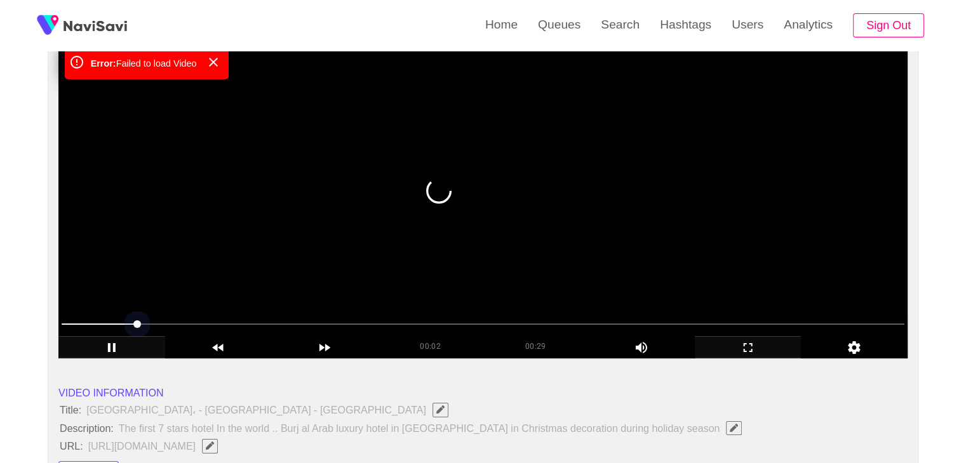
drag, startPoint x: 140, startPoint y: 328, endPoint x: 154, endPoint y: 328, distance: 14.0
click at [154, 328] on span at bounding box center [483, 324] width 843 height 20
click at [104, 347] on icon "add" at bounding box center [111, 347] width 105 height 15
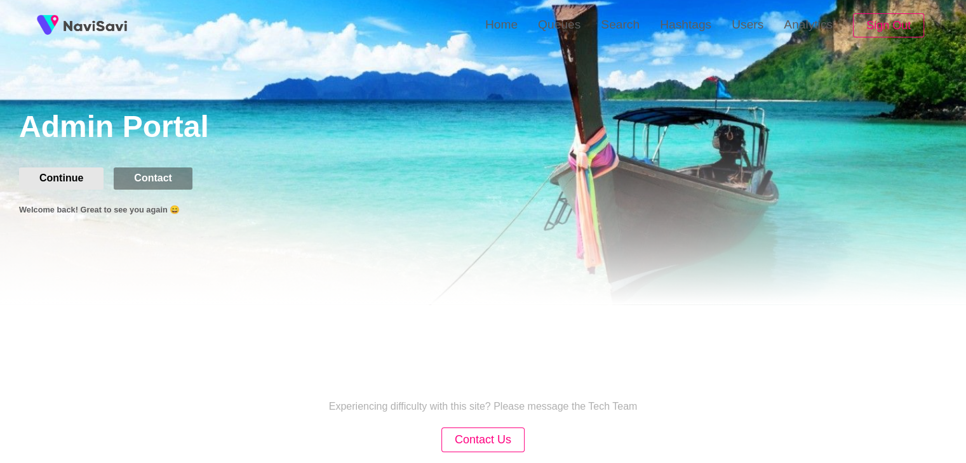
click at [72, 173] on button "Continue" at bounding box center [61, 179] width 84 height 22
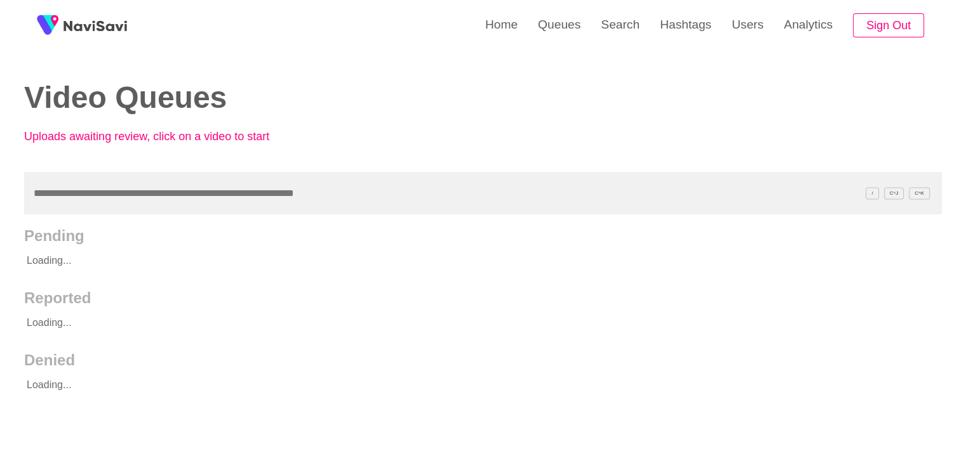
click at [124, 191] on input "text" at bounding box center [482, 193] width 917 height 43
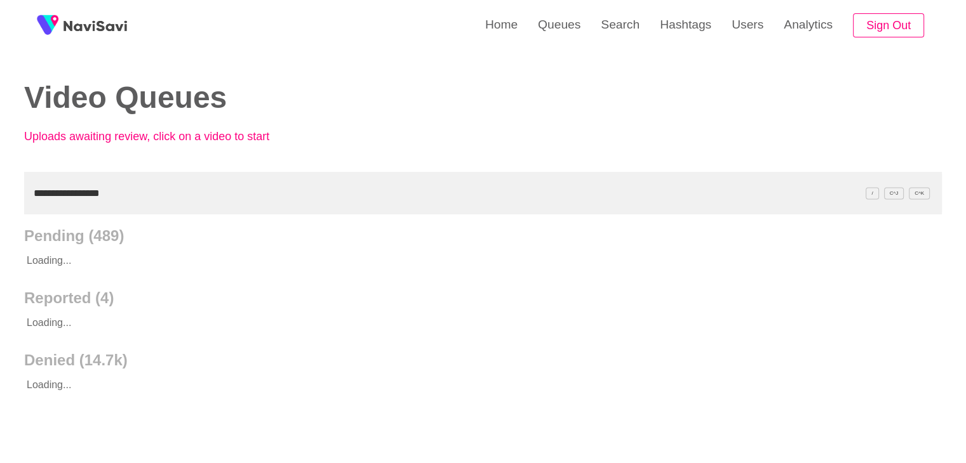
type input "**********"
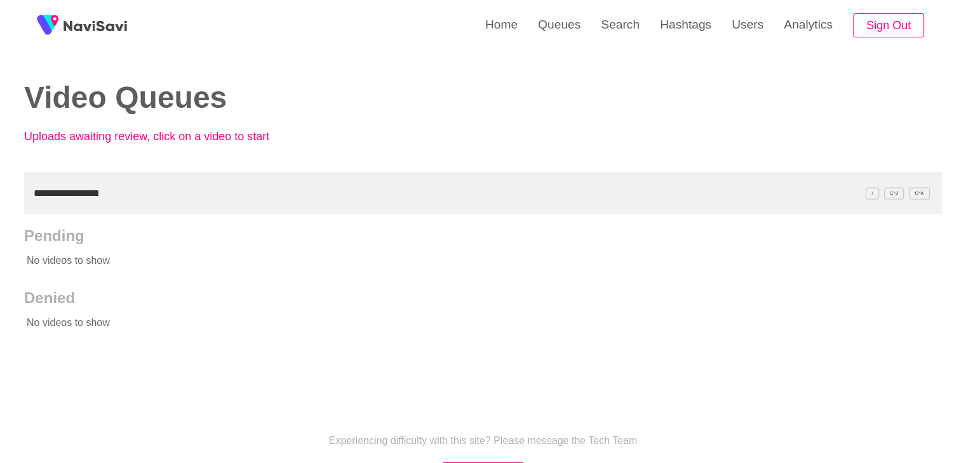
click at [253, 190] on input "**********" at bounding box center [482, 193] width 917 height 43
drag, startPoint x: 124, startPoint y: 195, endPoint x: 0, endPoint y: 204, distance: 124.1
click at [0, 204] on div "**********" at bounding box center [483, 291] width 966 height 582
click at [628, 15] on link "Search" at bounding box center [619, 25] width 59 height 50
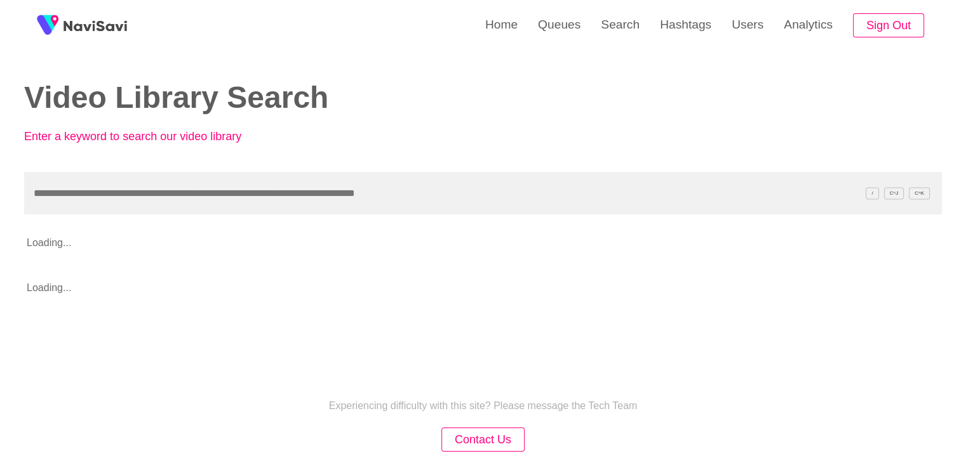
click at [175, 192] on input "text" at bounding box center [482, 193] width 917 height 43
type input "**********"
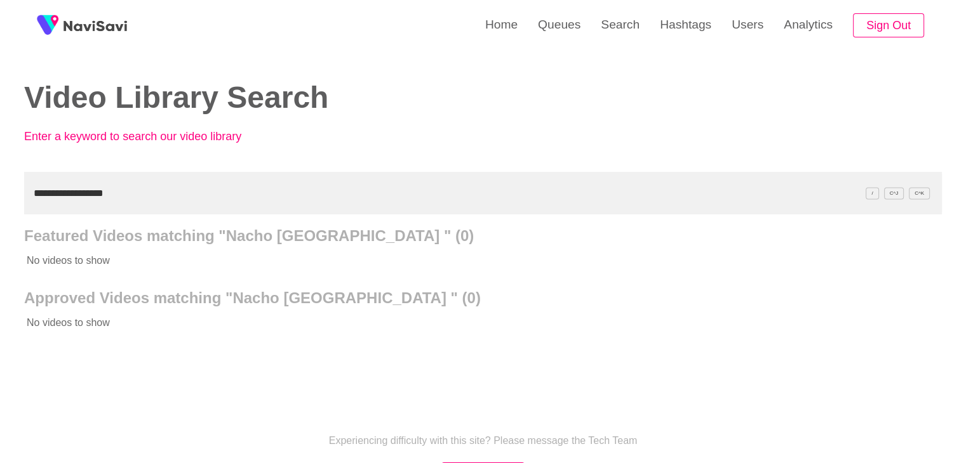
drag, startPoint x: 156, startPoint y: 199, endPoint x: 0, endPoint y: 201, distance: 155.6
click at [0, 201] on div "**********" at bounding box center [483, 291] width 966 height 582
click at [155, 191] on input "**********" at bounding box center [482, 193] width 917 height 43
drag, startPoint x: 94, startPoint y: 198, endPoint x: 0, endPoint y: 206, distance: 94.3
click at [0, 206] on div "**********" at bounding box center [483, 291] width 966 height 582
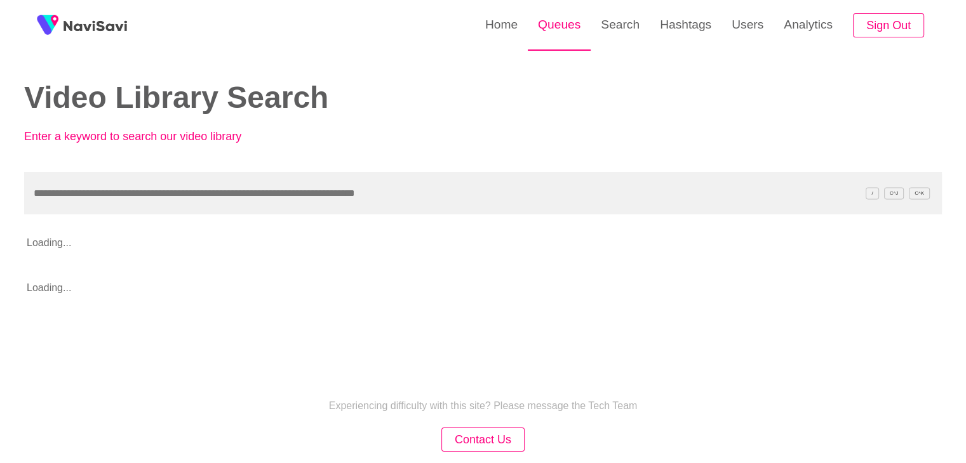
click at [559, 28] on link "Queues" at bounding box center [559, 25] width 63 height 50
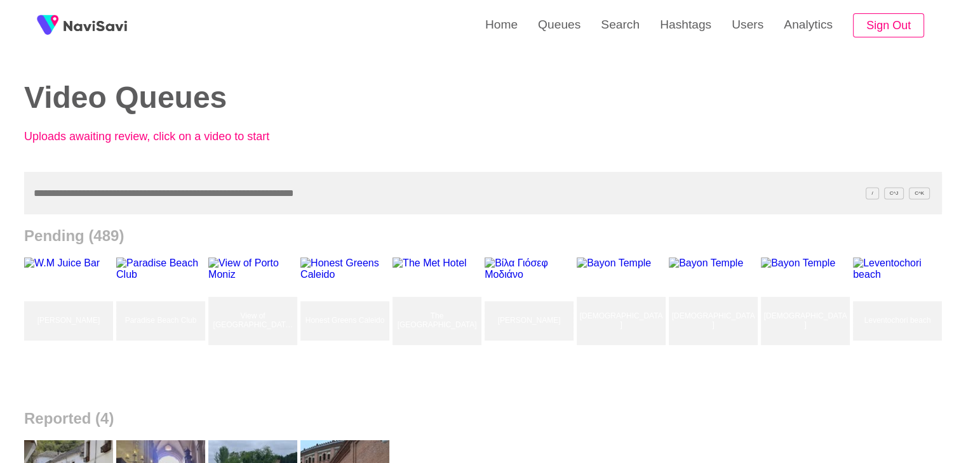
click at [155, 194] on input "text" at bounding box center [482, 193] width 917 height 43
paste input "**********"
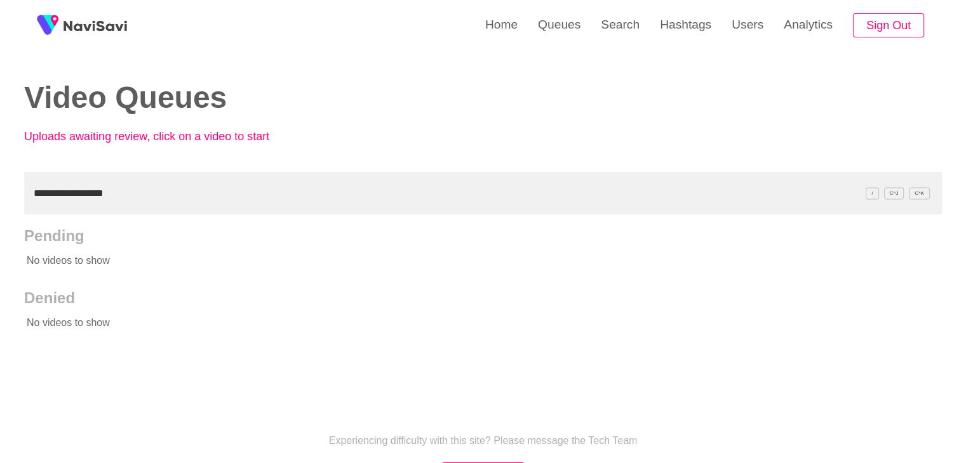
click at [150, 194] on input "**********" at bounding box center [482, 193] width 917 height 43
drag, startPoint x: 147, startPoint y: 194, endPoint x: 0, endPoint y: 177, distance: 148.2
click at [0, 186] on div "**********" at bounding box center [483, 291] width 966 height 582
paste input "text"
type input "**********"
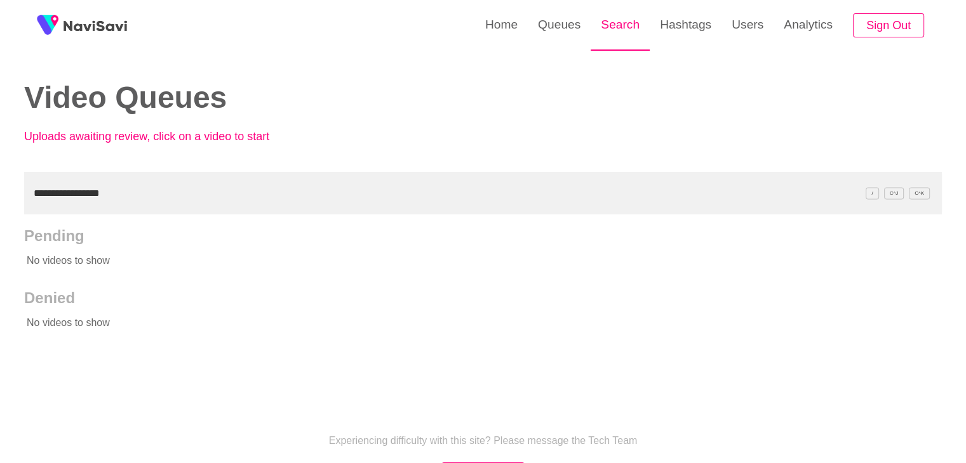
click at [637, 20] on link "Search" at bounding box center [619, 25] width 59 height 50
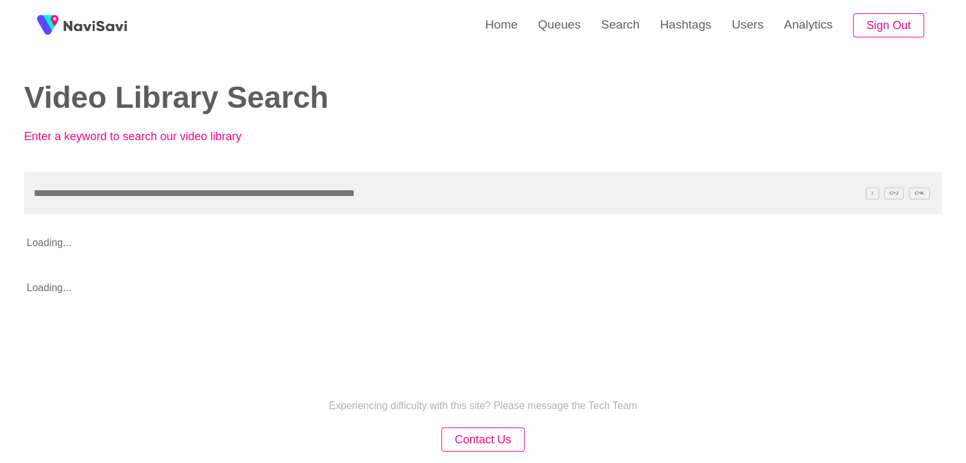
click at [260, 183] on input "text" at bounding box center [482, 193] width 917 height 43
type input "**********"
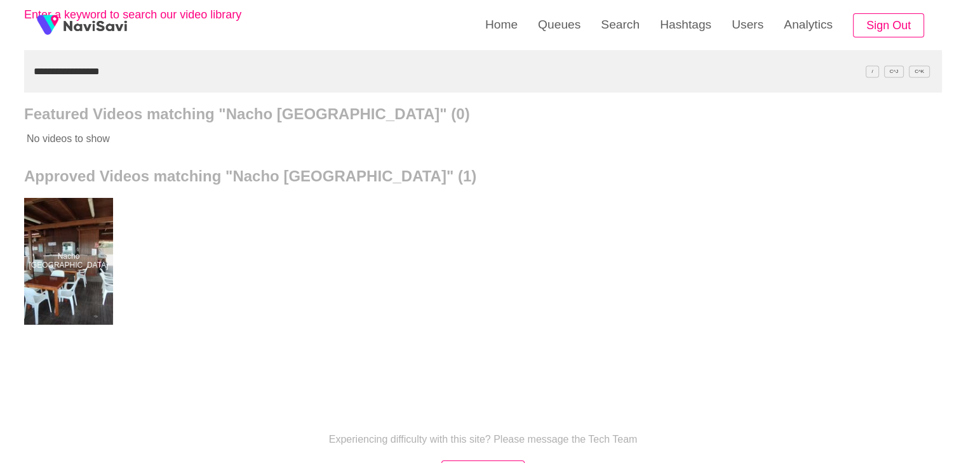
scroll to position [127, 0]
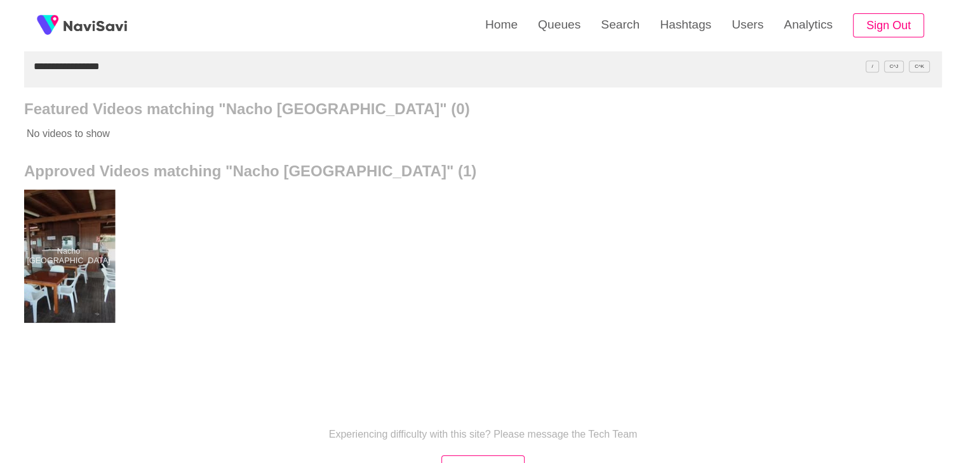
click at [64, 243] on div at bounding box center [68, 256] width 93 height 133
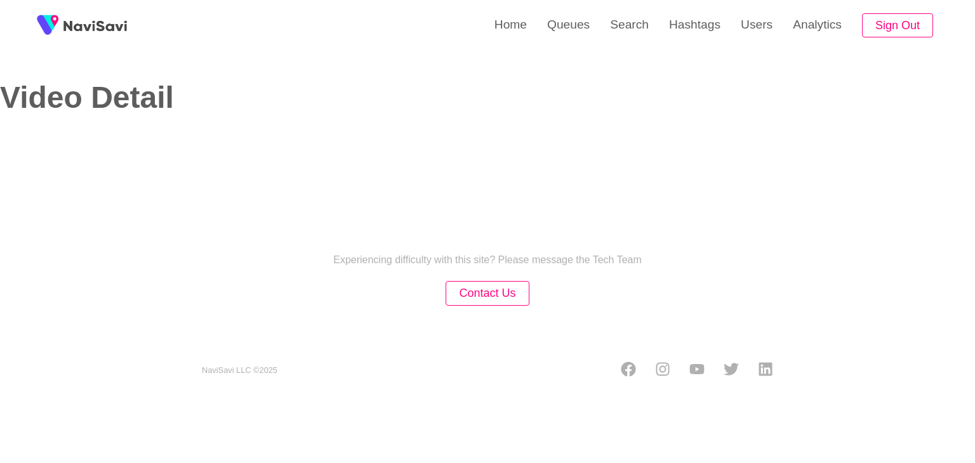
select select "**"
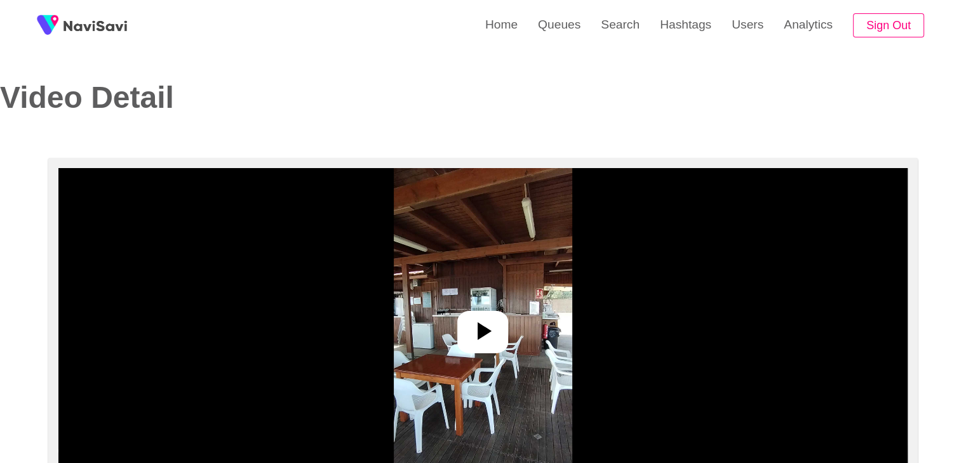
select select "**********"
click at [483, 322] on icon at bounding box center [482, 331] width 30 height 30
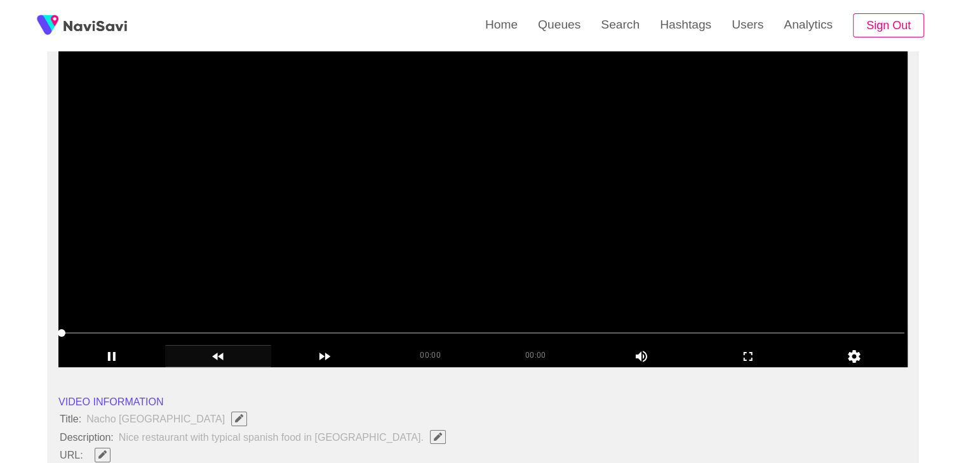
scroll to position [127, 0]
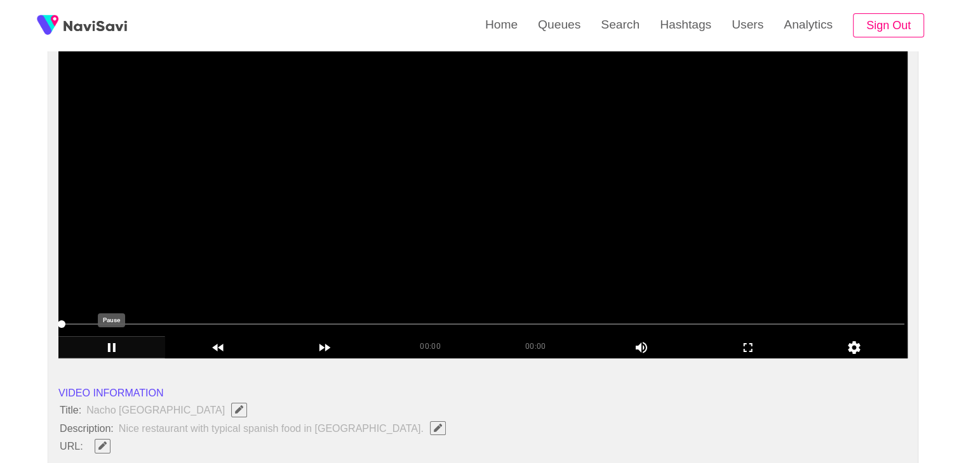
click at [114, 340] on icon "add" at bounding box center [111, 347] width 105 height 15
click at [116, 343] on icon "add" at bounding box center [111, 347] width 105 height 15
click at [84, 324] on span at bounding box center [483, 324] width 843 height 20
click at [111, 345] on icon "add" at bounding box center [112, 347] width 7 height 9
click at [741, 338] on div "add" at bounding box center [748, 347] width 107 height 22
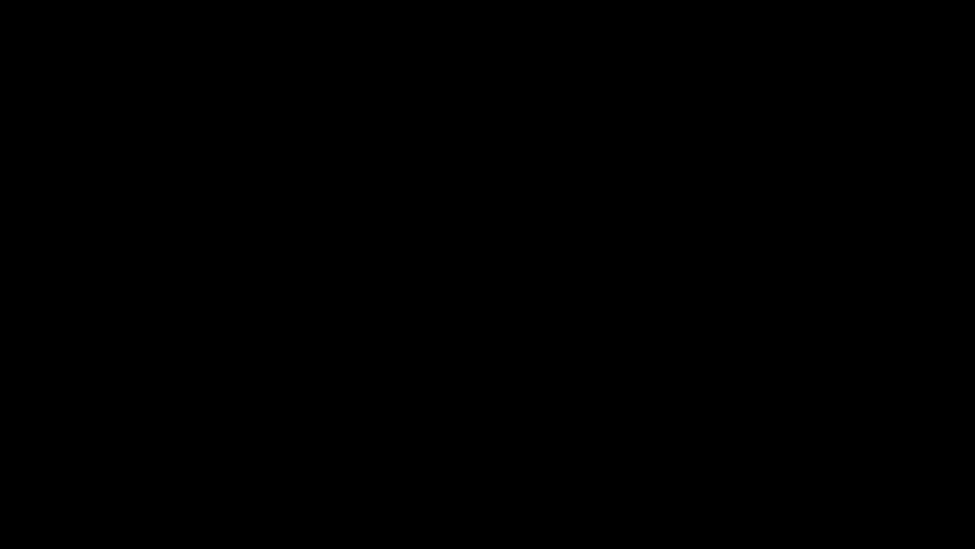
click at [64, 463] on icon "add" at bounding box center [61, 537] width 121 height 15
click at [84, 463] on icon "add" at bounding box center [61, 537] width 121 height 15
drag, startPoint x: 190, startPoint y: 510, endPoint x: 0, endPoint y: 502, distance: 190.6
click at [78, 463] on icon "add" at bounding box center [61, 537] width 121 height 15
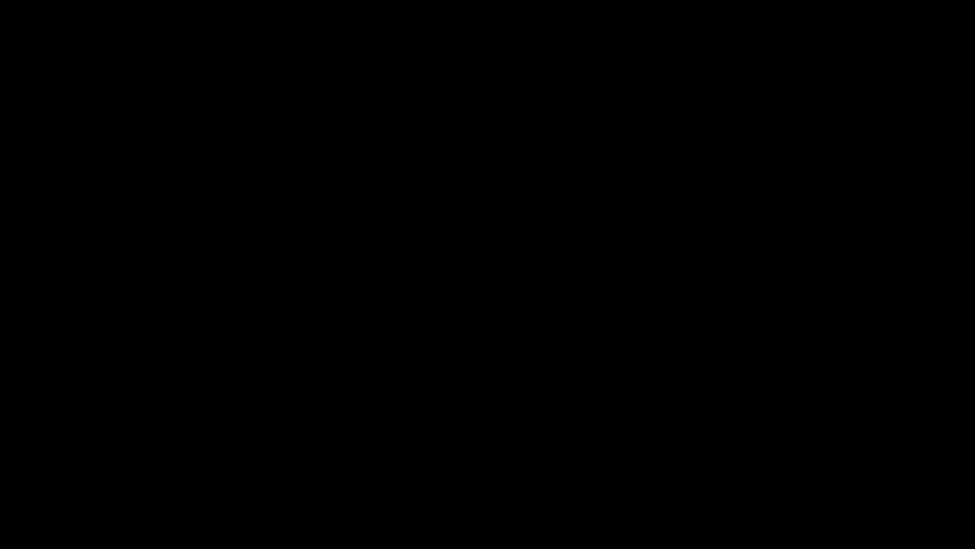
click at [78, 463] on icon "add" at bounding box center [61, 537] width 121 height 15
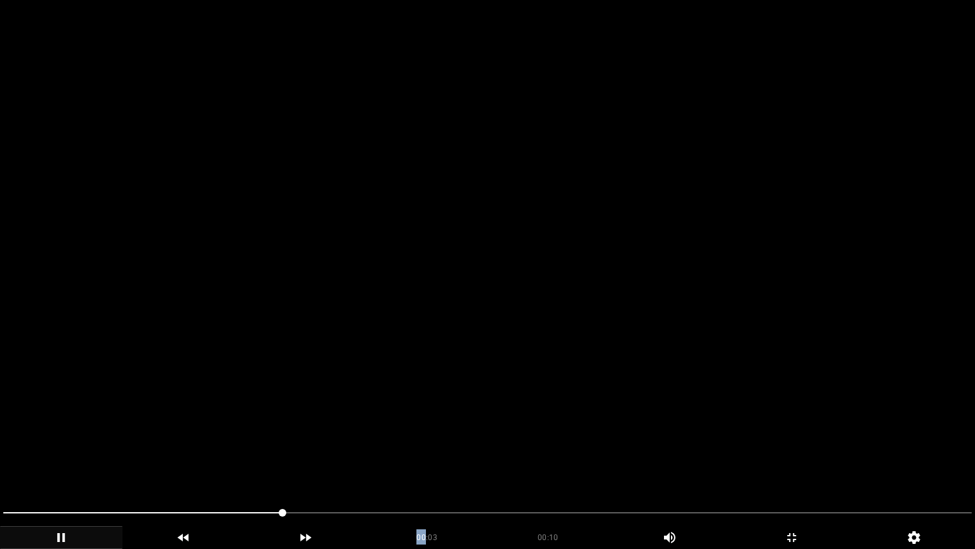
click at [336, 463] on span at bounding box center [487, 512] width 969 height 20
click at [53, 463] on icon "add" at bounding box center [61, 537] width 121 height 15
click at [475, 463] on span at bounding box center [487, 512] width 969 height 20
click at [496, 463] on span at bounding box center [487, 512] width 969 height 20
click at [679, 463] on span at bounding box center [487, 512] width 969 height 20
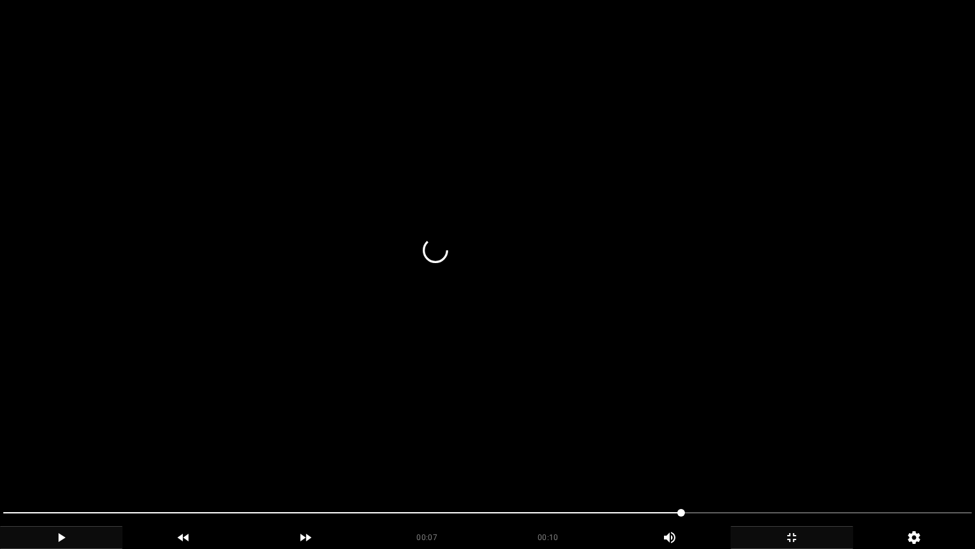
click at [797, 463] on icon "add" at bounding box center [791, 537] width 121 height 15
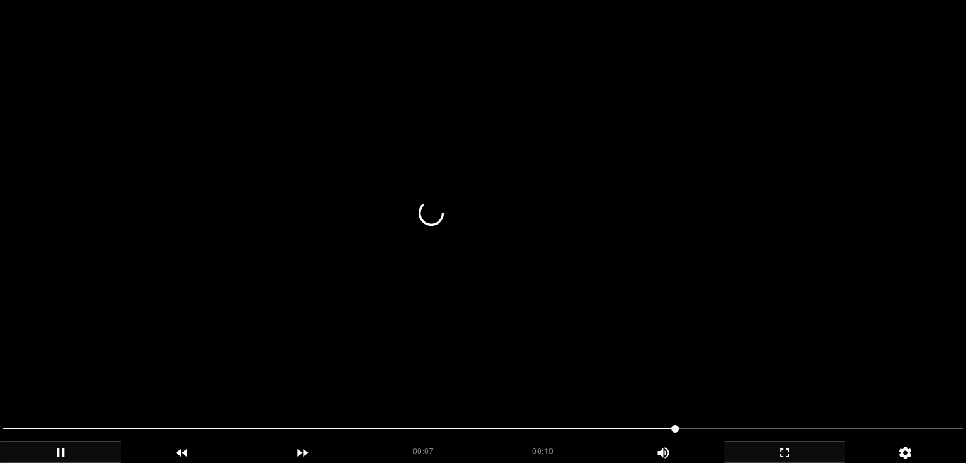
scroll to position [635, 0]
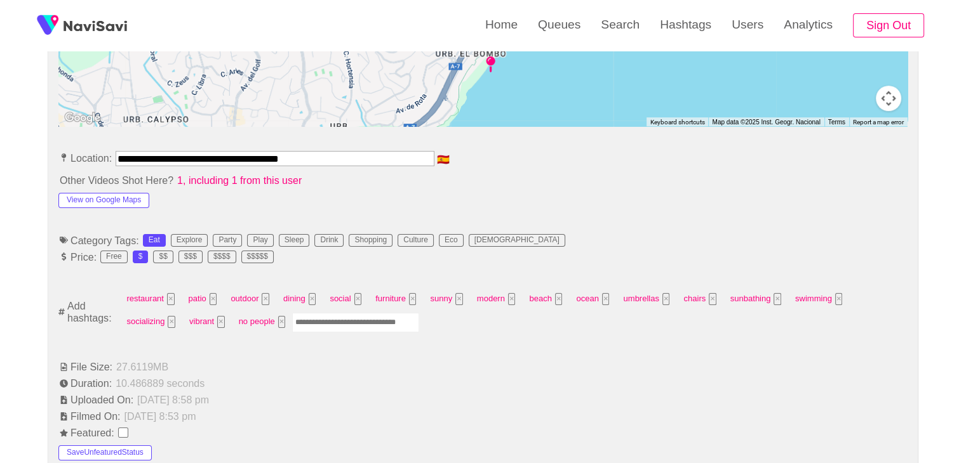
drag, startPoint x: 175, startPoint y: 156, endPoint x: 55, endPoint y: 156, distance: 119.4
click at [55, 156] on div "**********" at bounding box center [482, 428] width 869 height 1811
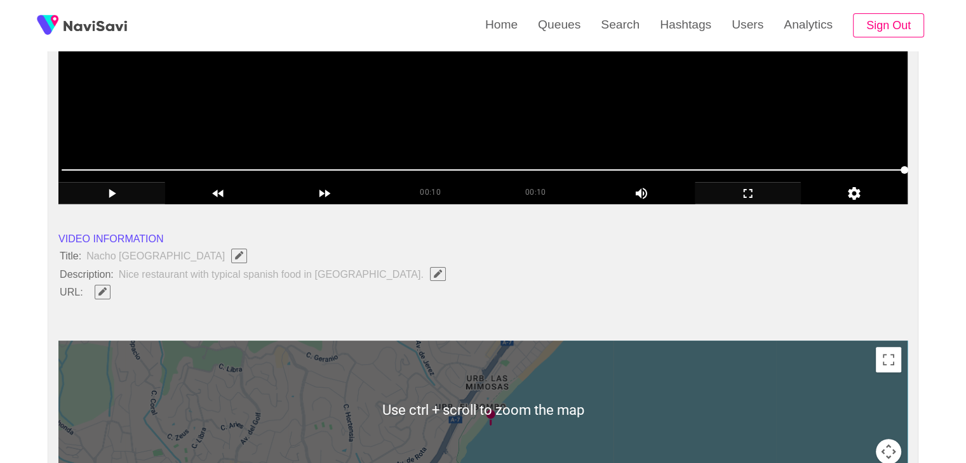
scroll to position [254, 0]
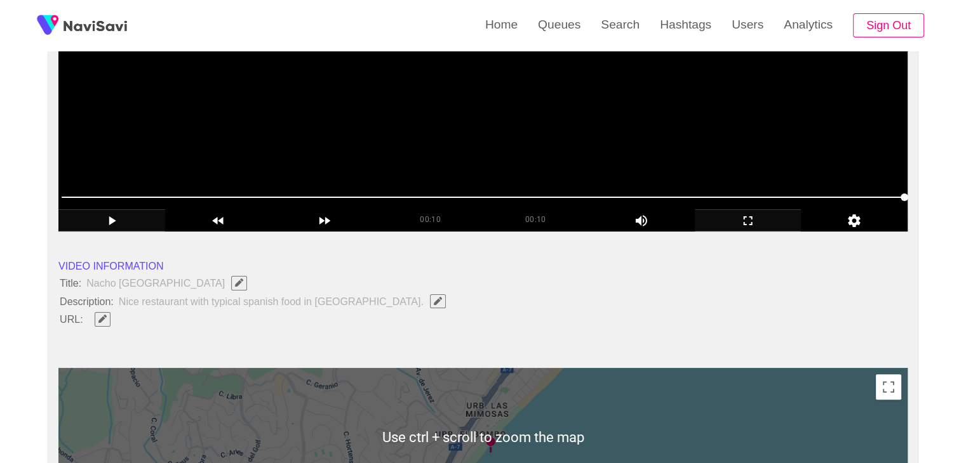
click at [98, 322] on button "button" at bounding box center [103, 319] width 16 height 14
click at [185, 321] on input "field" at bounding box center [378, 320] width 580 height 16
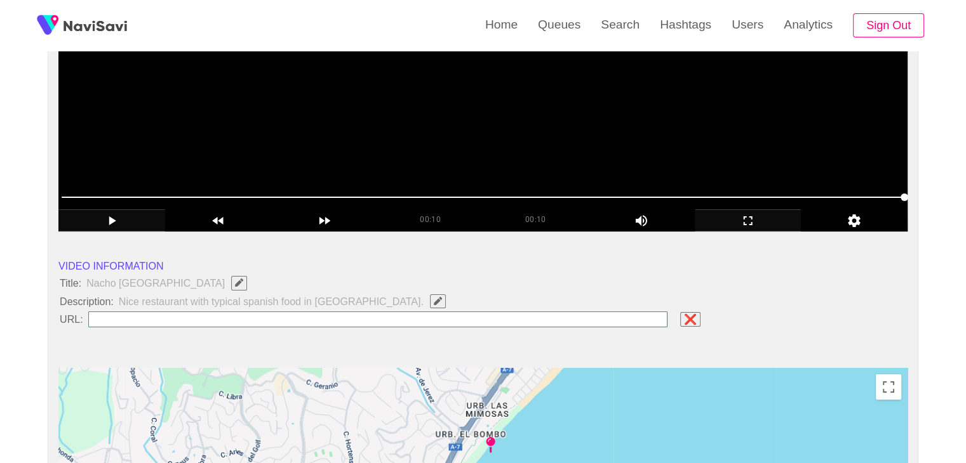
type input "**********"
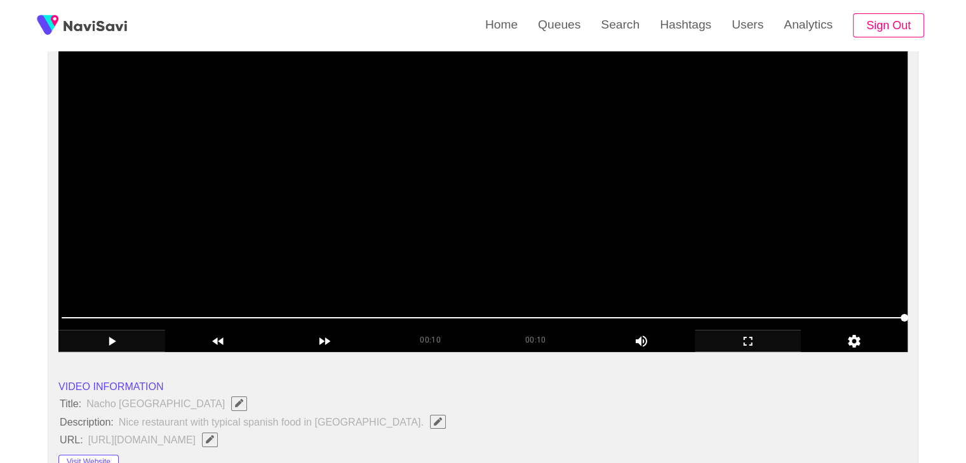
scroll to position [127, 0]
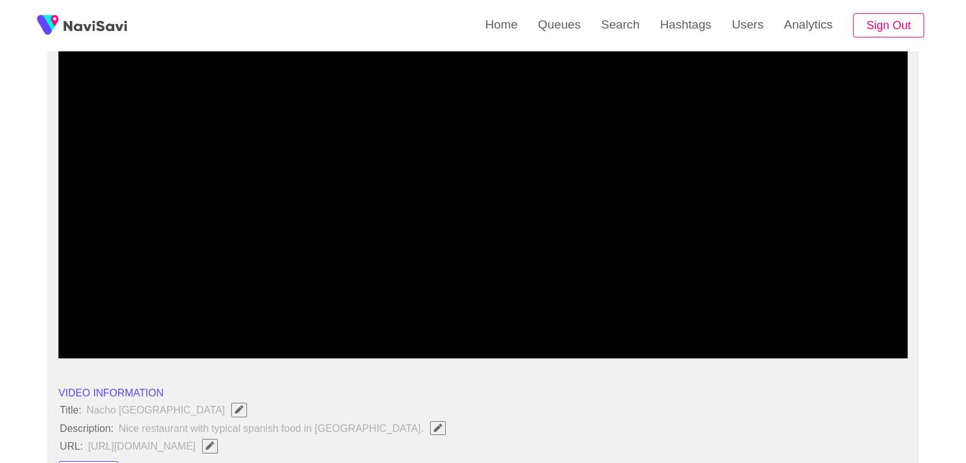
drag, startPoint x: 450, startPoint y: 323, endPoint x: 118, endPoint y: 338, distance: 331.7
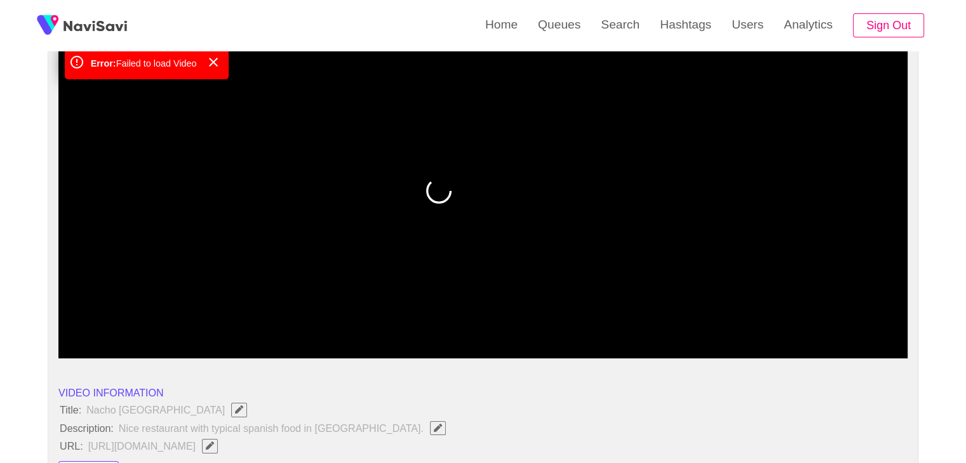
click at [89, 328] on span at bounding box center [483, 324] width 843 height 20
click at [70, 324] on span at bounding box center [74, 324] width 25 height 1
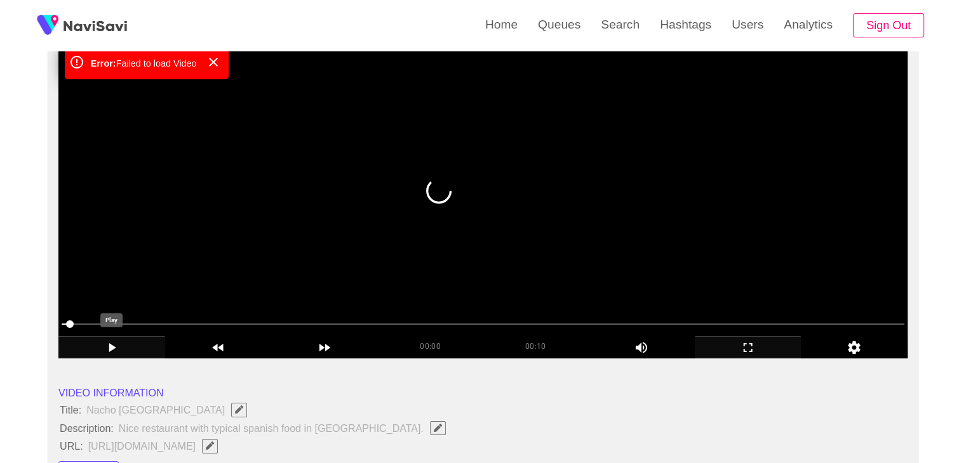
click at [110, 349] on icon "add" at bounding box center [112, 347] width 7 height 9
click at [109, 346] on icon "add" at bounding box center [112, 347] width 8 height 9
drag, startPoint x: 109, startPoint y: 346, endPoint x: 107, endPoint y: 338, distance: 8.6
click at [110, 346] on icon "add" at bounding box center [112, 347] width 7 height 9
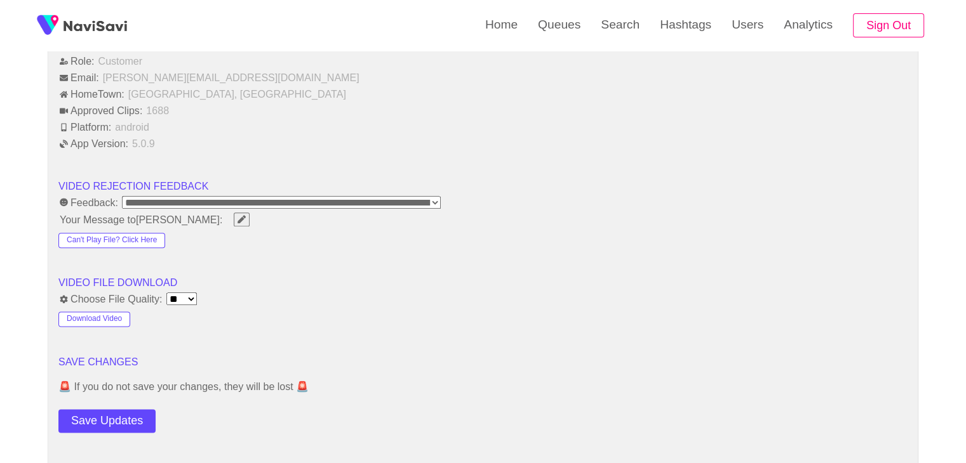
scroll to position [1524, 0]
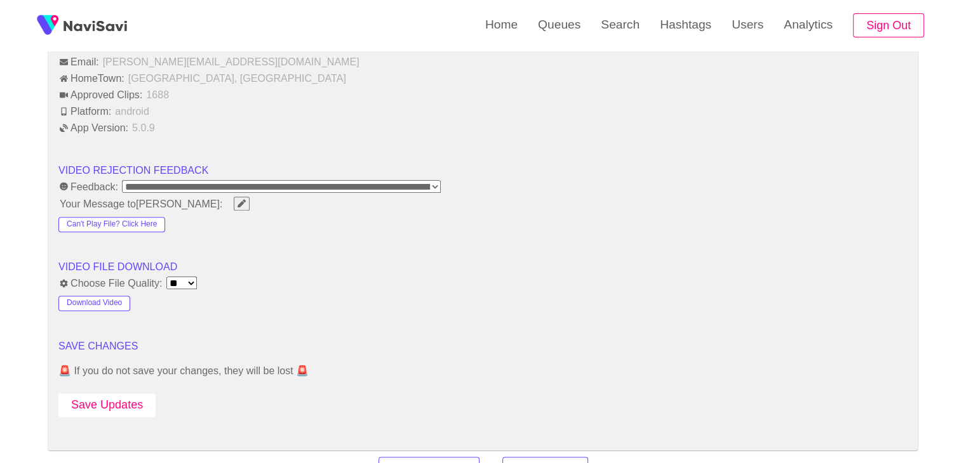
click at [119, 402] on button "Save Updates" at bounding box center [106, 405] width 97 height 23
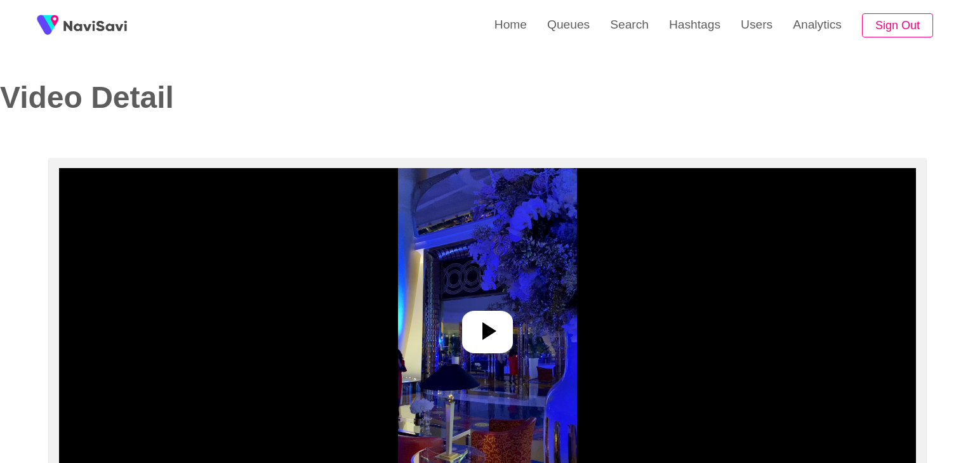
select select "**********"
select select "**"
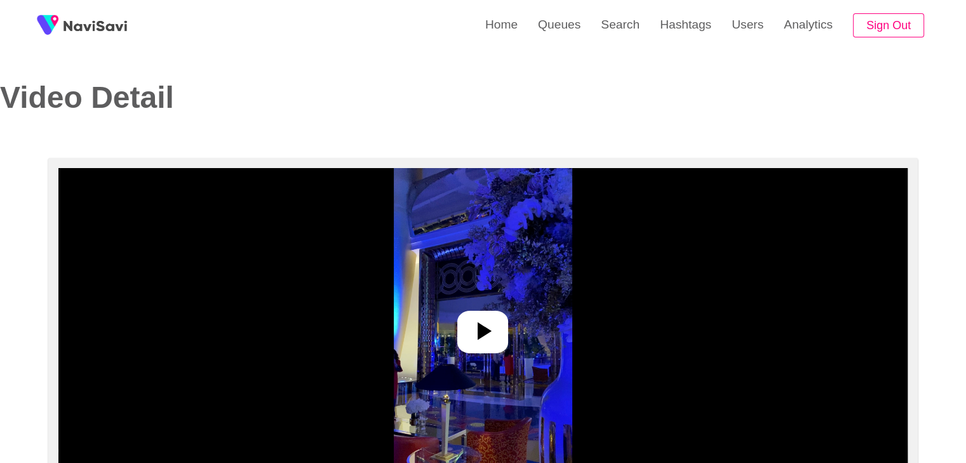
click at [488, 330] on icon at bounding box center [484, 332] width 14 height 18
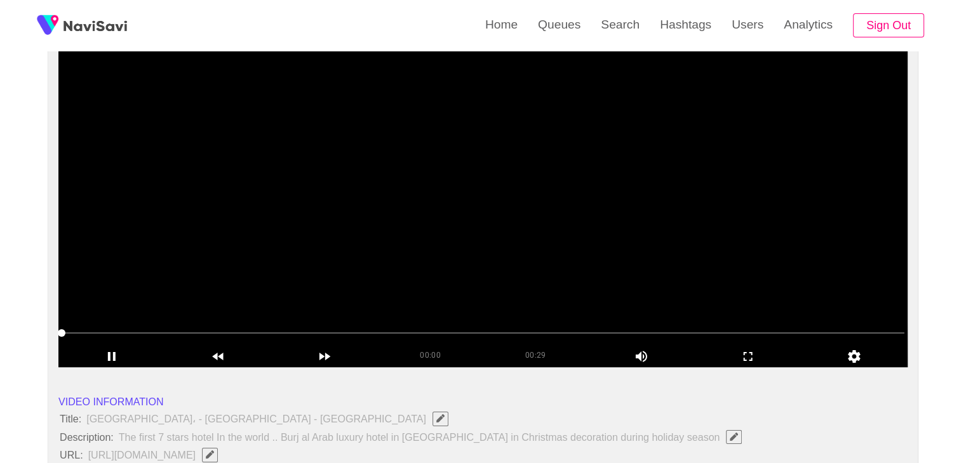
scroll to position [127, 0]
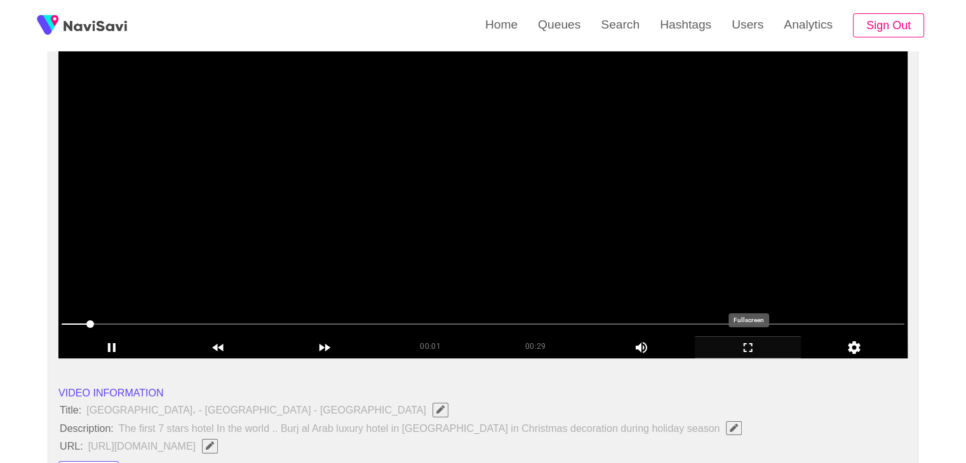
click at [752, 351] on icon "add" at bounding box center [747, 347] width 9 height 9
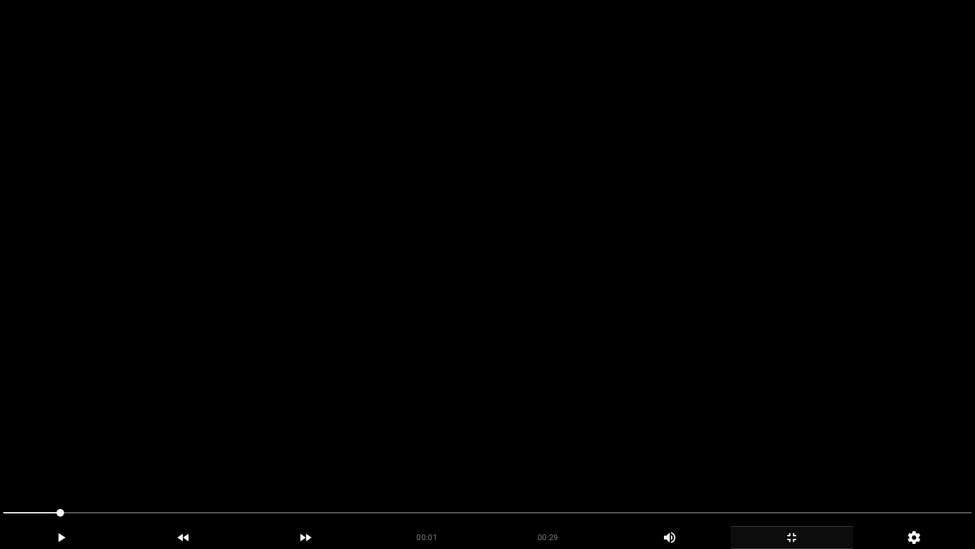
click at [338, 425] on video at bounding box center [487, 274] width 975 height 549
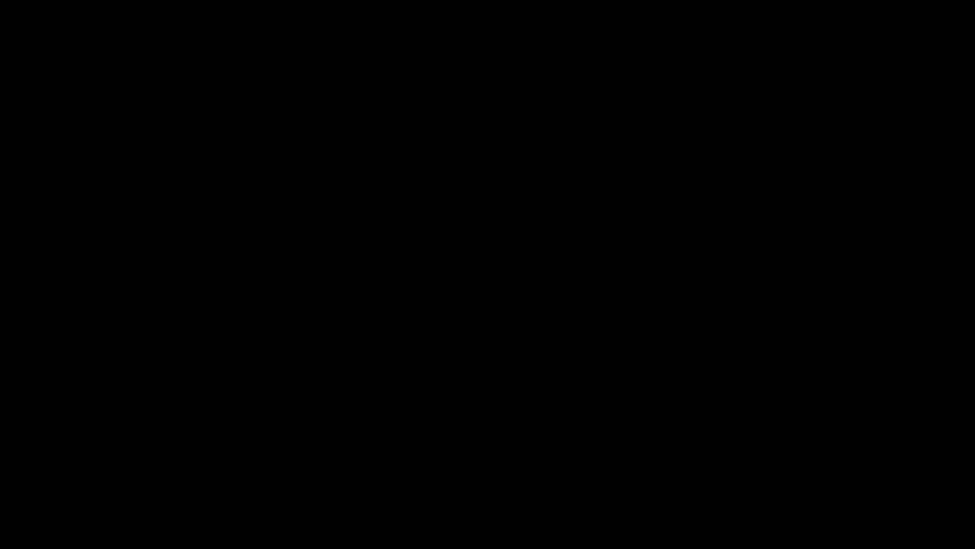
click at [808, 463] on icon "add" at bounding box center [791, 537] width 121 height 15
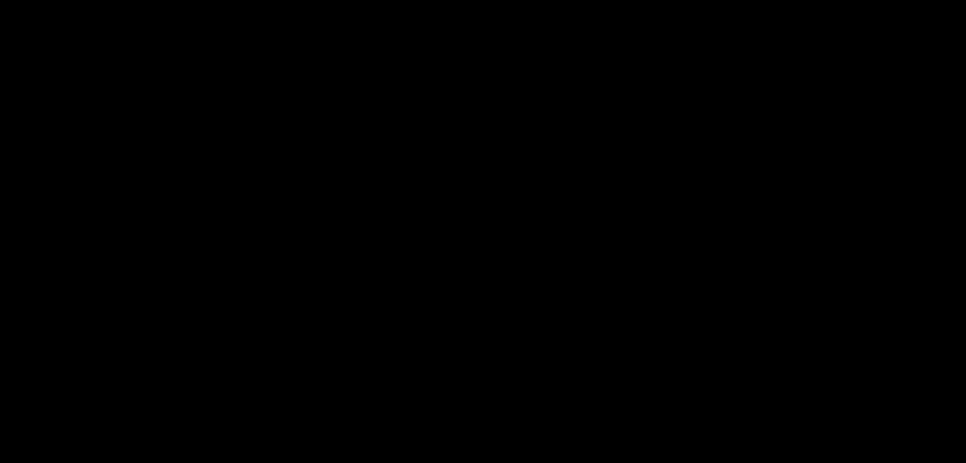
scroll to position [635, 0]
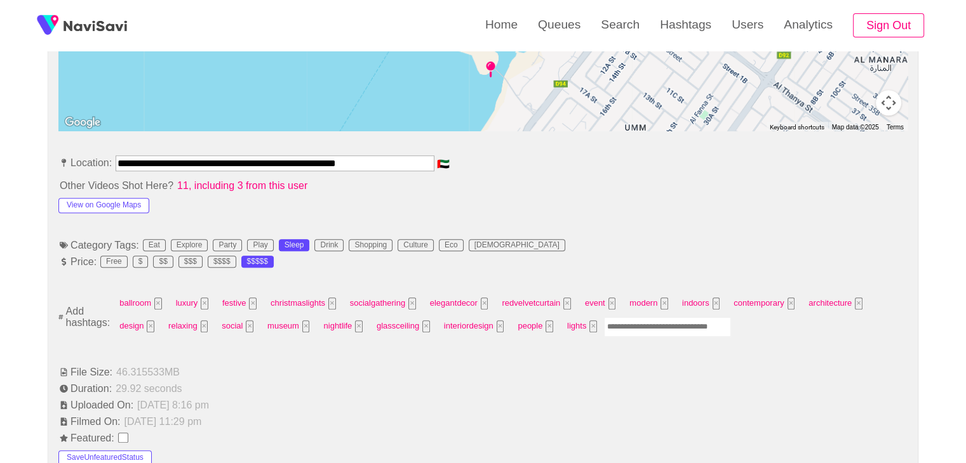
click at [649, 326] on input "Enter tag here and press return" at bounding box center [667, 327] width 127 height 20
type input "*********"
click at [548, 324] on button "×" at bounding box center [549, 327] width 8 height 12
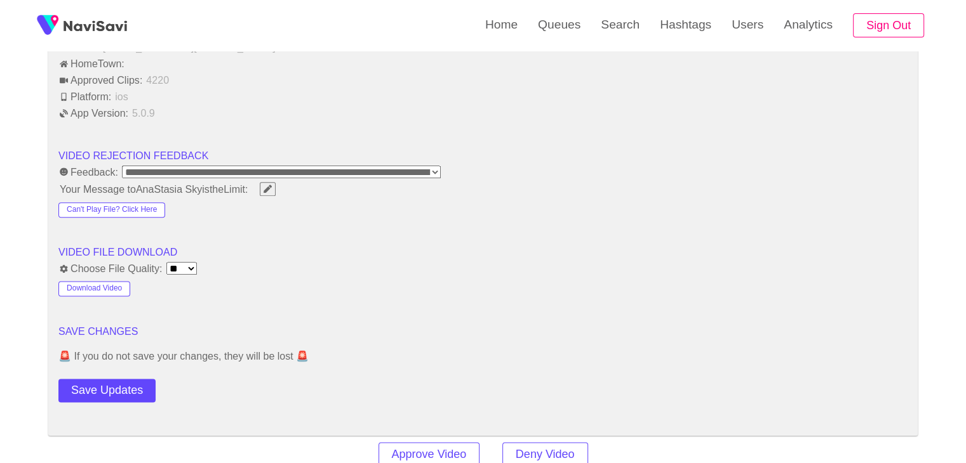
scroll to position [1714, 0]
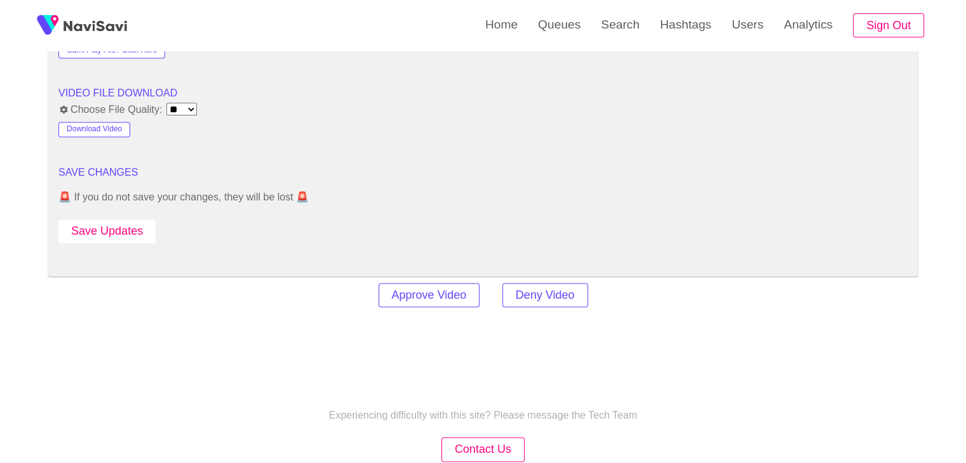
click at [119, 229] on button "Save Updates" at bounding box center [106, 231] width 97 height 23
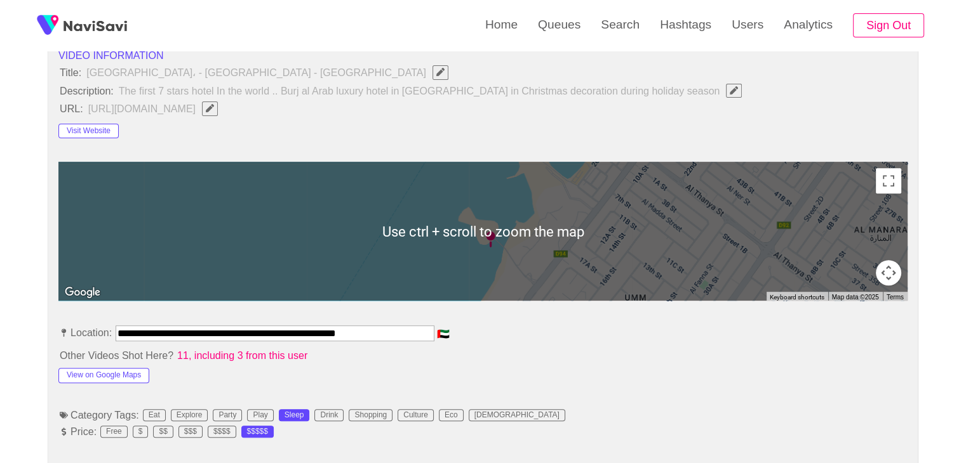
scroll to position [444, 0]
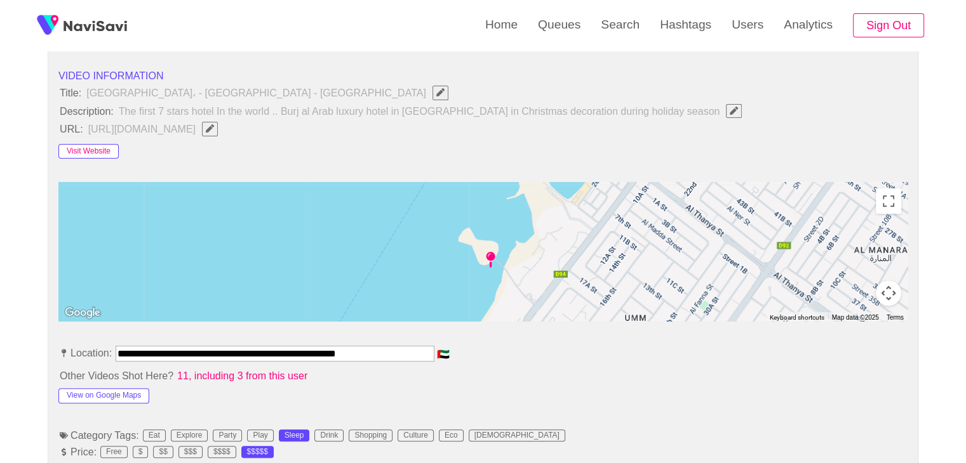
click at [99, 153] on button "Visit Website" at bounding box center [88, 151] width 60 height 15
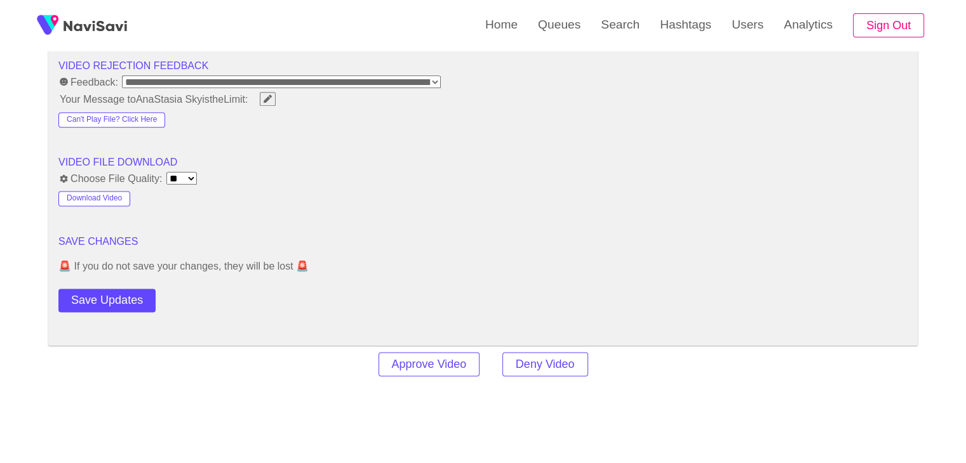
scroll to position [1651, 0]
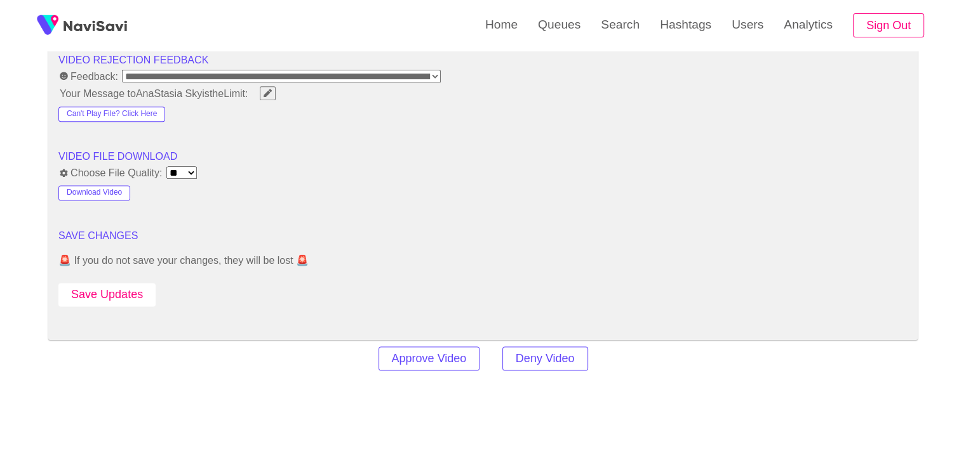
click at [98, 286] on button "Save Updates" at bounding box center [106, 294] width 97 height 23
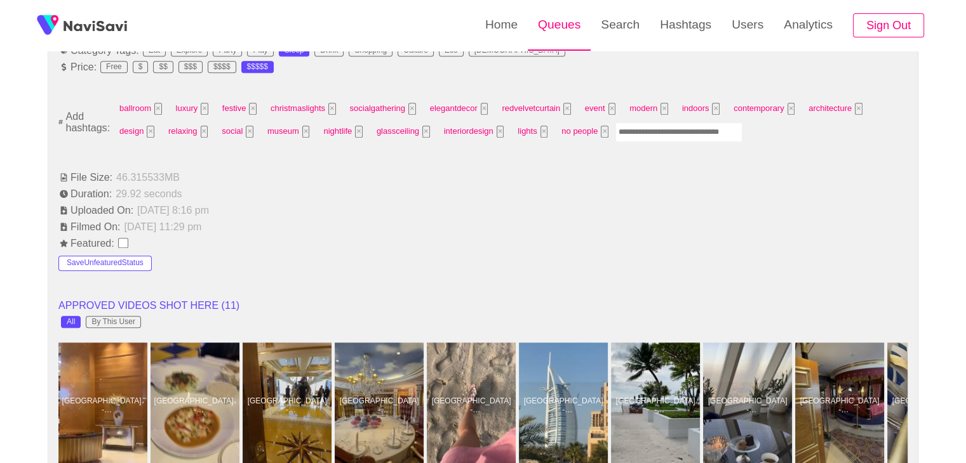
scroll to position [635, 0]
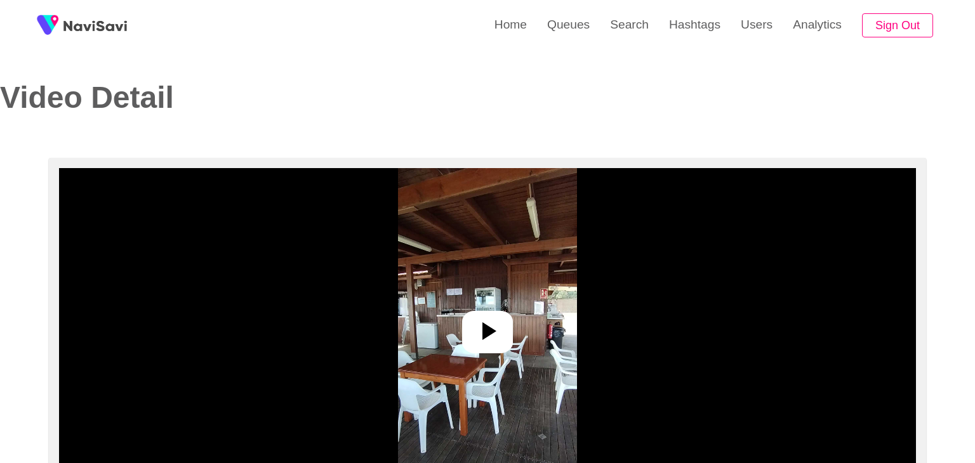
select select "**********"
select select "**"
click at [487, 324] on icon at bounding box center [482, 331] width 30 height 30
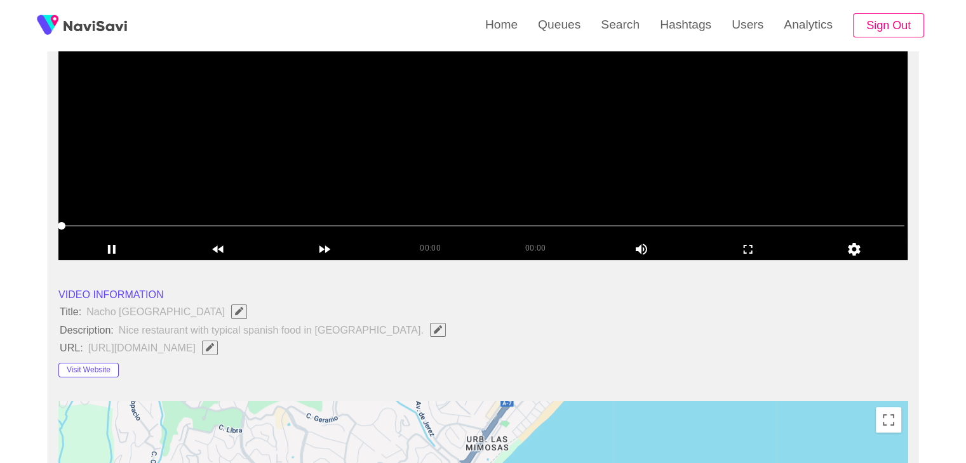
scroll to position [127, 0]
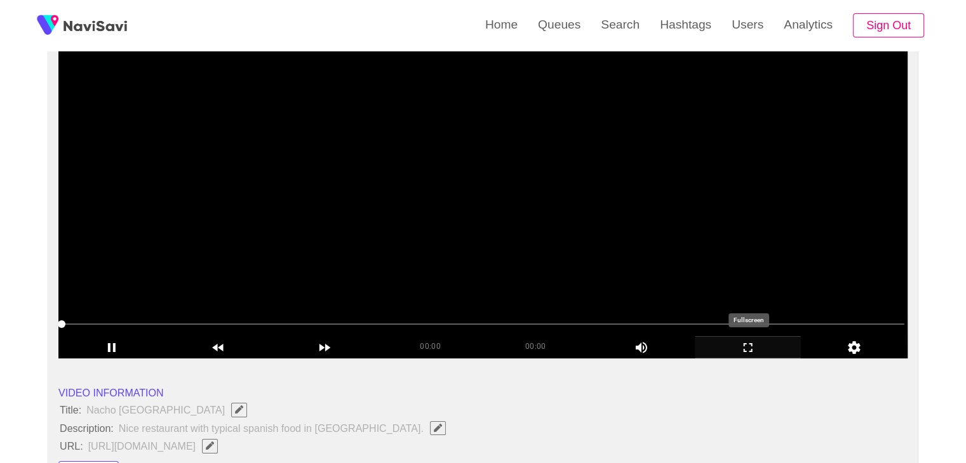
click at [753, 346] on icon "add" at bounding box center [747, 347] width 105 height 15
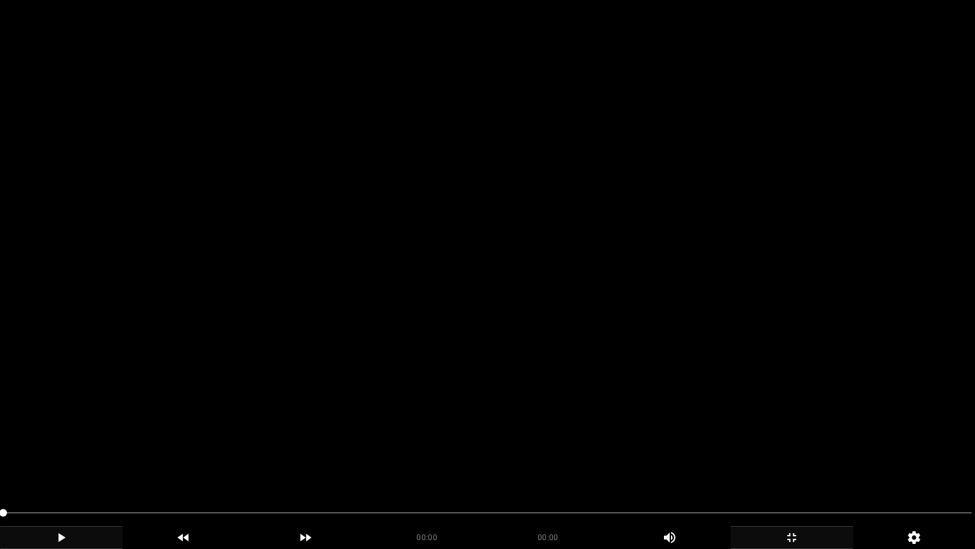
click at [72, 463] on icon "add" at bounding box center [61, 537] width 121 height 15
click at [71, 463] on icon "add" at bounding box center [61, 537] width 121 height 15
click at [259, 446] on video at bounding box center [487, 274] width 975 height 549
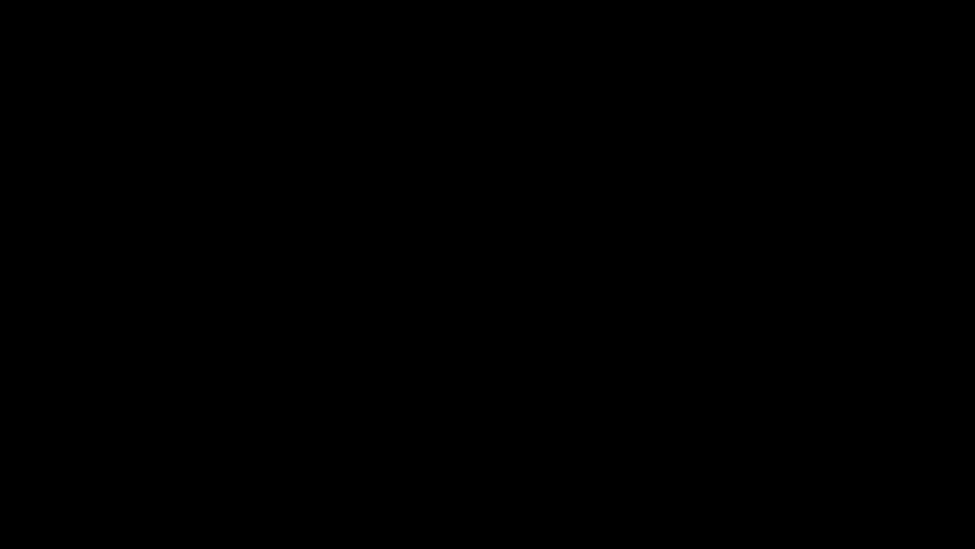
click at [69, 463] on icon "add" at bounding box center [61, 537] width 121 height 15
click at [279, 463] on span at bounding box center [487, 512] width 969 height 20
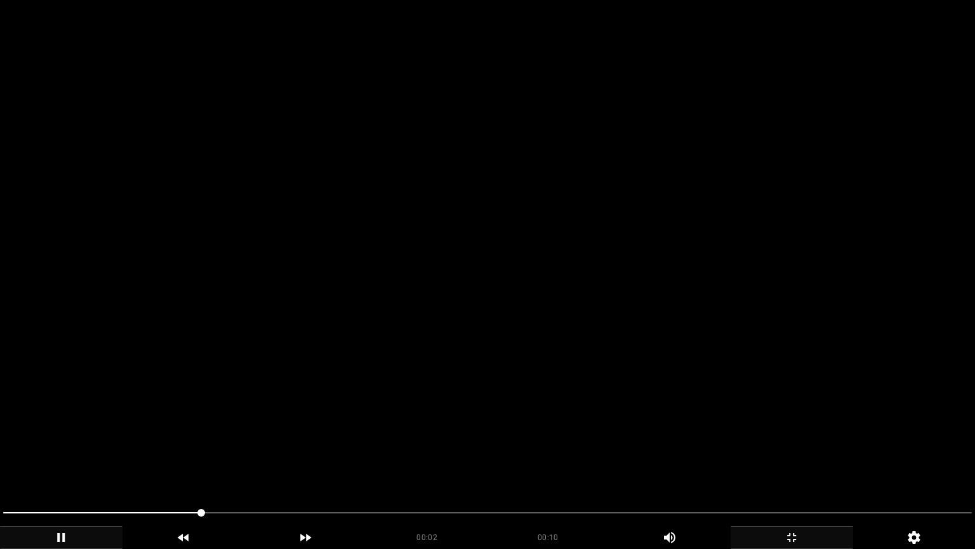
click at [277, 352] on video at bounding box center [487, 274] width 975 height 549
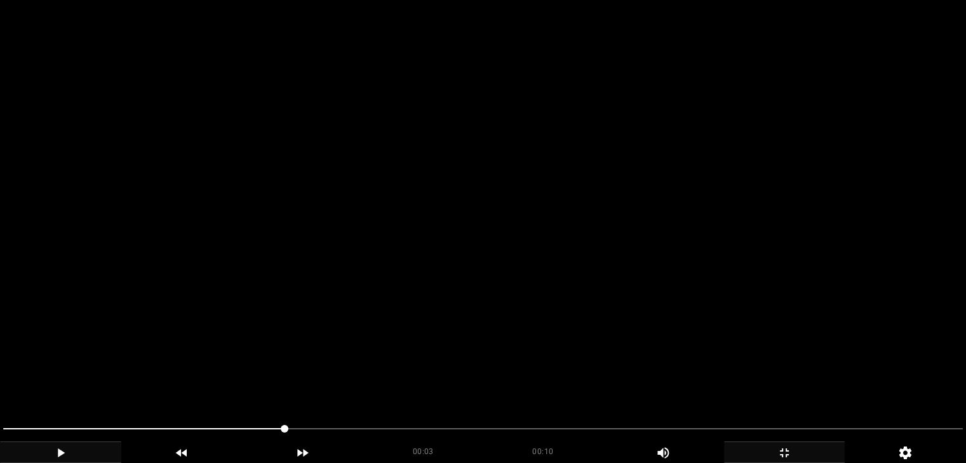
scroll to position [63, 0]
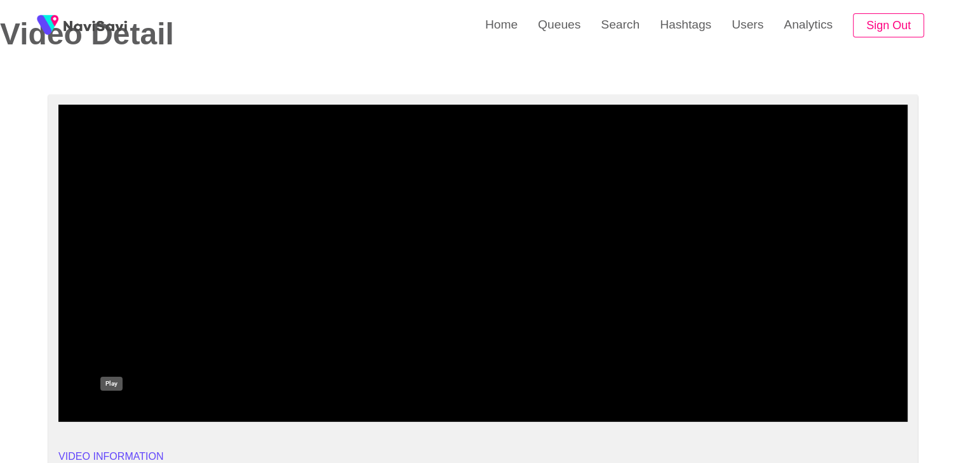
click at [98, 410] on icon "add" at bounding box center [111, 411] width 105 height 15
click at [751, 416] on icon "add" at bounding box center [747, 411] width 105 height 15
click at [750, 407] on icon "add" at bounding box center [747, 411] width 9 height 9
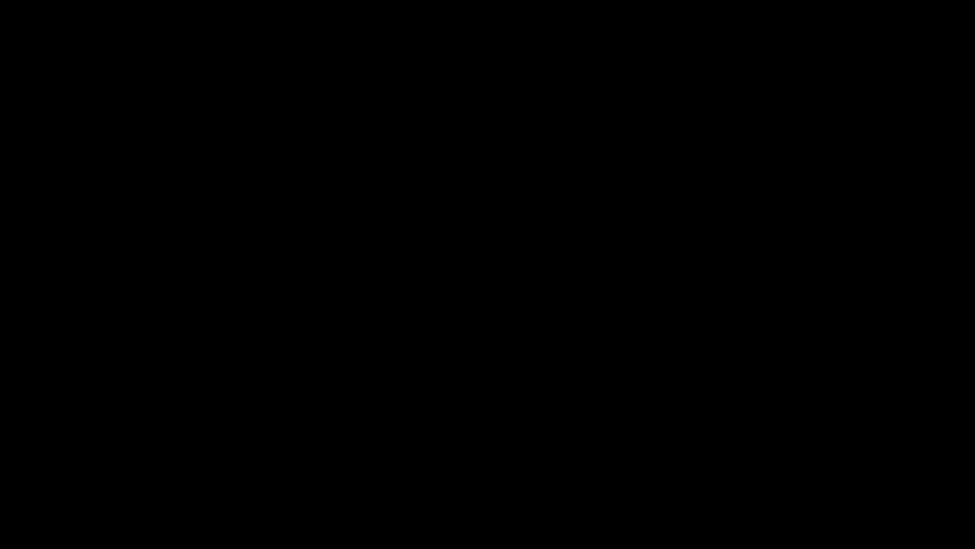
drag, startPoint x: 157, startPoint y: 512, endPoint x: 72, endPoint y: 516, distance: 85.2
click at [72, 463] on span at bounding box center [487, 512] width 969 height 20
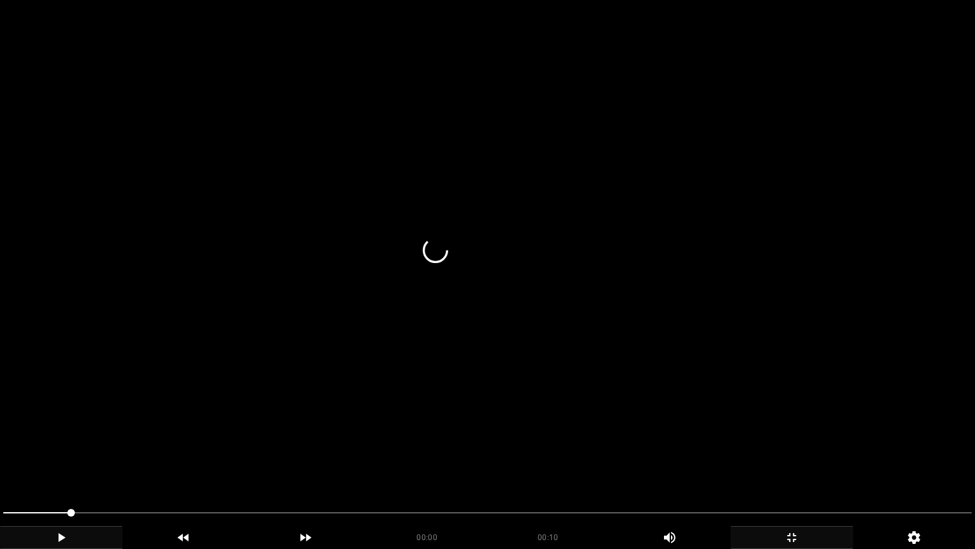
click at [437, 412] on video at bounding box center [487, 274] width 975 height 549
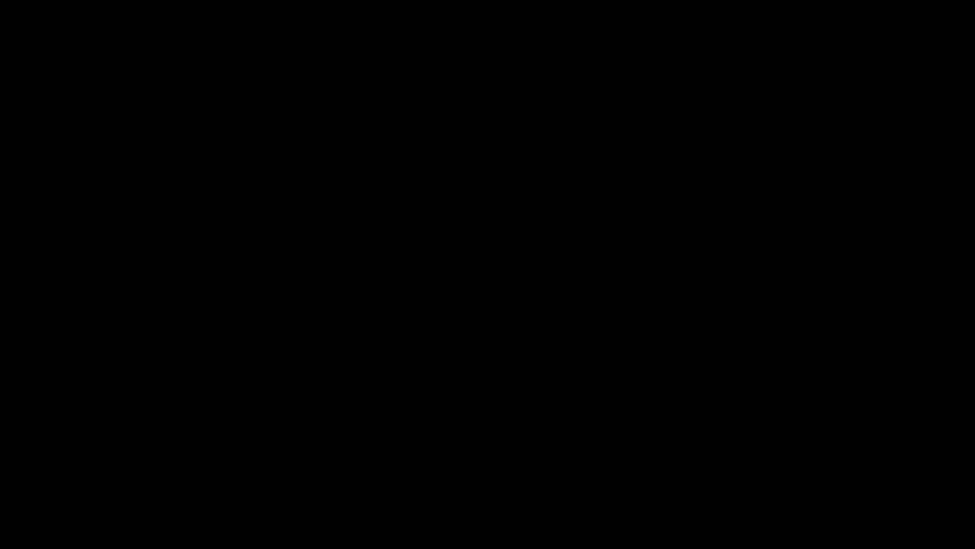
click at [62, 463] on icon "add" at bounding box center [61, 537] width 121 height 15
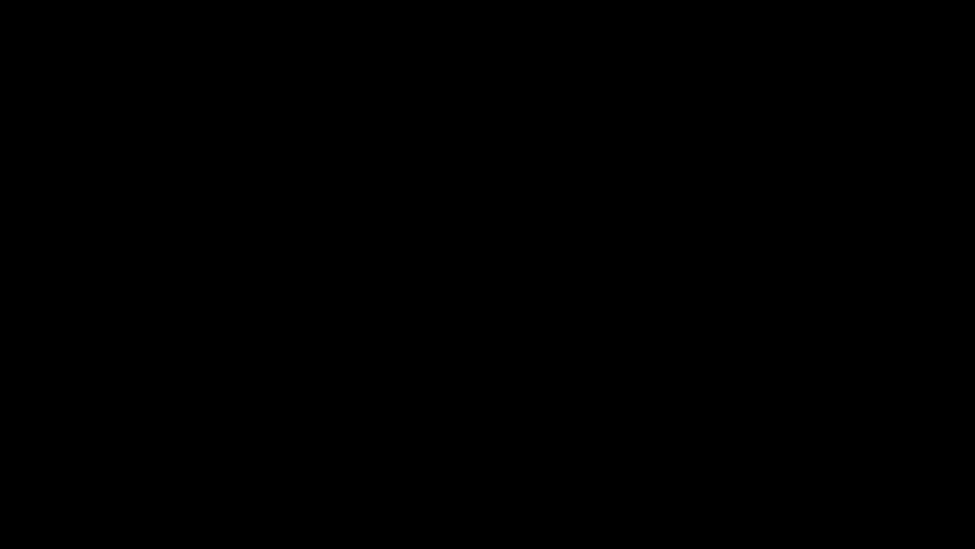
click at [764, 463] on icon "add" at bounding box center [791, 537] width 121 height 15
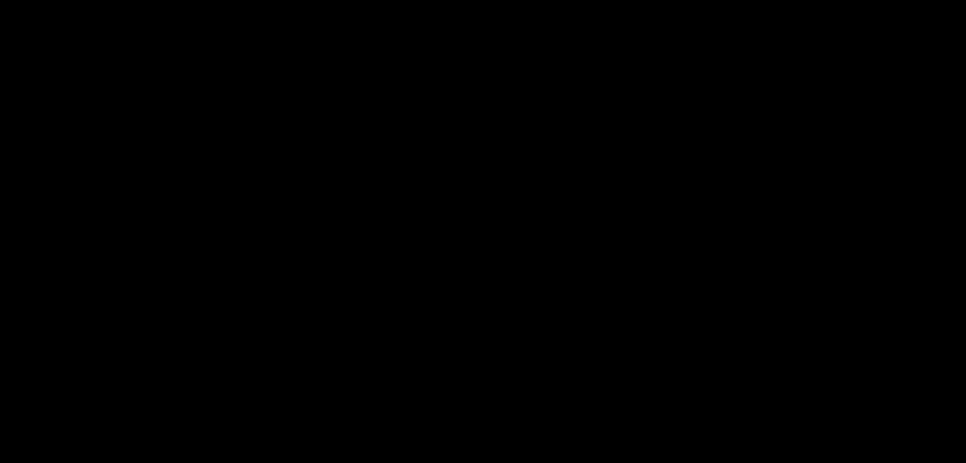
scroll to position [127, 0]
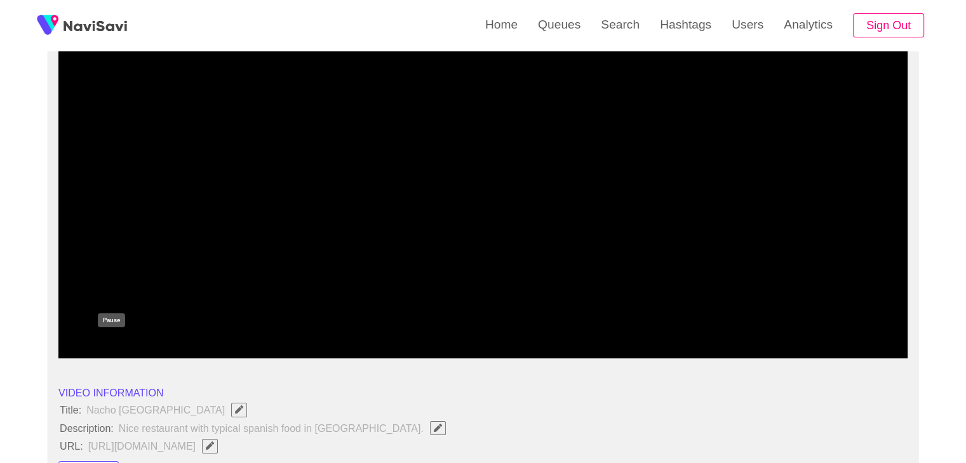
click at [104, 338] on div "add" at bounding box center [111, 347] width 107 height 22
click at [107, 347] on icon "add" at bounding box center [111, 347] width 105 height 15
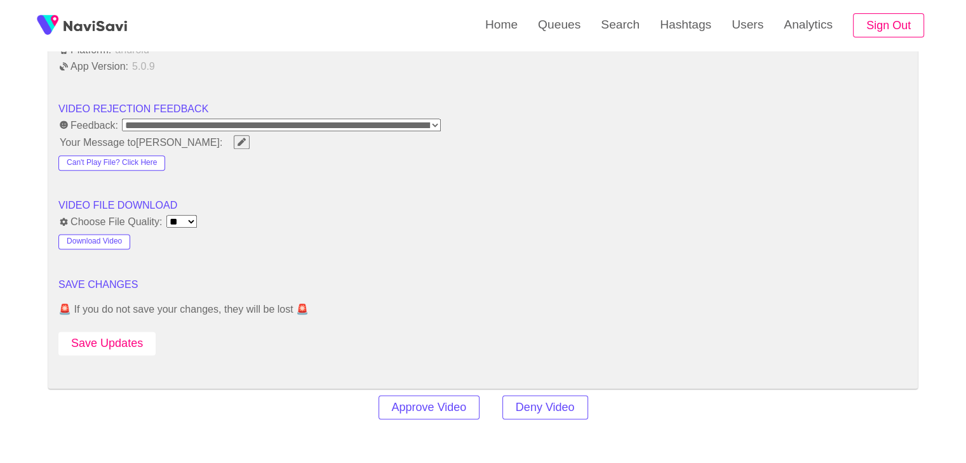
scroll to position [1587, 0]
click at [109, 331] on button "Save Updates" at bounding box center [106, 341] width 97 height 23
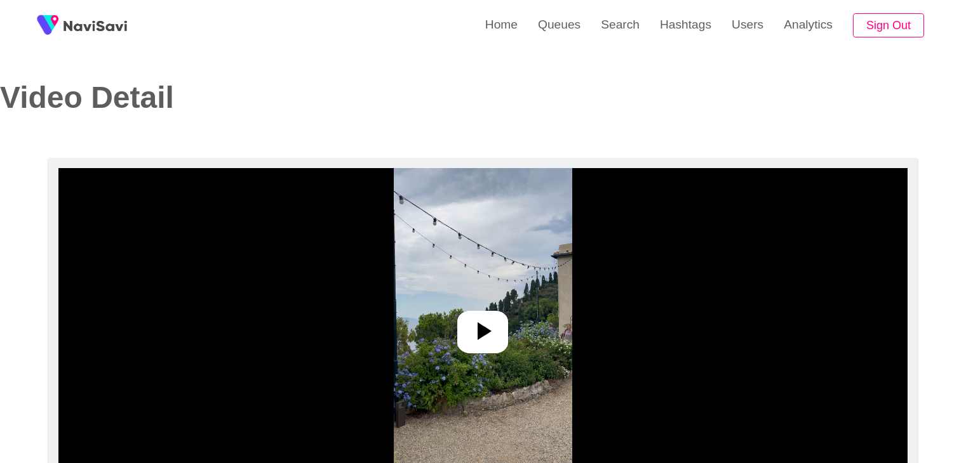
select select "**"
select select "**********"
click at [627, 23] on link "Search" at bounding box center [619, 25] width 59 height 50
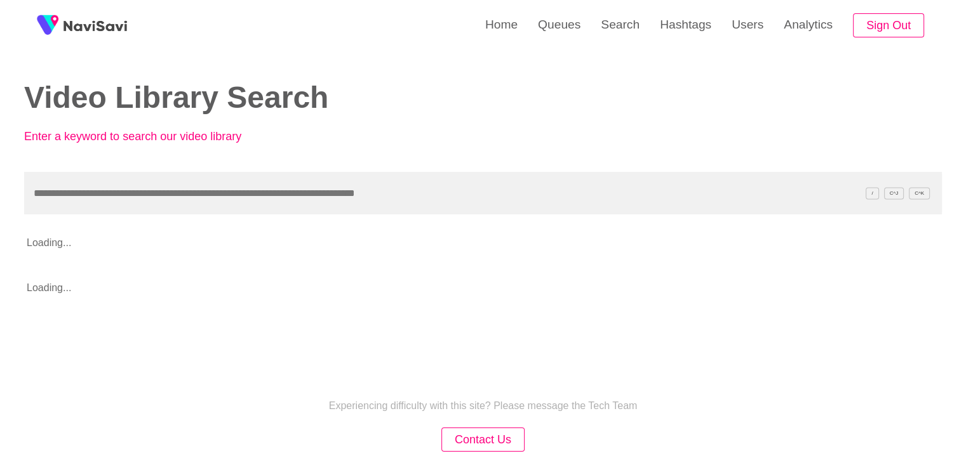
click at [117, 199] on input "text" at bounding box center [482, 193] width 917 height 43
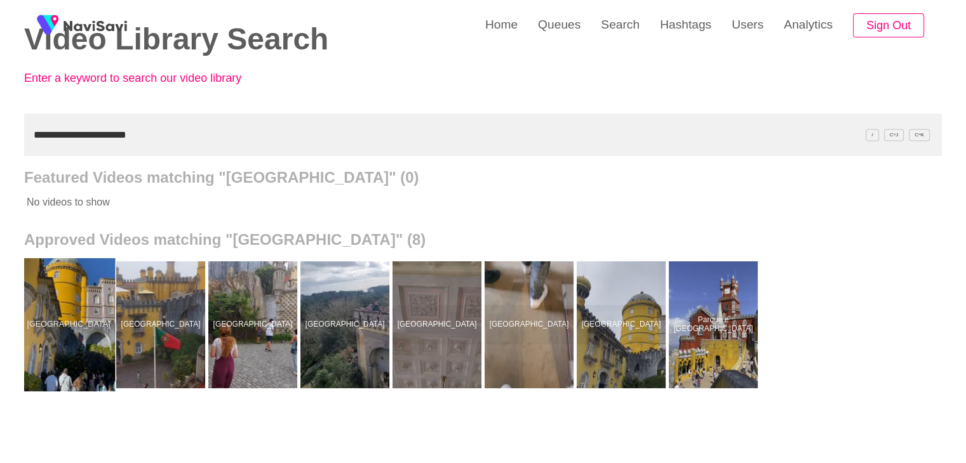
scroll to position [63, 0]
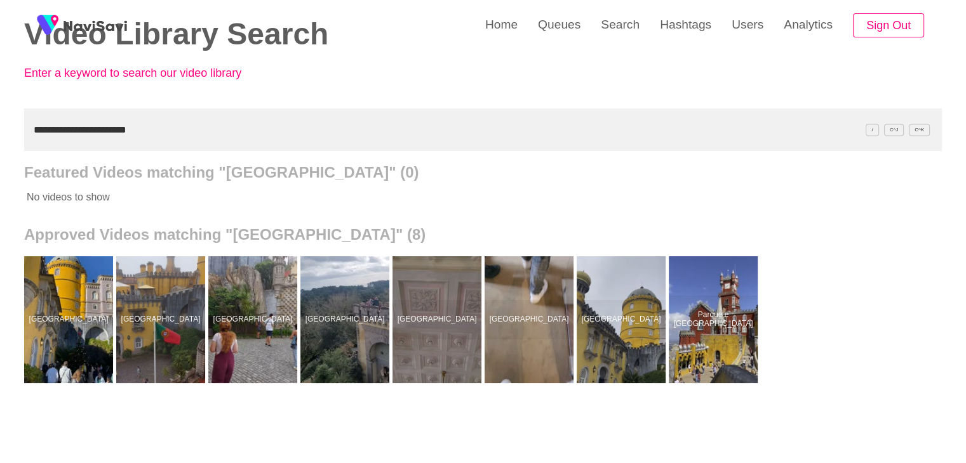
drag, startPoint x: 178, startPoint y: 143, endPoint x: 0, endPoint y: 154, distance: 178.7
click at [0, 154] on div "**********" at bounding box center [483, 288] width 966 height 703
paste input "text"
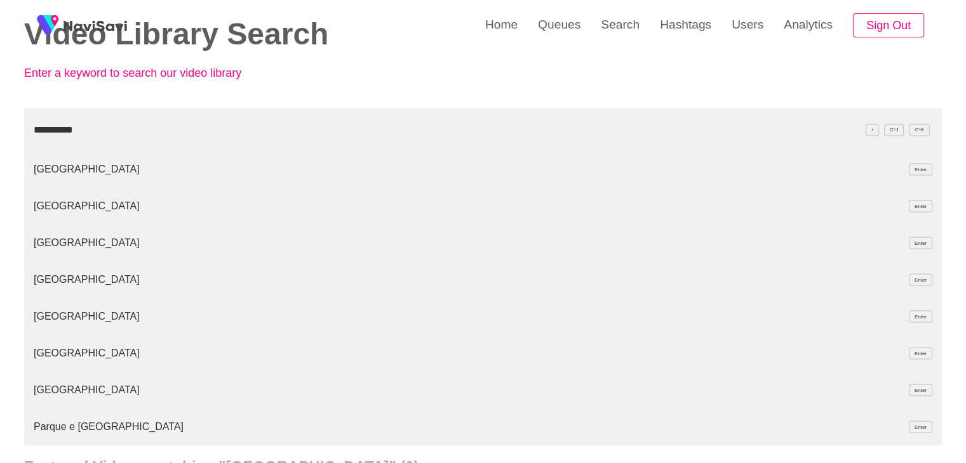
type input "**********"
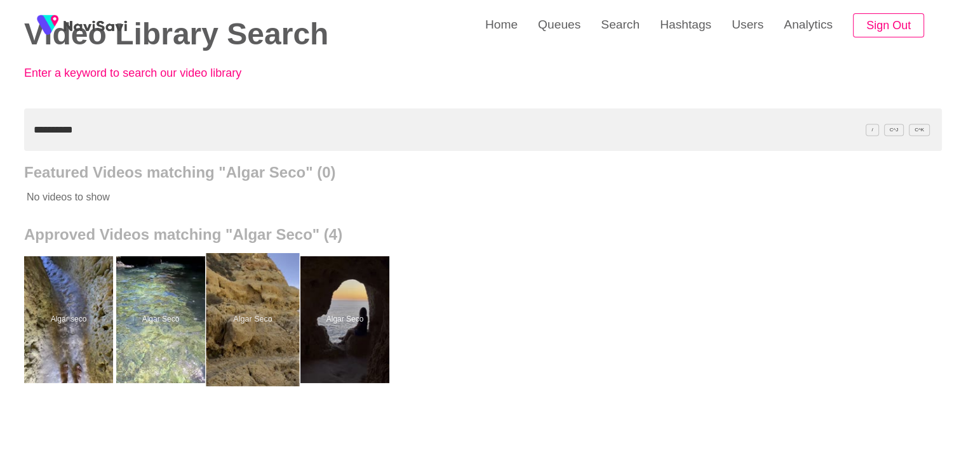
click at [259, 312] on div at bounding box center [252, 319] width 93 height 133
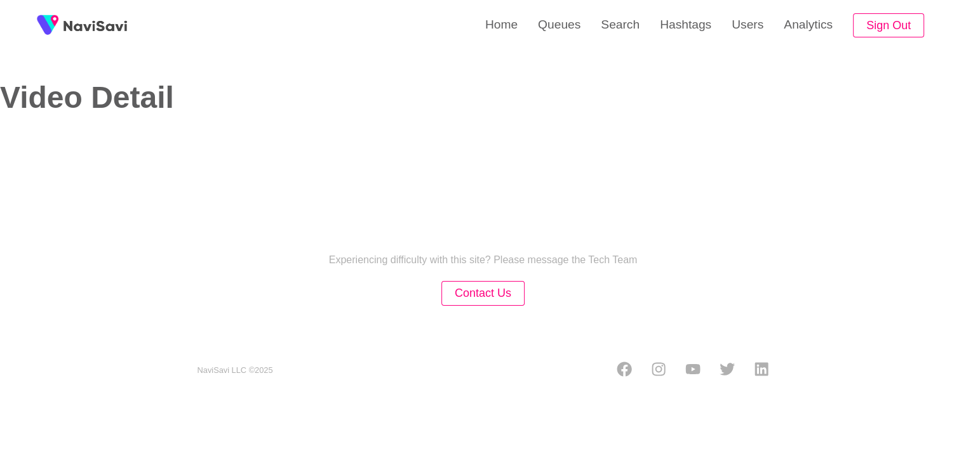
select select "**********"
select select "**"
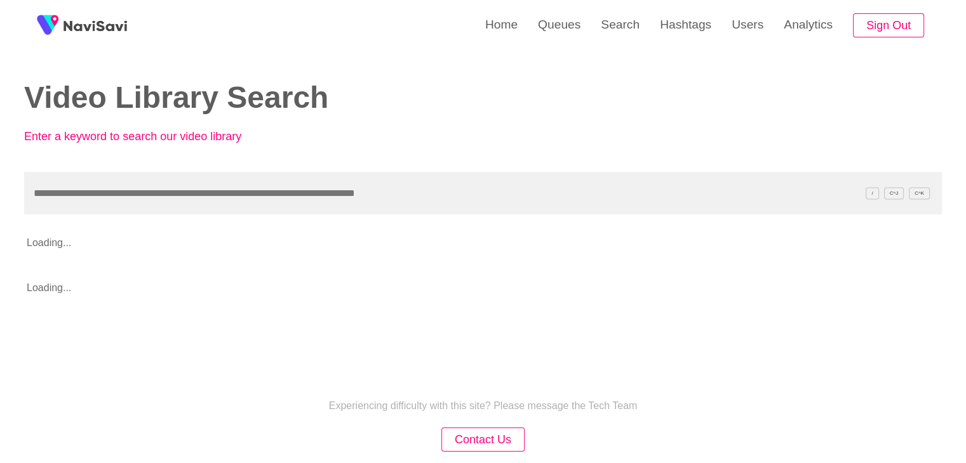
click at [111, 188] on input "text" at bounding box center [482, 193] width 917 height 43
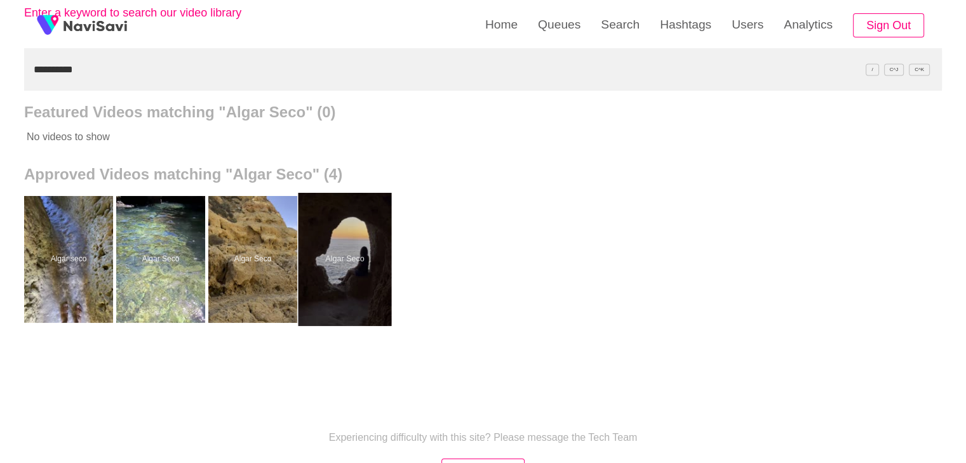
scroll to position [127, 0]
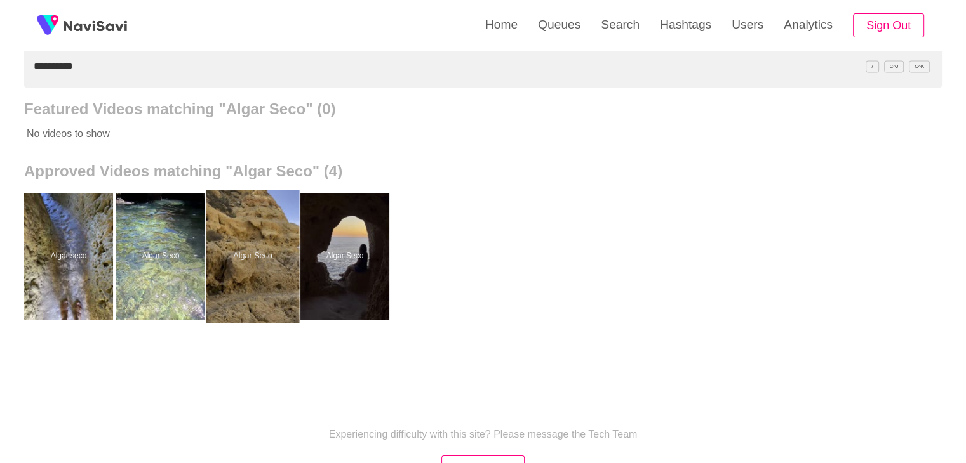
drag, startPoint x: 243, startPoint y: 247, endPoint x: 244, endPoint y: 222, distance: 25.4
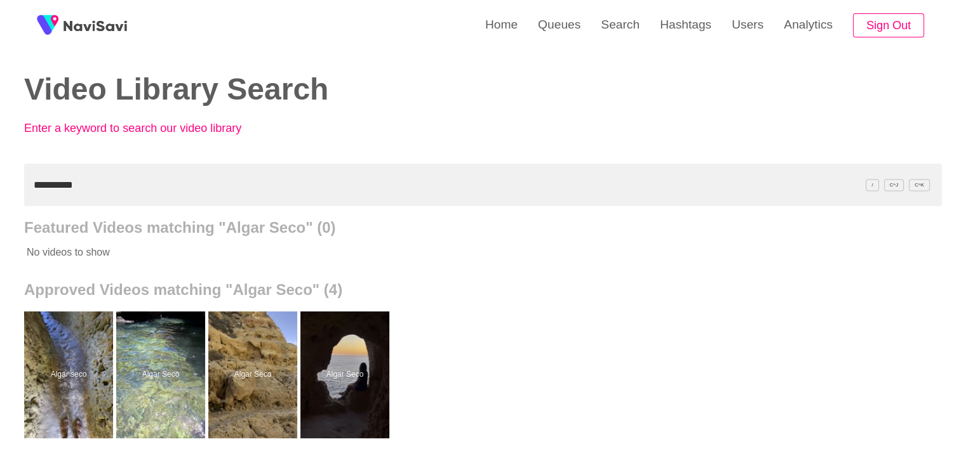
scroll to position [0, 0]
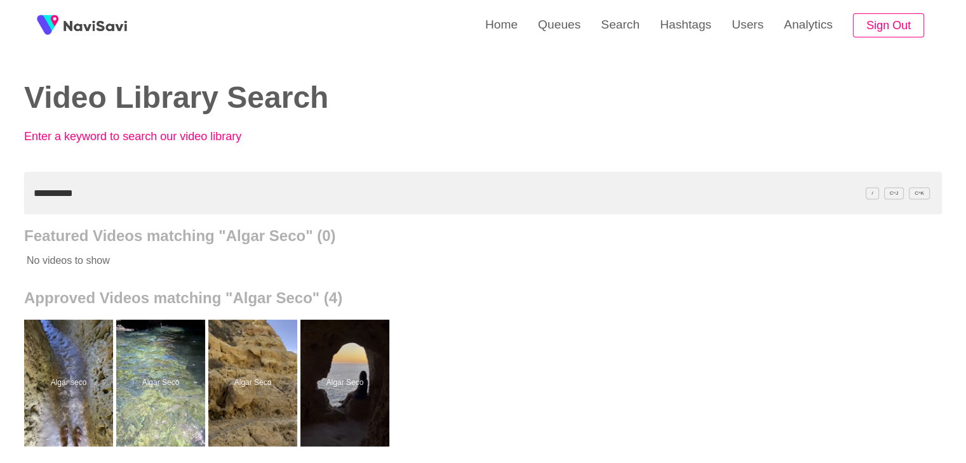
drag, startPoint x: 97, startPoint y: 192, endPoint x: 0, endPoint y: 189, distance: 96.6
click at [0, 189] on div "**********" at bounding box center [483, 351] width 966 height 703
paste input "*****"
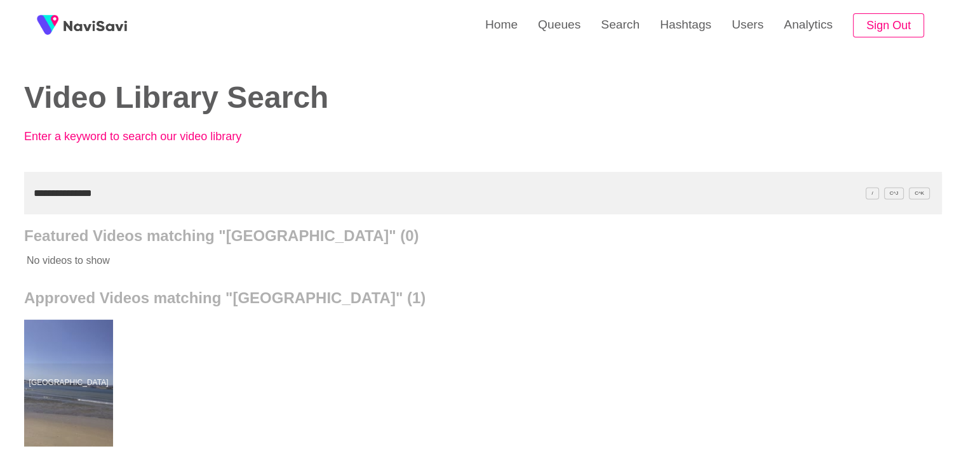
drag, startPoint x: 112, startPoint y: 201, endPoint x: 0, endPoint y: 194, distance: 112.6
click at [0, 194] on div "**********" at bounding box center [483, 351] width 966 height 703
paste input "**********"
drag, startPoint x: 174, startPoint y: 197, endPoint x: 0, endPoint y: 188, distance: 174.2
click at [0, 194] on div "**********" at bounding box center [483, 351] width 966 height 703
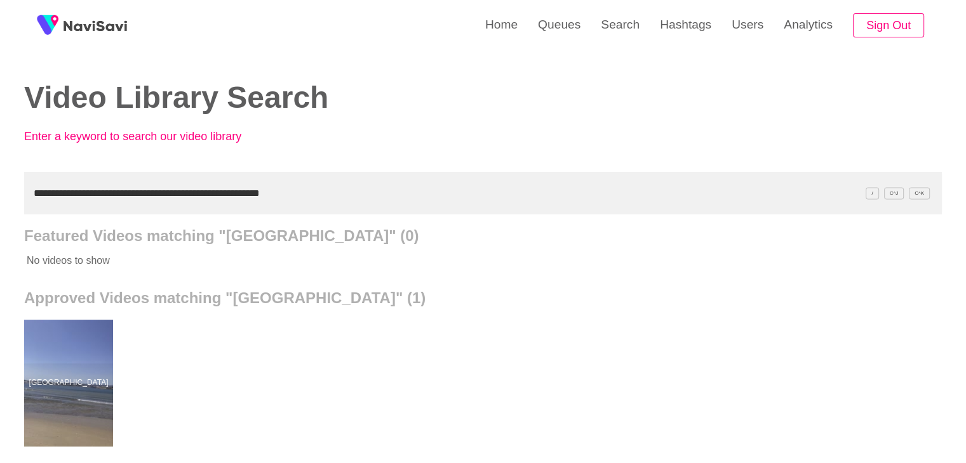
paste input "text"
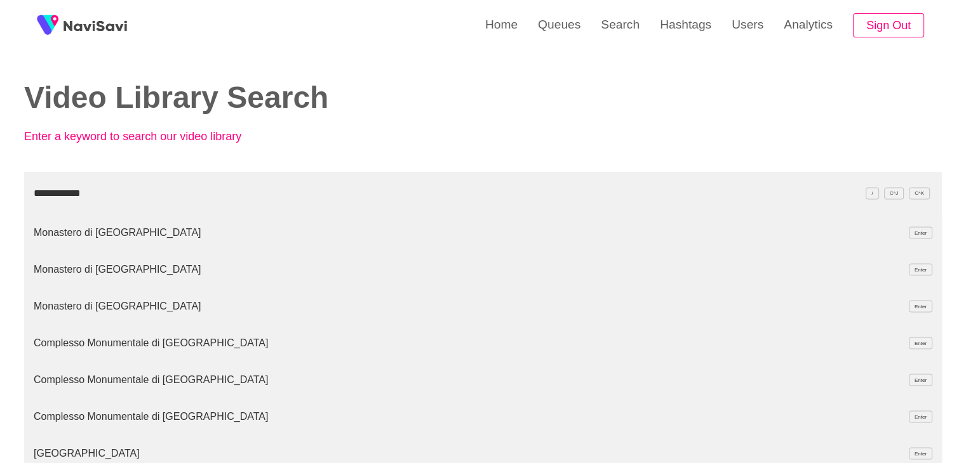
type input "**********"
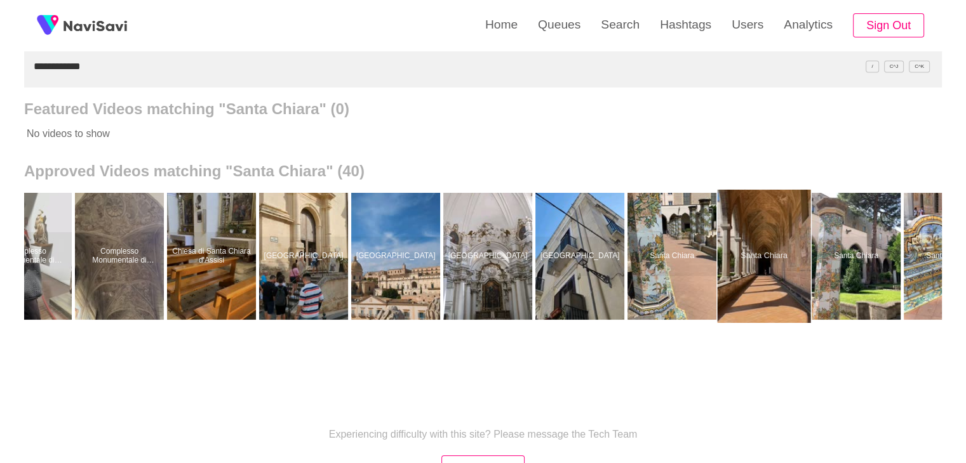
scroll to position [0, 2359]
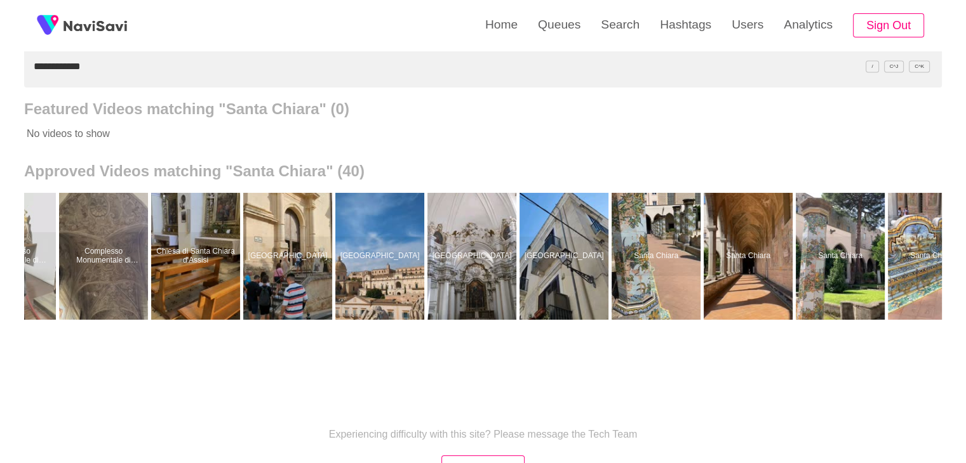
click at [112, 69] on input "**********" at bounding box center [482, 66] width 917 height 43
drag, startPoint x: 69, startPoint y: 69, endPoint x: 0, endPoint y: 64, distance: 68.7
click at [0, 72] on div "**********" at bounding box center [483, 224] width 966 height 703
click at [0, 60] on div "**********" at bounding box center [483, 224] width 966 height 703
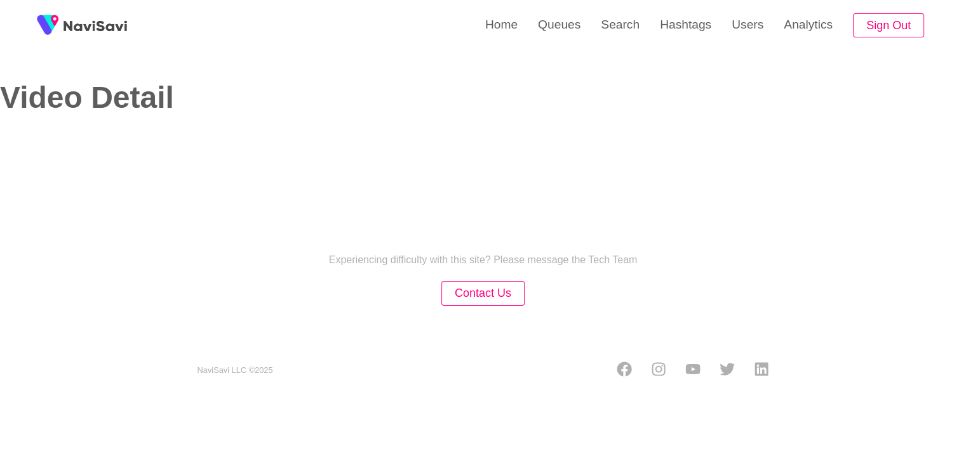
select select "**********"
select select "**"
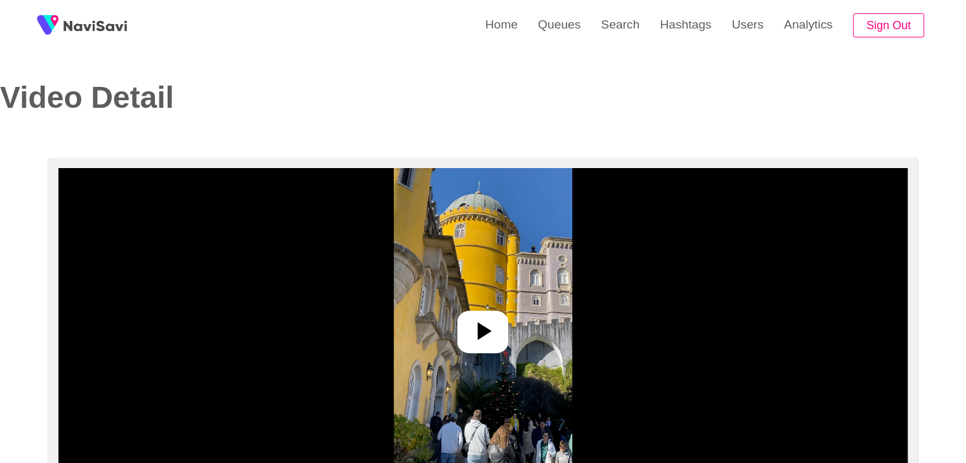
click at [486, 335] on icon at bounding box center [482, 331] width 30 height 30
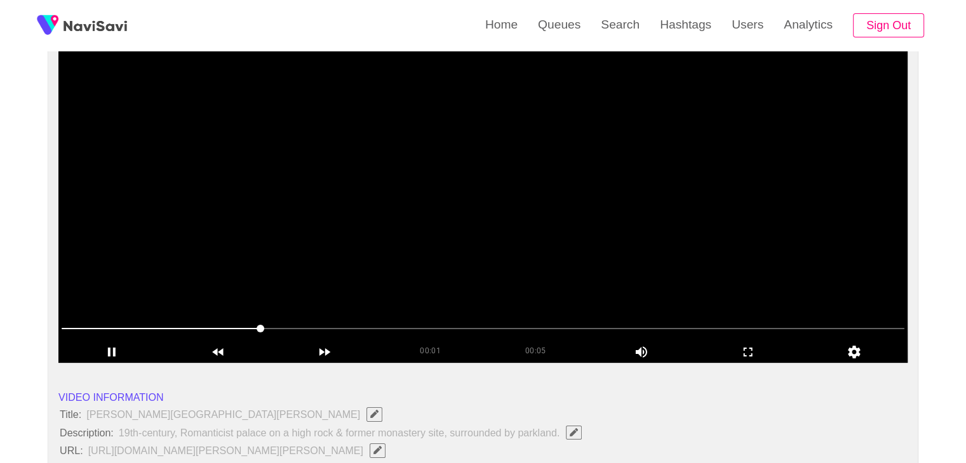
scroll to position [127, 0]
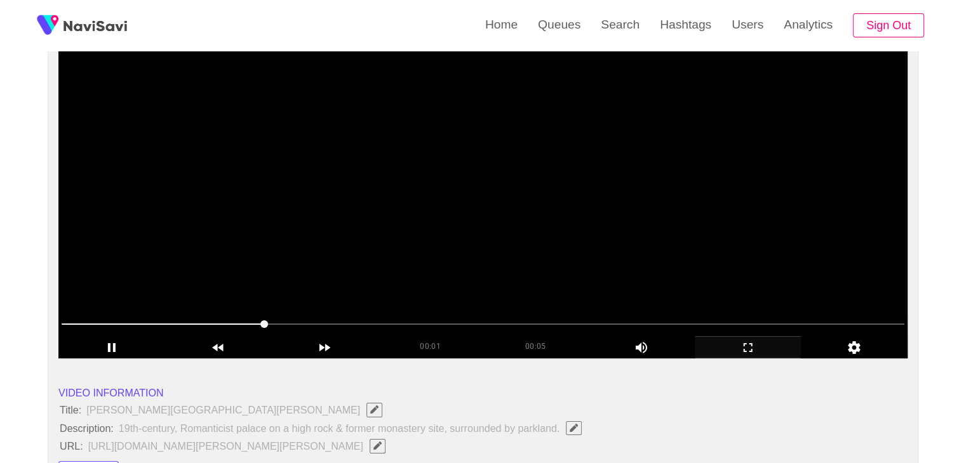
click at [740, 347] on icon "add" at bounding box center [747, 347] width 105 height 15
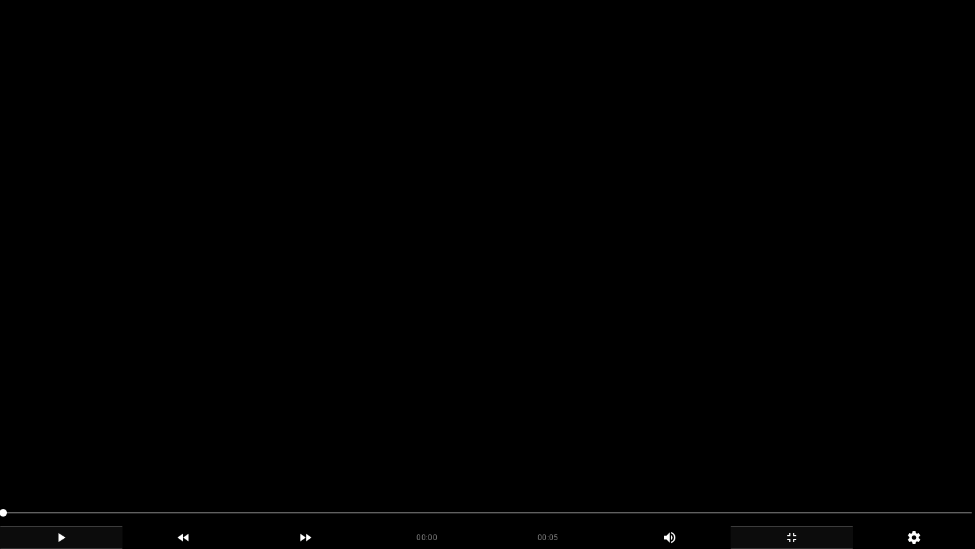
click at [66, 463] on icon "add" at bounding box center [61, 537] width 121 height 15
drag, startPoint x: 279, startPoint y: 509, endPoint x: 27, endPoint y: 518, distance: 252.8
click at [27, 463] on span at bounding box center [487, 512] width 969 height 20
click at [51, 463] on icon "add" at bounding box center [61, 537] width 121 height 15
click at [84, 463] on icon "add" at bounding box center [61, 537] width 121 height 15
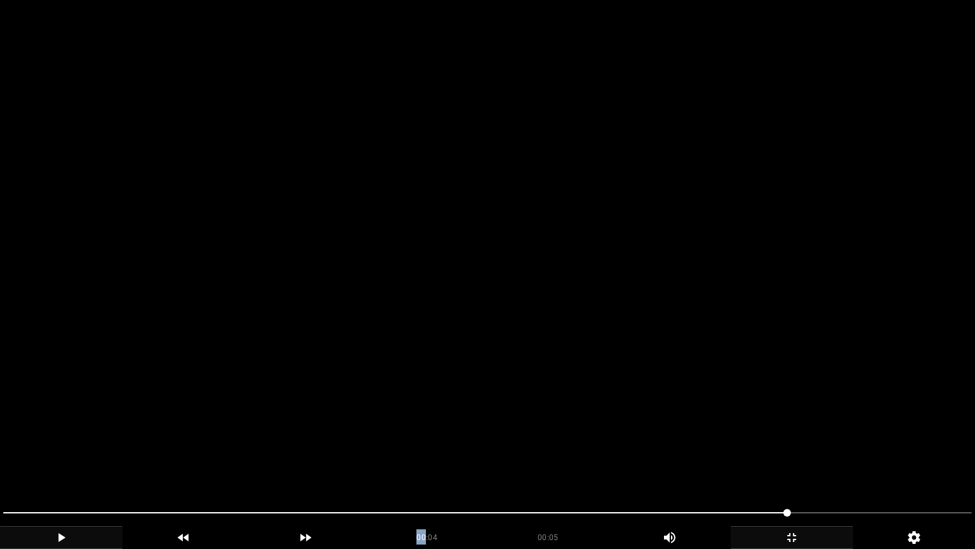
click at [84, 463] on icon "add" at bounding box center [61, 537] width 121 height 15
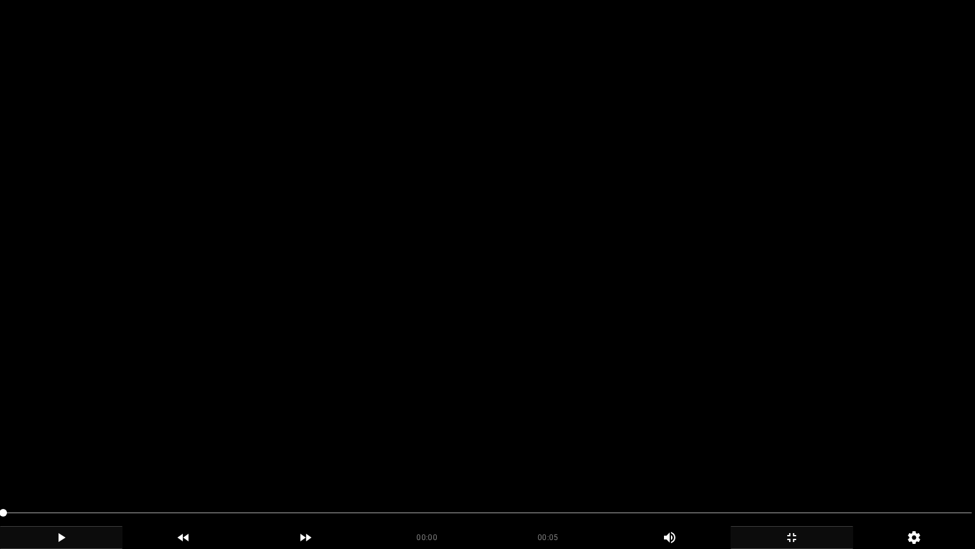
click at [63, 463] on div "add" at bounding box center [61, 537] width 123 height 23
click at [76, 463] on div "add" at bounding box center [61, 537] width 123 height 23
click at [39, 463] on icon "add" at bounding box center [61, 537] width 121 height 15
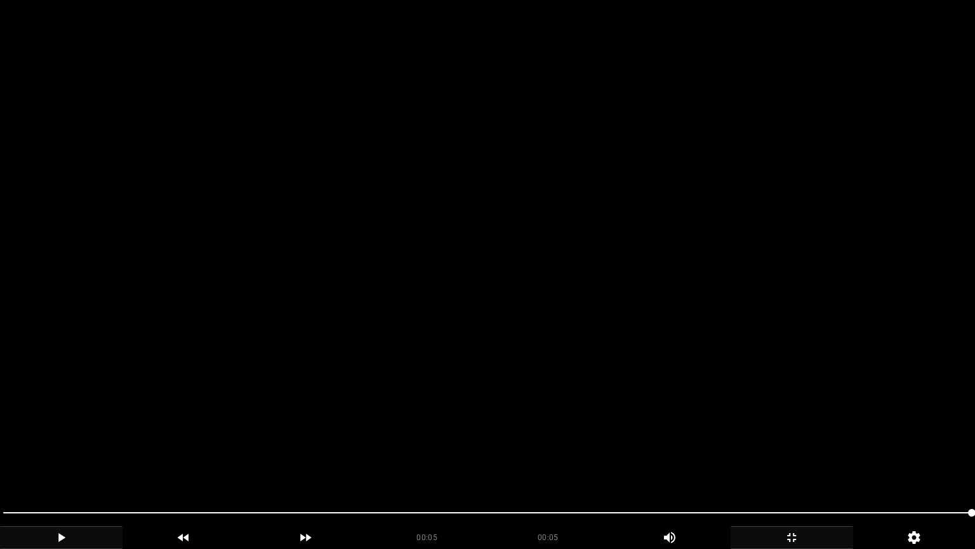
click at [740, 463] on span at bounding box center [487, 512] width 969 height 1
click at [69, 463] on icon "add" at bounding box center [61, 537] width 121 height 15
click at [718, 463] on span at bounding box center [487, 512] width 969 height 20
click at [676, 463] on span at bounding box center [487, 512] width 969 height 20
click at [502, 463] on span at bounding box center [487, 512] width 969 height 20
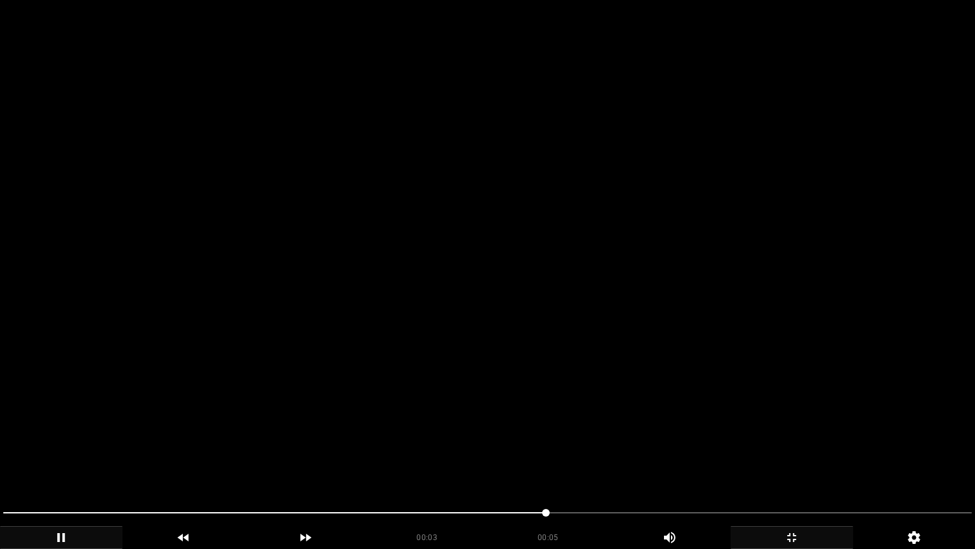
click at [394, 463] on div at bounding box center [487, 514] width 979 height 34
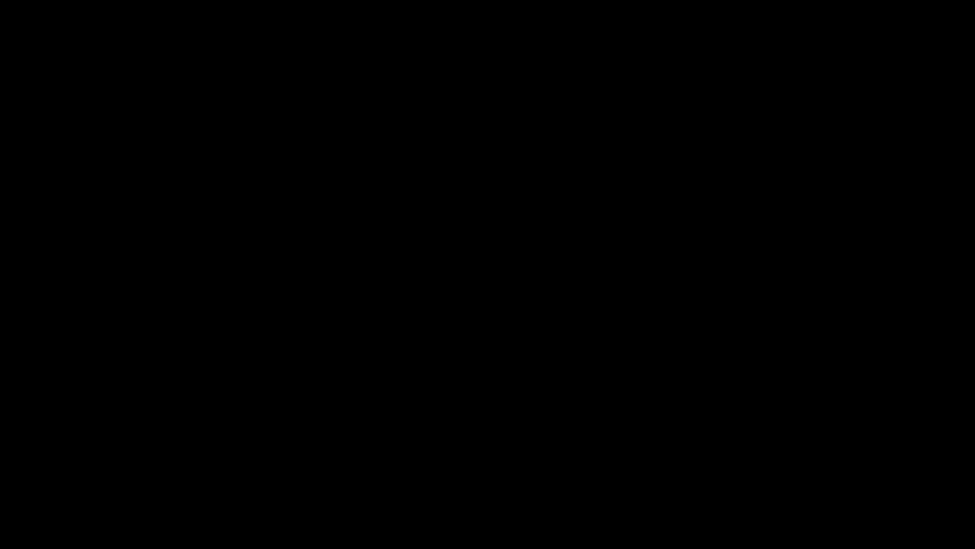
click at [39, 463] on icon "add" at bounding box center [61, 537] width 121 height 15
click at [67, 463] on icon "add" at bounding box center [61, 537] width 121 height 15
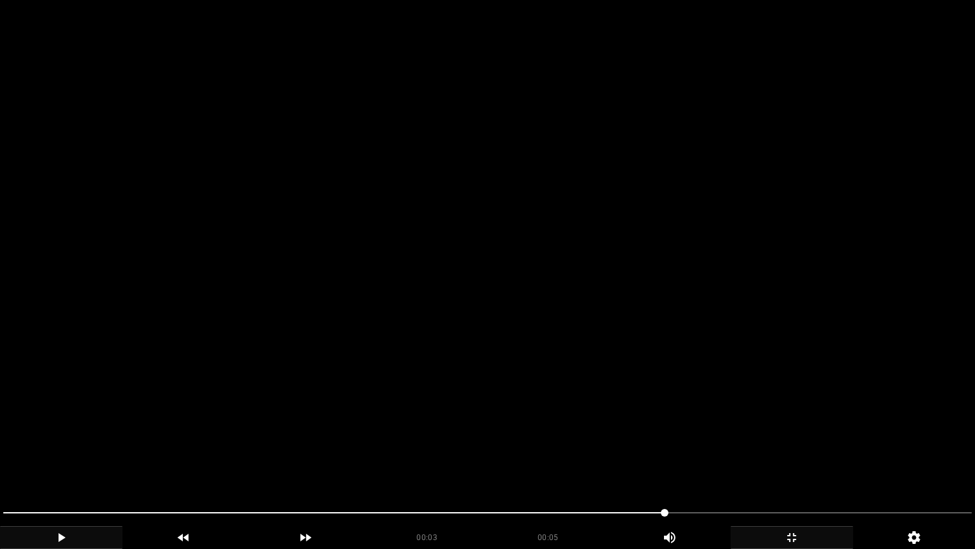
click at [451, 463] on span at bounding box center [487, 512] width 969 height 20
click at [391, 463] on span at bounding box center [487, 512] width 969 height 20
drag, startPoint x: 378, startPoint y: 510, endPoint x: 367, endPoint y: 510, distance: 11.4
click at [367, 463] on span at bounding box center [487, 512] width 969 height 20
click at [278, 463] on span at bounding box center [487, 512] width 969 height 20
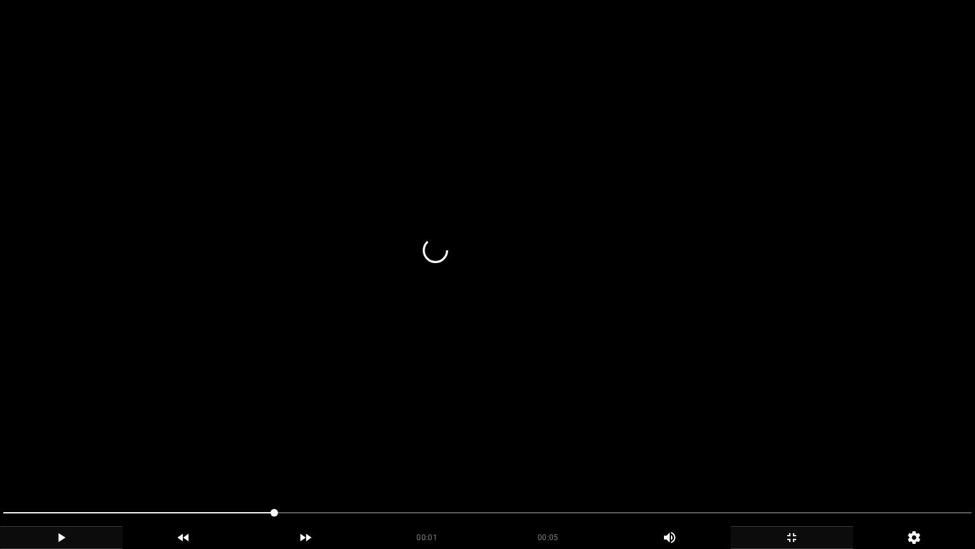
click at [211, 463] on span at bounding box center [138, 512] width 271 height 1
click at [383, 463] on span at bounding box center [487, 512] width 969 height 20
drag, startPoint x: 418, startPoint y: 514, endPoint x: 503, endPoint y: 521, distance: 85.4
click at [503, 463] on span at bounding box center [487, 512] width 969 height 20
click at [511, 463] on span at bounding box center [507, 513] width 8 height 8
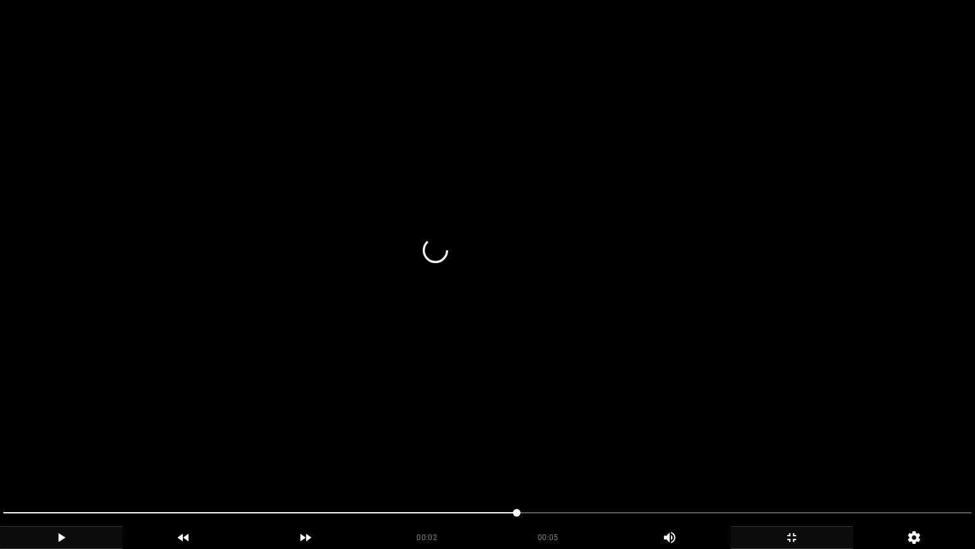
click at [541, 463] on span at bounding box center [487, 512] width 969 height 20
click at [573, 463] on span at bounding box center [487, 512] width 969 height 20
click at [588, 463] on span at bounding box center [487, 512] width 969 height 20
click at [589, 463] on span at bounding box center [585, 513] width 8 height 8
click at [618, 463] on span at bounding box center [487, 512] width 969 height 1
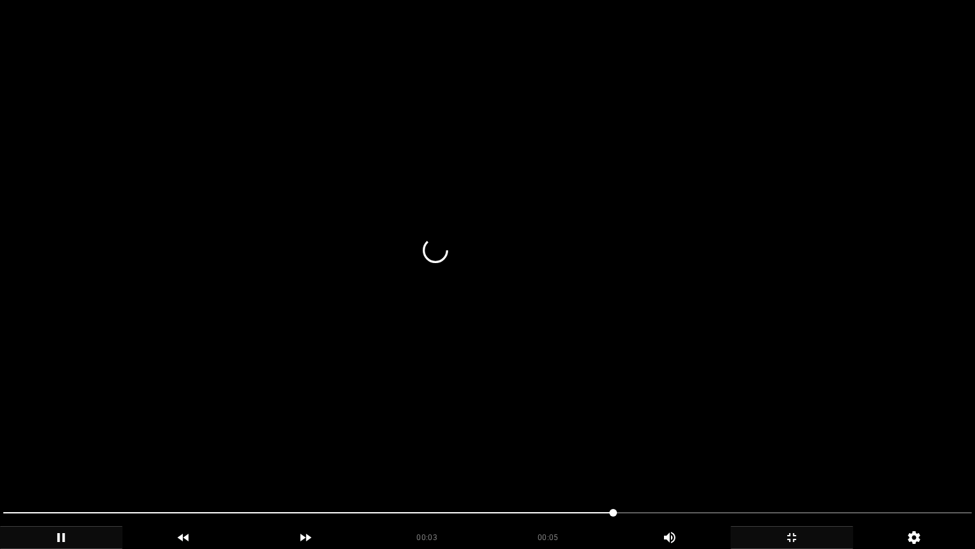
click at [635, 463] on span at bounding box center [487, 512] width 969 height 1
click at [651, 463] on span at bounding box center [487, 512] width 969 height 1
click at [656, 463] on span at bounding box center [652, 513] width 8 height 8
click at [666, 463] on span at bounding box center [662, 513] width 8 height 8
click at [685, 463] on span at bounding box center [681, 513] width 8 height 8
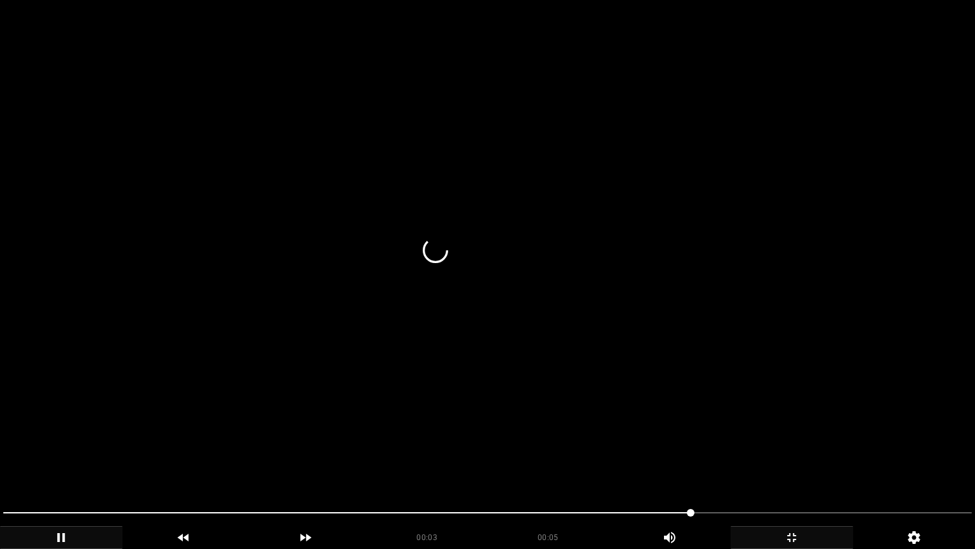
click at [695, 463] on span at bounding box center [691, 513] width 8 height 8
drag, startPoint x: 700, startPoint y: 510, endPoint x: 726, endPoint y: 506, distance: 26.3
click at [726, 463] on span at bounding box center [487, 512] width 969 height 20
click at [734, 463] on span at bounding box center [730, 513] width 8 height 8
click at [757, 463] on span at bounding box center [487, 512] width 969 height 20
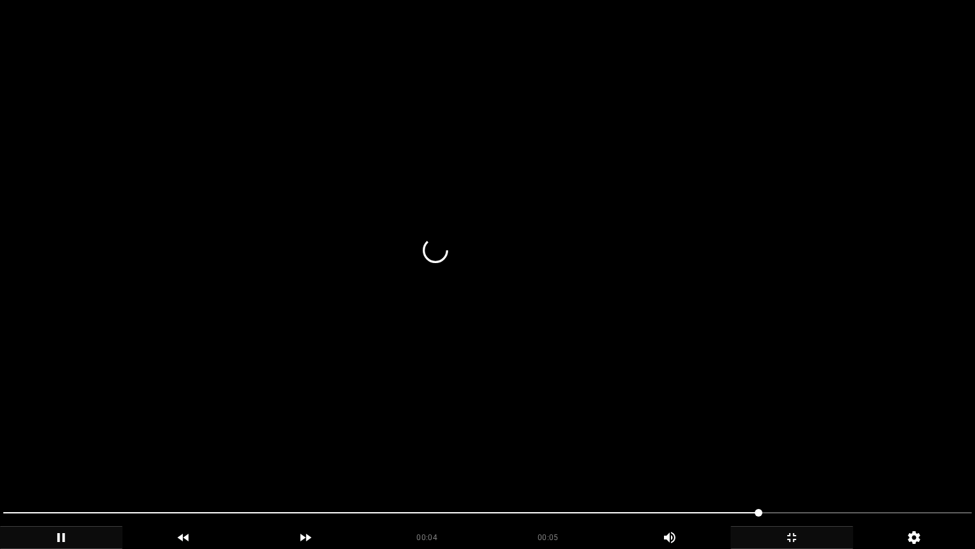
click at [802, 463] on span at bounding box center [487, 512] width 969 height 20
click at [825, 463] on span at bounding box center [487, 512] width 969 height 20
click at [846, 463] on span at bounding box center [487, 512] width 969 height 20
click at [809, 463] on icon "add" at bounding box center [791, 537] width 121 height 15
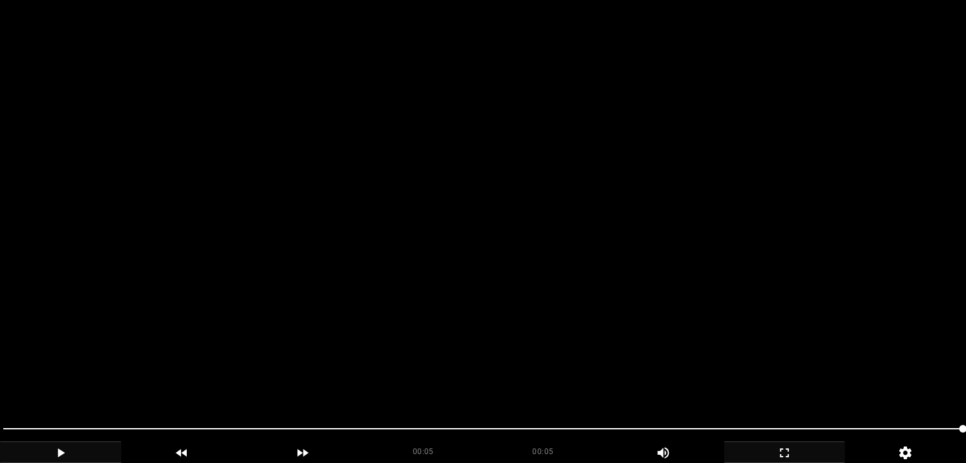
scroll to position [190, 0]
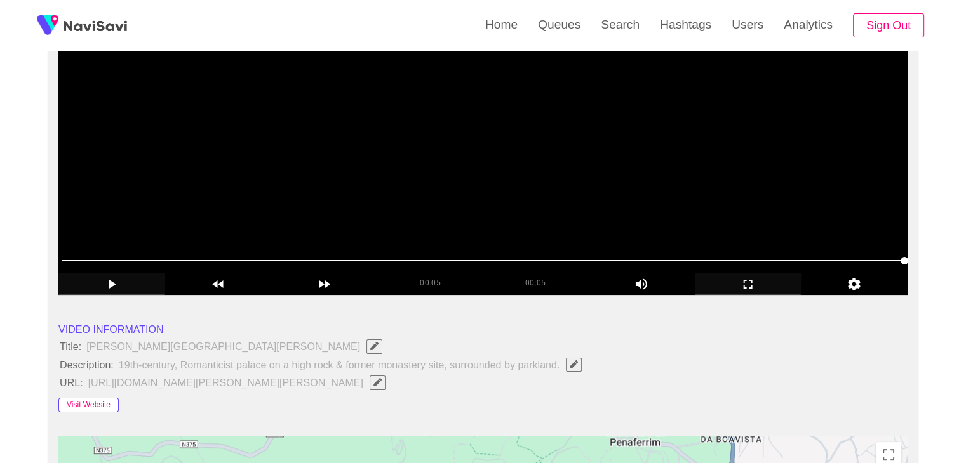
click at [100, 404] on button "Visit Website" at bounding box center [88, 405] width 60 height 15
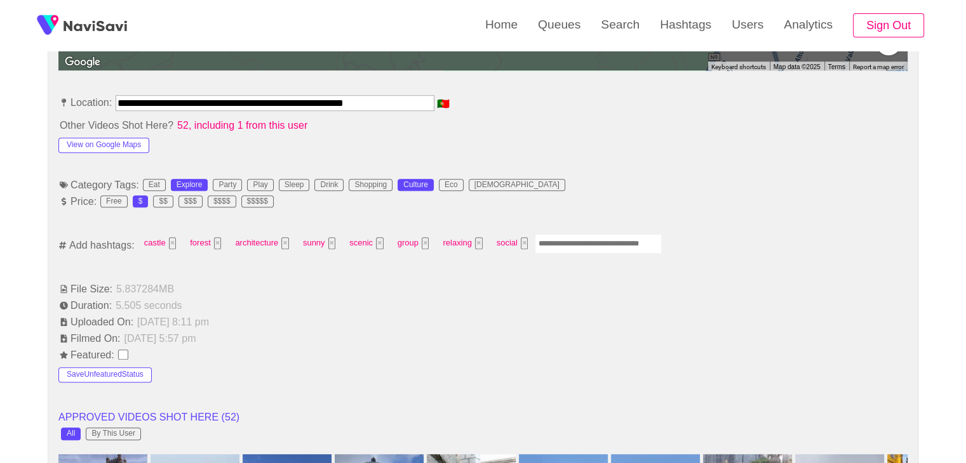
scroll to position [698, 0]
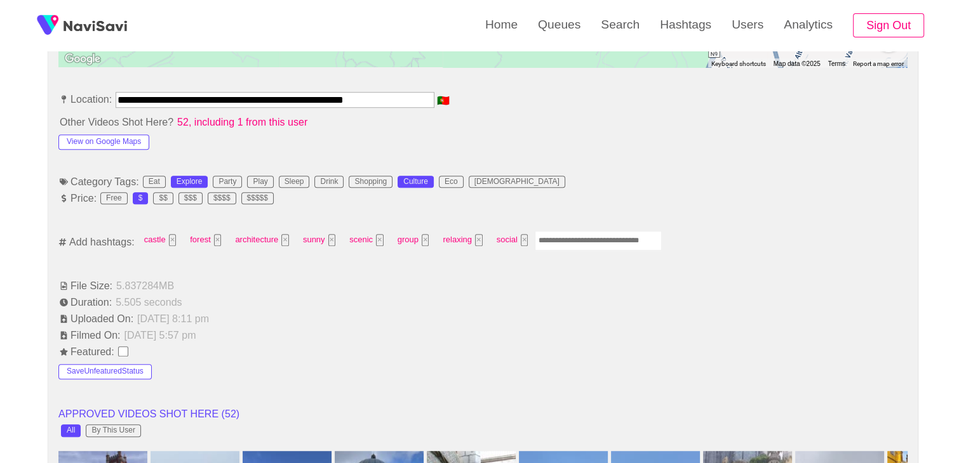
click at [561, 242] on input "Enter tag here and press return" at bounding box center [598, 241] width 127 height 20
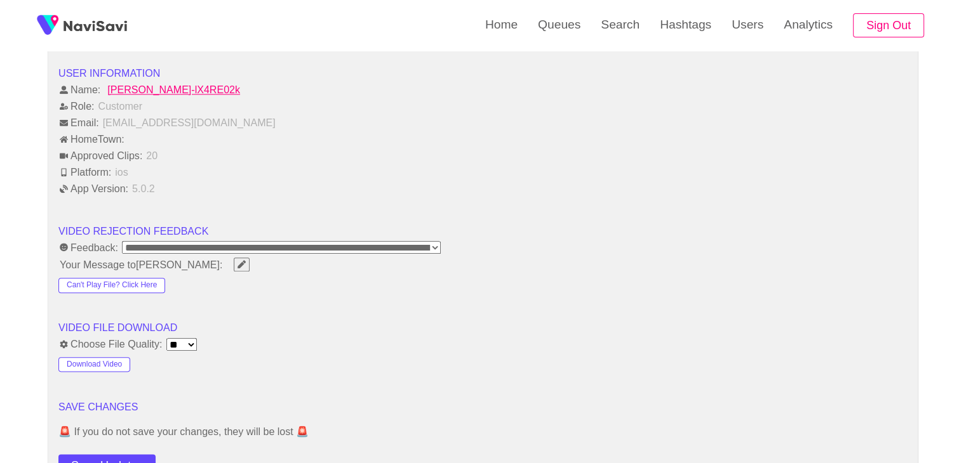
scroll to position [1587, 0]
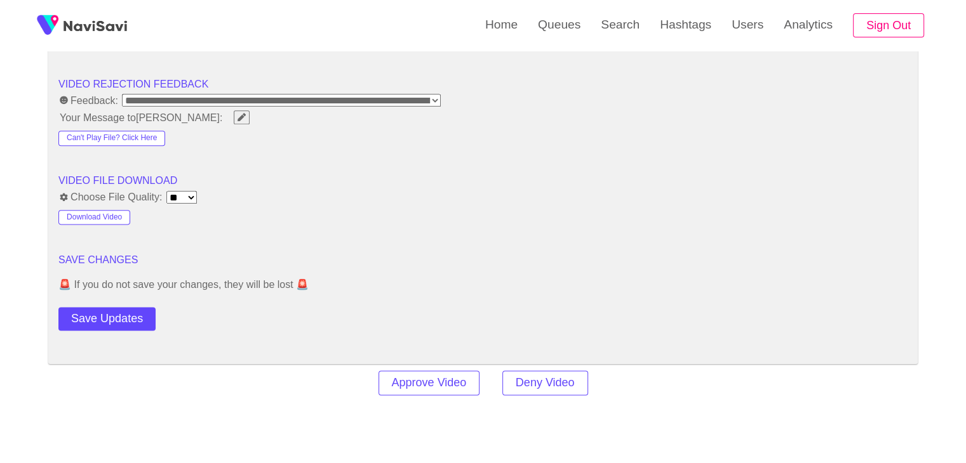
click at [124, 310] on button "Save Updates" at bounding box center [106, 318] width 97 height 23
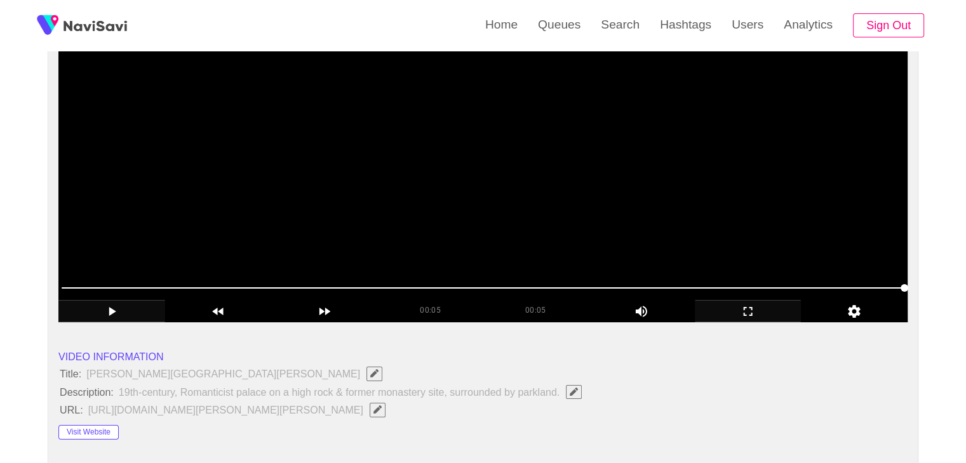
scroll to position [127, 0]
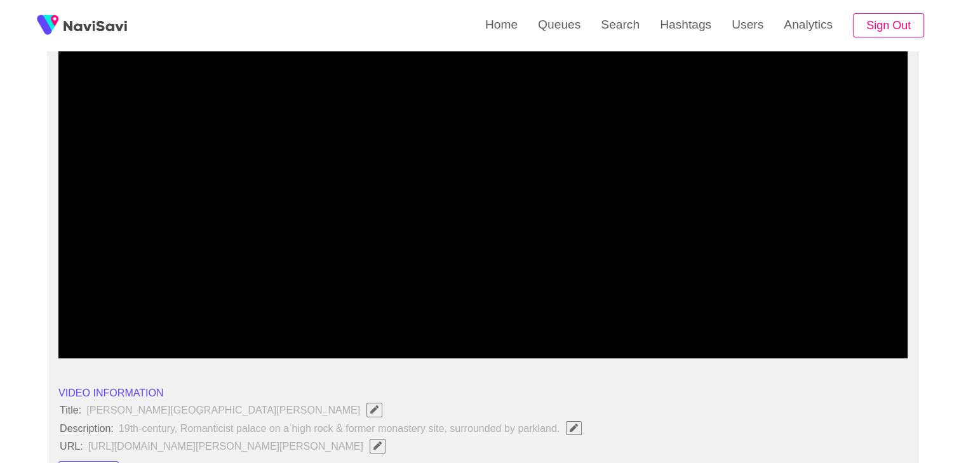
click at [630, 317] on span at bounding box center [483, 324] width 843 height 20
drag, startPoint x: 483, startPoint y: 312, endPoint x: 436, endPoint y: 316, distance: 47.1
click at [436, 316] on div at bounding box center [483, 325] width 853 height 32
drag, startPoint x: 361, startPoint y: 318, endPoint x: 342, endPoint y: 319, distance: 19.1
click at [342, 319] on span at bounding box center [483, 324] width 843 height 20
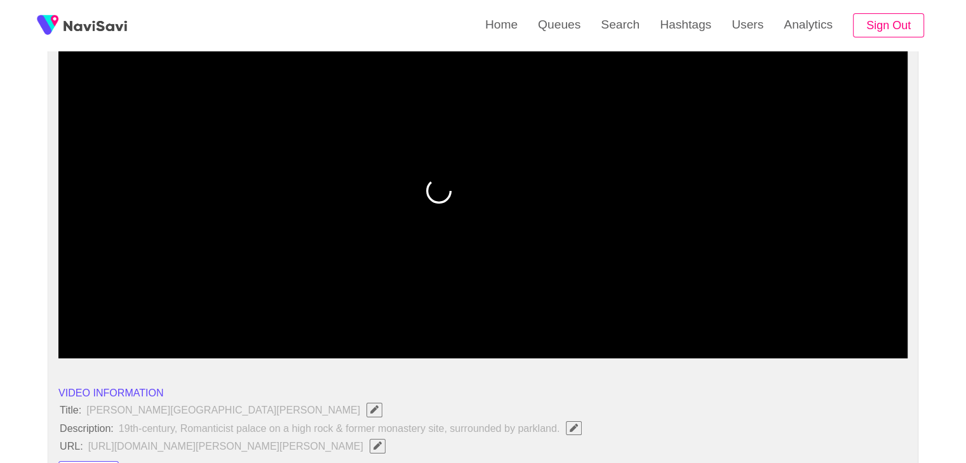
drag, startPoint x: 312, startPoint y: 319, endPoint x: 277, endPoint y: 319, distance: 34.9
click at [277, 319] on span at bounding box center [483, 324] width 843 height 20
click at [216, 324] on span at bounding box center [483, 324] width 843 height 20
drag, startPoint x: 216, startPoint y: 324, endPoint x: 183, endPoint y: 321, distance: 33.8
click at [183, 321] on span at bounding box center [483, 324] width 843 height 20
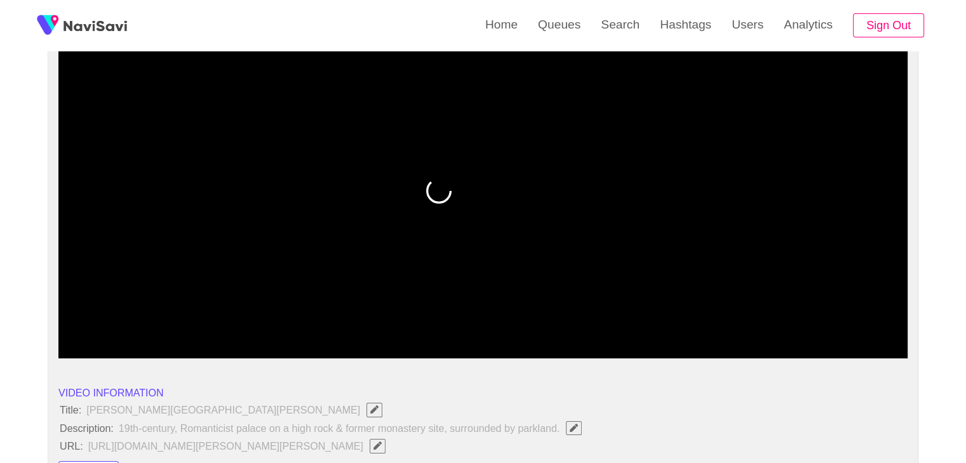
click at [140, 321] on span at bounding box center [483, 324] width 843 height 20
click at [107, 324] on span at bounding box center [100, 324] width 76 height 1
click at [303, 323] on span at bounding box center [483, 324] width 843 height 20
click at [442, 319] on span at bounding box center [483, 324] width 843 height 20
click at [532, 321] on span at bounding box center [483, 324] width 843 height 20
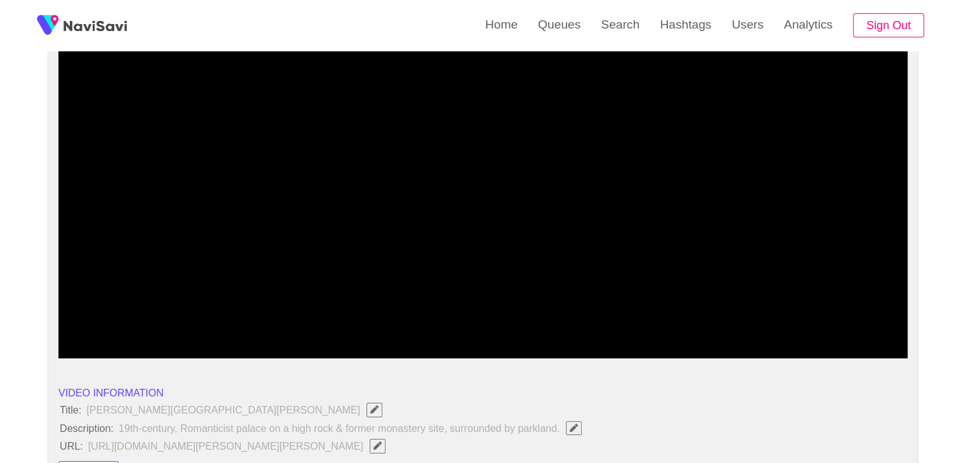
click at [599, 325] on span at bounding box center [483, 324] width 843 height 20
click at [696, 324] on span at bounding box center [483, 324] width 843 height 20
click at [773, 319] on span at bounding box center [483, 324] width 843 height 20
click at [109, 342] on icon "add" at bounding box center [111, 347] width 105 height 15
click at [112, 345] on icon "add" at bounding box center [111, 347] width 105 height 15
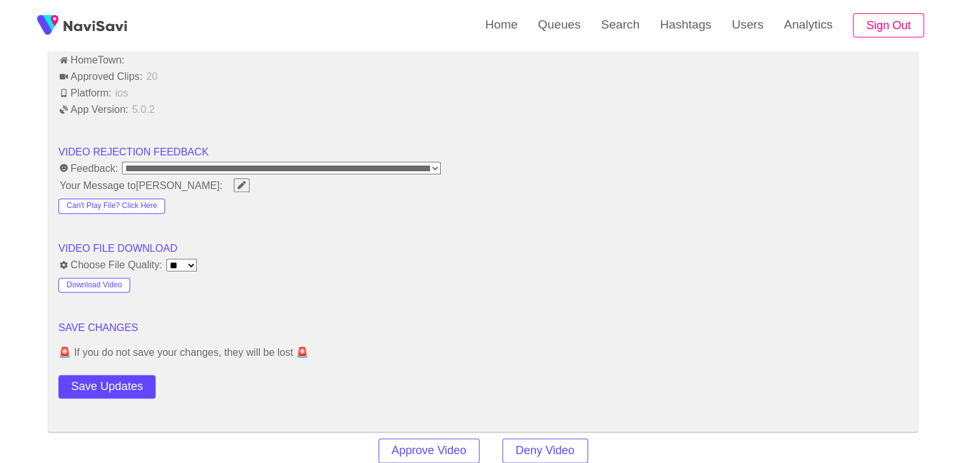
scroll to position [1524, 0]
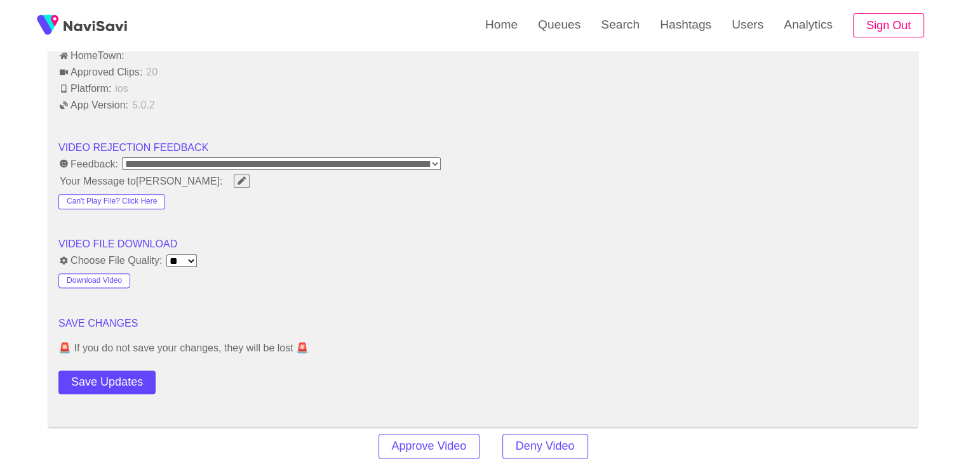
click at [124, 378] on button "Save Updates" at bounding box center [106, 382] width 97 height 23
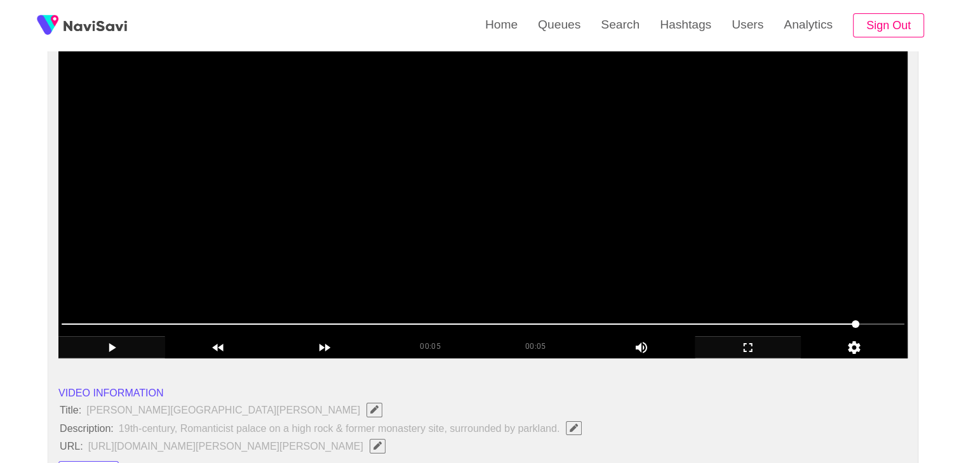
scroll to position [127, 0]
click at [454, 252] on video at bounding box center [482, 199] width 849 height 317
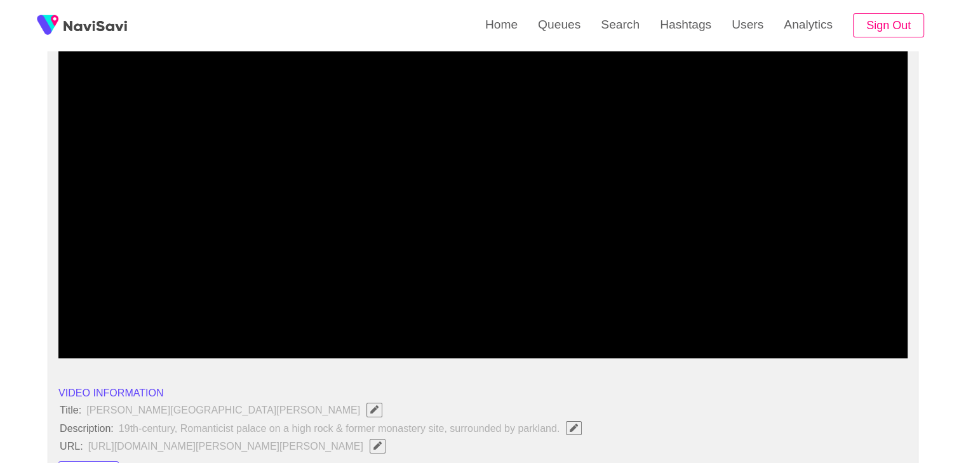
click at [211, 321] on span at bounding box center [483, 324] width 843 height 20
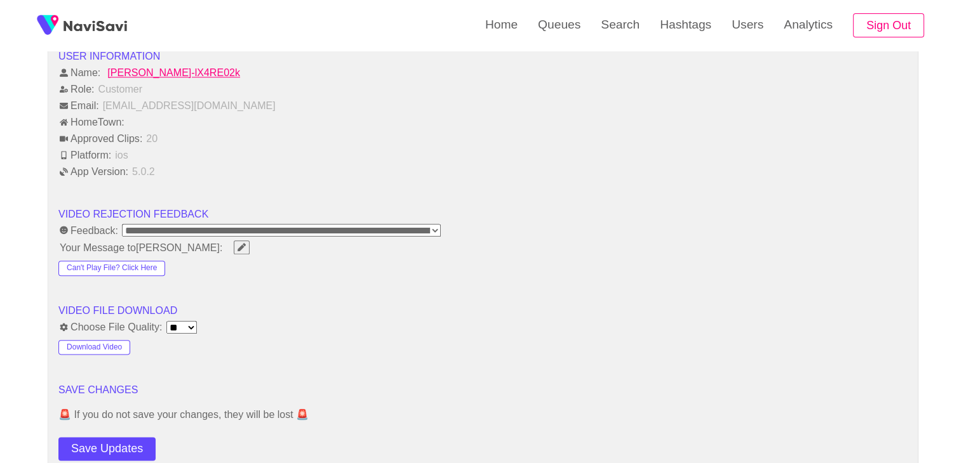
scroll to position [1460, 0]
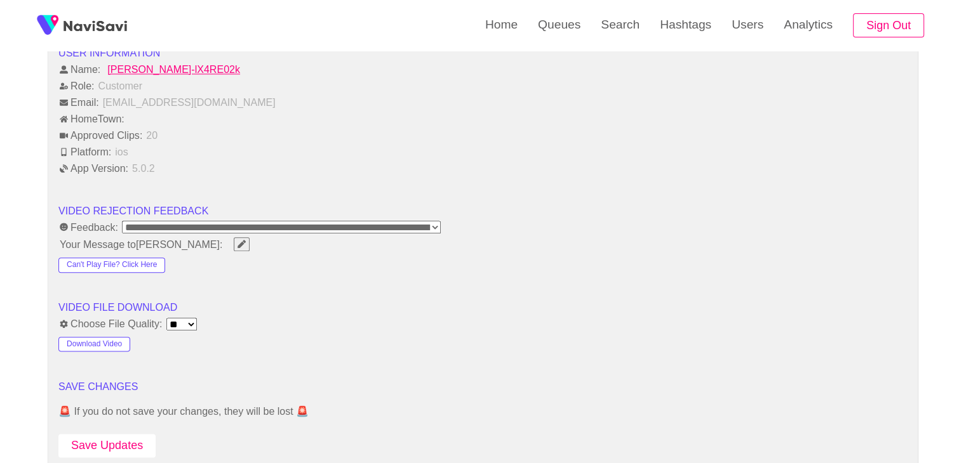
click at [112, 434] on button "Save Updates" at bounding box center [106, 445] width 97 height 23
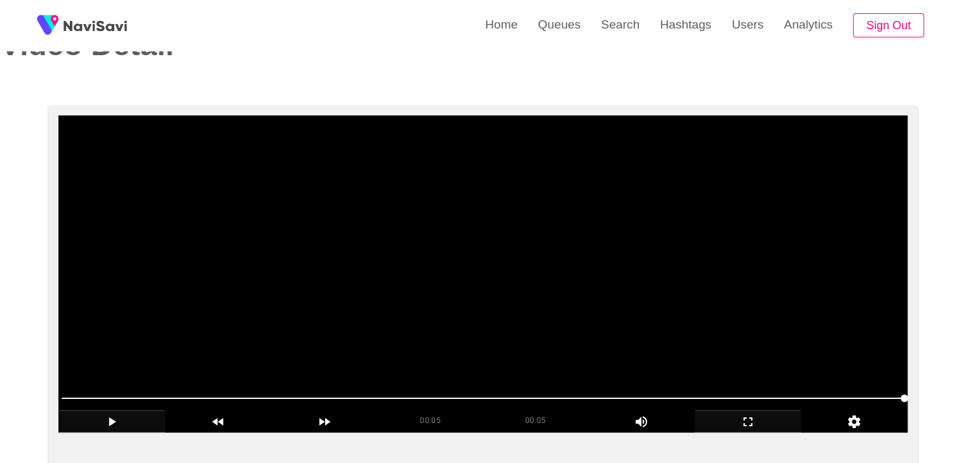
scroll to position [190, 0]
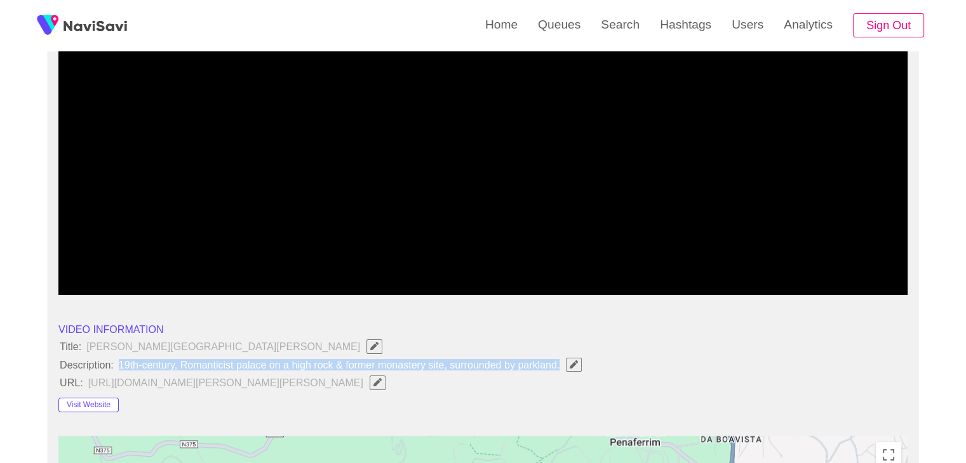
drag, startPoint x: 559, startPoint y: 364, endPoint x: 118, endPoint y: 362, distance: 440.6
click at [118, 362] on span "19th-century, Romanticist palace on a high rock & former monastery site, surrou…" at bounding box center [353, 365] width 472 height 17
copy span "19th-century, Romanticist palace on a high rock & former monastery site, surrou…"
click at [571, 363] on icon "Edit Field" at bounding box center [573, 365] width 8 height 8
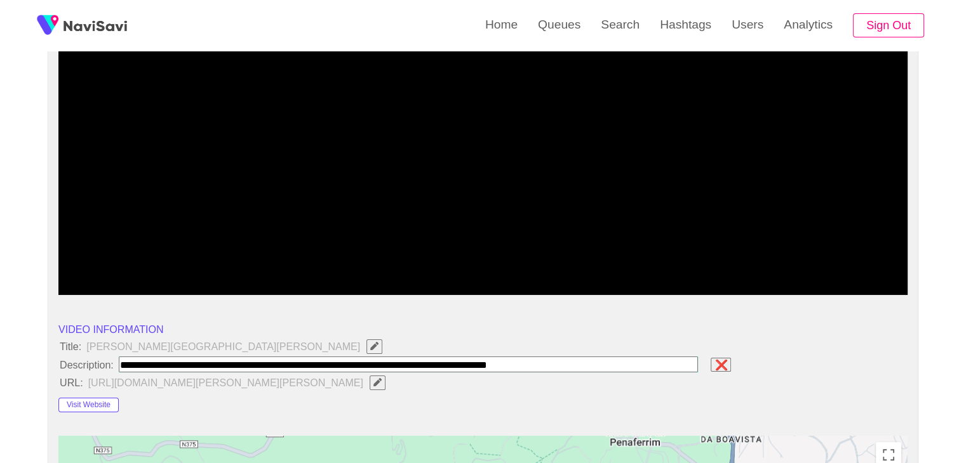
type input "**********"
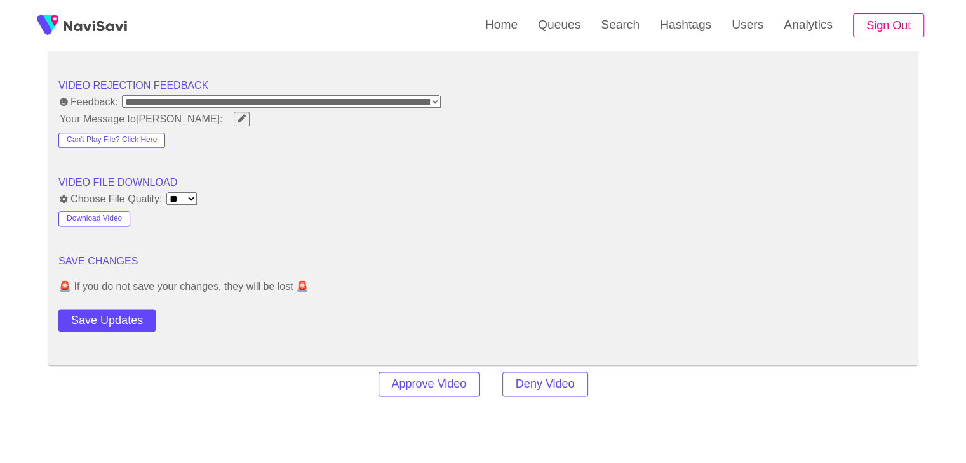
scroll to position [1592, 0]
click at [124, 323] on button "Save Updates" at bounding box center [106, 320] width 97 height 23
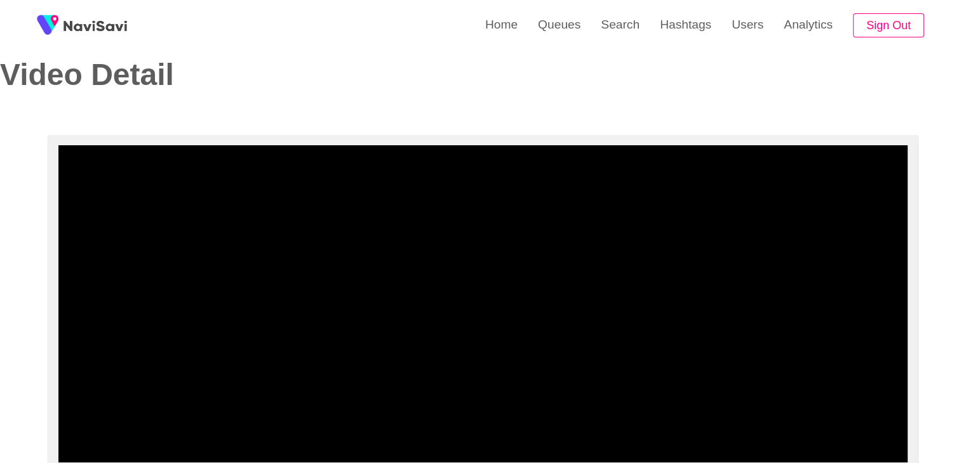
scroll to position [0, 0]
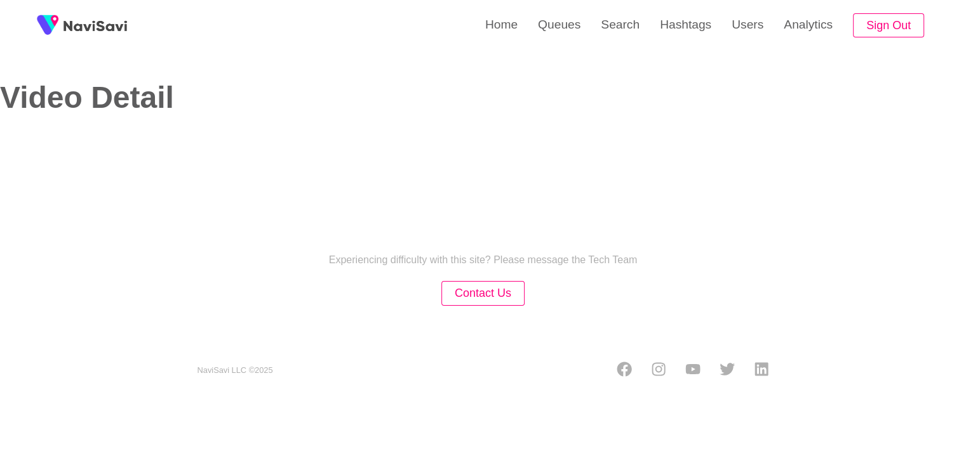
select select "**********"
select select "**"
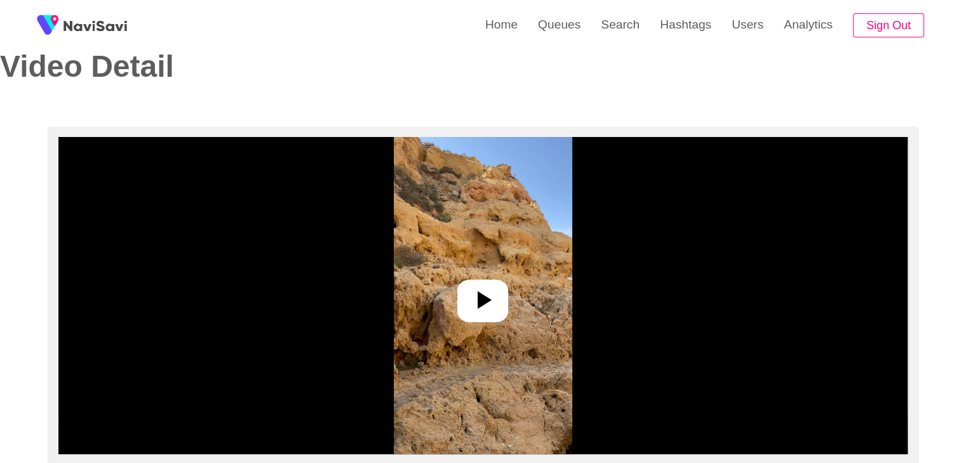
scroll to position [127, 0]
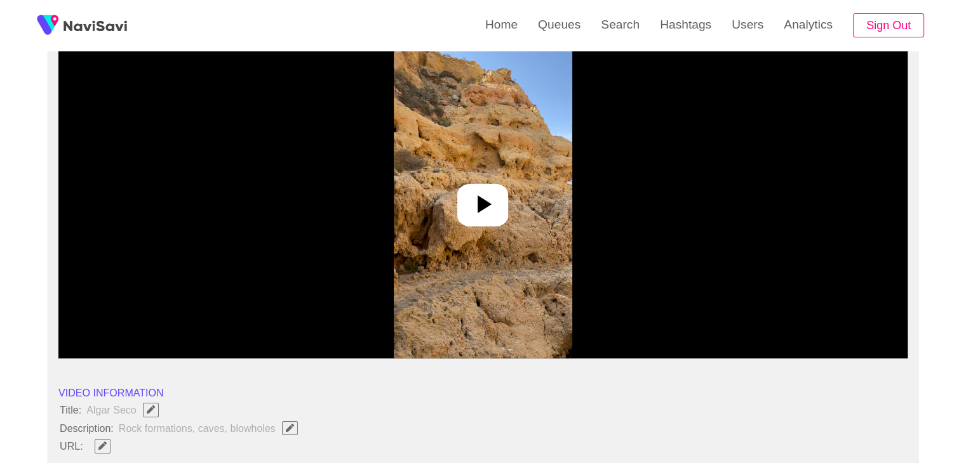
click at [483, 221] on div at bounding box center [482, 205] width 51 height 43
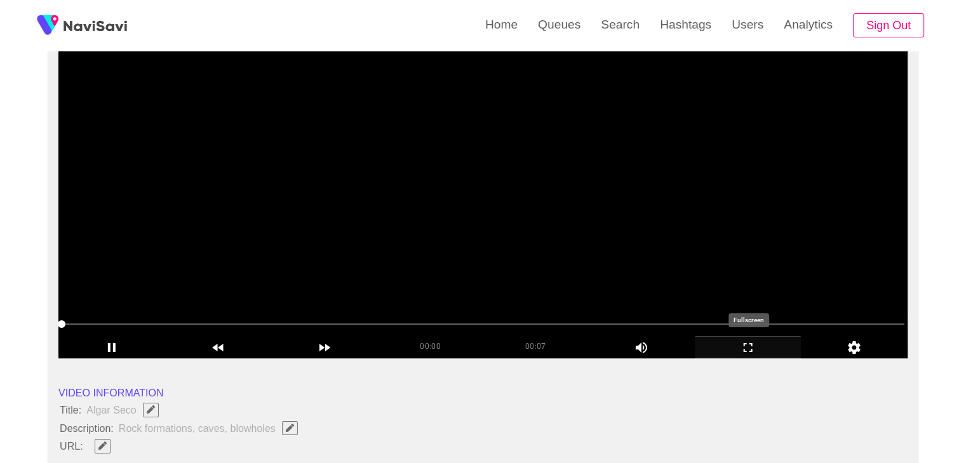
click at [754, 352] on icon "add" at bounding box center [747, 347] width 105 height 15
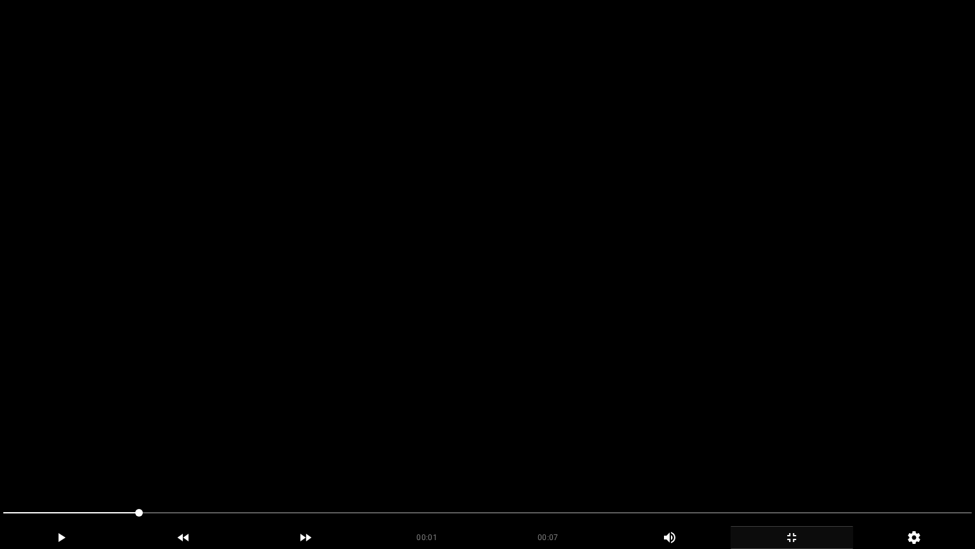
drag, startPoint x: 60, startPoint y: 508, endPoint x: 0, endPoint y: 516, distance: 60.2
click at [0, 463] on div at bounding box center [487, 514] width 979 height 34
drag, startPoint x: 97, startPoint y: 513, endPoint x: 0, endPoint y: 513, distance: 97.1
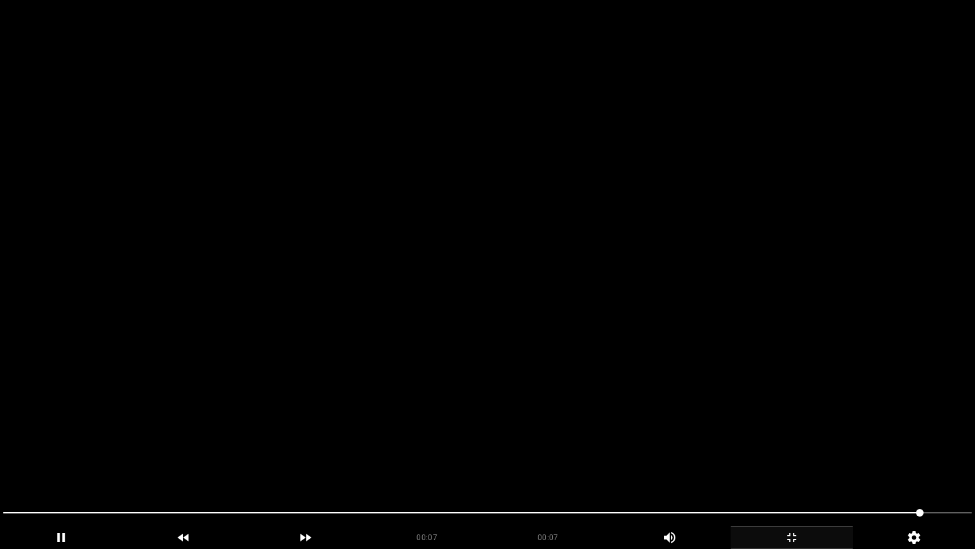
drag, startPoint x: 225, startPoint y: 514, endPoint x: 13, endPoint y: 513, distance: 212.1
click at [13, 463] on span at bounding box center [487, 512] width 969 height 20
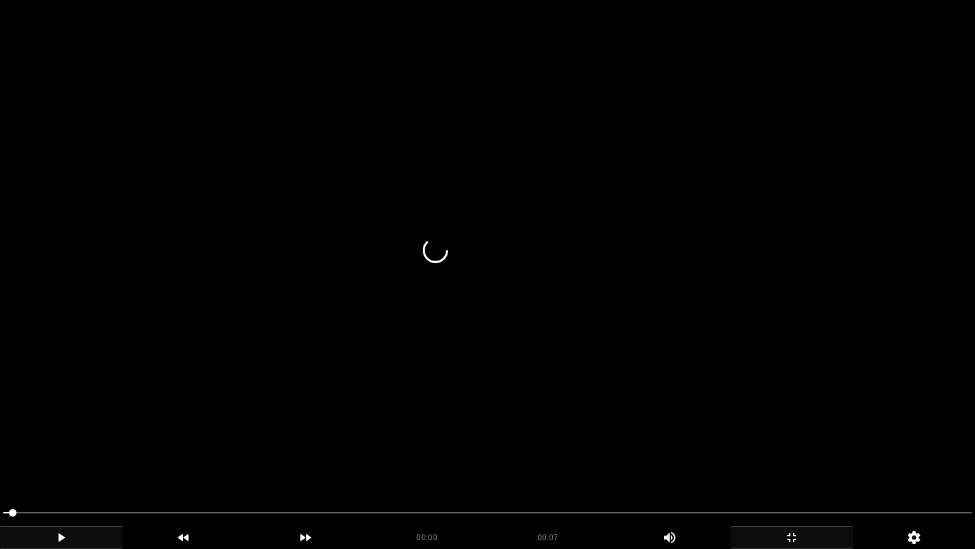
click at [62, 463] on icon "add" at bounding box center [61, 537] width 7 height 9
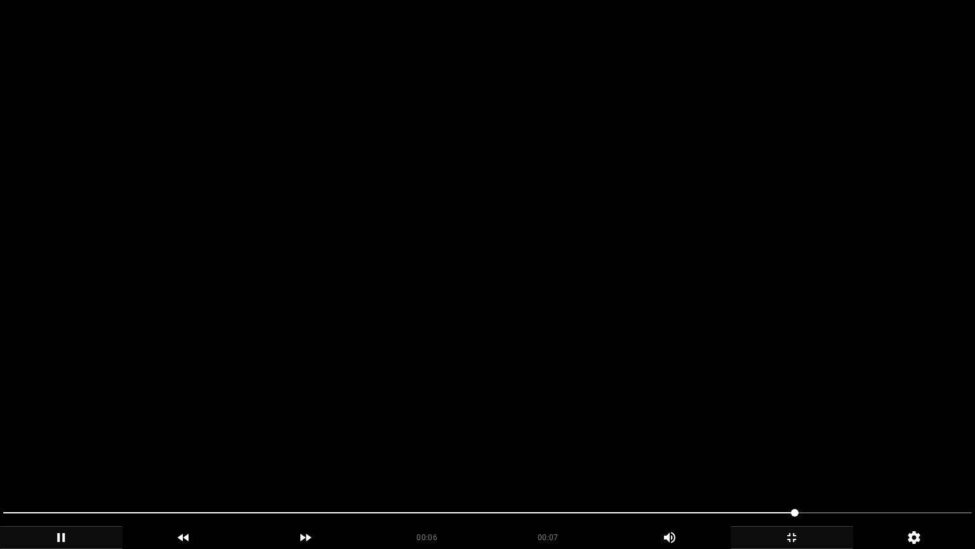
click at [790, 463] on icon "add" at bounding box center [791, 537] width 121 height 15
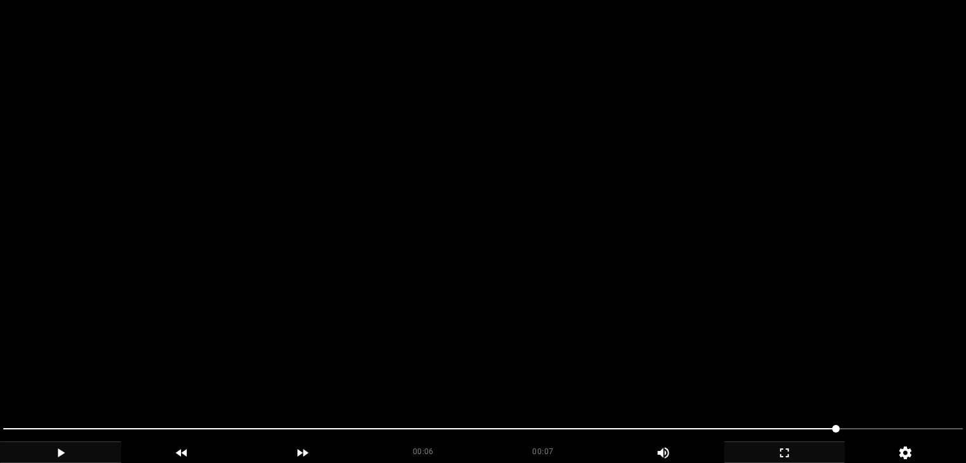
scroll to position [254, 0]
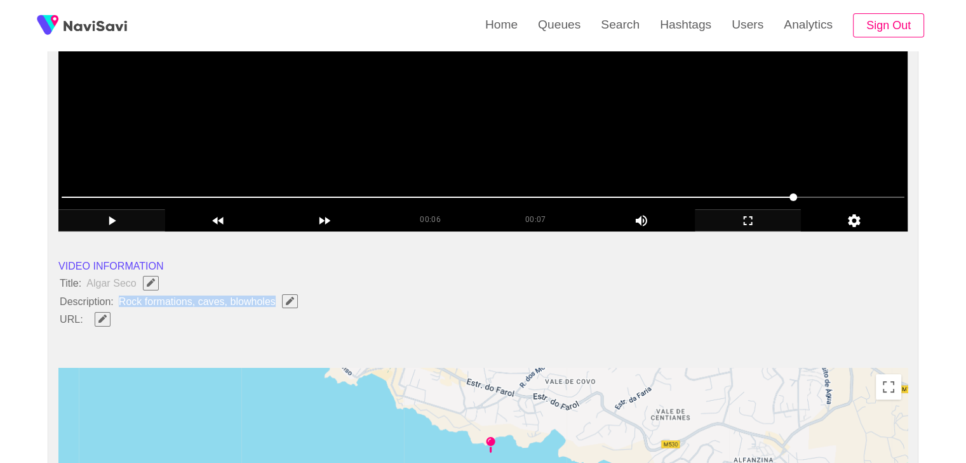
drag, startPoint x: 119, startPoint y: 298, endPoint x: 274, endPoint y: 300, distance: 155.6
click at [274, 300] on span "Rock formations, caves, blowholes" at bounding box center [211, 301] width 188 height 17
copy span "Rock formations, caves, blowholes"
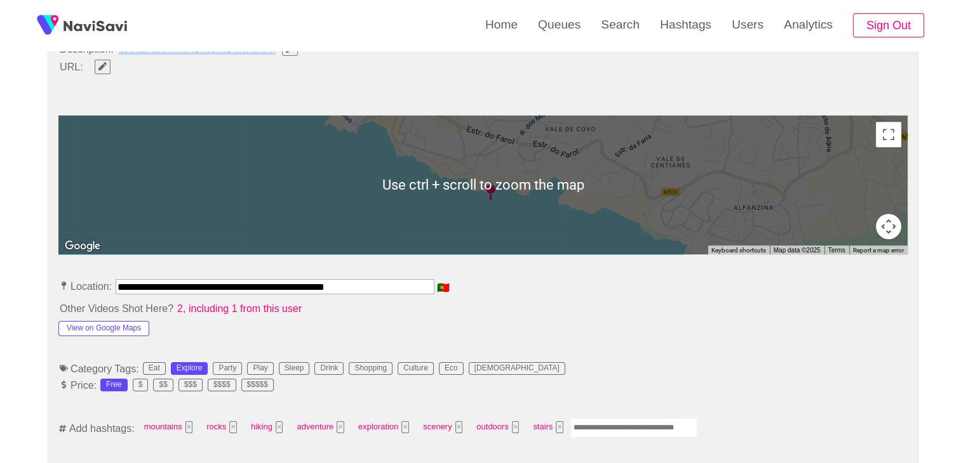
scroll to position [508, 0]
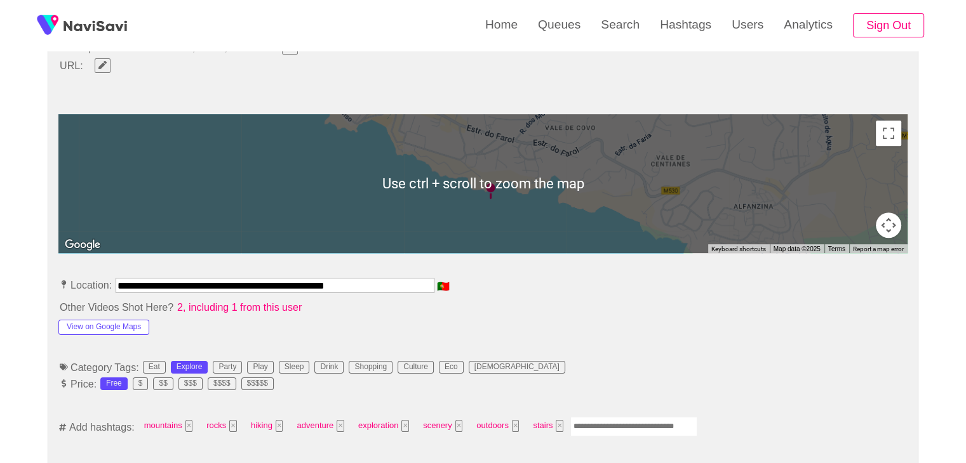
drag, startPoint x: 362, startPoint y: 283, endPoint x: 15, endPoint y: 306, distance: 347.4
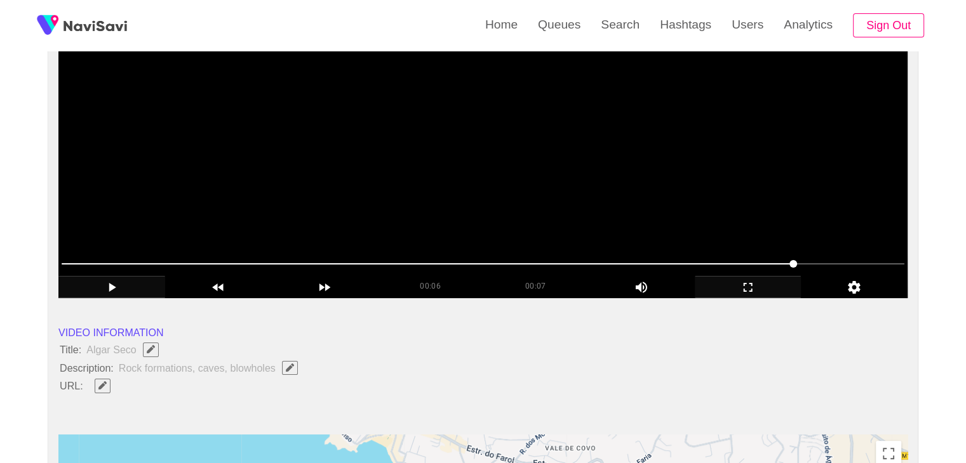
scroll to position [190, 0]
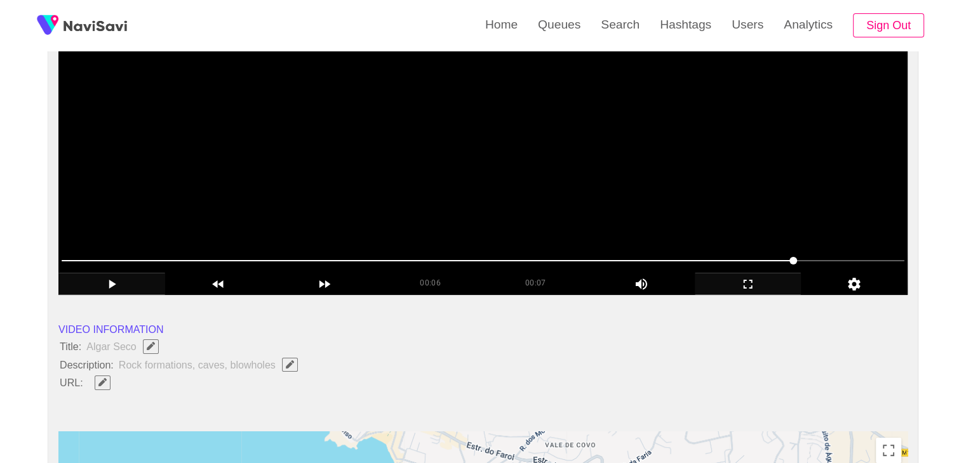
click at [177, 364] on span "Rock formations, caves, blowholes" at bounding box center [211, 365] width 188 height 17
click at [292, 364] on icon "Edit Field" at bounding box center [290, 365] width 8 height 8
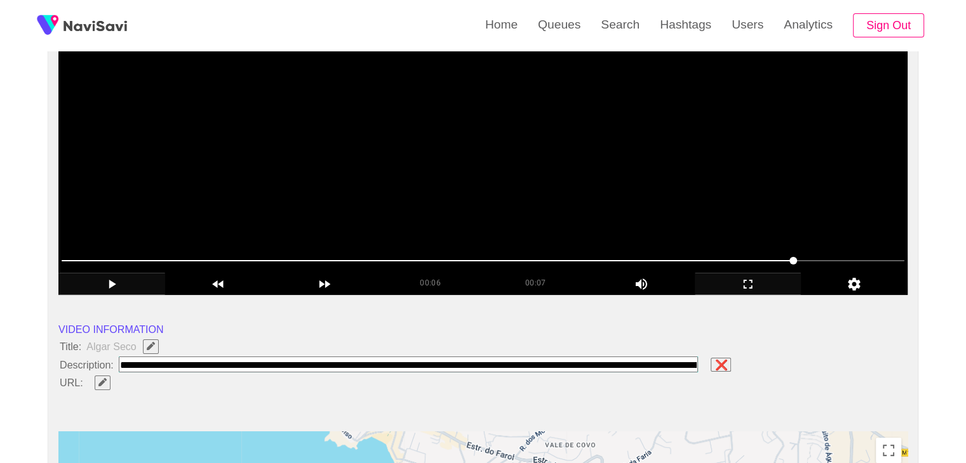
scroll to position [0, 149]
type input "**********"
click at [585, 361] on input "field" at bounding box center [411, 365] width 585 height 16
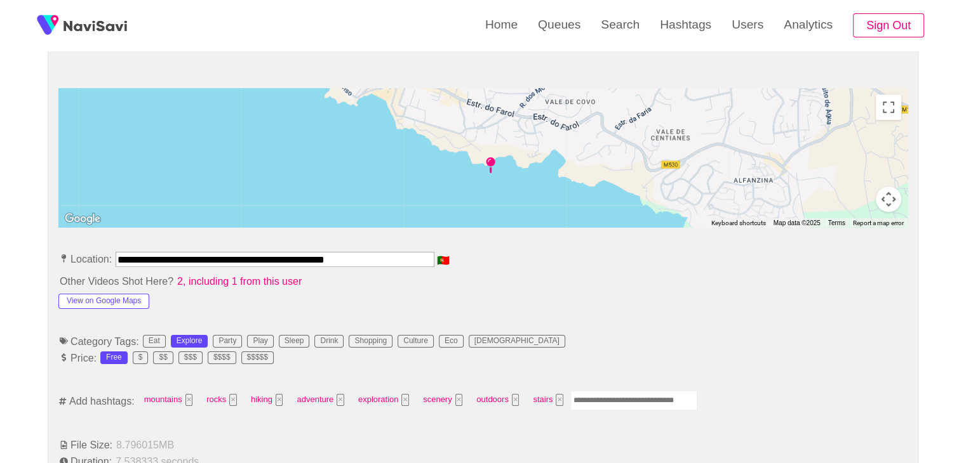
scroll to position [508, 0]
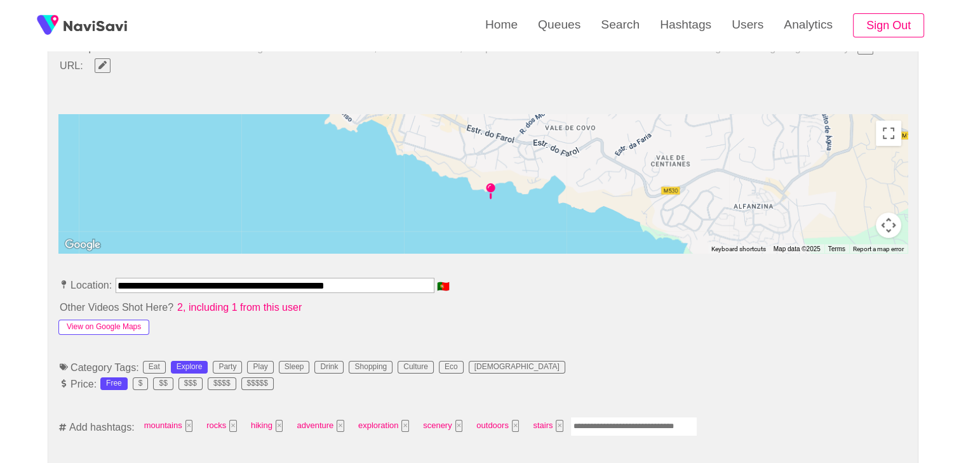
click at [116, 322] on button "View on Google Maps" at bounding box center [103, 327] width 91 height 15
drag, startPoint x: 363, startPoint y: 283, endPoint x: 27, endPoint y: 275, distance: 336.6
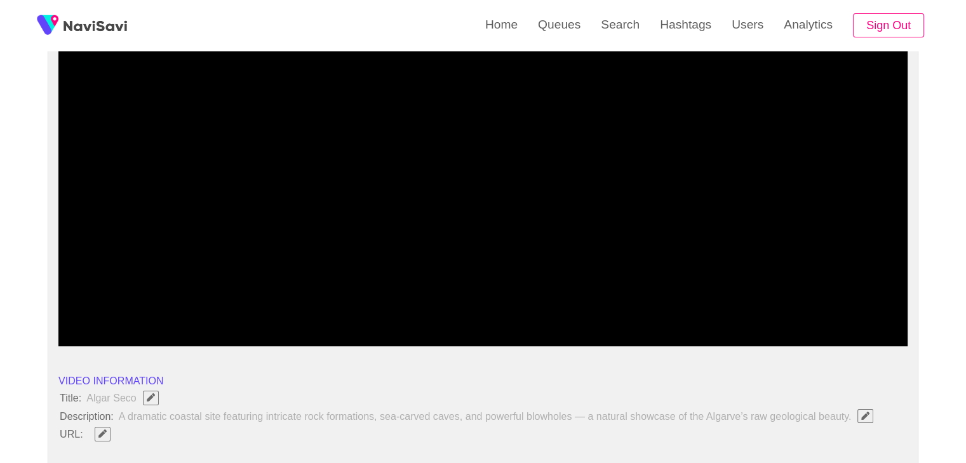
scroll to position [254, 0]
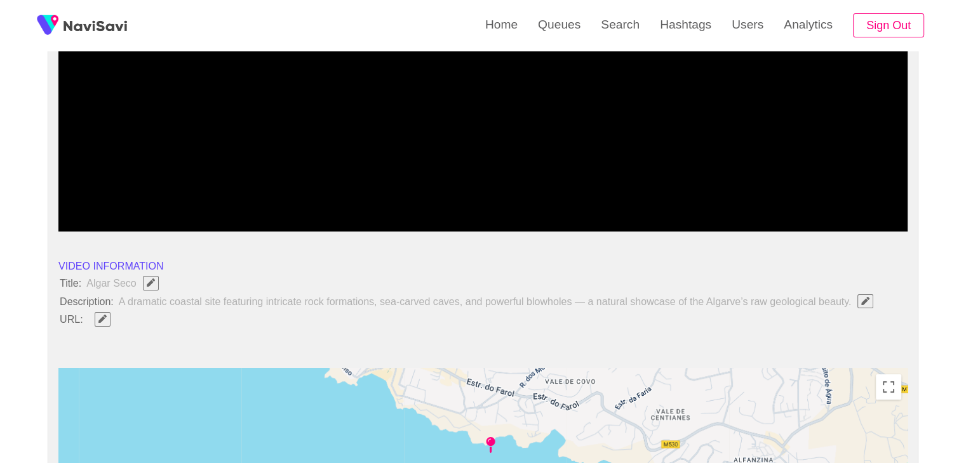
click at [104, 320] on icon "Edit Field" at bounding box center [102, 319] width 8 height 8
click at [145, 321] on input "field" at bounding box center [378, 320] width 580 height 16
type input "**********"
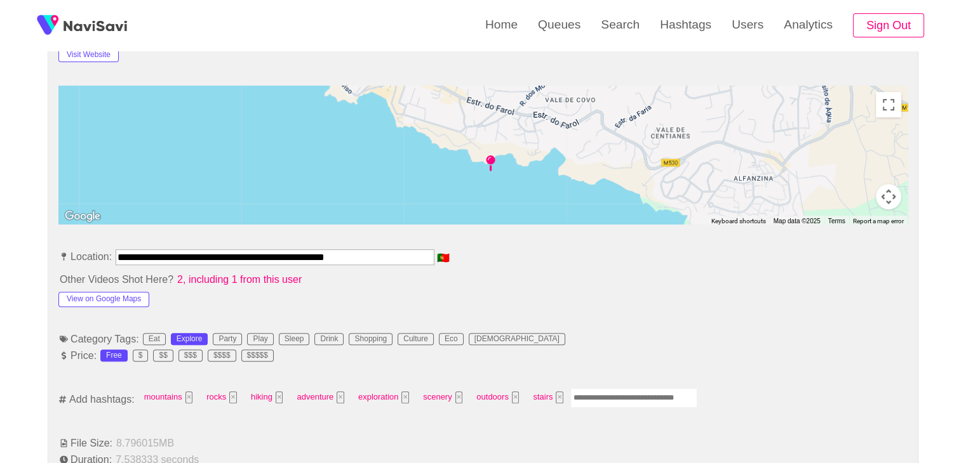
scroll to position [762, 0]
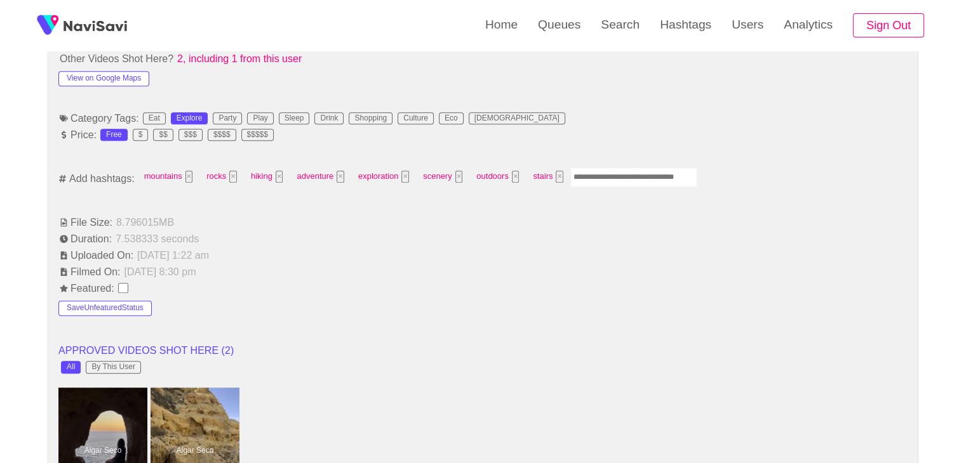
click at [612, 175] on input "Enter tag here and press return" at bounding box center [633, 178] width 127 height 20
type input "*********"
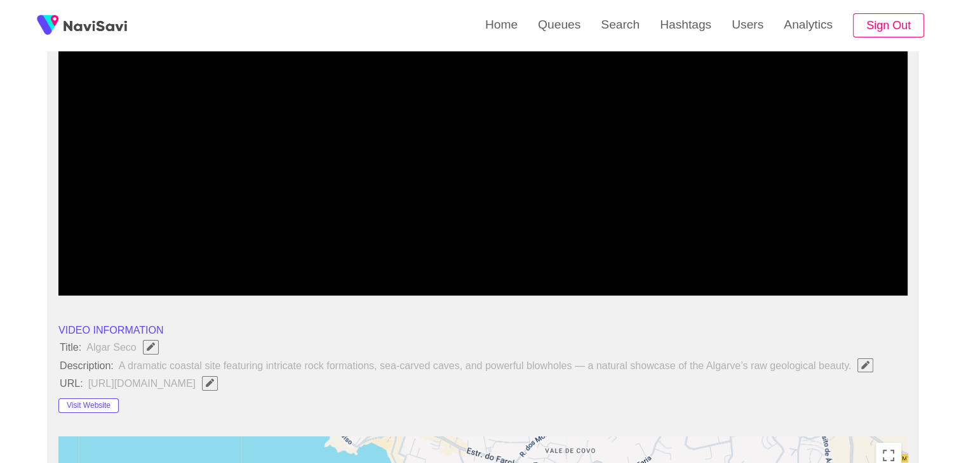
scroll to position [190, 0]
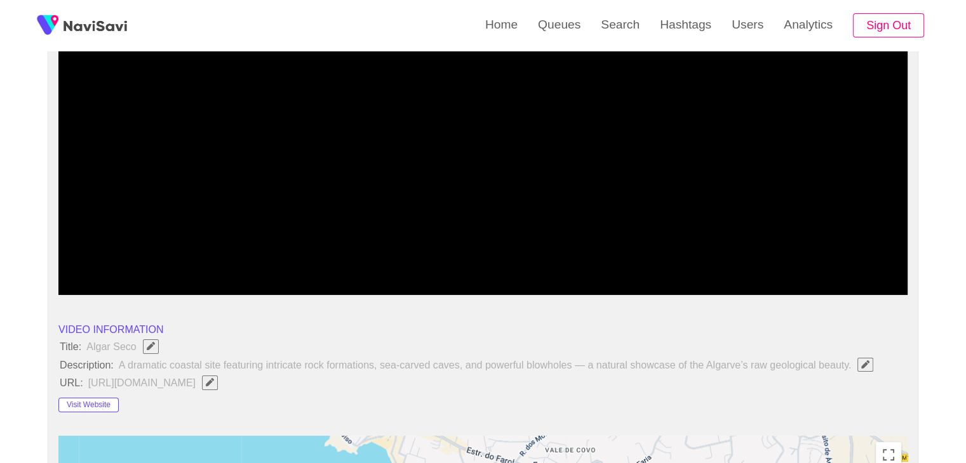
click at [284, 258] on span at bounding box center [483, 261] width 843 height 20
click at [147, 258] on span at bounding box center [483, 261] width 843 height 20
drag, startPoint x: 57, startPoint y: 267, endPoint x: 34, endPoint y: 260, distance: 23.1
drag, startPoint x: 103, startPoint y: 263, endPoint x: 0, endPoint y: 277, distance: 104.4
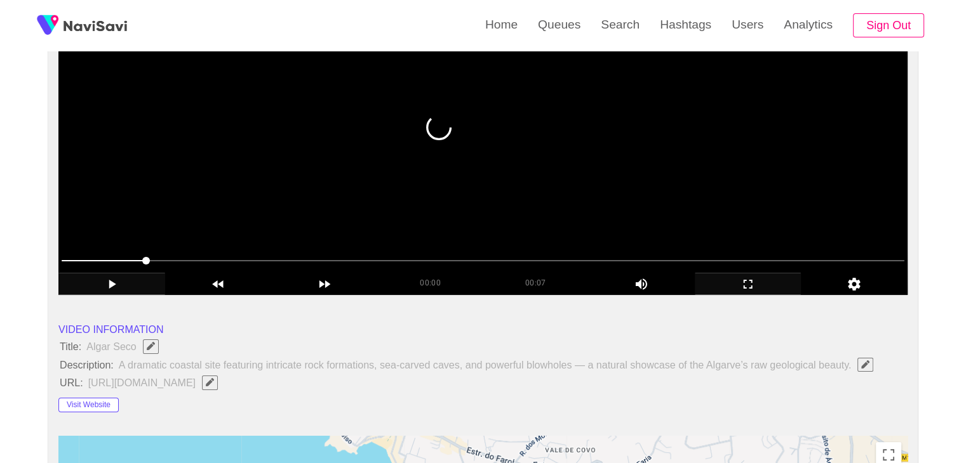
click at [90, 257] on span at bounding box center [483, 261] width 843 height 20
click at [90, 257] on span at bounding box center [87, 261] width 8 height 8
click at [70, 260] on span at bounding box center [483, 261] width 843 height 20
click at [70, 260] on span at bounding box center [70, 261] width 8 height 8
click at [67, 262] on span at bounding box center [71, 261] width 8 height 8
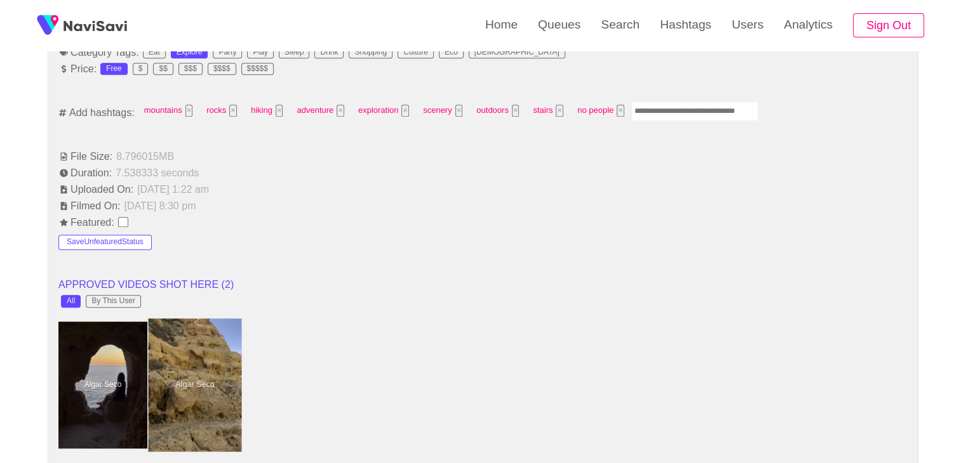
scroll to position [825, 0]
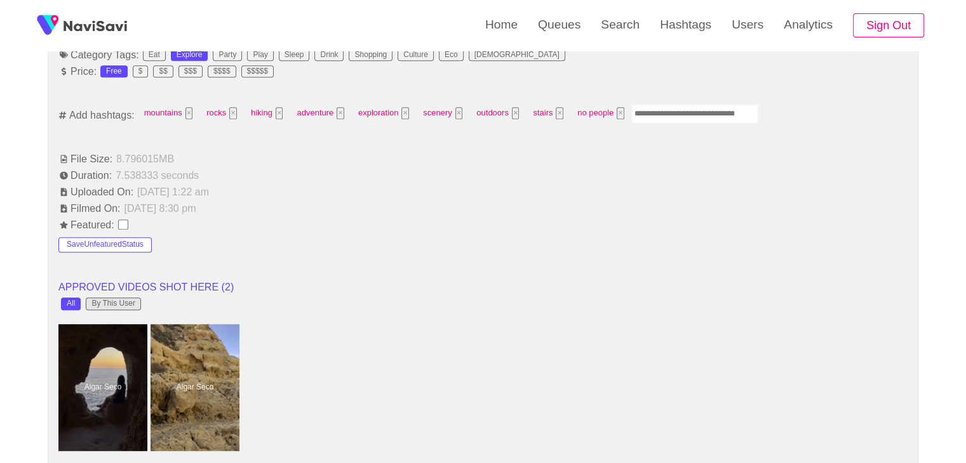
click at [113, 300] on div "By This User" at bounding box center [112, 304] width 43 height 9
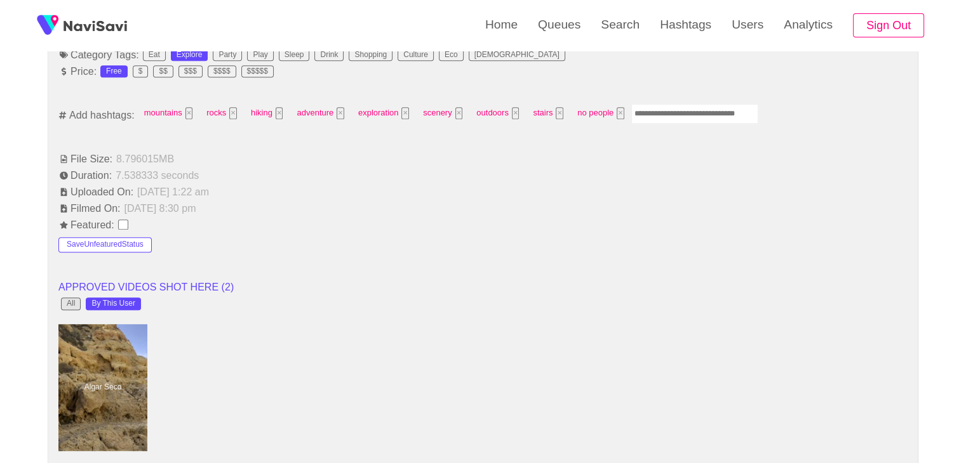
click at [72, 300] on div "All" at bounding box center [71, 304] width 8 height 9
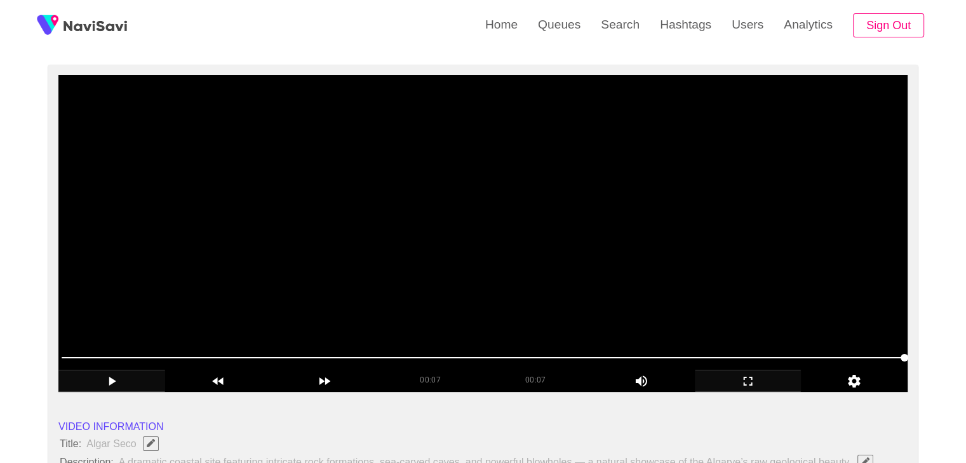
scroll to position [127, 0]
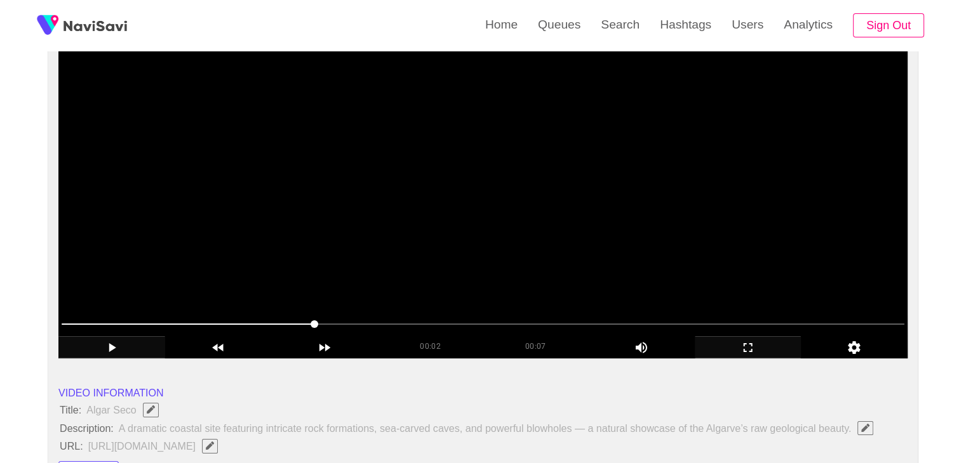
drag, startPoint x: 376, startPoint y: 322, endPoint x: 297, endPoint y: 316, distance: 78.9
click at [414, 324] on span at bounding box center [483, 324] width 843 height 1
click at [488, 320] on span at bounding box center [483, 324] width 843 height 20
click at [656, 320] on span at bounding box center [483, 324] width 843 height 20
click at [791, 314] on span at bounding box center [483, 324] width 843 height 20
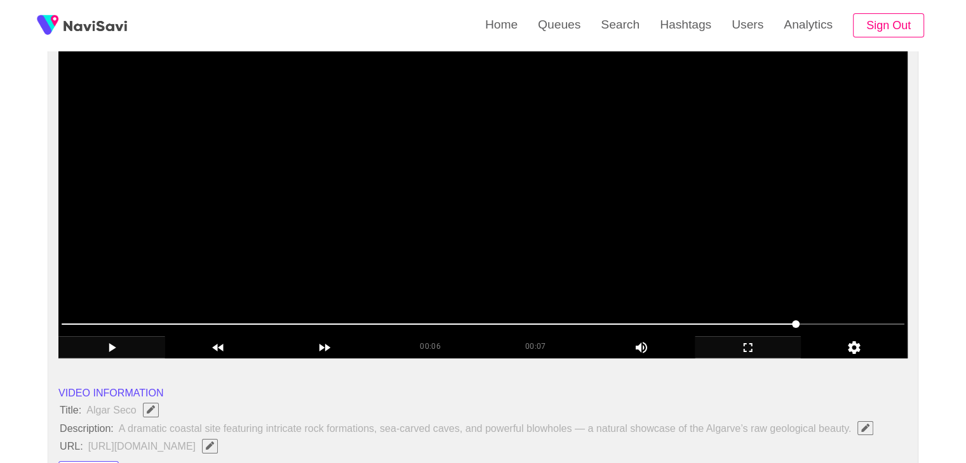
click at [829, 317] on span at bounding box center [483, 324] width 843 height 20
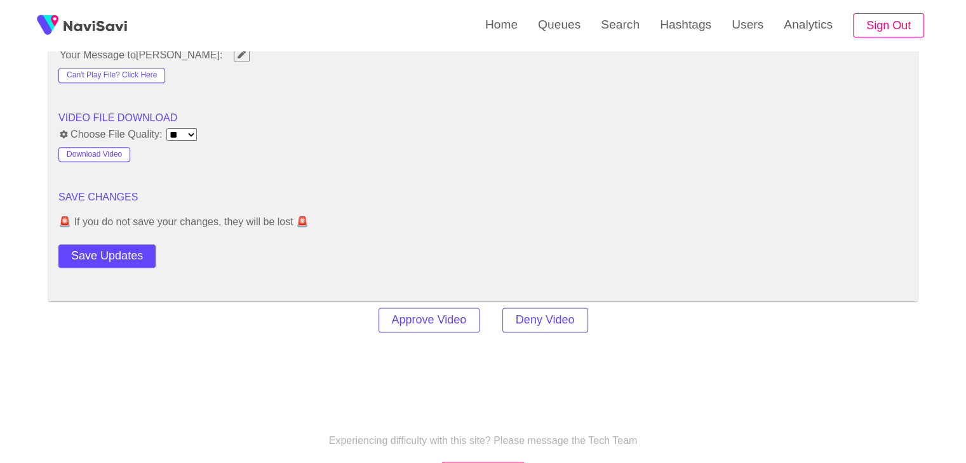
scroll to position [1651, 0]
click at [125, 255] on button "Save Updates" at bounding box center [106, 255] width 97 height 23
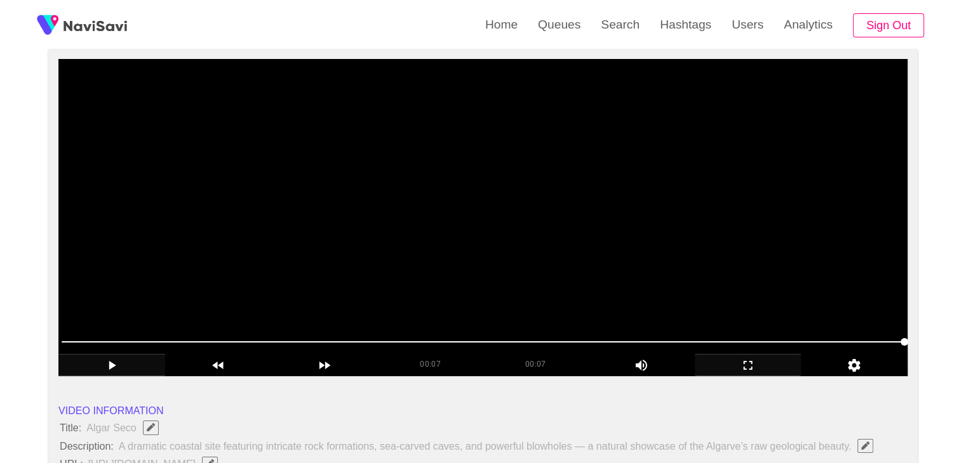
scroll to position [127, 0]
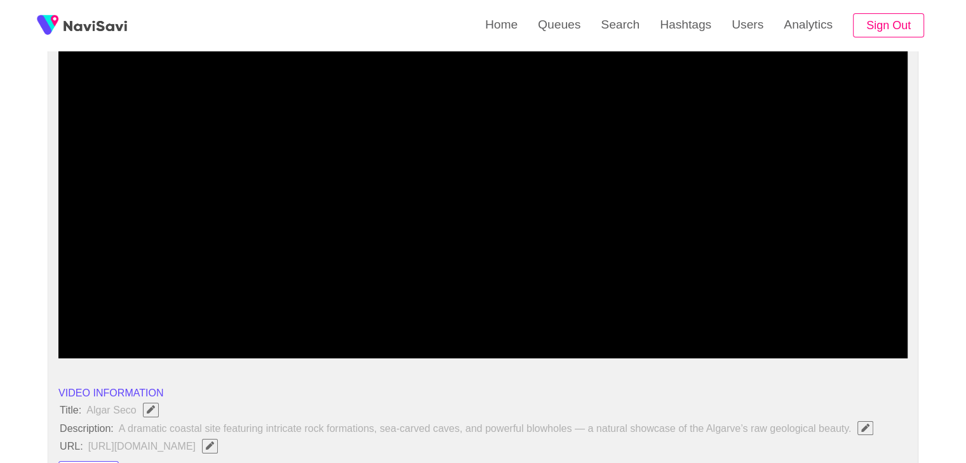
click at [340, 321] on span at bounding box center [483, 324] width 843 height 20
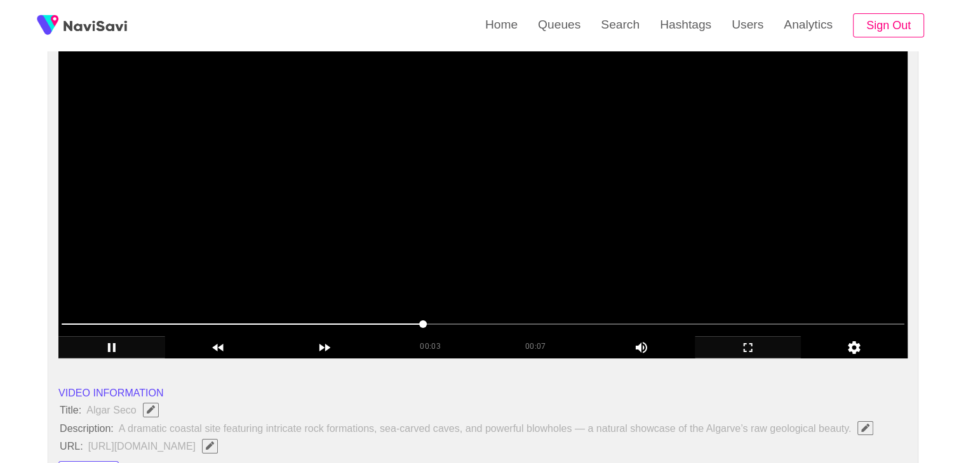
click at [467, 231] on video at bounding box center [482, 199] width 849 height 317
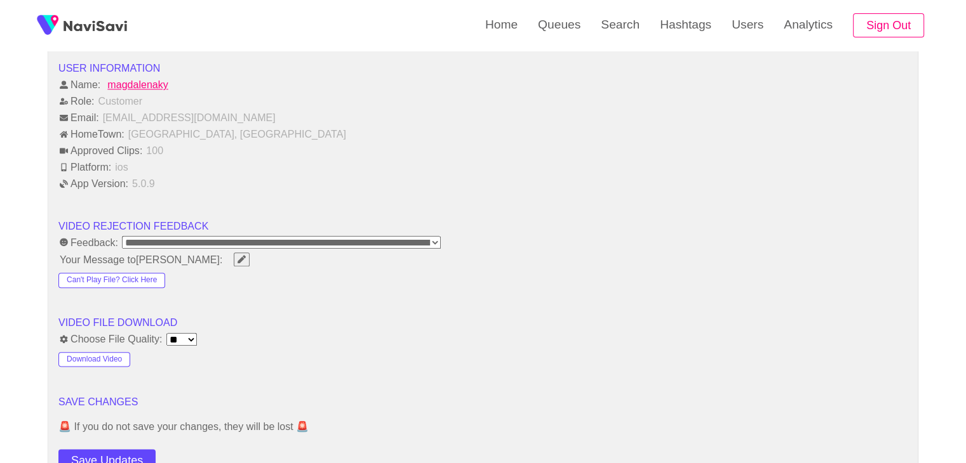
scroll to position [1460, 0]
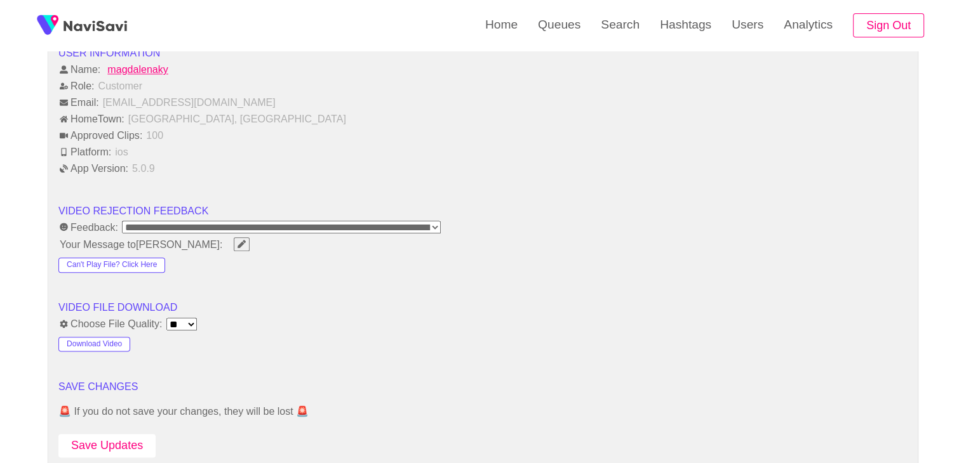
click at [112, 436] on button "Save Updates" at bounding box center [106, 445] width 97 height 23
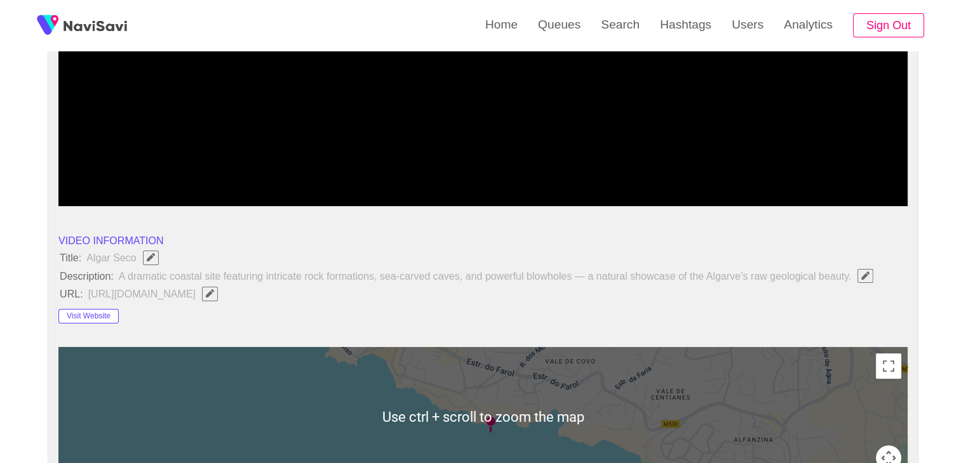
scroll to position [254, 0]
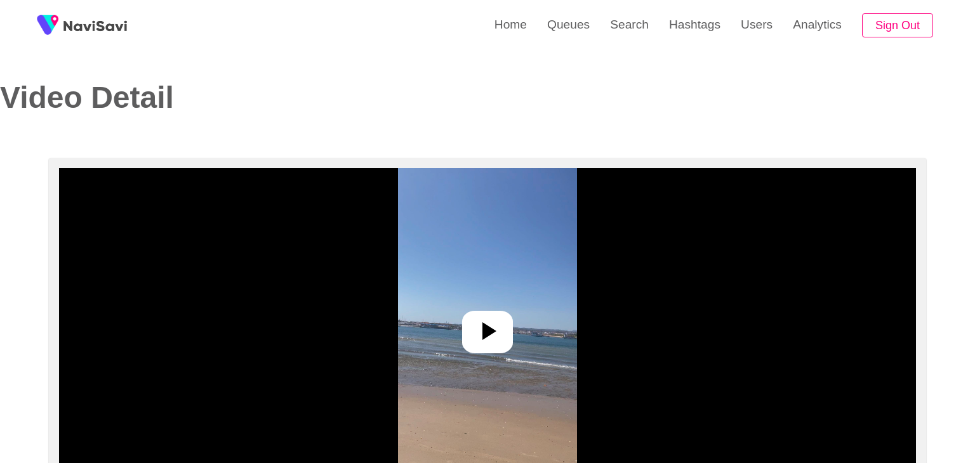
select select "**********"
select select "**"
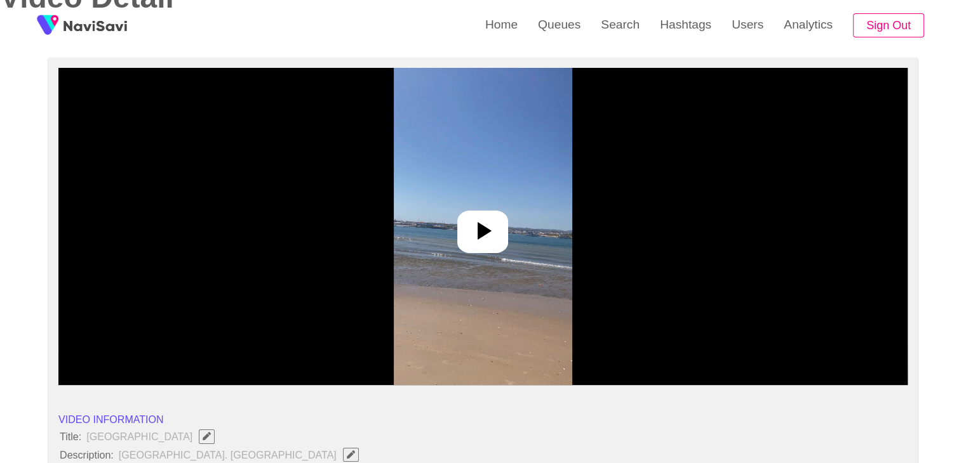
scroll to position [127, 0]
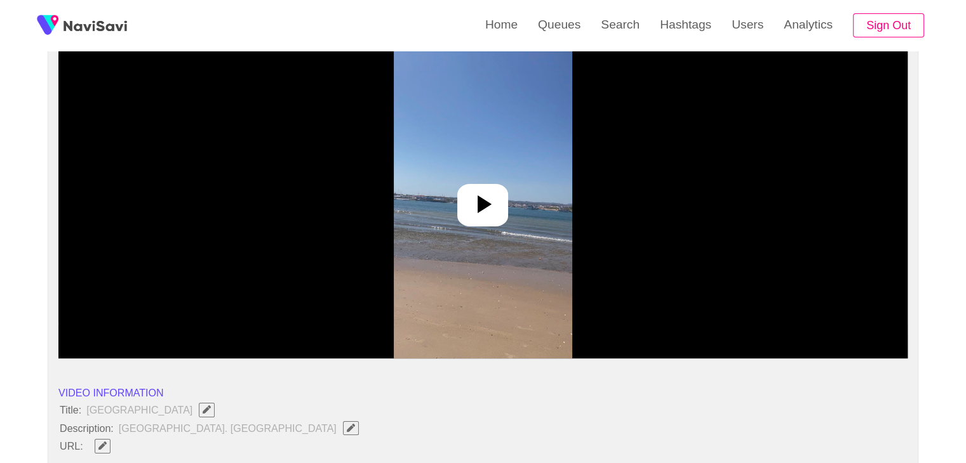
click at [479, 204] on icon at bounding box center [484, 205] width 14 height 18
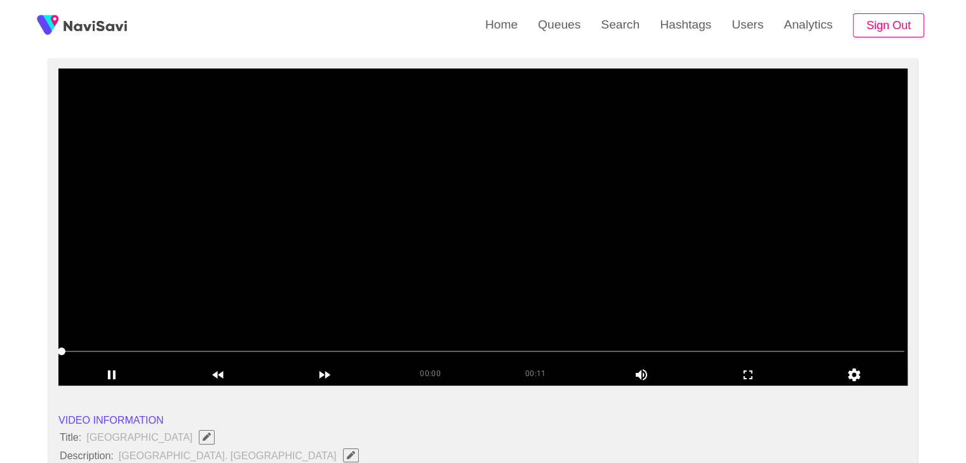
scroll to position [63, 0]
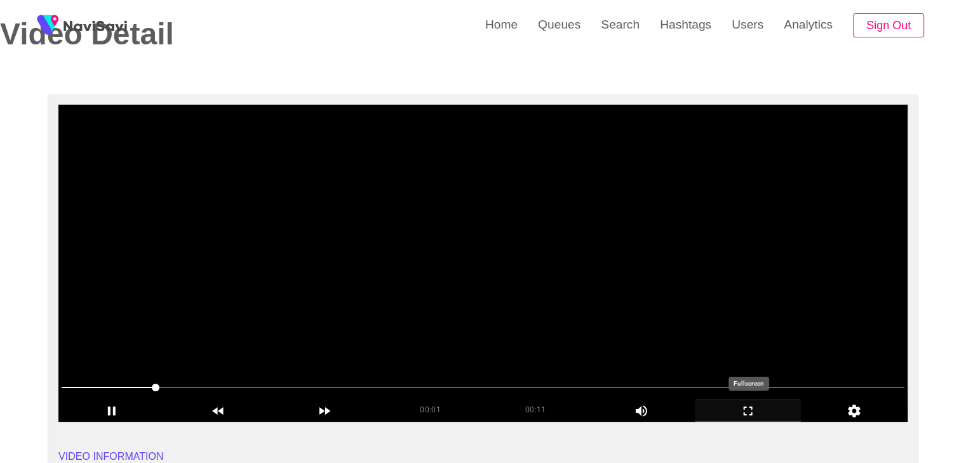
click at [754, 410] on icon "add" at bounding box center [747, 411] width 105 height 15
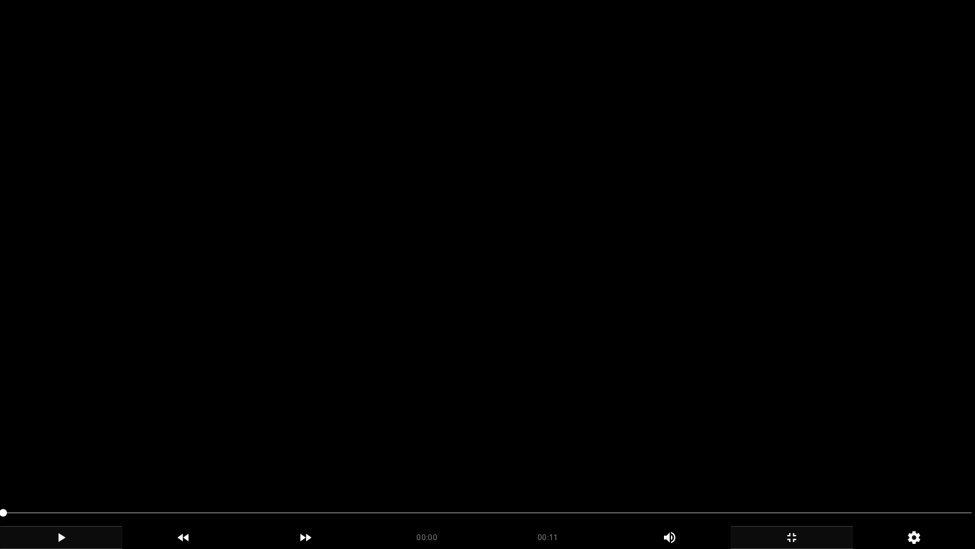
drag, startPoint x: 51, startPoint y: 548, endPoint x: 68, endPoint y: 545, distance: 16.7
click at [52, 463] on div "add" at bounding box center [61, 537] width 123 height 23
click at [81, 463] on icon "add" at bounding box center [61, 537] width 121 height 15
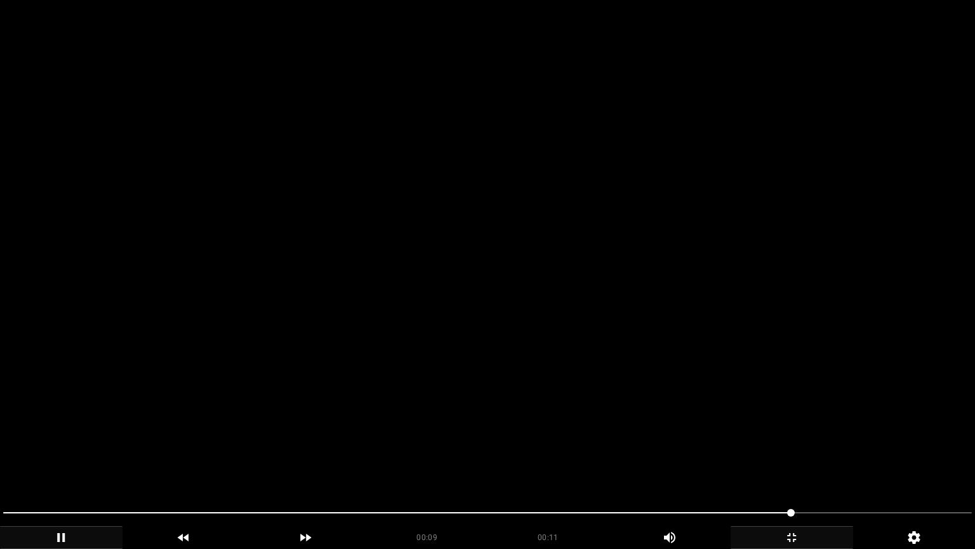
click at [37, 463] on span at bounding box center [487, 512] width 969 height 20
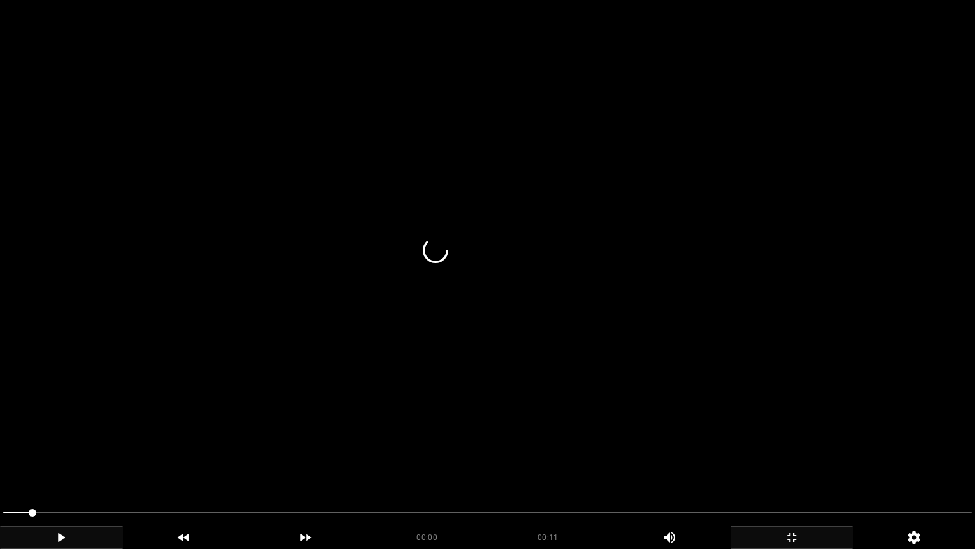
drag, startPoint x: 38, startPoint y: 508, endPoint x: 0, endPoint y: 504, distance: 38.3
click at [0, 463] on div at bounding box center [487, 514] width 979 height 34
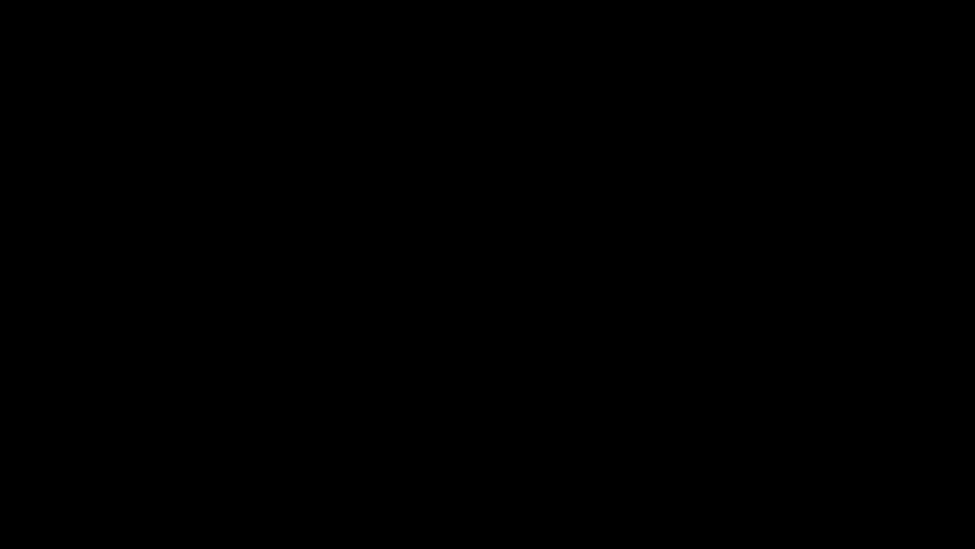
click at [930, 463] on icon "add" at bounding box center [914, 537] width 121 height 15
click at [922, 463] on icon "add" at bounding box center [914, 538] width 102 height 90
click at [67, 463] on icon "add" at bounding box center [61, 537] width 121 height 15
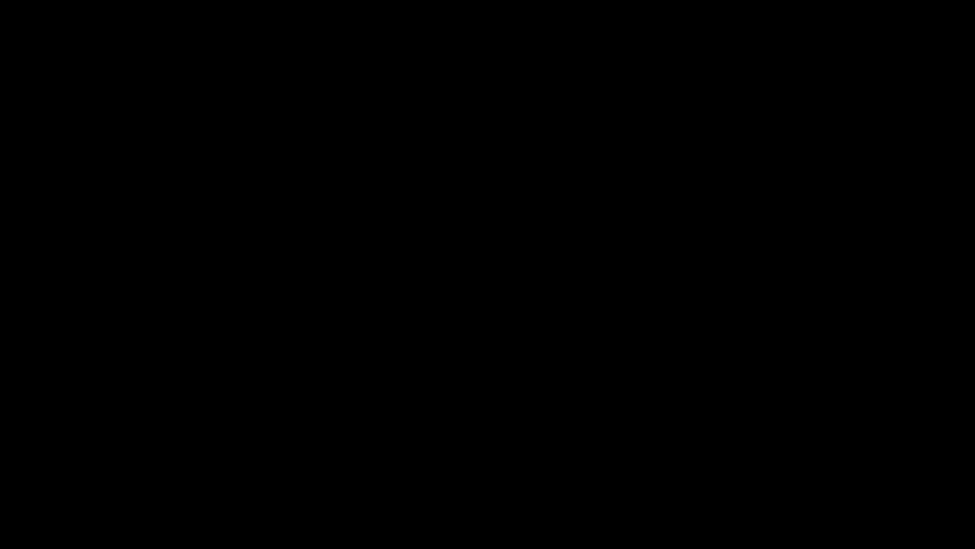
click at [65, 463] on icon "add" at bounding box center [61, 537] width 121 height 15
click at [63, 463] on icon "add" at bounding box center [61, 537] width 8 height 9
click at [63, 463] on icon "add" at bounding box center [61, 537] width 7 height 9
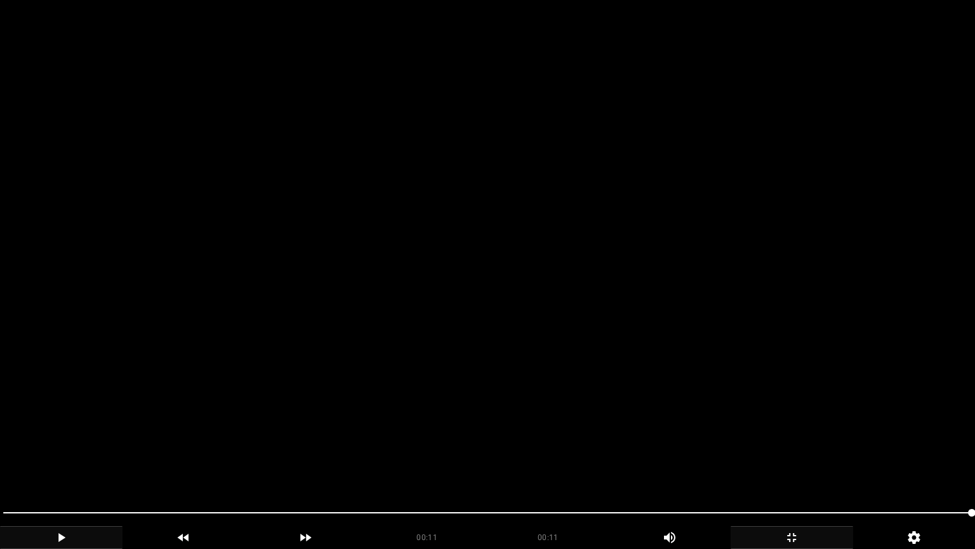
drag, startPoint x: 423, startPoint y: 516, endPoint x: 334, endPoint y: 516, distance: 88.9
click at [334, 463] on span at bounding box center [487, 512] width 969 height 20
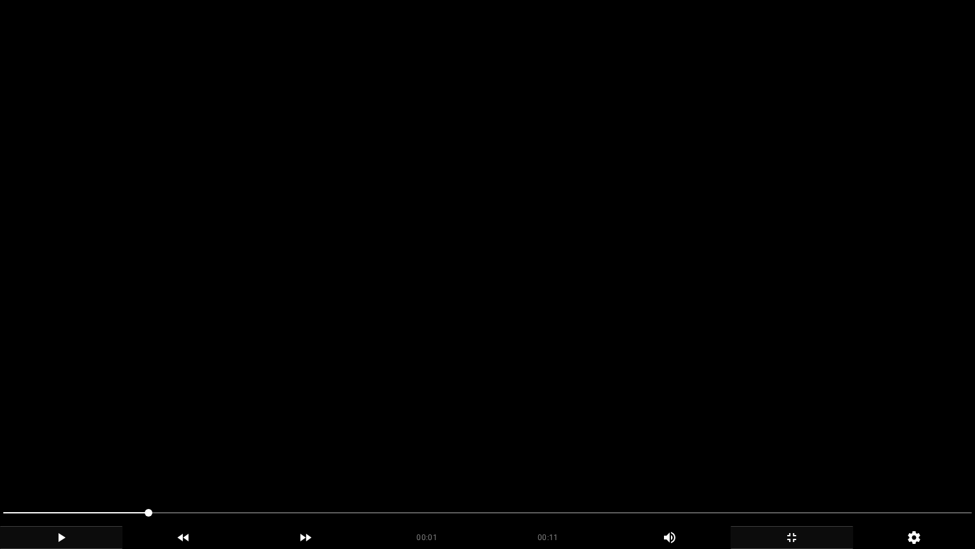
click at [119, 463] on span at bounding box center [487, 512] width 969 height 20
click at [274, 463] on span at bounding box center [487, 512] width 969 height 20
drag, startPoint x: 345, startPoint y: 509, endPoint x: 353, endPoint y: 509, distance: 8.3
click at [353, 463] on span at bounding box center [487, 512] width 969 height 20
drag, startPoint x: 418, startPoint y: 506, endPoint x: 428, endPoint y: 506, distance: 10.2
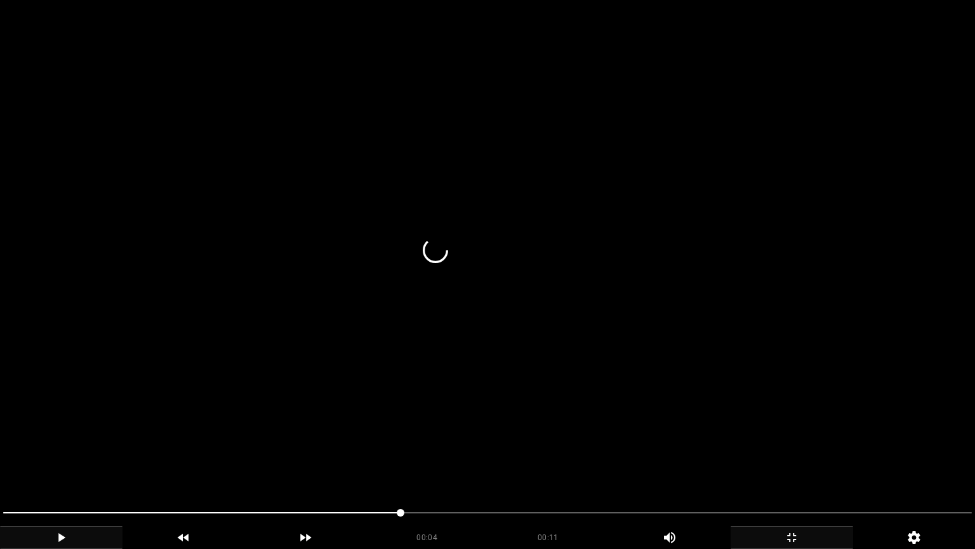
click at [428, 463] on span at bounding box center [487, 512] width 969 height 20
click at [477, 463] on span at bounding box center [487, 512] width 969 height 20
drag, startPoint x: 490, startPoint y: 503, endPoint x: 500, endPoint y: 503, distance: 10.2
click at [498, 463] on div at bounding box center [487, 514] width 979 height 34
drag, startPoint x: 518, startPoint y: 503, endPoint x: 531, endPoint y: 501, distance: 12.8
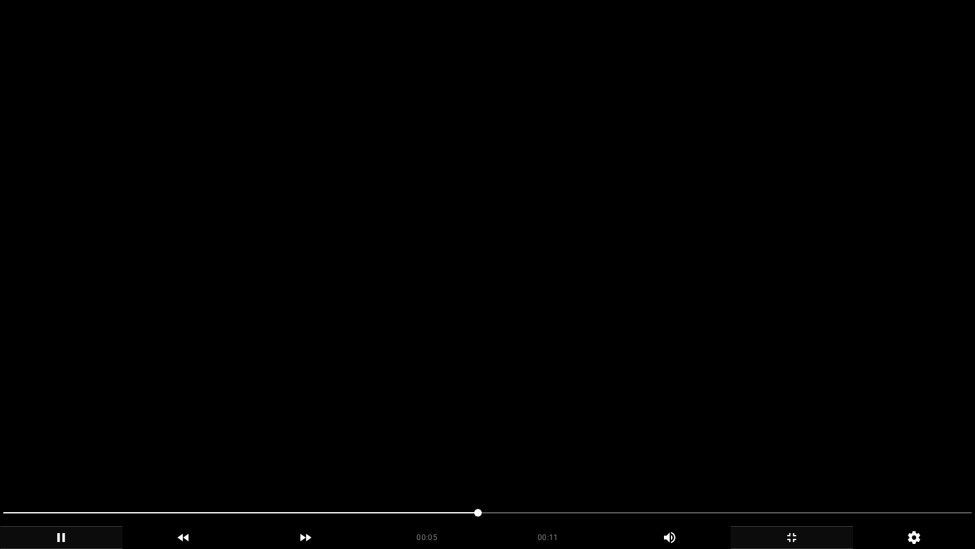
click at [528, 463] on div at bounding box center [487, 514] width 979 height 34
click at [538, 463] on div at bounding box center [487, 514] width 979 height 34
drag, startPoint x: 564, startPoint y: 500, endPoint x: 577, endPoint y: 500, distance: 12.7
click at [568, 463] on div at bounding box center [487, 514] width 979 height 34
click at [580, 463] on div at bounding box center [487, 514] width 979 height 34
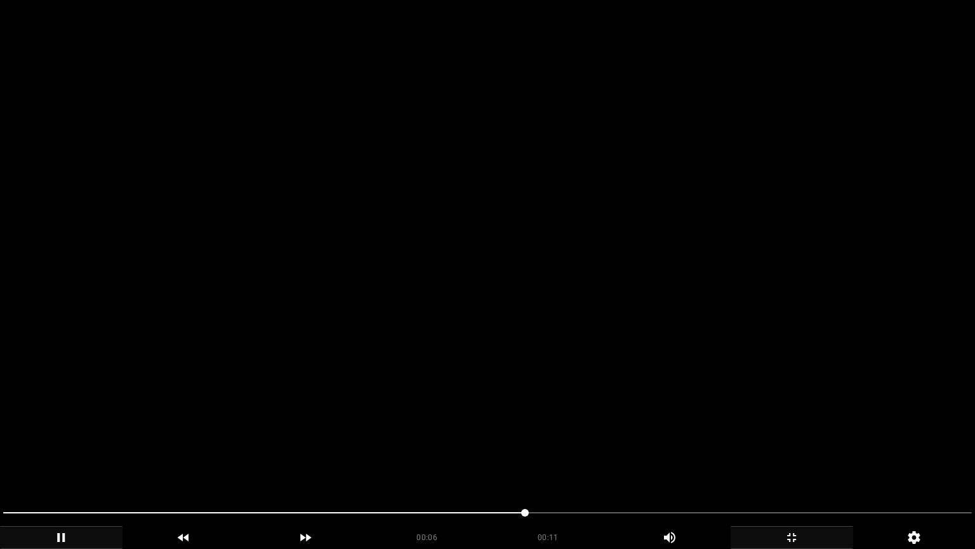
drag, startPoint x: 612, startPoint y: 498, endPoint x: 623, endPoint y: 503, distance: 12.3
click at [620, 463] on div at bounding box center [487, 514] width 979 height 34
drag, startPoint x: 681, startPoint y: 510, endPoint x: 697, endPoint y: 510, distance: 16.5
click at [697, 463] on span at bounding box center [487, 512] width 969 height 20
click at [723, 463] on span at bounding box center [487, 512] width 969 height 20
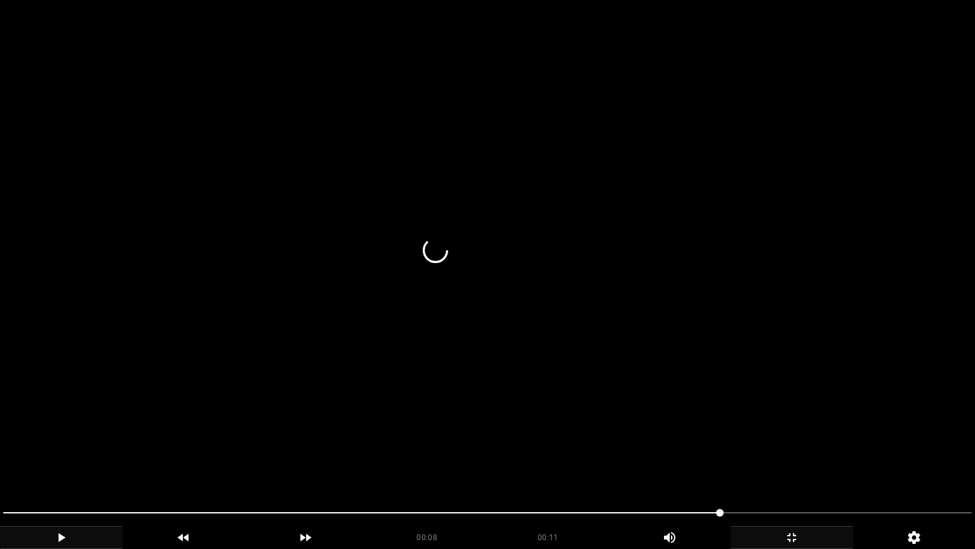
click at [749, 463] on span at bounding box center [487, 512] width 969 height 20
click at [789, 463] on span at bounding box center [487, 512] width 969 height 20
click at [815, 463] on span at bounding box center [487, 512] width 969 height 20
click at [728, 463] on video at bounding box center [487, 274] width 975 height 549
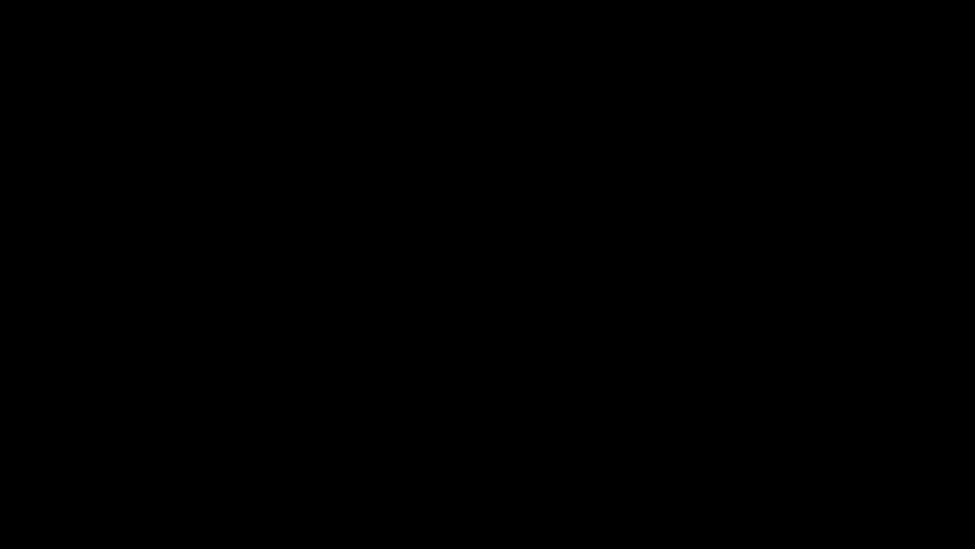
drag, startPoint x: 674, startPoint y: 515, endPoint x: 550, endPoint y: 512, distance: 123.2
drag, startPoint x: 416, startPoint y: 508, endPoint x: 366, endPoint y: 508, distance: 50.8
click at [366, 463] on span at bounding box center [487, 512] width 969 height 20
click at [331, 463] on span at bounding box center [487, 512] width 969 height 20
click at [293, 463] on span at bounding box center [168, 512] width 330 height 1
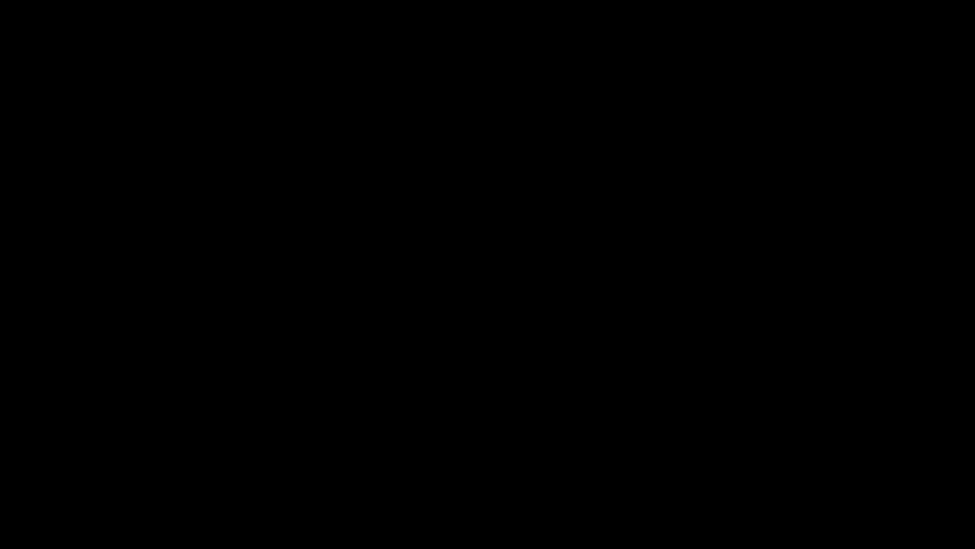
click at [787, 463] on icon "add" at bounding box center [791, 537] width 121 height 15
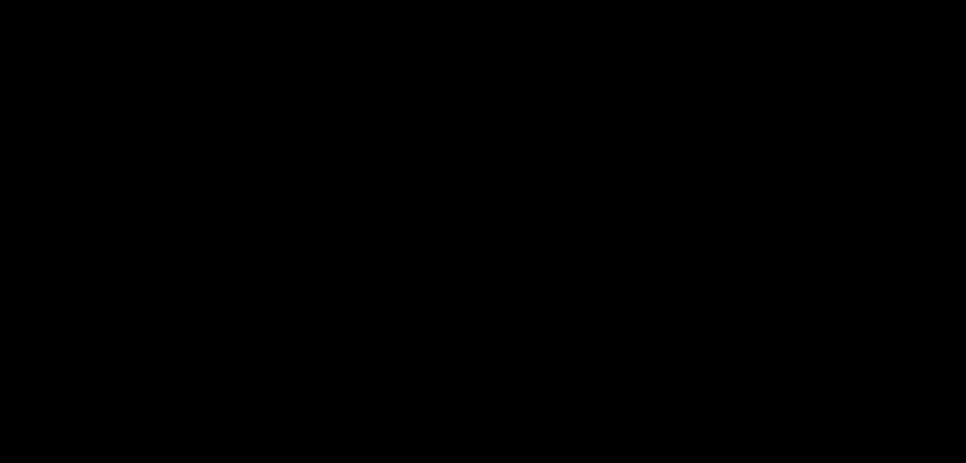
scroll to position [190, 0]
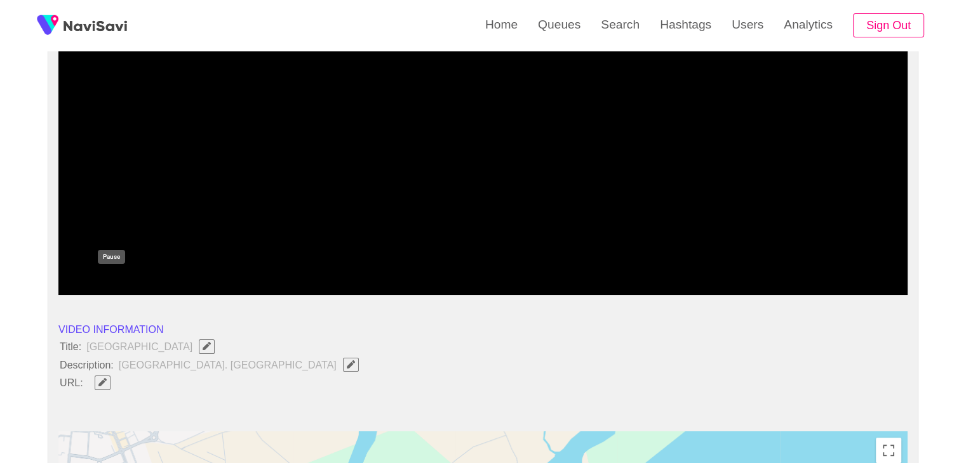
click at [109, 283] on icon "add" at bounding box center [112, 284] width 8 height 9
drag, startPoint x: 121, startPoint y: 364, endPoint x: 283, endPoint y: 366, distance: 161.9
click at [283, 366] on span "[GEOGRAPHIC_DATA]. [GEOGRAPHIC_DATA]" at bounding box center [241, 365] width 249 height 17
copy span "[GEOGRAPHIC_DATA]. [GEOGRAPHIC_DATA]"
click at [343, 358] on button "button" at bounding box center [351, 365] width 16 height 14
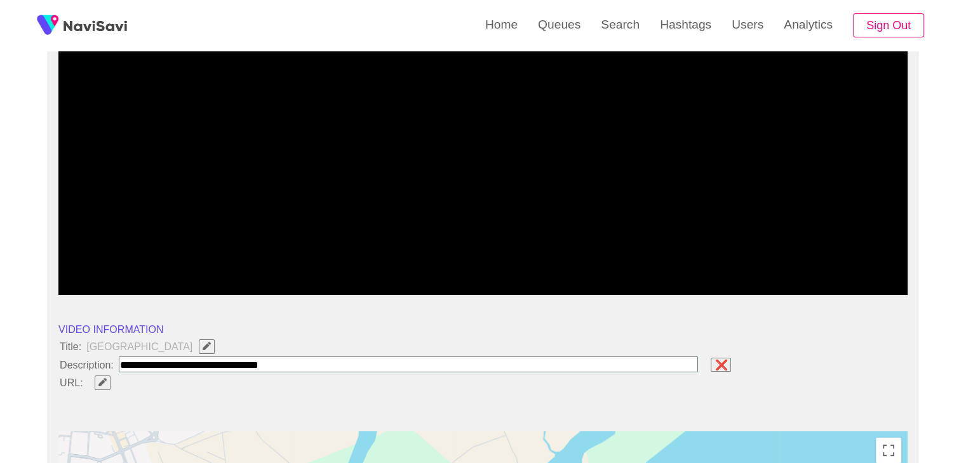
type input "**********"
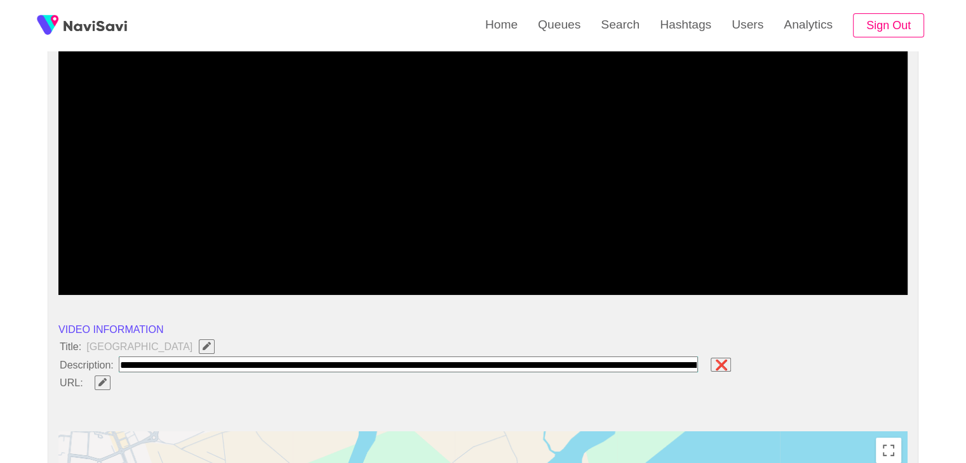
scroll to position [0, 109]
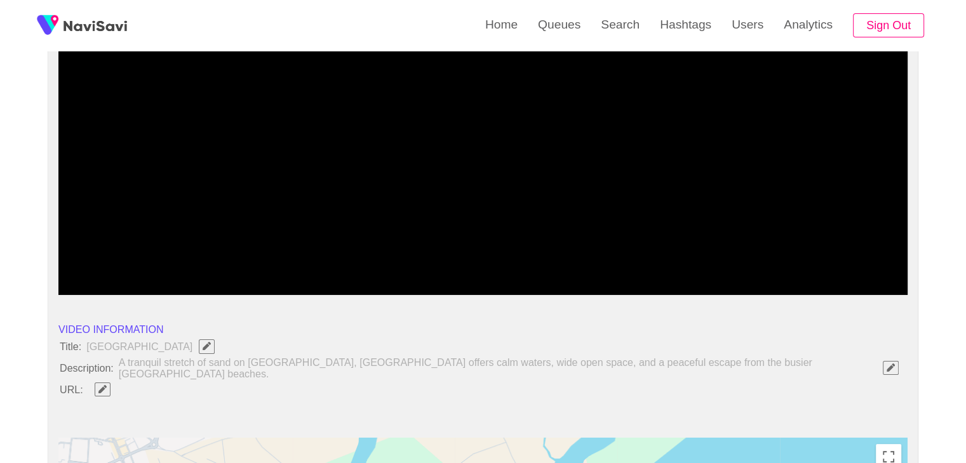
click at [103, 385] on icon "Edit Field" at bounding box center [102, 389] width 8 height 8
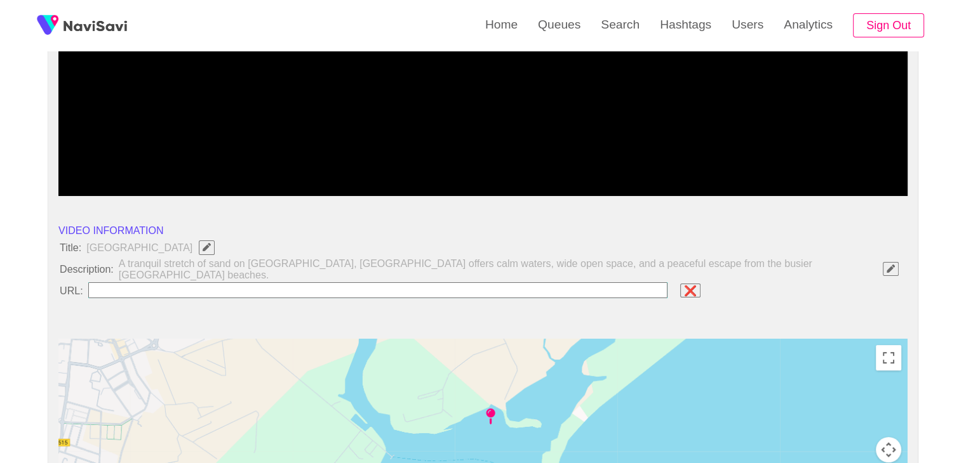
scroll to position [444, 0]
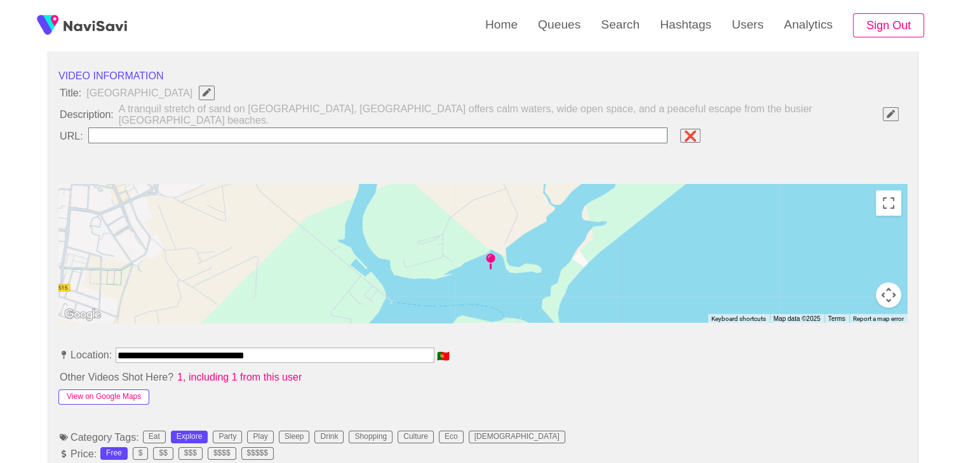
click at [115, 390] on button "View on Google Maps" at bounding box center [103, 397] width 91 height 15
drag, startPoint x: 152, startPoint y: 338, endPoint x: 0, endPoint y: 323, distance: 153.1
click at [397, 225] on div at bounding box center [482, 253] width 849 height 139
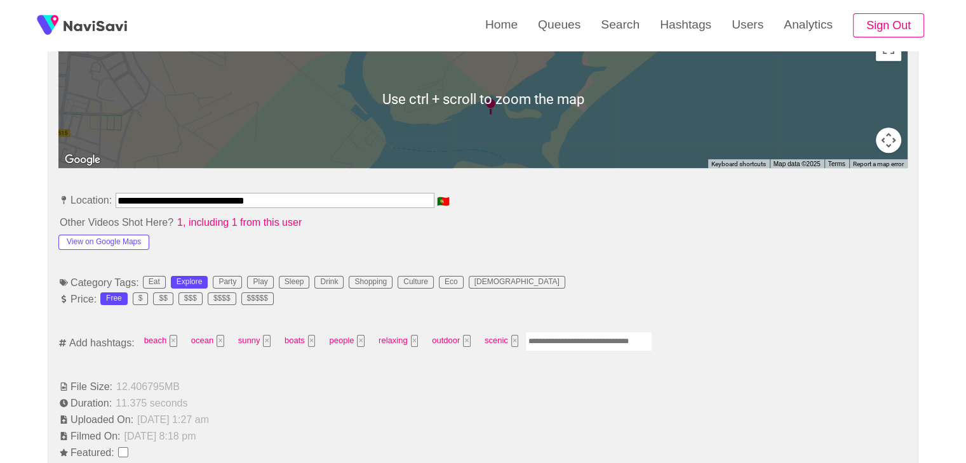
scroll to position [381, 0]
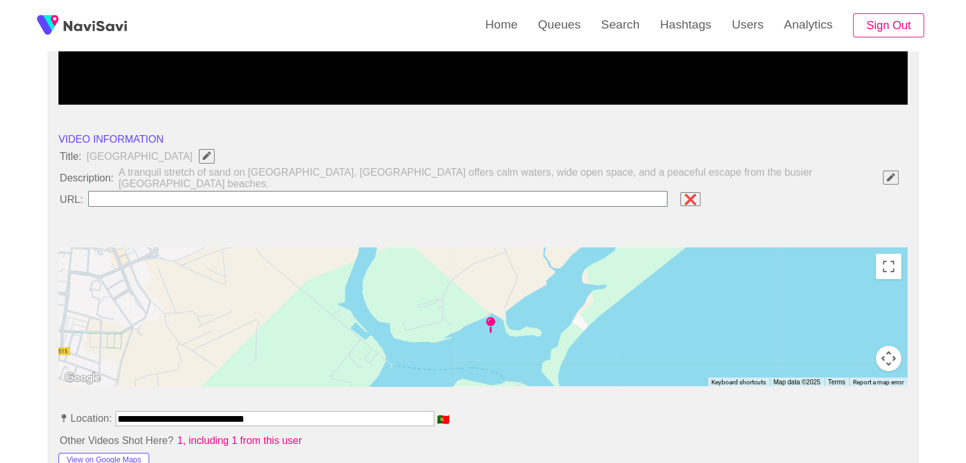
click at [168, 191] on input "field" at bounding box center [378, 199] width 580 height 16
paste input "**********"
type input "**********"
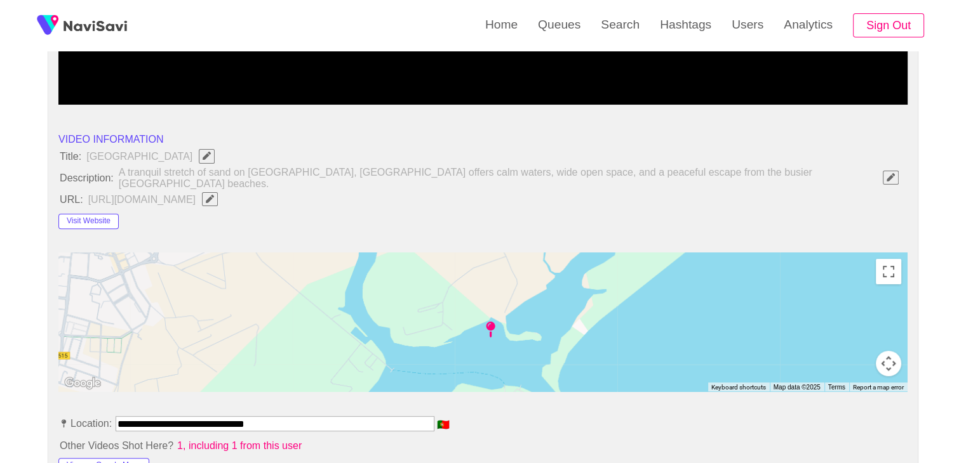
click at [218, 192] on button "button" at bounding box center [210, 199] width 16 height 14
type input "**********"
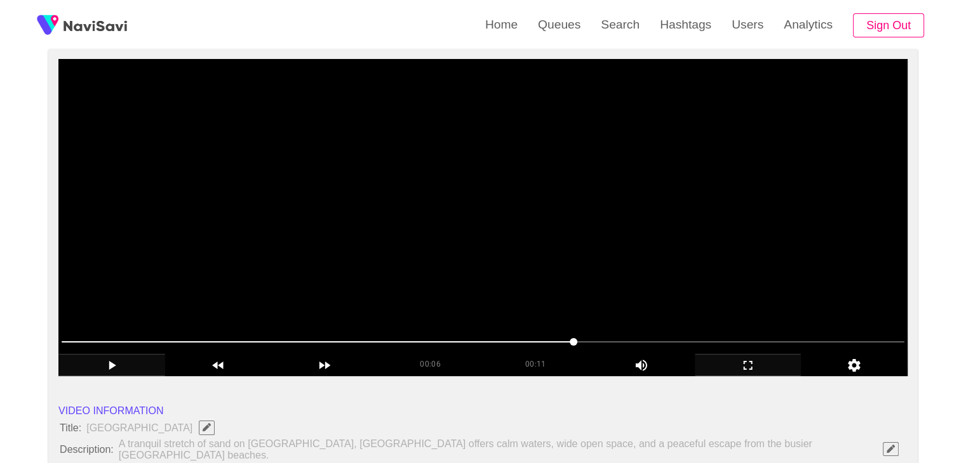
scroll to position [127, 0]
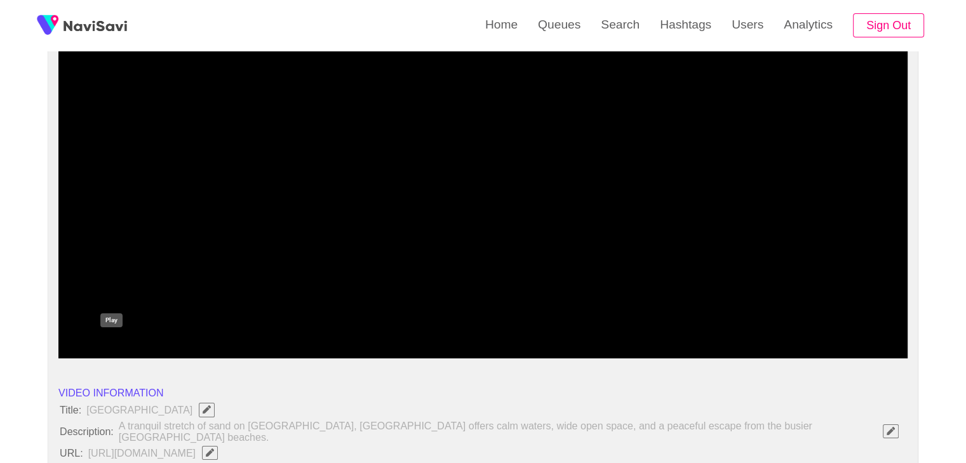
click at [106, 350] on icon "add" at bounding box center [111, 347] width 105 height 15
click at [119, 351] on icon "add" at bounding box center [111, 347] width 105 height 15
click at [105, 351] on icon "add" at bounding box center [111, 347] width 105 height 15
click at [109, 351] on icon "add" at bounding box center [112, 347] width 8 height 9
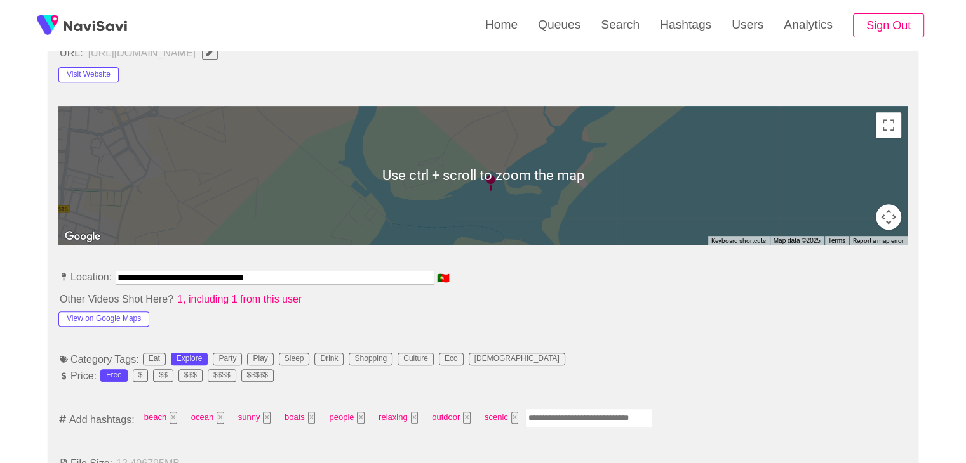
scroll to position [635, 0]
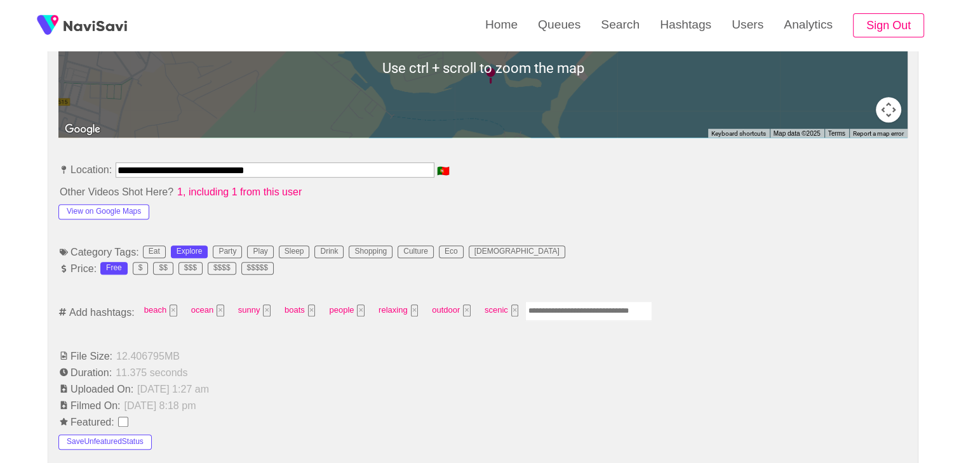
click at [557, 302] on input "Enter tag here and press return" at bounding box center [588, 312] width 127 height 20
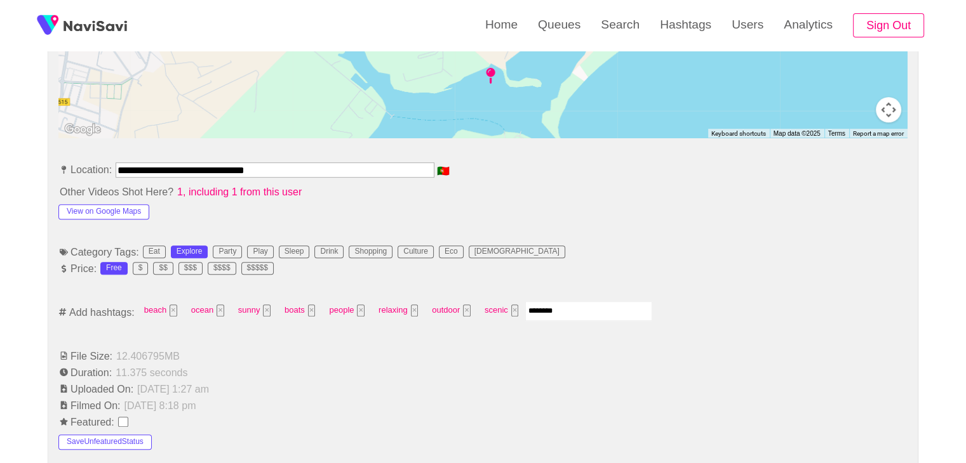
type input "*********"
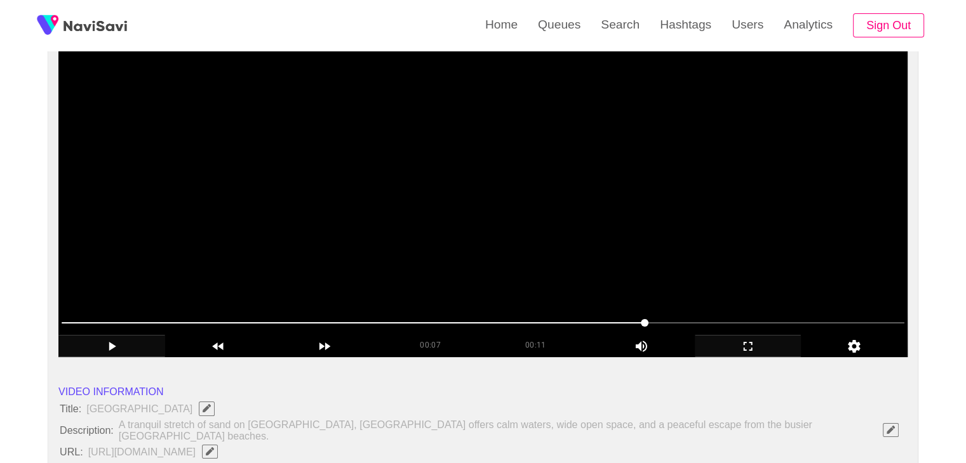
scroll to position [127, 0]
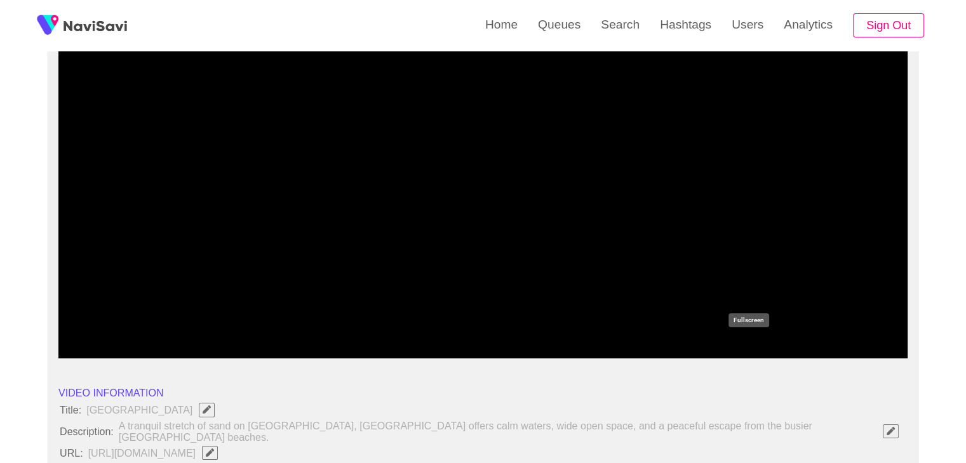
click at [753, 346] on icon "add" at bounding box center [747, 347] width 105 height 15
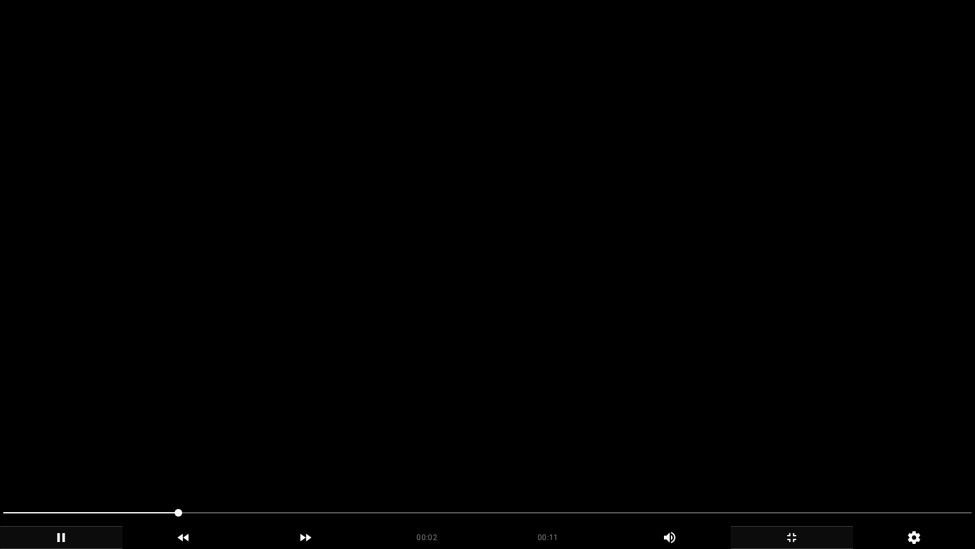
click at [458, 390] on video at bounding box center [487, 274] width 975 height 549
click at [485, 396] on video at bounding box center [487, 274] width 975 height 549
click at [503, 397] on video at bounding box center [487, 274] width 975 height 549
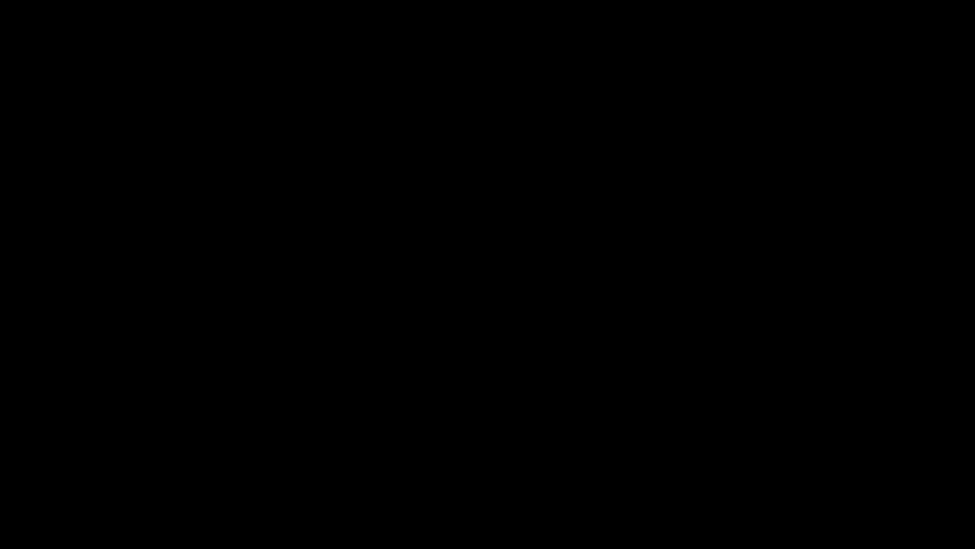
click at [794, 463] on icon "add" at bounding box center [791, 537] width 121 height 15
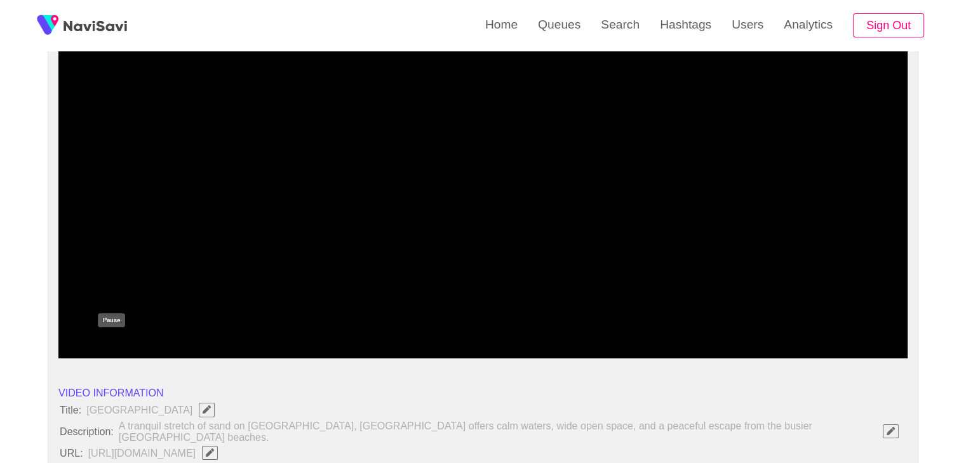
click at [116, 348] on icon "add" at bounding box center [111, 347] width 105 height 15
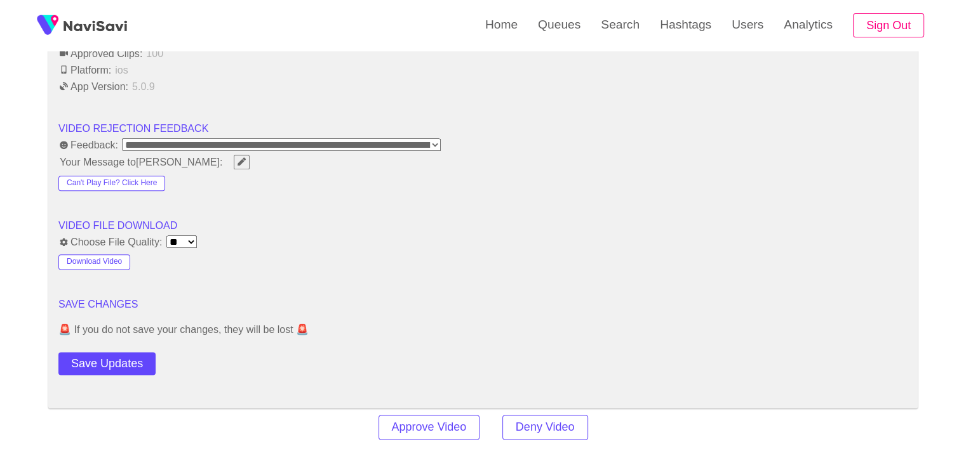
scroll to position [1587, 0]
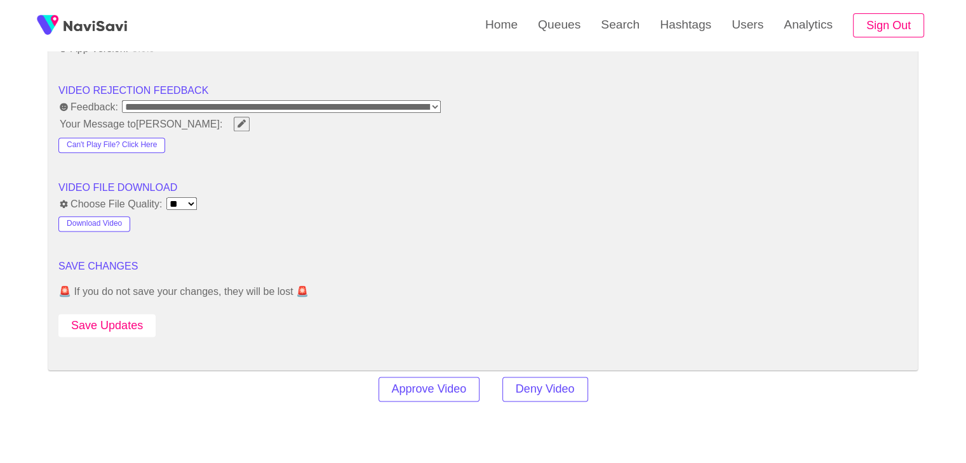
click at [121, 317] on button "Save Updates" at bounding box center [106, 325] width 97 height 23
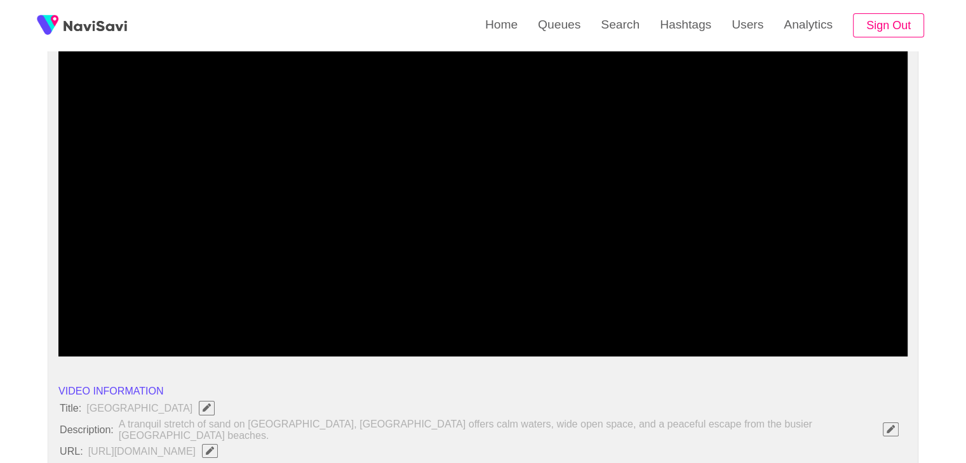
scroll to position [127, 0]
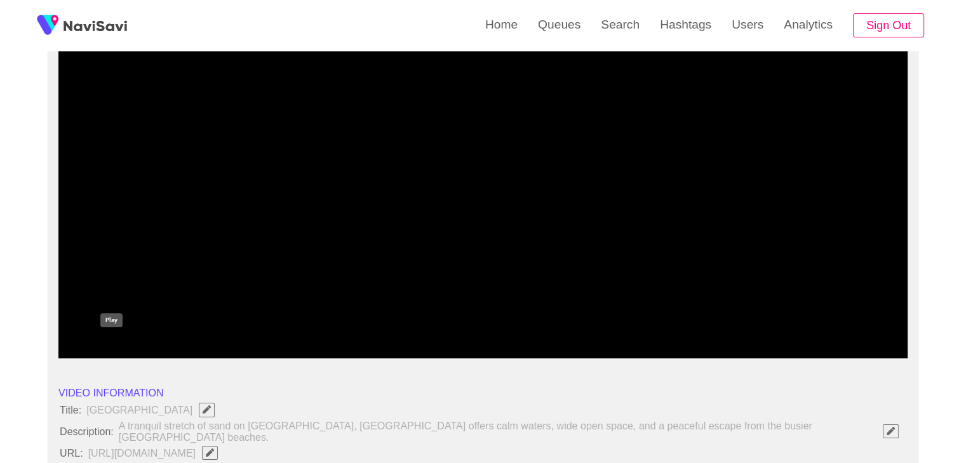
click at [100, 343] on icon "add" at bounding box center [111, 347] width 105 height 15
drag, startPoint x: 196, startPoint y: 323, endPoint x: 23, endPoint y: 326, distance: 172.1
click at [107, 337] on div "add" at bounding box center [111, 347] width 107 height 22
drag, startPoint x: 138, startPoint y: 324, endPoint x: 23, endPoint y: 330, distance: 114.5
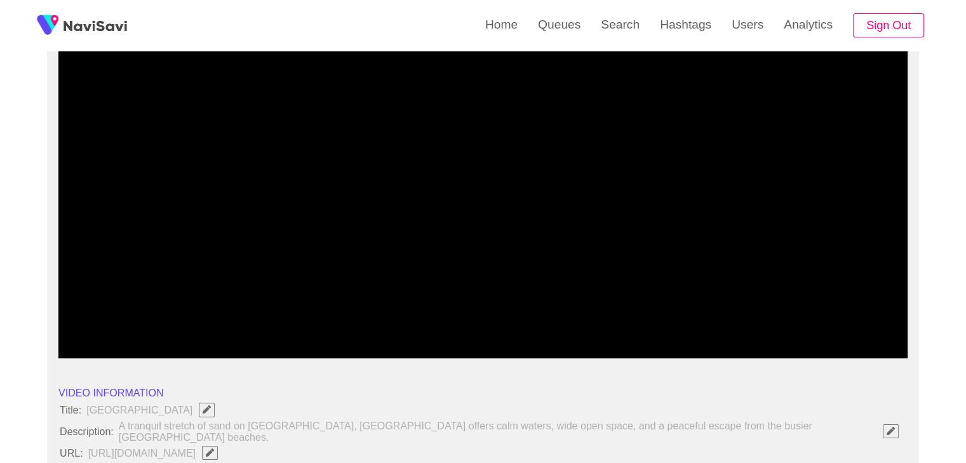
drag, startPoint x: 74, startPoint y: 319, endPoint x: 45, endPoint y: 322, distance: 28.7
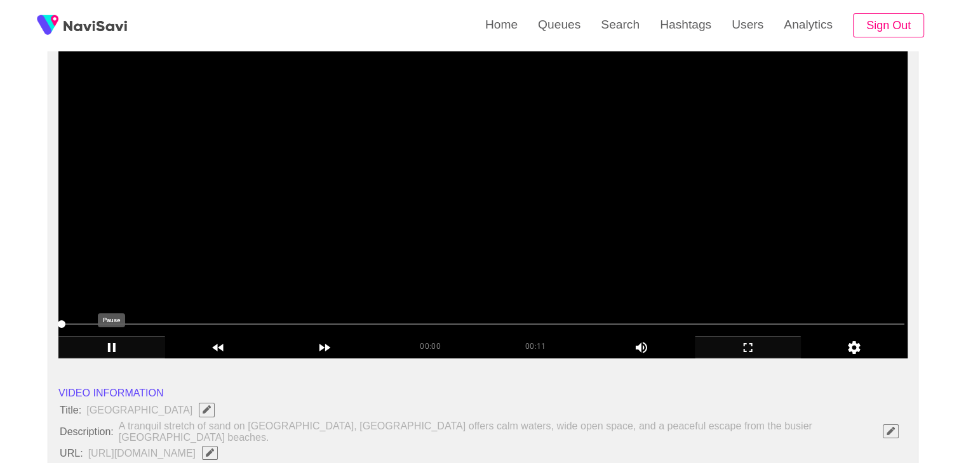
click at [108, 347] on icon "add" at bounding box center [112, 347] width 8 height 9
click at [109, 347] on icon "add" at bounding box center [111, 347] width 105 height 15
click at [109, 347] on icon "add" at bounding box center [112, 347] width 8 height 9
click at [109, 347] on icon "add" at bounding box center [111, 347] width 105 height 15
click at [132, 346] on icon "add" at bounding box center [111, 347] width 105 height 15
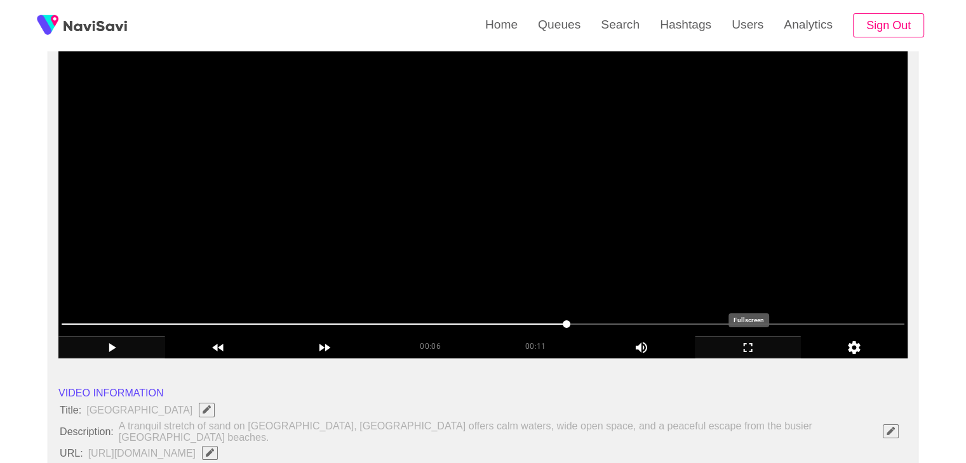
click at [747, 344] on icon "add" at bounding box center [747, 347] width 105 height 15
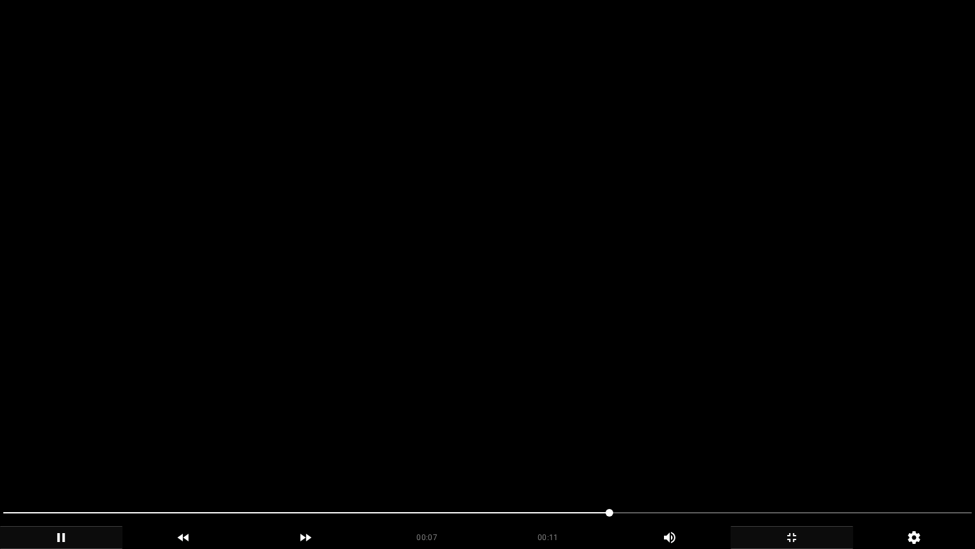
click at [61, 463] on icon "add" at bounding box center [61, 537] width 121 height 15
click at [791, 463] on icon "add" at bounding box center [791, 537] width 121 height 15
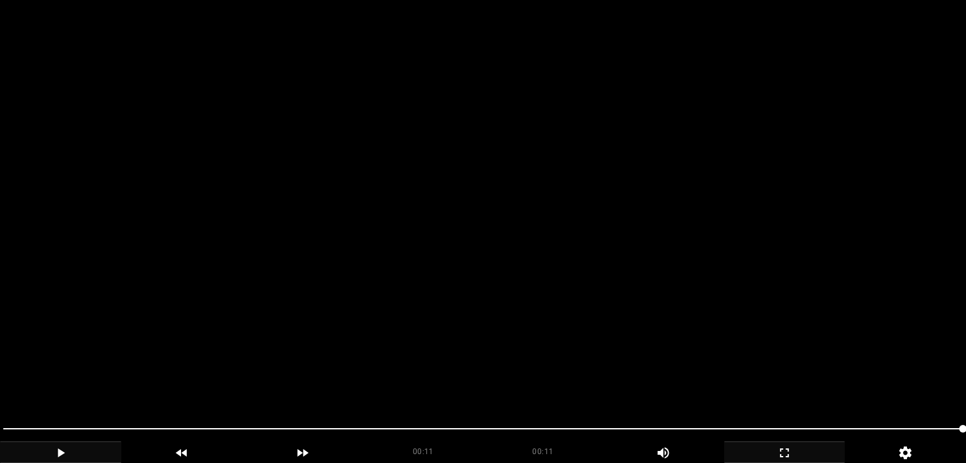
scroll to position [1587, 0]
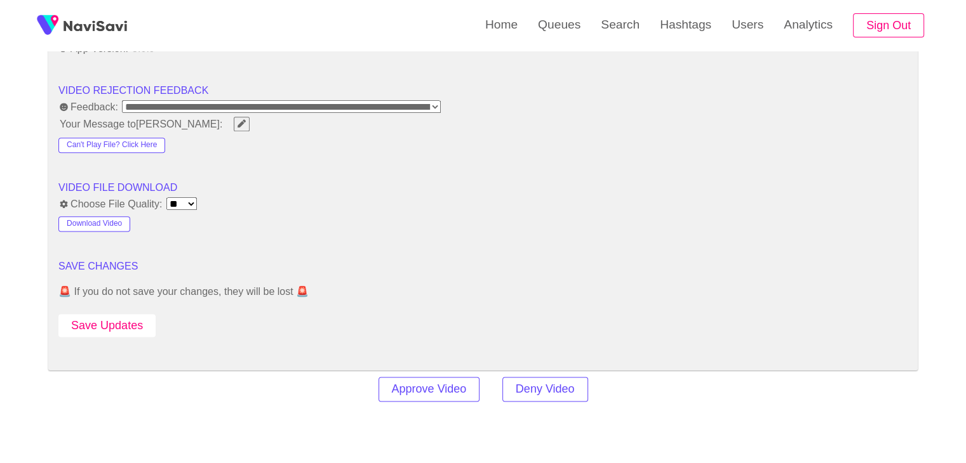
click at [142, 321] on button "Save Updates" at bounding box center [106, 325] width 97 height 23
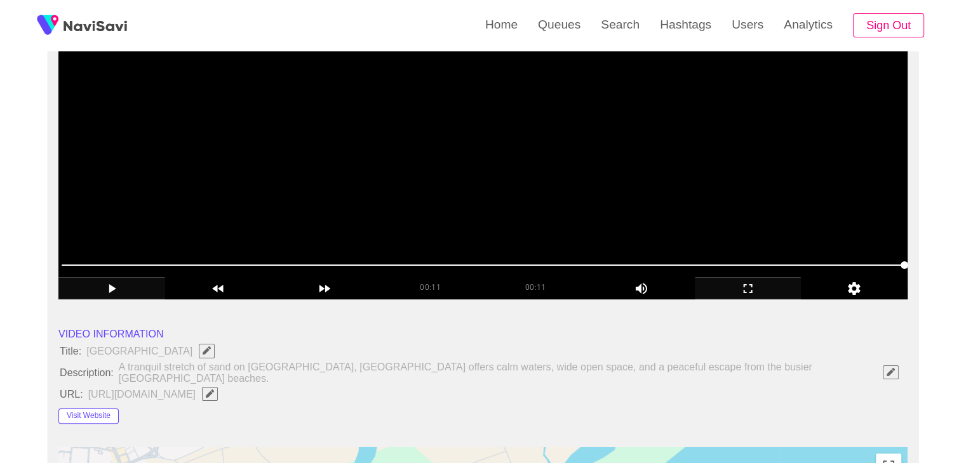
scroll to position [190, 0]
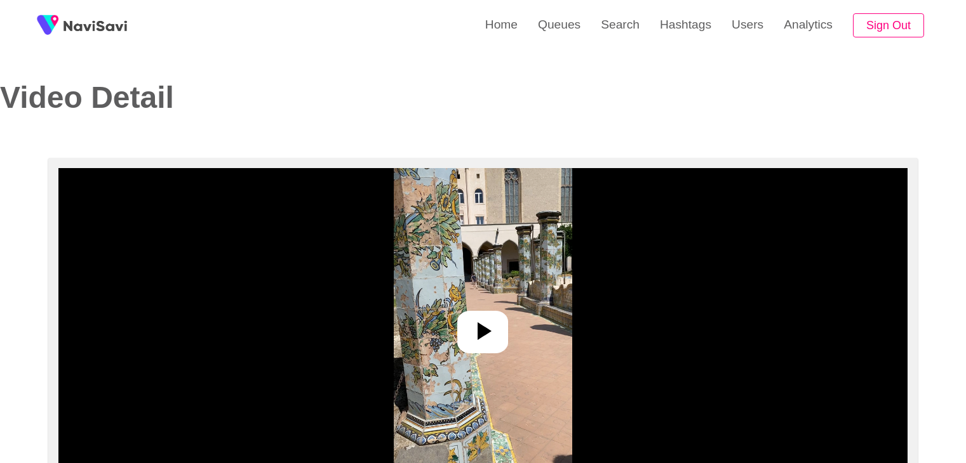
select select "**********"
select select "**"
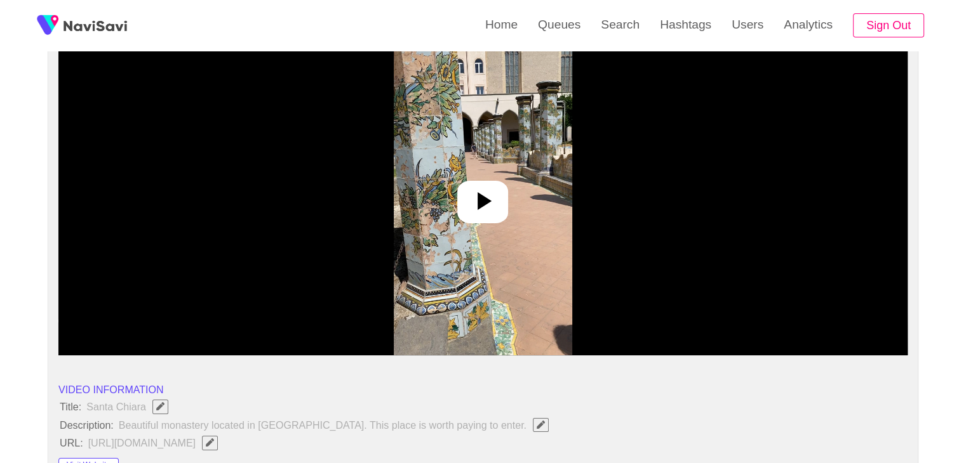
scroll to position [127, 0]
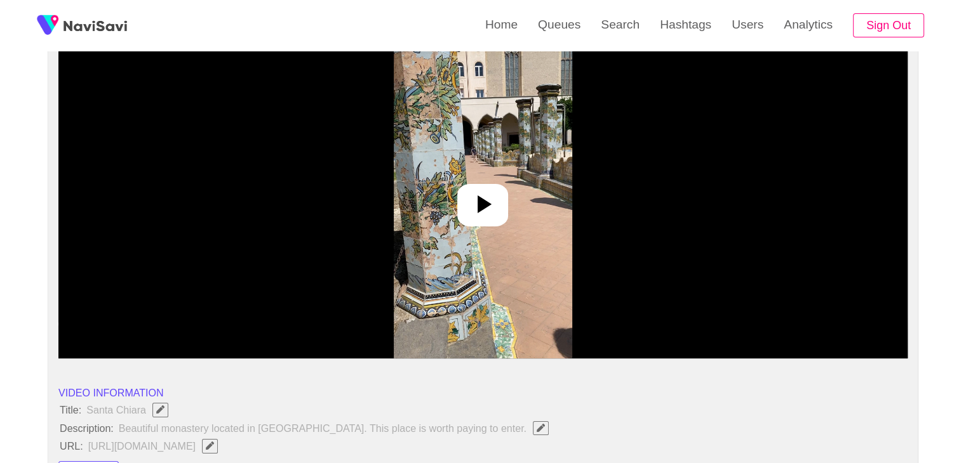
click at [480, 196] on icon at bounding box center [482, 204] width 30 height 30
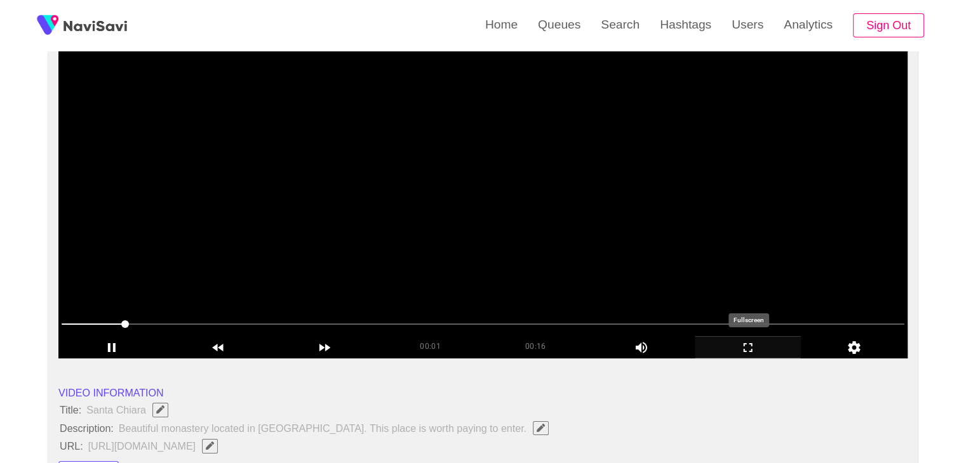
click at [753, 352] on icon "add" at bounding box center [747, 347] width 105 height 15
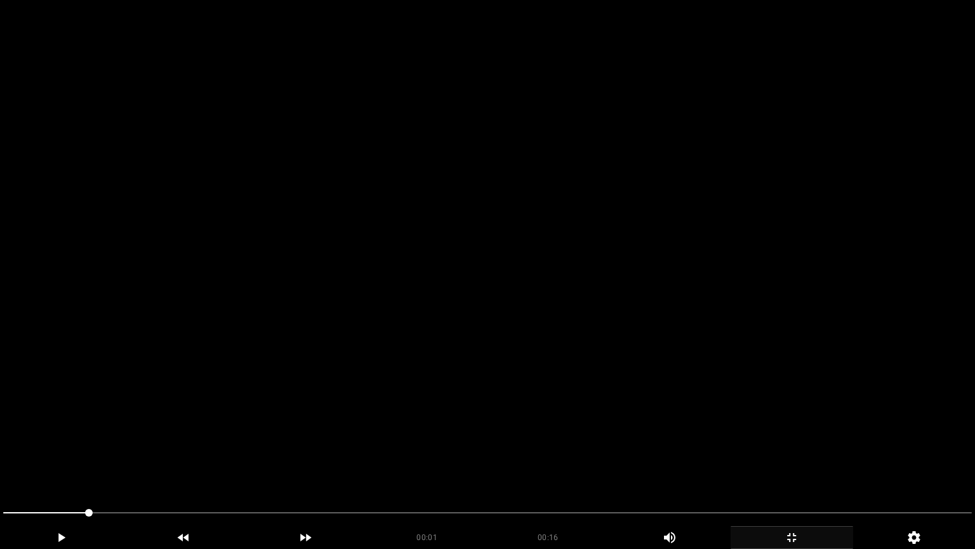
click at [494, 430] on video at bounding box center [487, 274] width 975 height 549
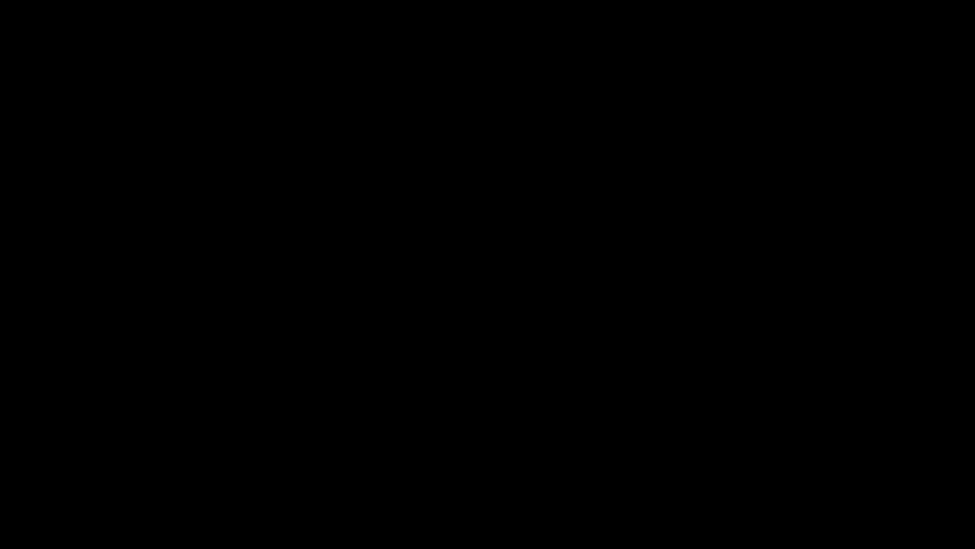
click at [63, 463] on icon "add" at bounding box center [61, 537] width 121 height 15
drag, startPoint x: 102, startPoint y: 508, endPoint x: 8, endPoint y: 517, distance: 94.4
click at [67, 463] on icon "add" at bounding box center [61, 537] width 121 height 15
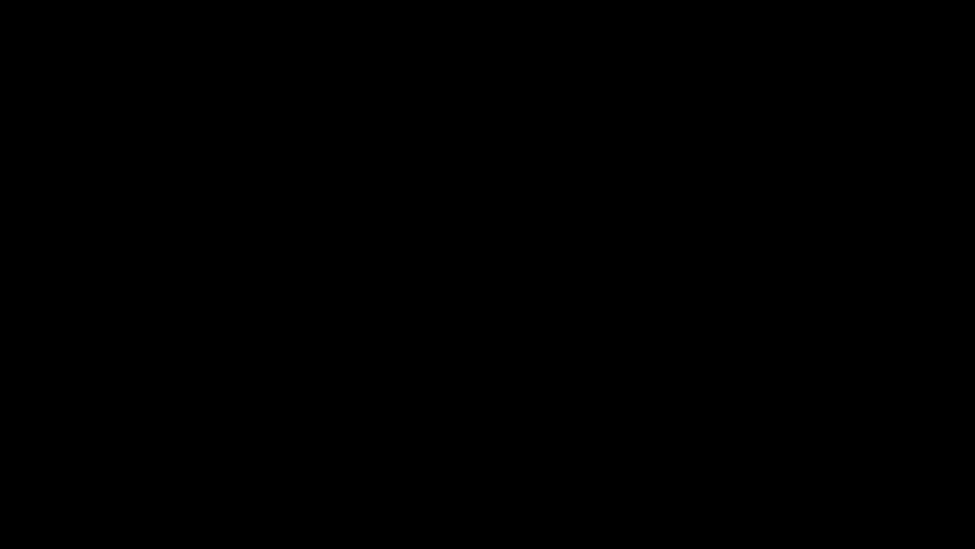
click at [64, 463] on icon "add" at bounding box center [61, 537] width 121 height 15
click at [803, 463] on icon "add" at bounding box center [791, 537] width 121 height 15
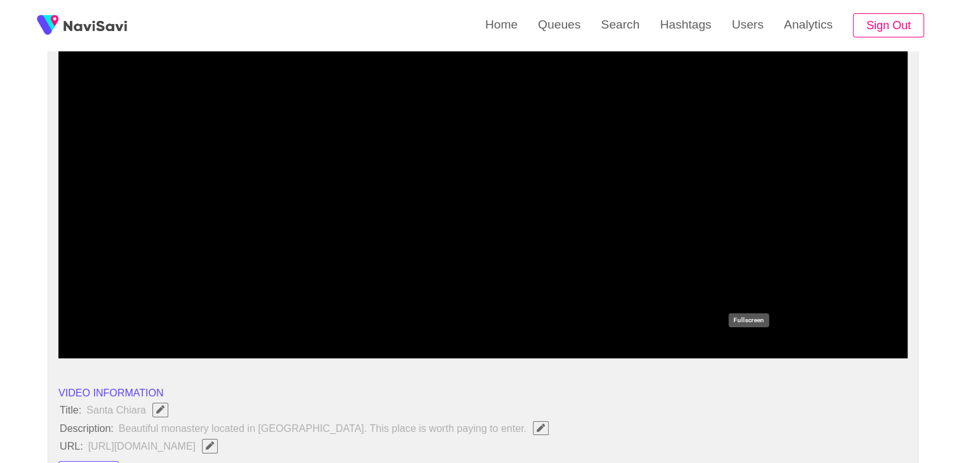
click at [738, 349] on icon "add" at bounding box center [747, 347] width 105 height 15
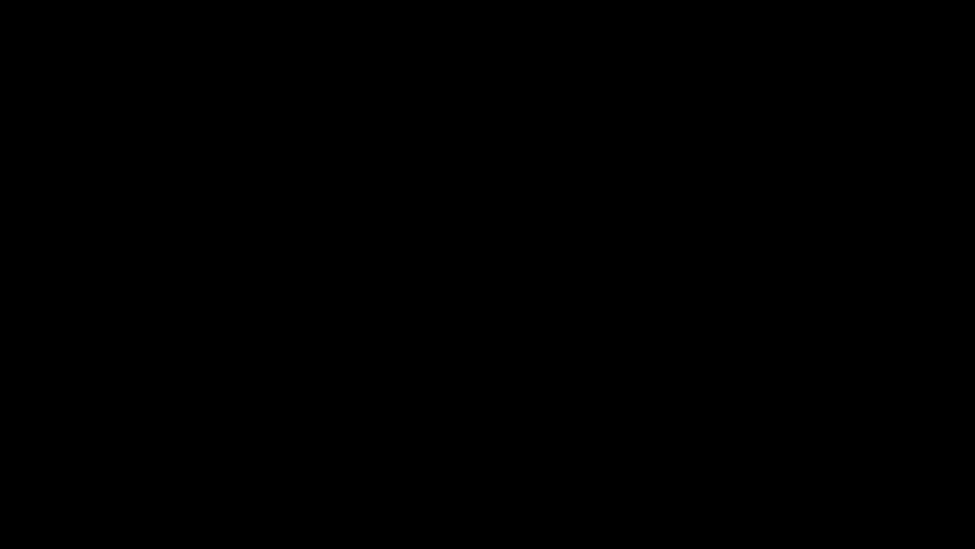
click at [793, 463] on icon "add" at bounding box center [791, 537] width 121 height 15
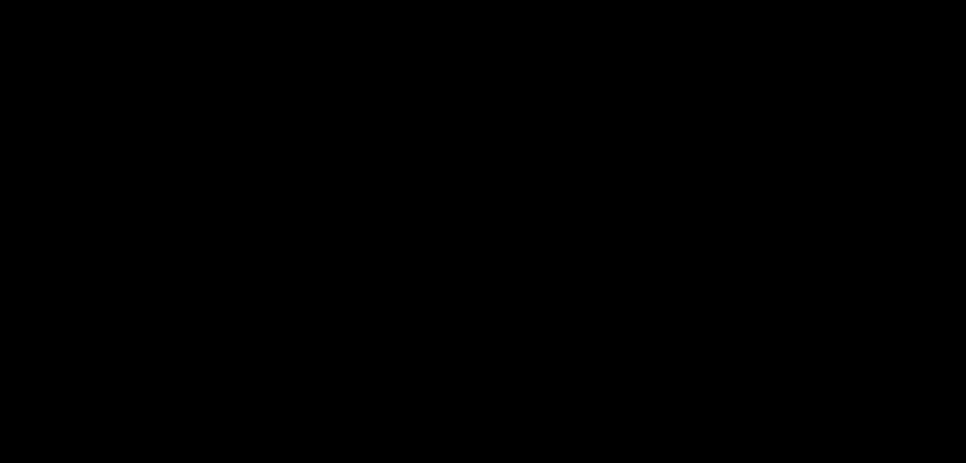
scroll to position [190, 0]
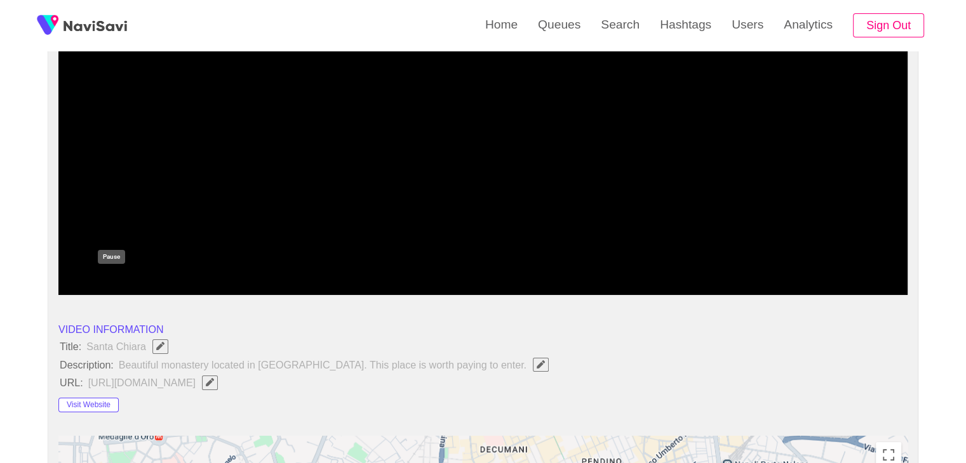
click at [112, 281] on icon "add" at bounding box center [111, 284] width 105 height 15
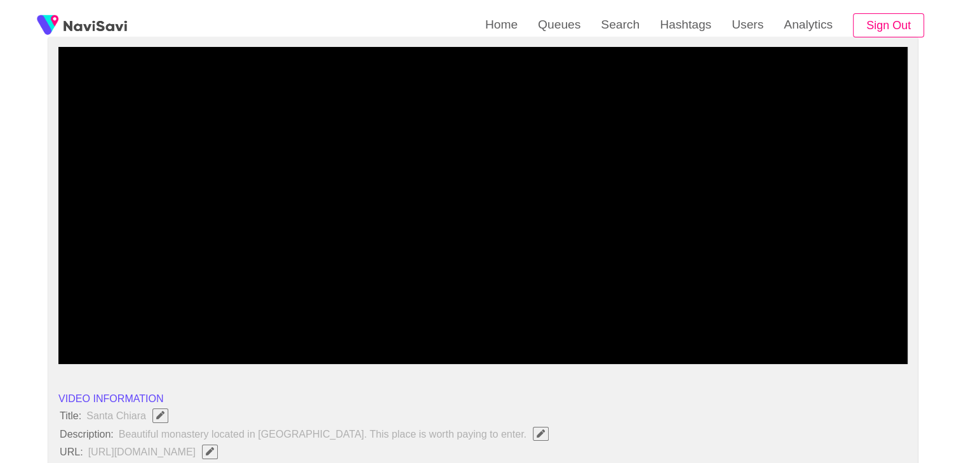
scroll to position [127, 0]
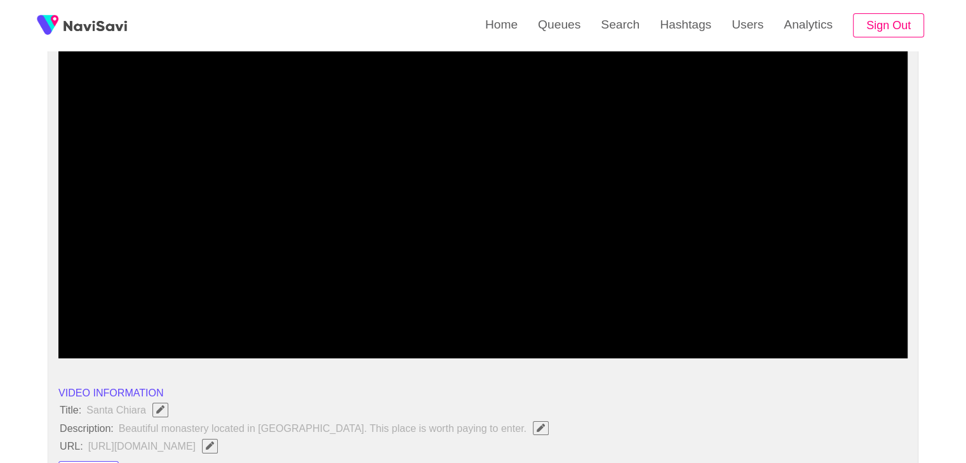
drag, startPoint x: 262, startPoint y: 323, endPoint x: 253, endPoint y: 321, distance: 9.0
click at [253, 321] on span at bounding box center [483, 324] width 843 height 20
click at [793, 317] on span at bounding box center [483, 324] width 843 height 20
click at [112, 349] on icon "add" at bounding box center [112, 347] width 7 height 9
click at [119, 342] on icon "add" at bounding box center [111, 347] width 105 height 15
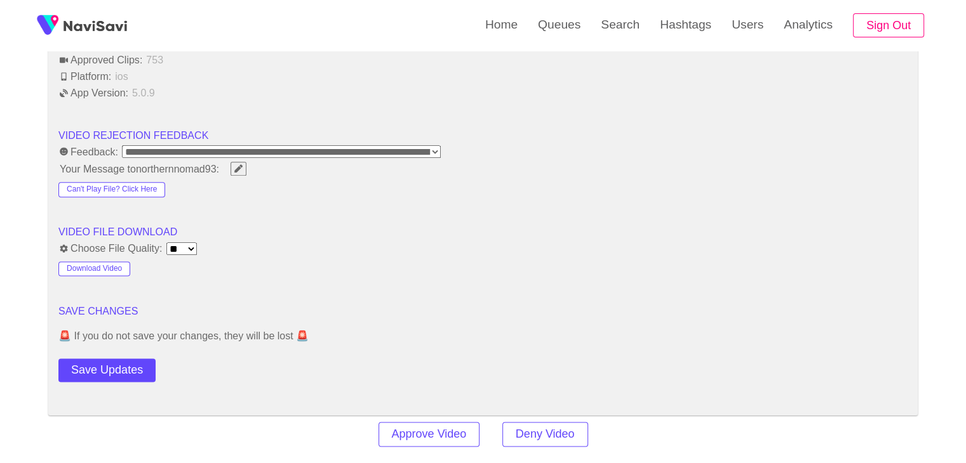
scroll to position [1587, 0]
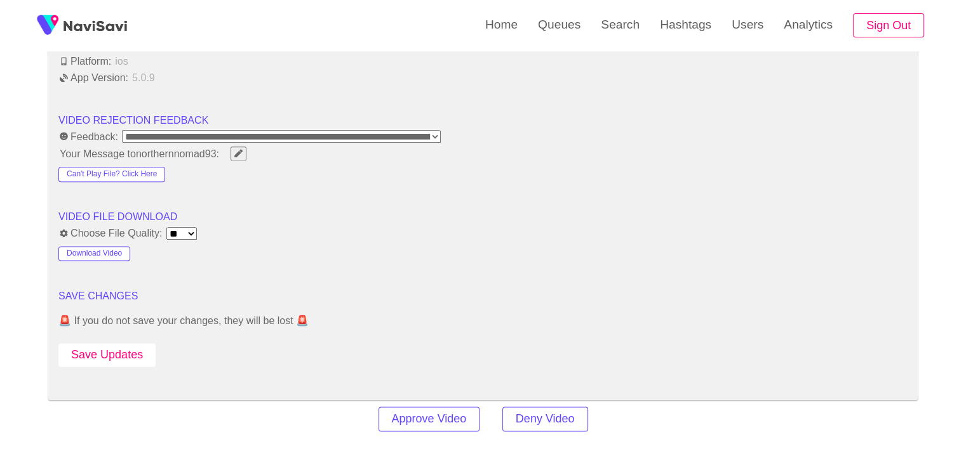
click at [139, 352] on button "Save Updates" at bounding box center [106, 354] width 97 height 23
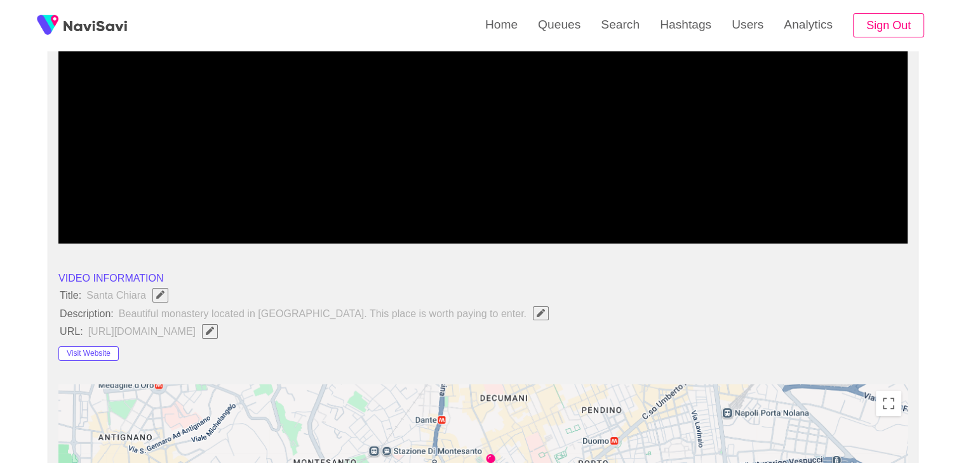
scroll to position [254, 0]
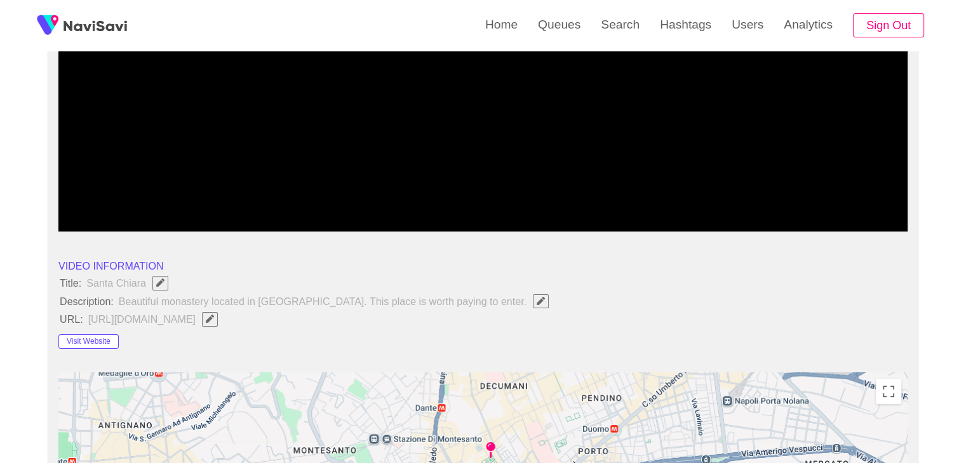
drag, startPoint x: 430, startPoint y: 199, endPoint x: 245, endPoint y: 183, distance: 186.1
click at [245, 183] on div at bounding box center [483, 198] width 853 height 32
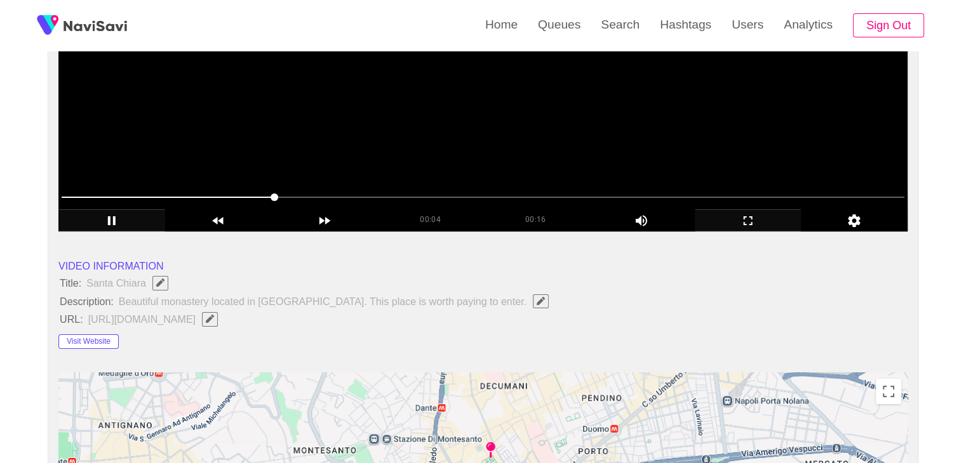
drag, startPoint x: 103, startPoint y: 195, endPoint x: 93, endPoint y: 194, distance: 10.2
click at [93, 194] on span at bounding box center [483, 197] width 843 height 20
drag, startPoint x: 298, startPoint y: 145, endPoint x: 227, endPoint y: 184, distance: 81.3
click at [298, 145] on video at bounding box center [482, 72] width 849 height 317
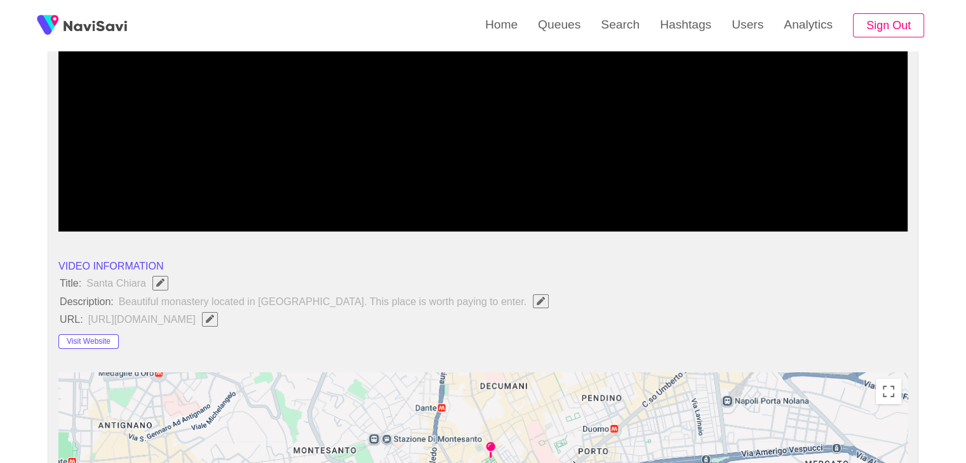
click at [123, 214] on icon "add" at bounding box center [111, 220] width 105 height 15
click at [94, 339] on button "Visit Website" at bounding box center [88, 342] width 60 height 15
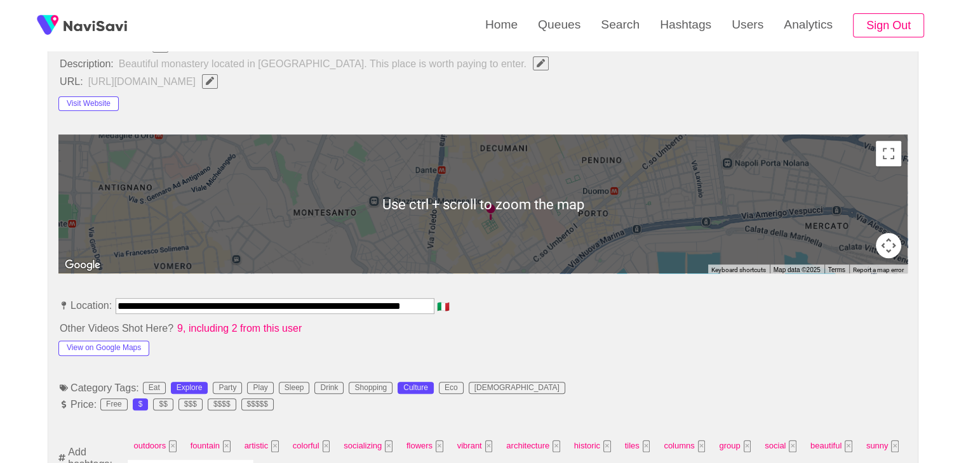
scroll to position [571, 0]
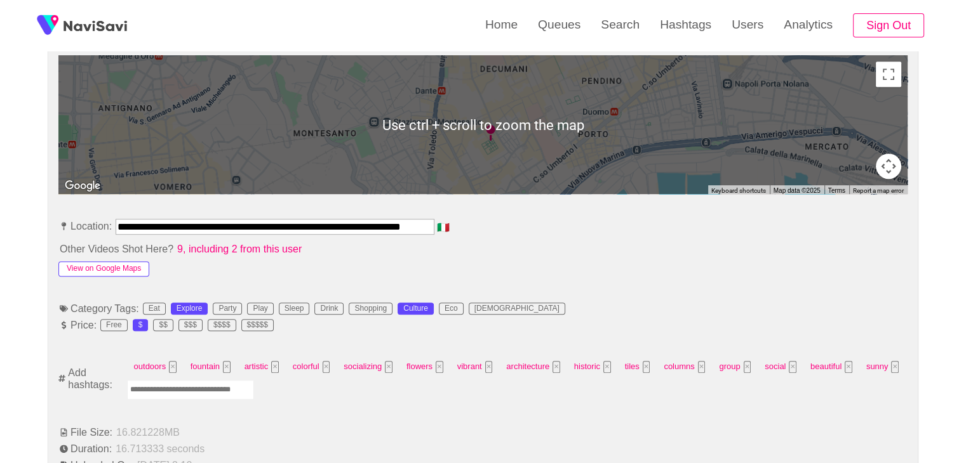
click at [130, 270] on button "View on Google Maps" at bounding box center [103, 269] width 91 height 15
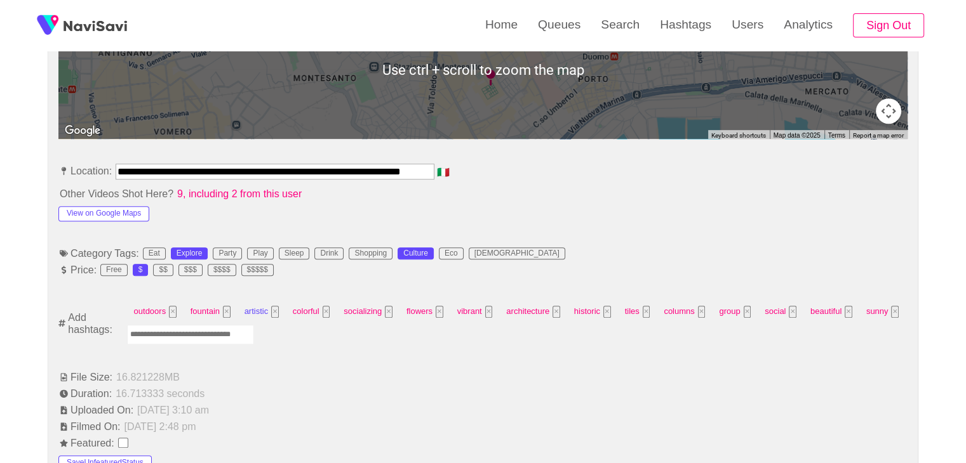
scroll to position [635, 0]
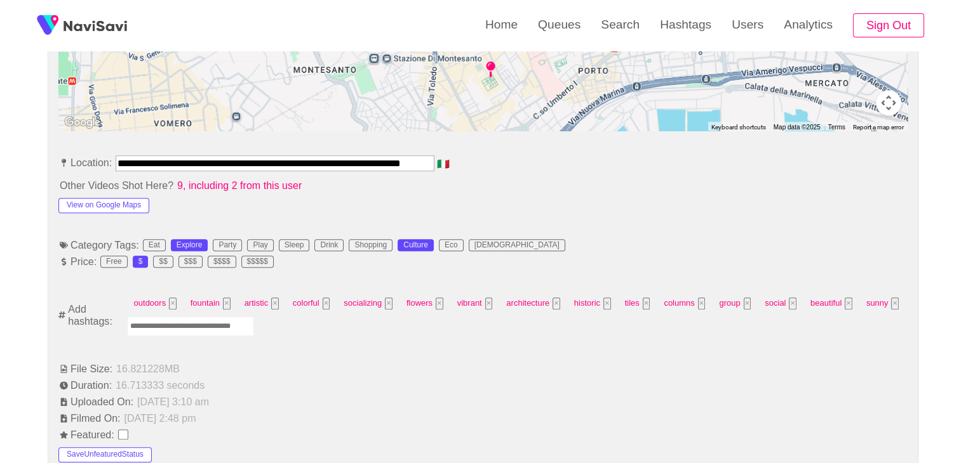
click at [208, 327] on input "Enter tag here and press return" at bounding box center [190, 327] width 127 height 20
click at [210, 330] on input "Enter tag here and press return" at bounding box center [190, 327] width 127 height 20
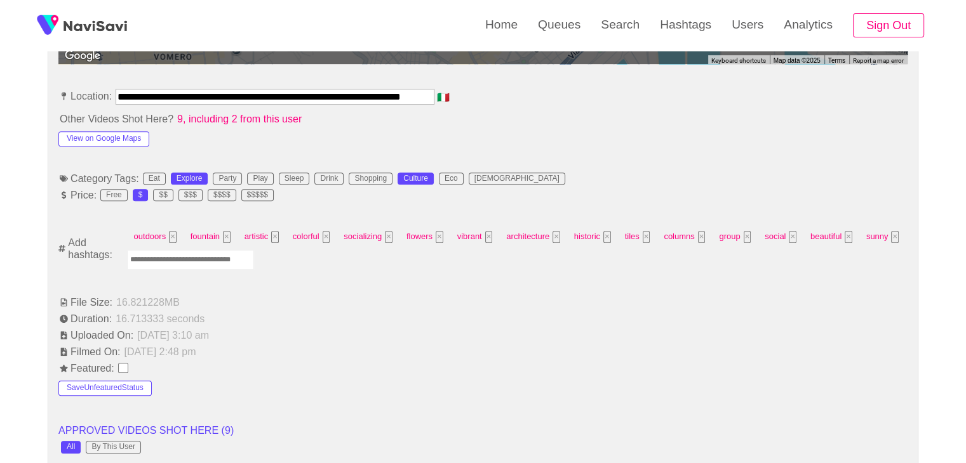
scroll to position [698, 0]
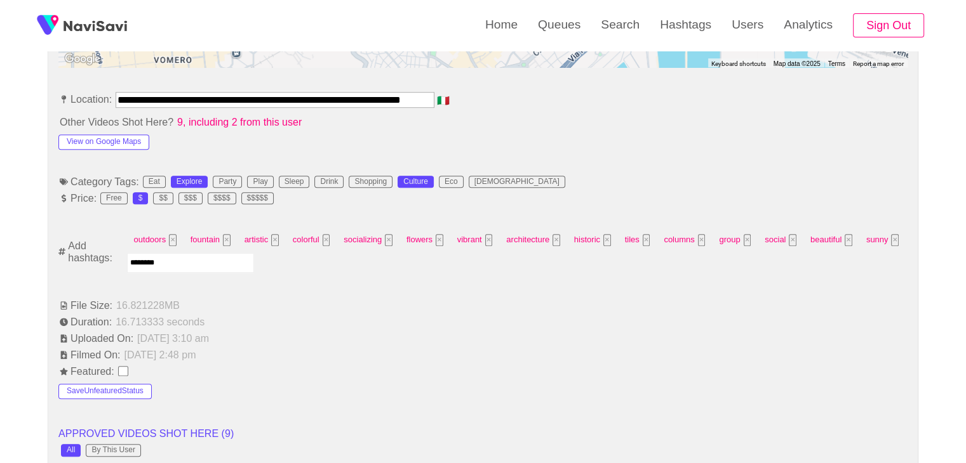
type input "*********"
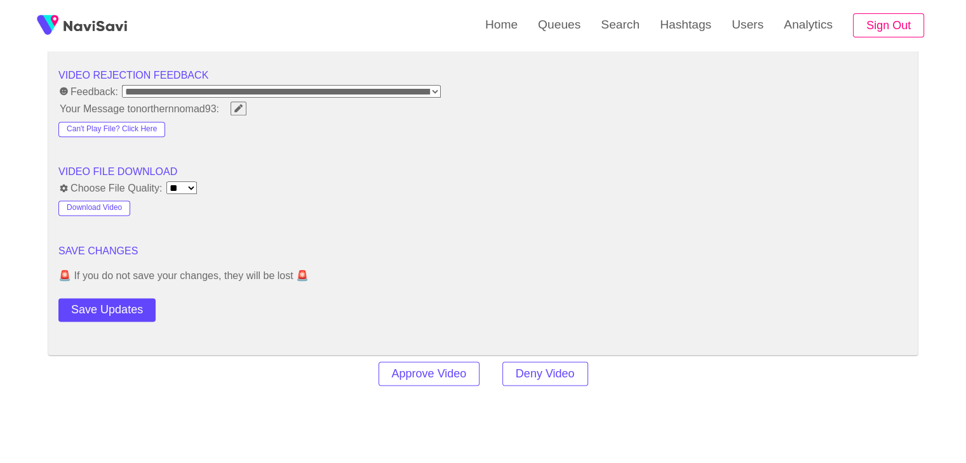
scroll to position [1651, 0]
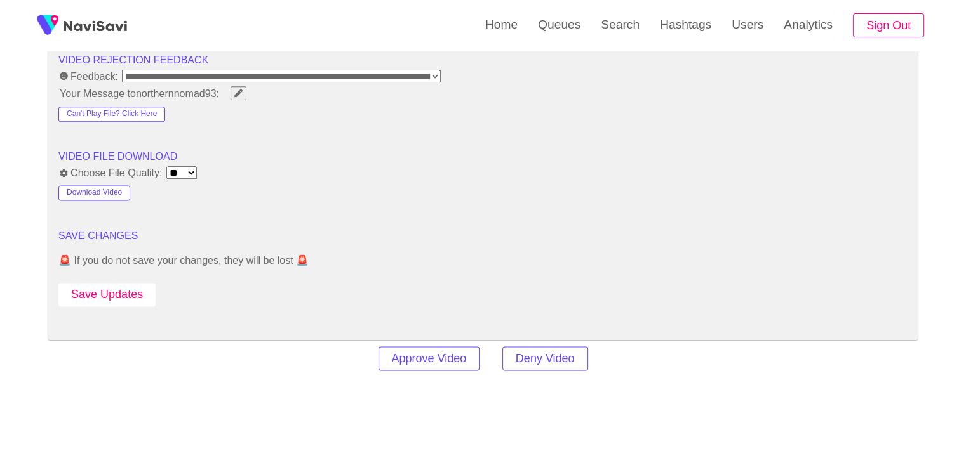
click at [130, 295] on button "Save Updates" at bounding box center [106, 294] width 97 height 23
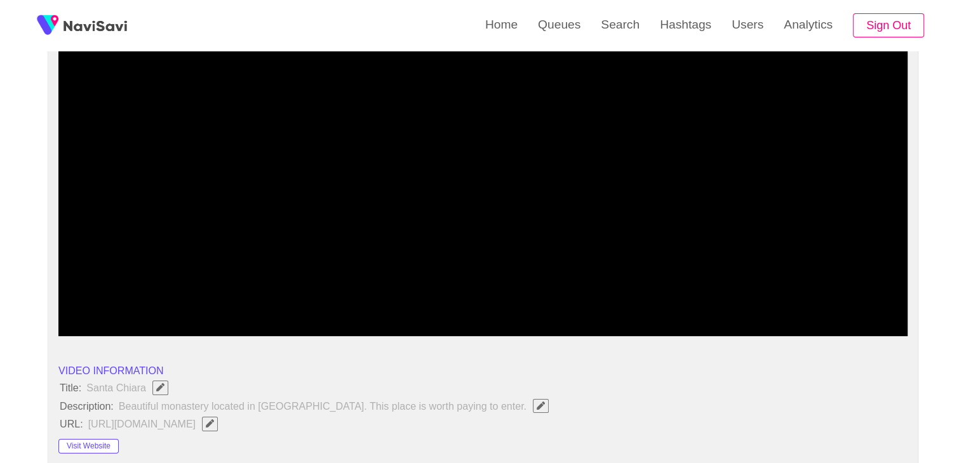
scroll to position [190, 0]
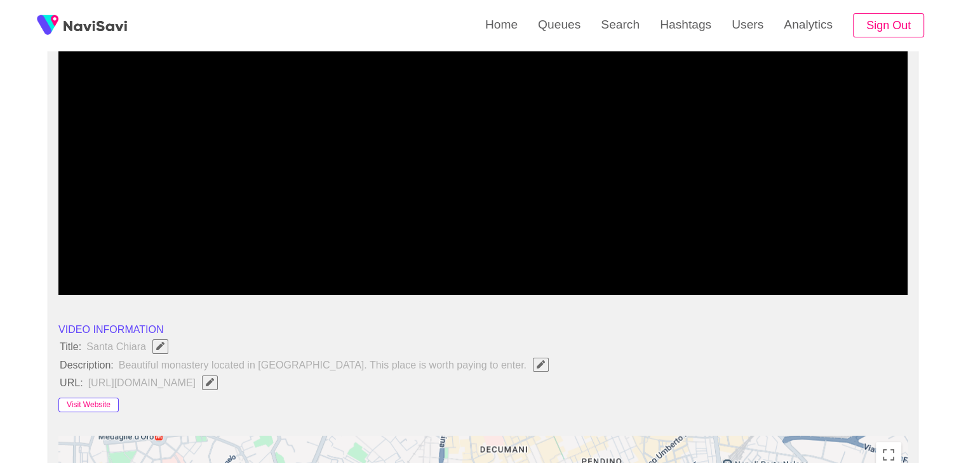
click at [97, 407] on button "Visit Website" at bounding box center [88, 405] width 60 height 15
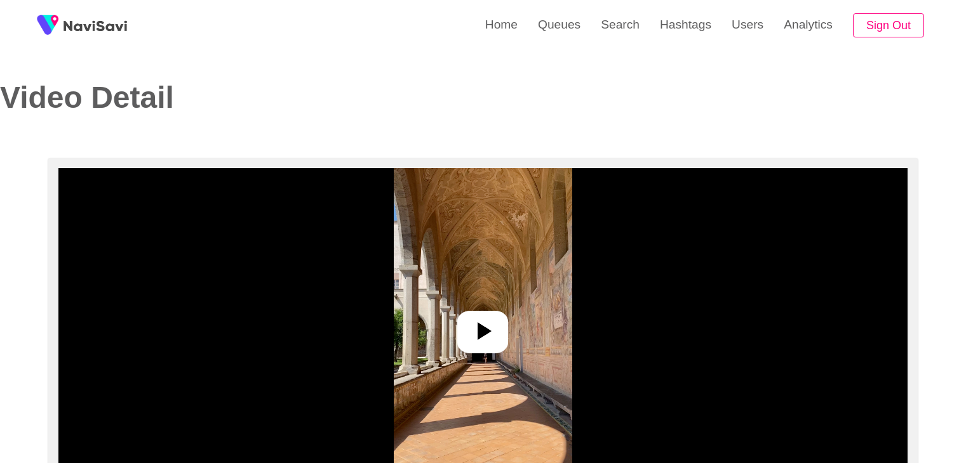
select select "**********"
select select "**"
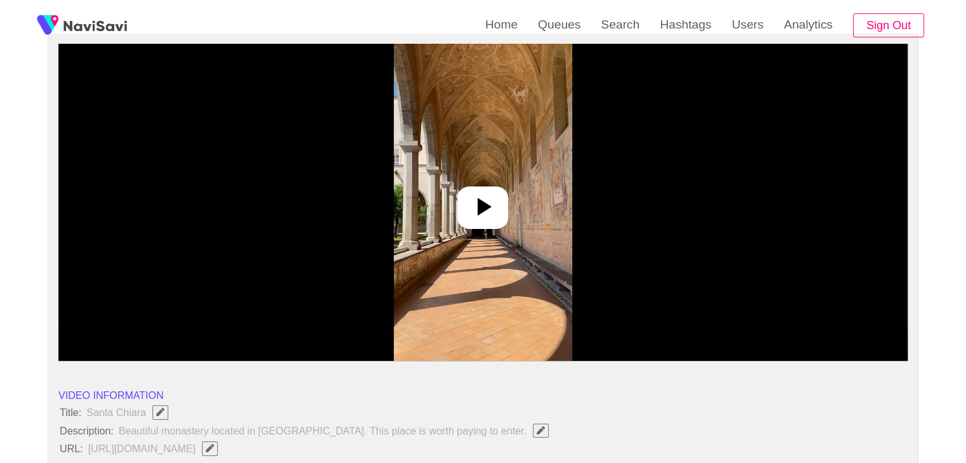
scroll to position [127, 0]
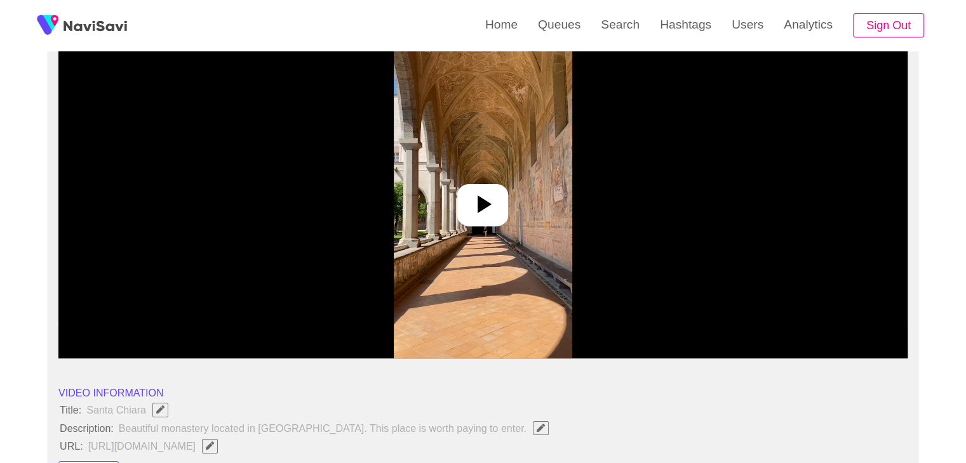
click at [465, 194] on div at bounding box center [482, 205] width 51 height 43
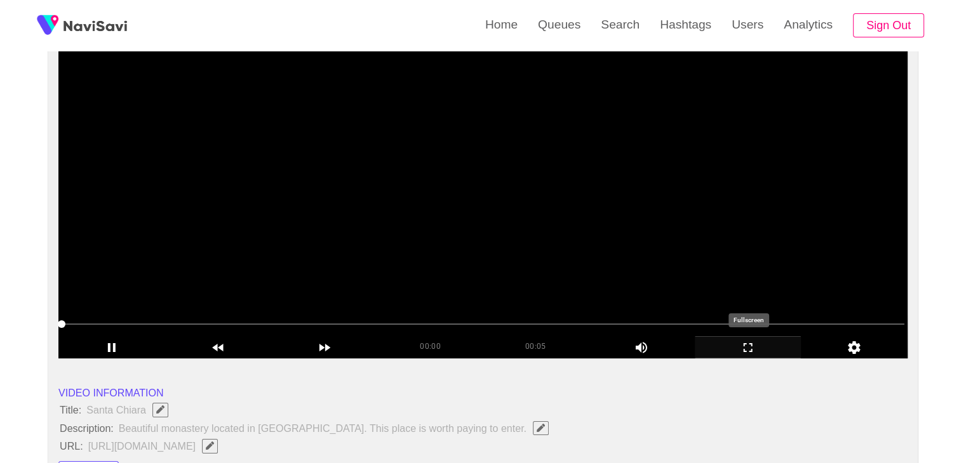
click at [749, 349] on icon "add" at bounding box center [747, 347] width 105 height 15
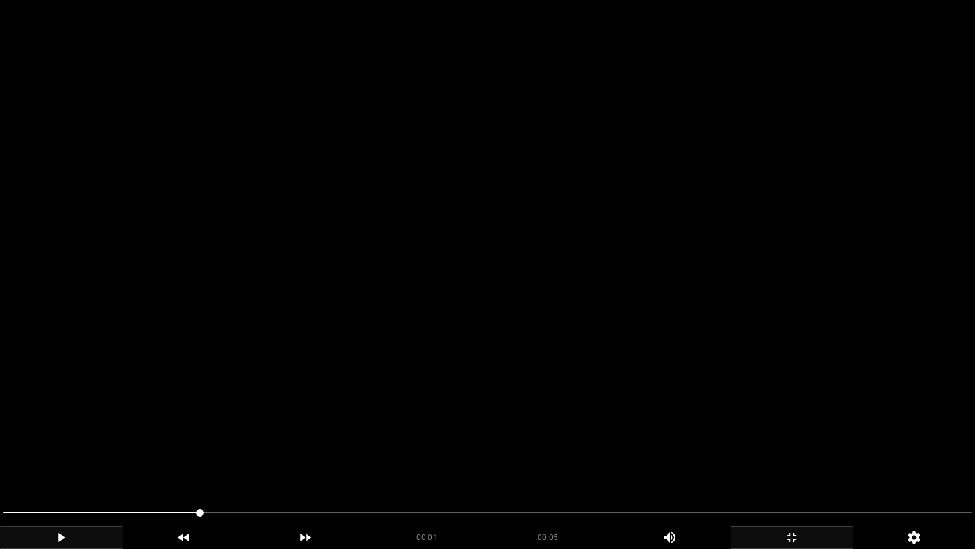
click at [65, 463] on icon "add" at bounding box center [61, 537] width 121 height 15
click at [81, 463] on icon "add" at bounding box center [61, 537] width 121 height 15
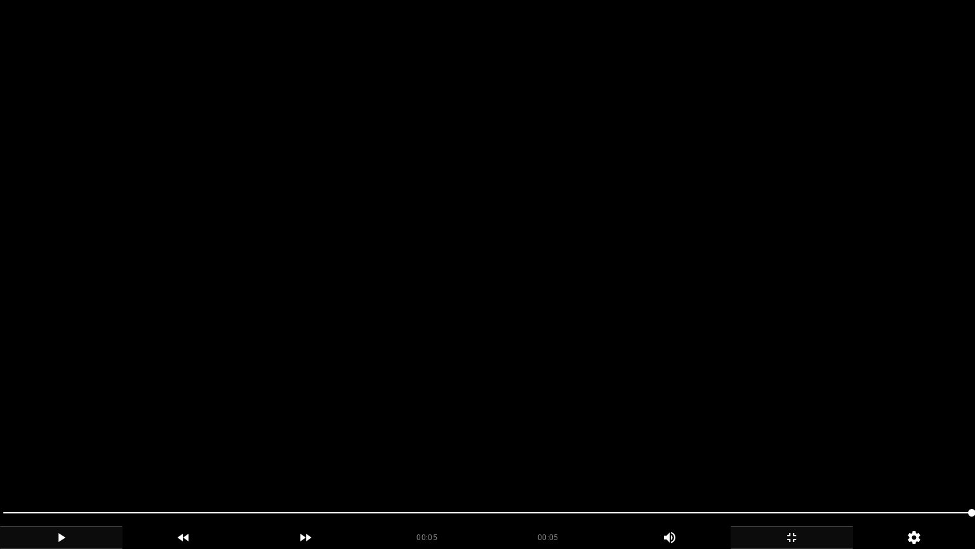
click at [391, 389] on video at bounding box center [487, 274] width 975 height 549
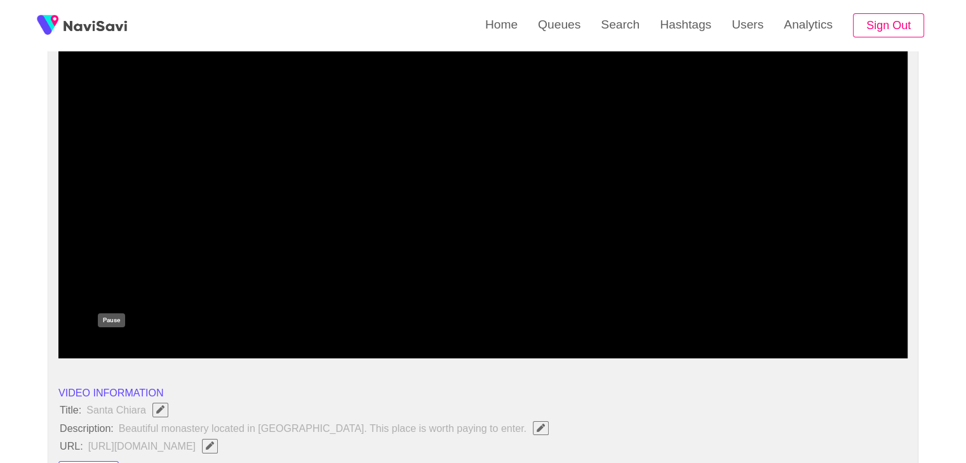
click at [106, 342] on icon "add" at bounding box center [111, 347] width 105 height 15
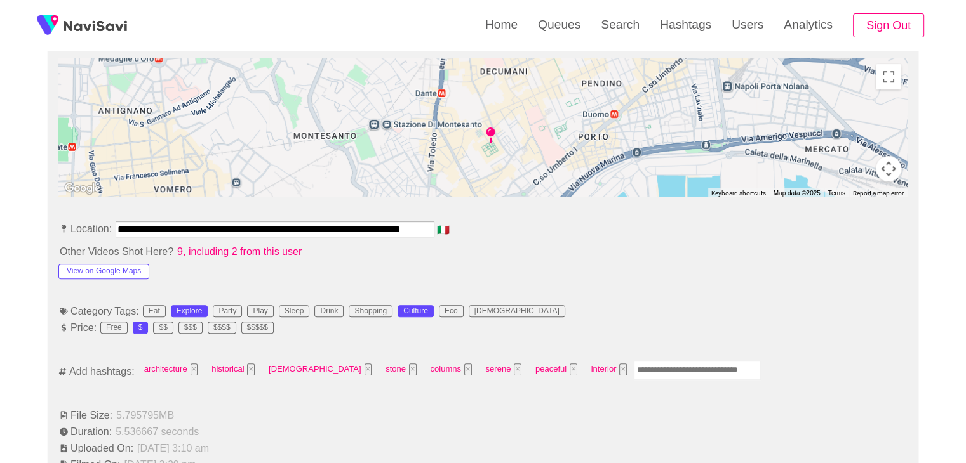
scroll to position [571, 0]
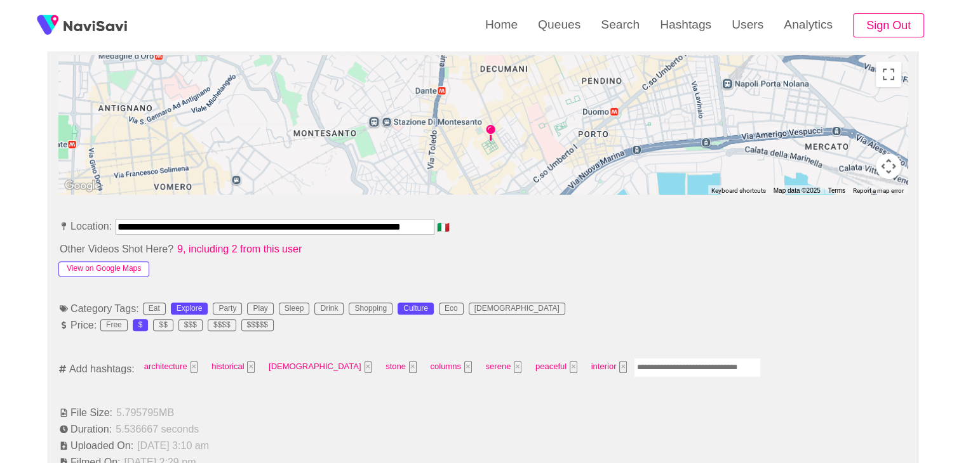
click at [107, 265] on button "View on Google Maps" at bounding box center [103, 269] width 91 height 15
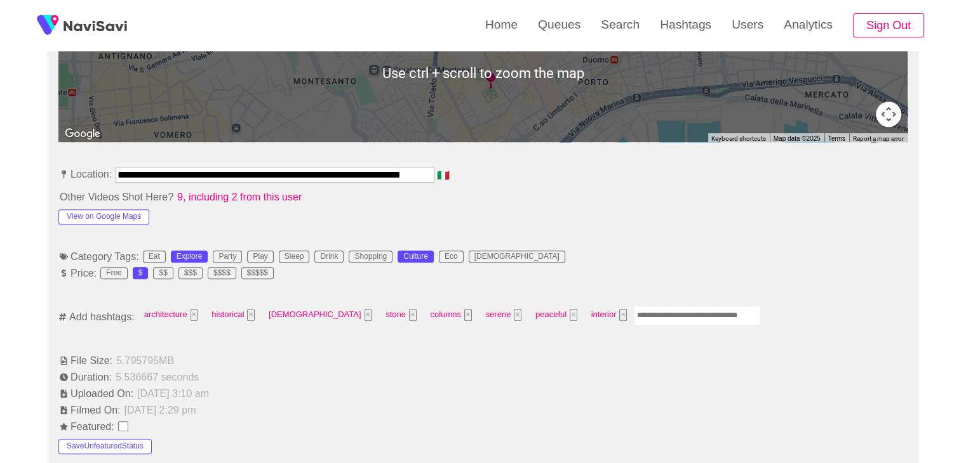
scroll to position [698, 0]
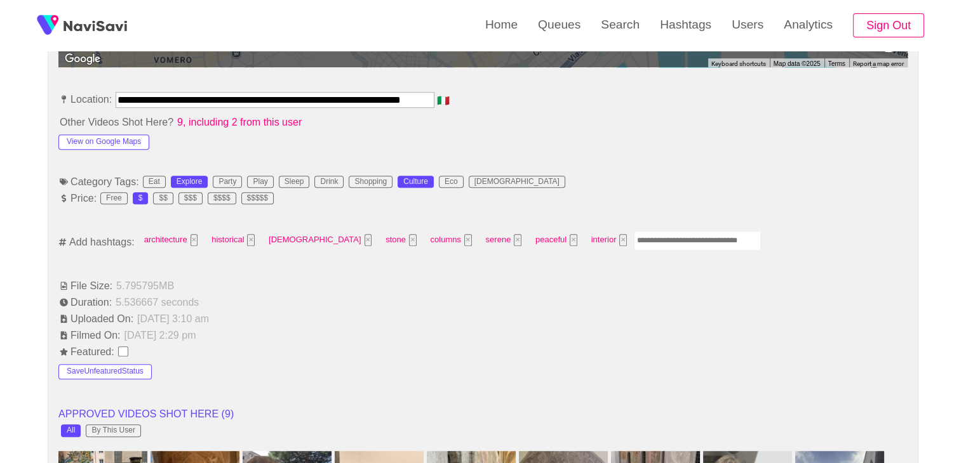
click at [634, 239] on input "Enter tag here and press return" at bounding box center [697, 241] width 127 height 20
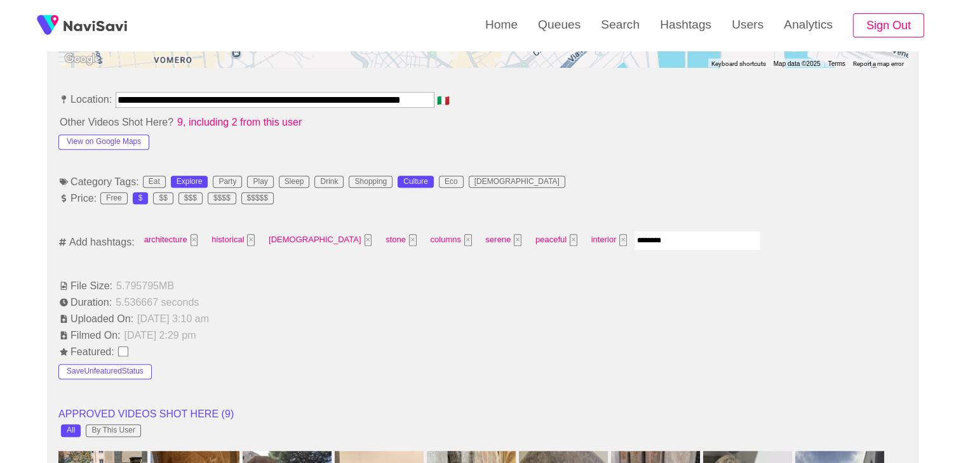
type input "*********"
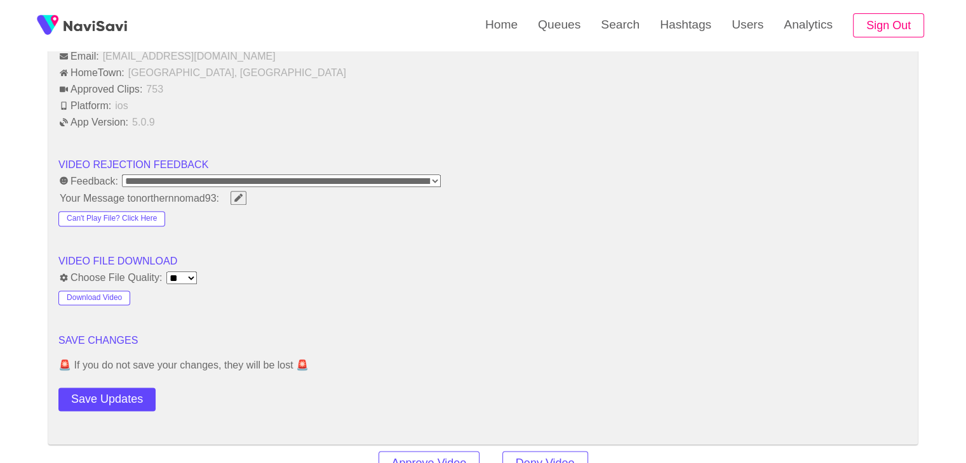
scroll to position [1524, 0]
click at [101, 396] on button "Save Updates" at bounding box center [106, 398] width 97 height 23
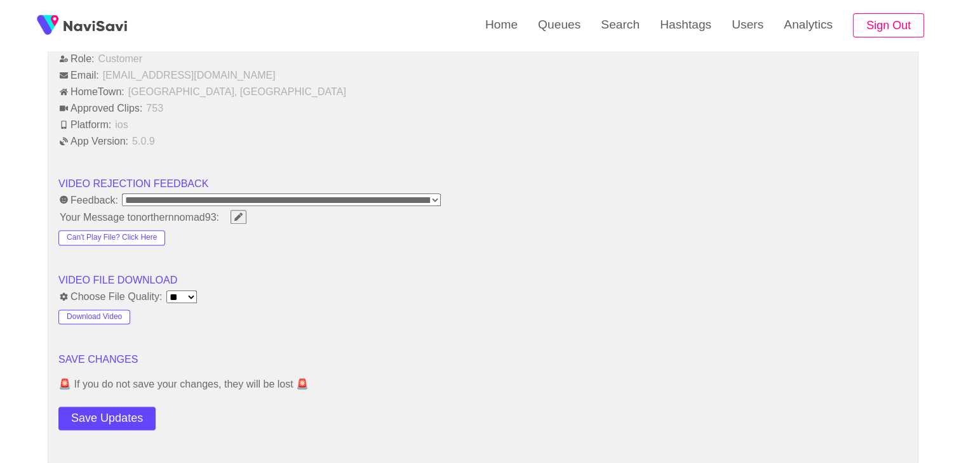
scroll to position [1587, 0]
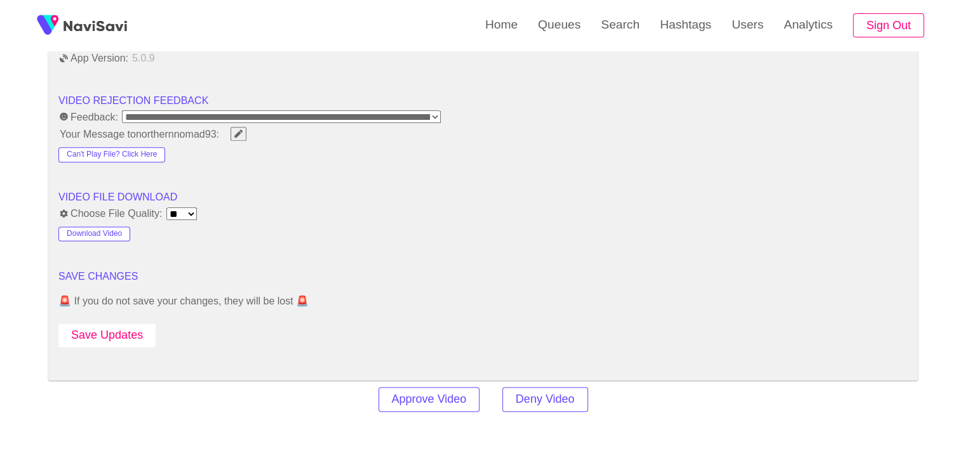
click at [122, 338] on button "Save Updates" at bounding box center [106, 335] width 97 height 23
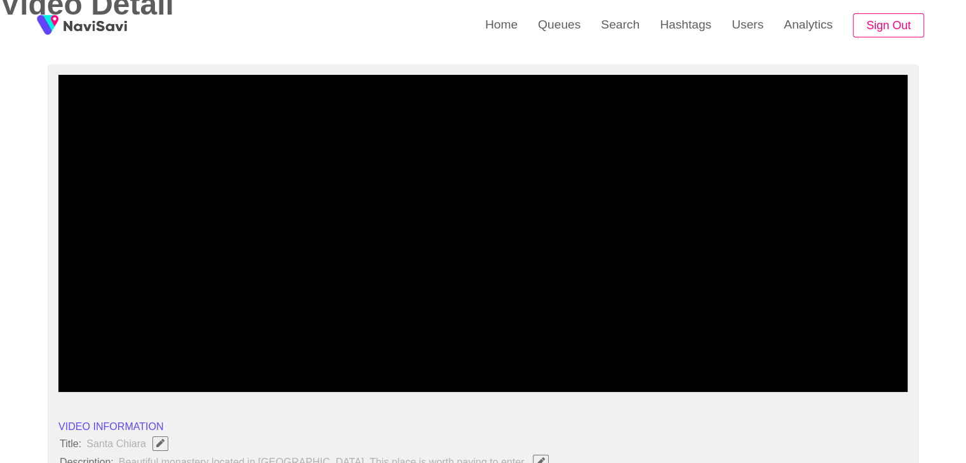
scroll to position [0, 0]
